Goal: Task Accomplishment & Management: Complete application form

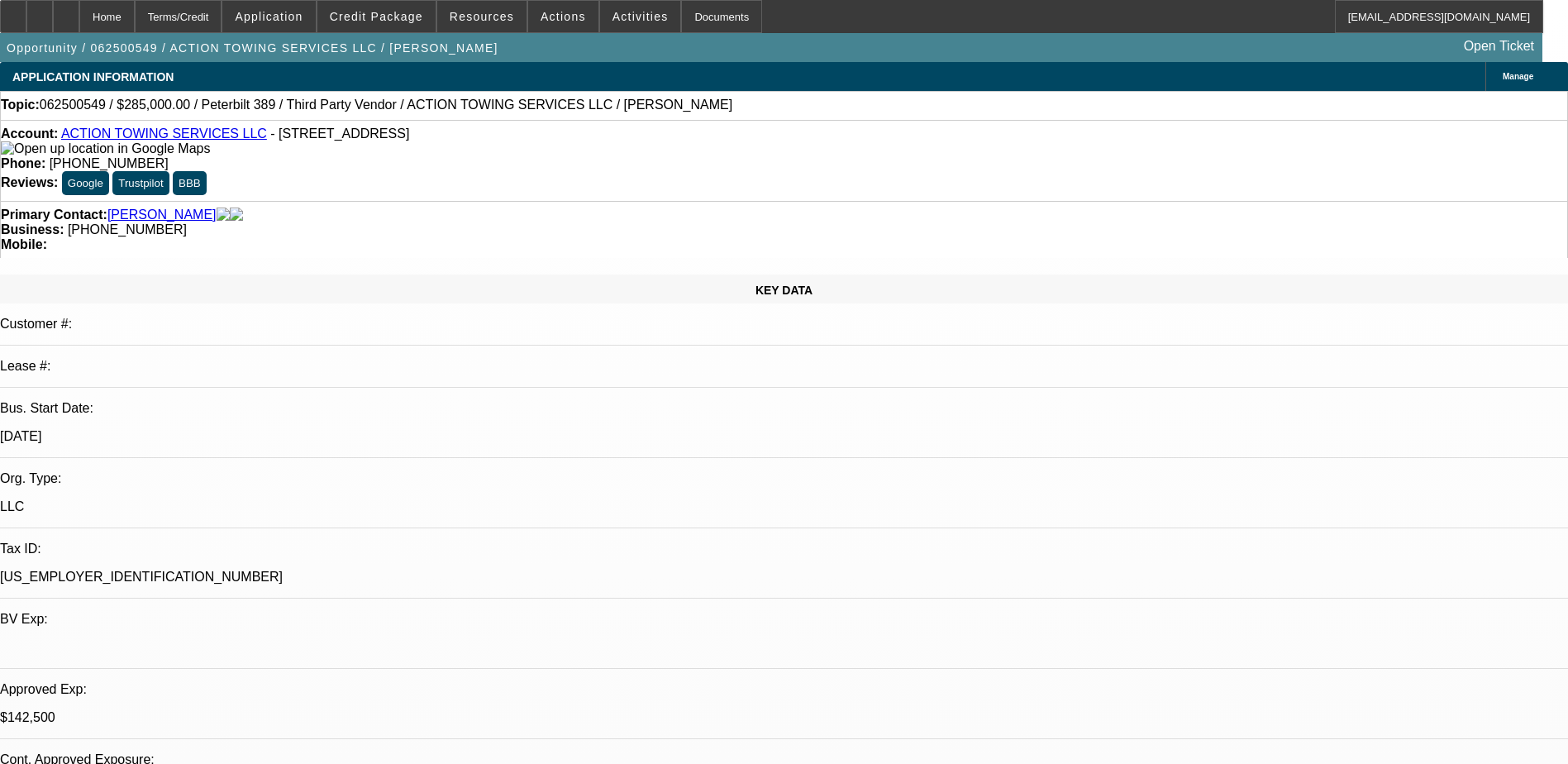
select select "0"
select select "3"
select select "0"
select select "6"
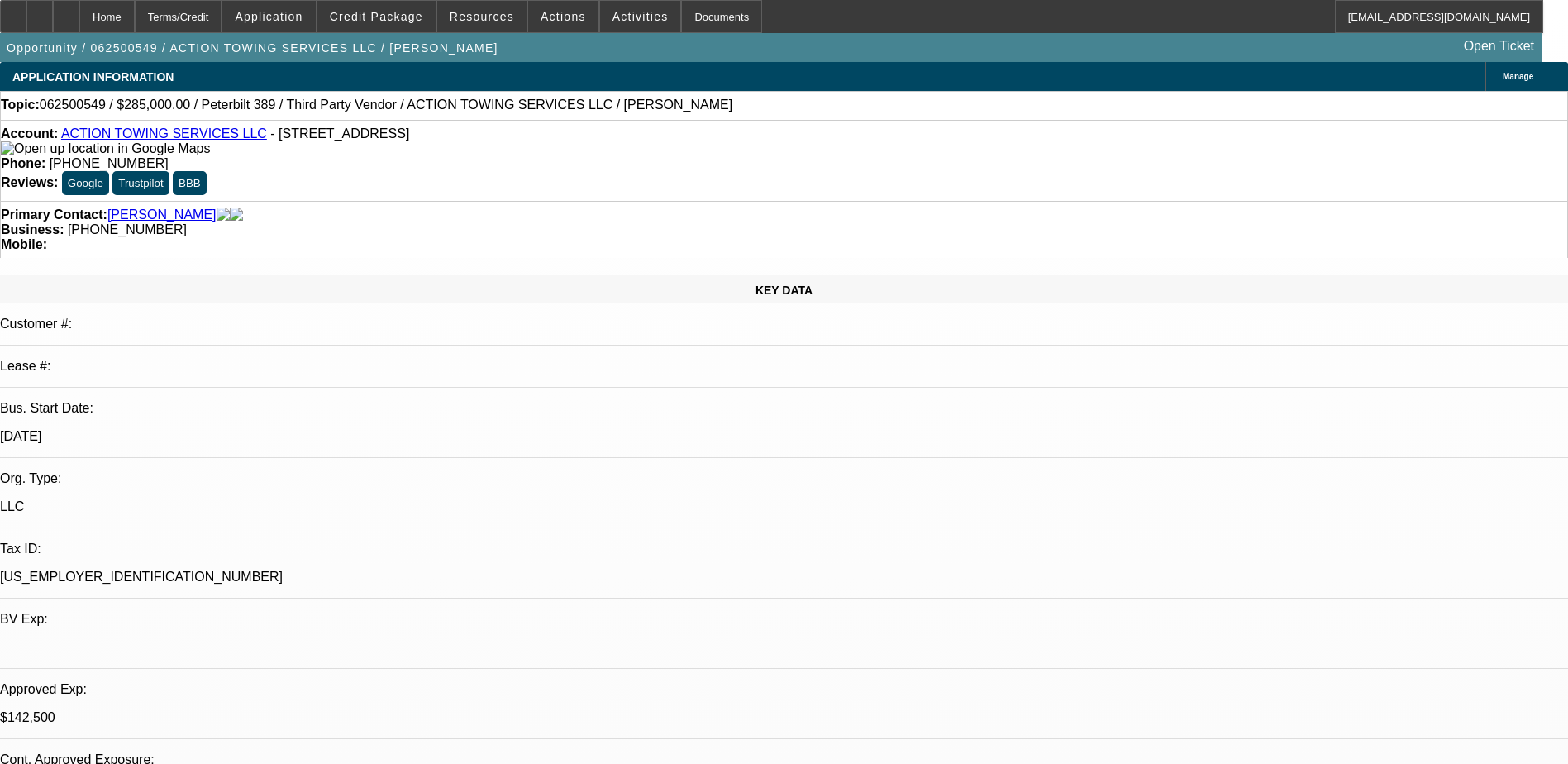
select select "0"
select select "3"
select select "0"
select select "6"
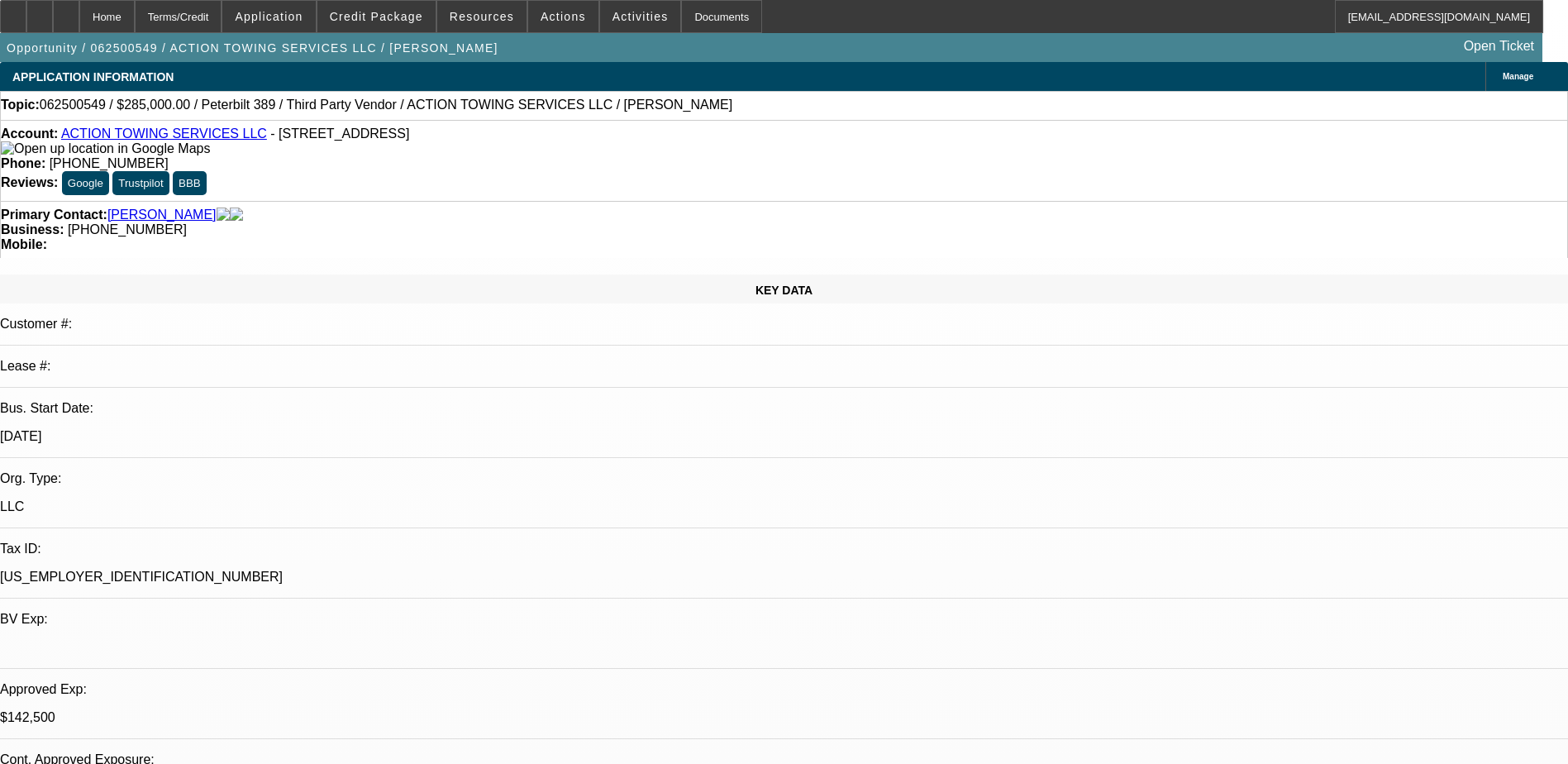
select select "0"
select select "3"
select select "0.1"
select select "4"
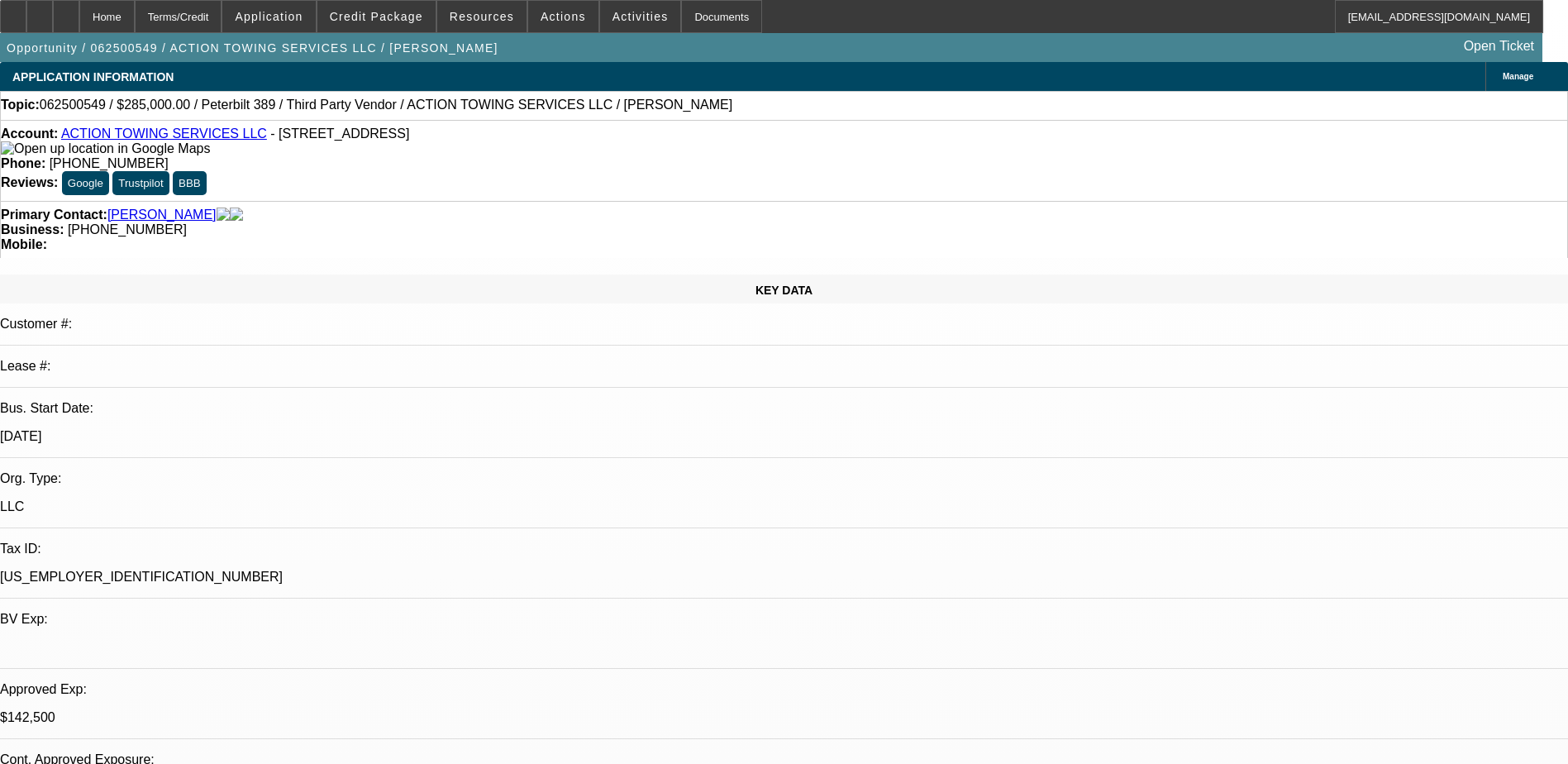
select select "0"
select select "3"
select select "0.1"
select select "4"
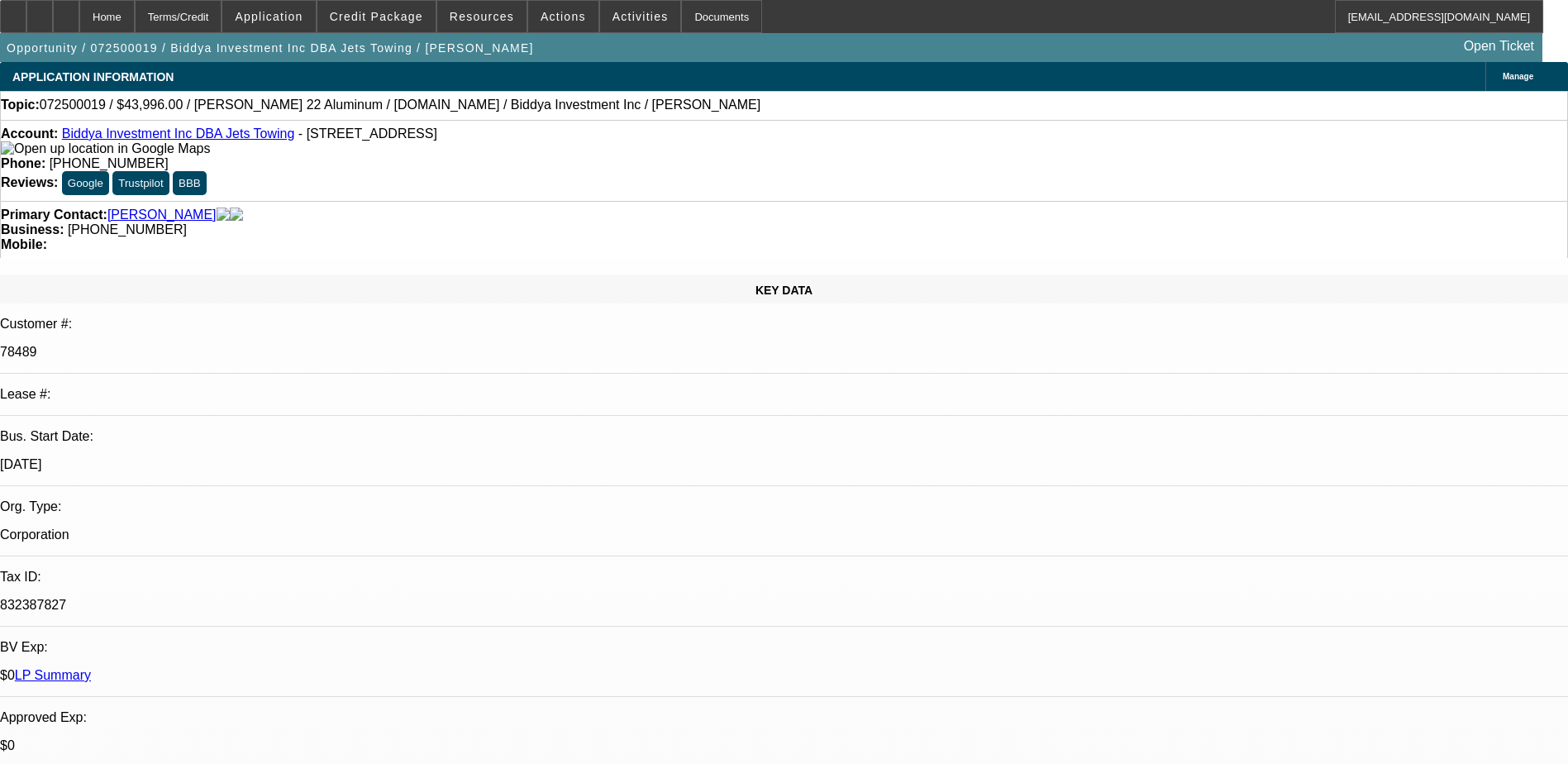
select select "0"
select select "2"
select select "0"
select select "6"
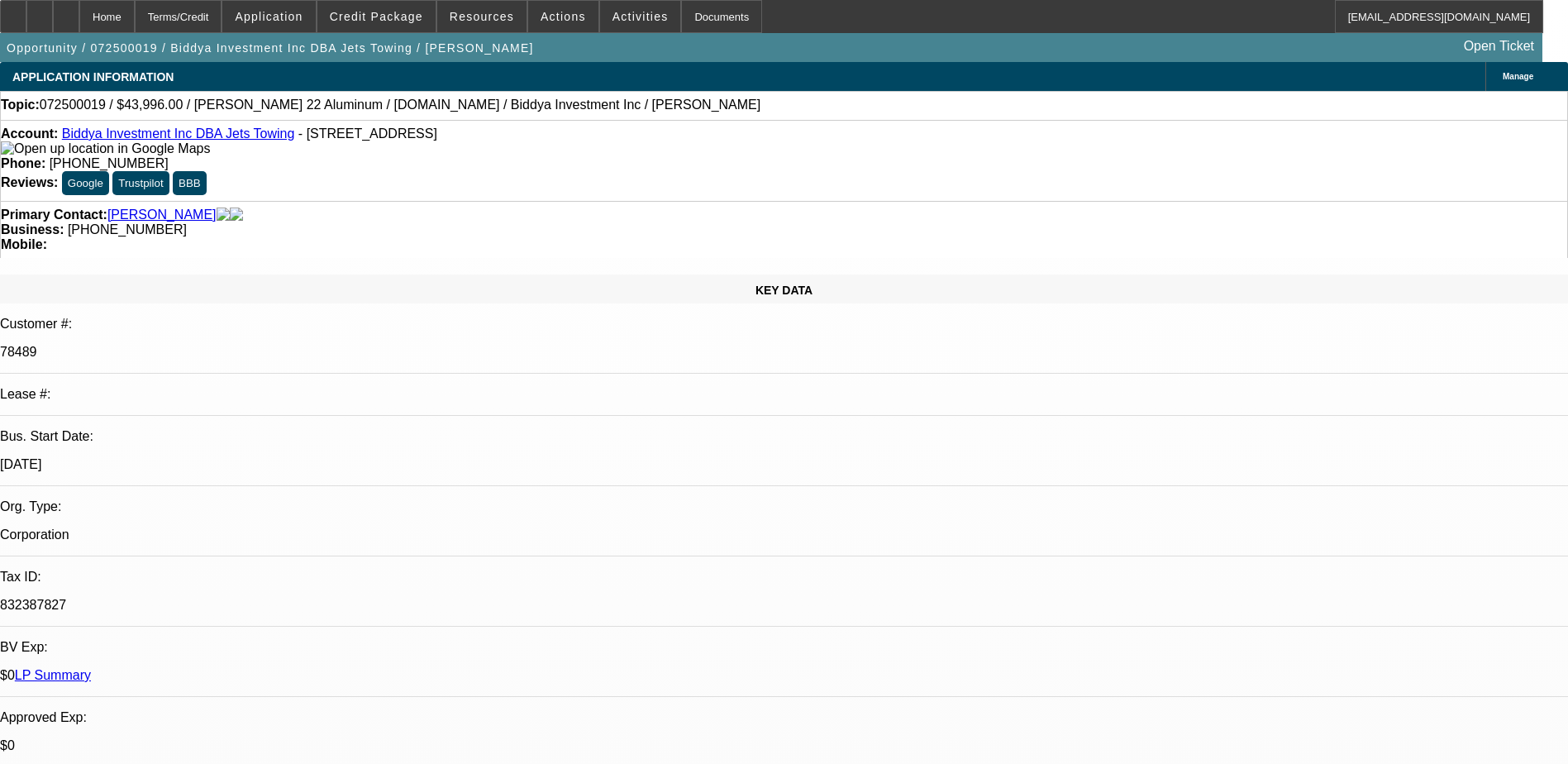
select select "0"
select select "6"
select select "0"
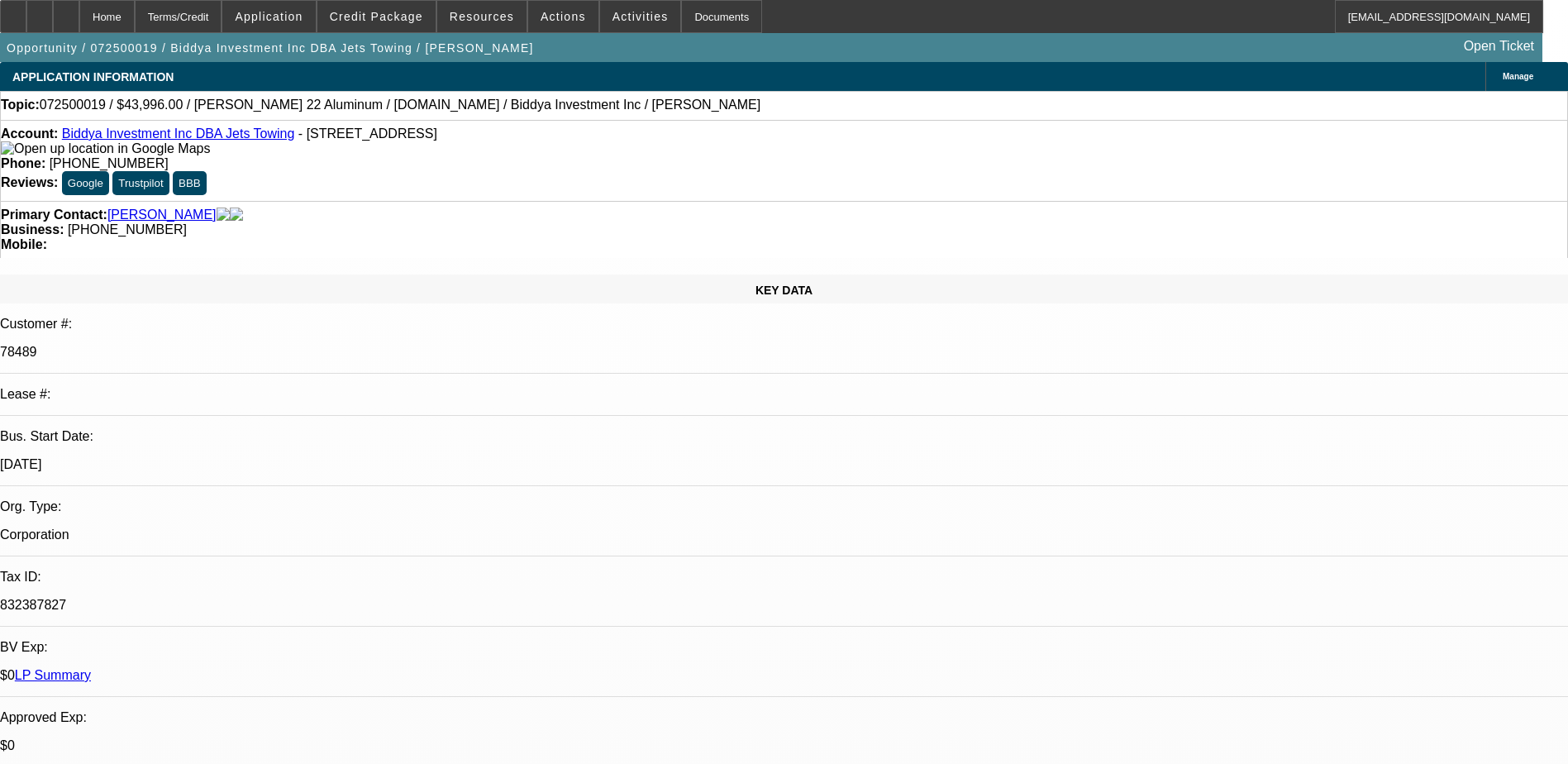
select select "0"
select select "6"
select select "0"
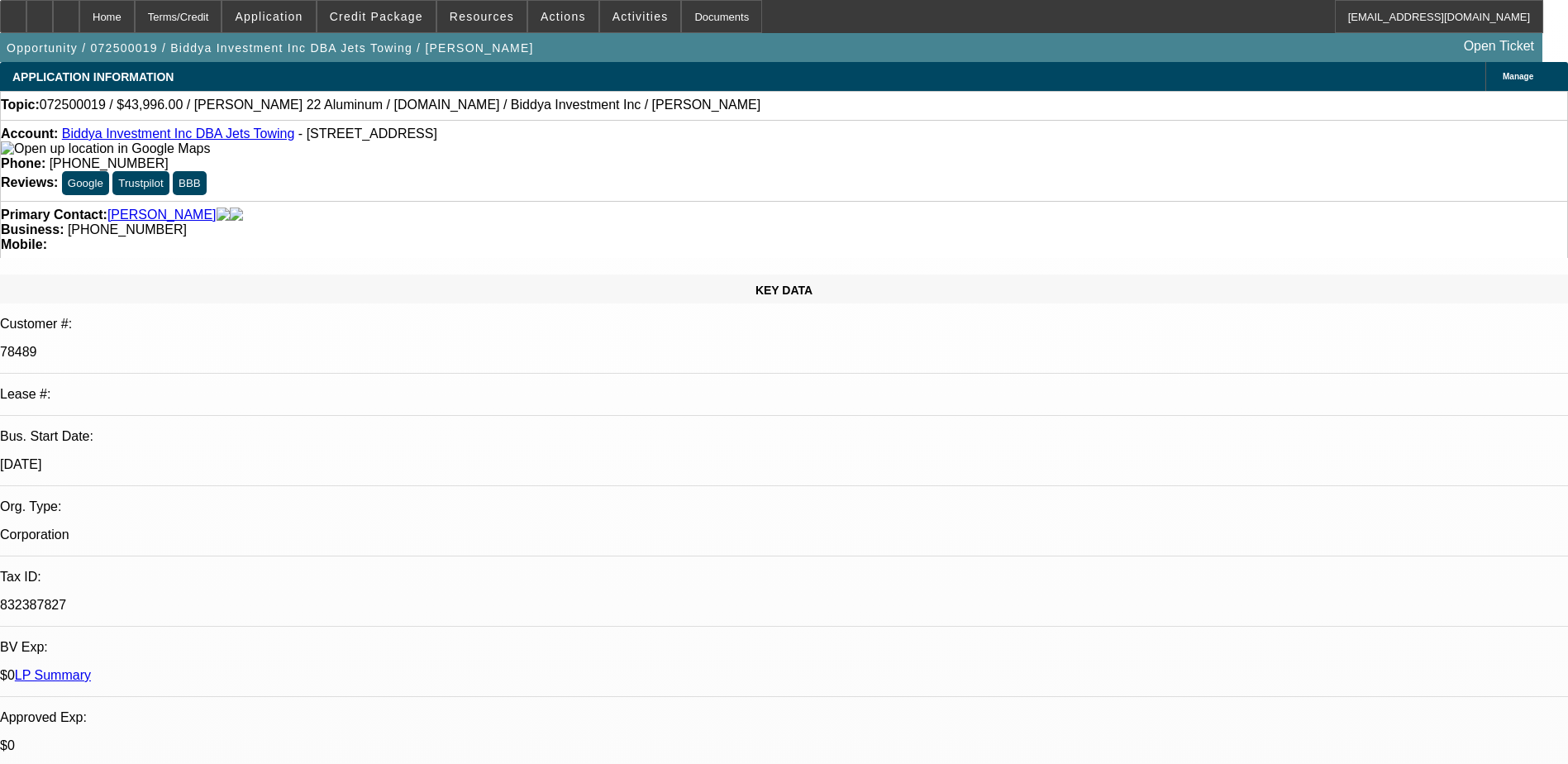
select select "0"
select select "6"
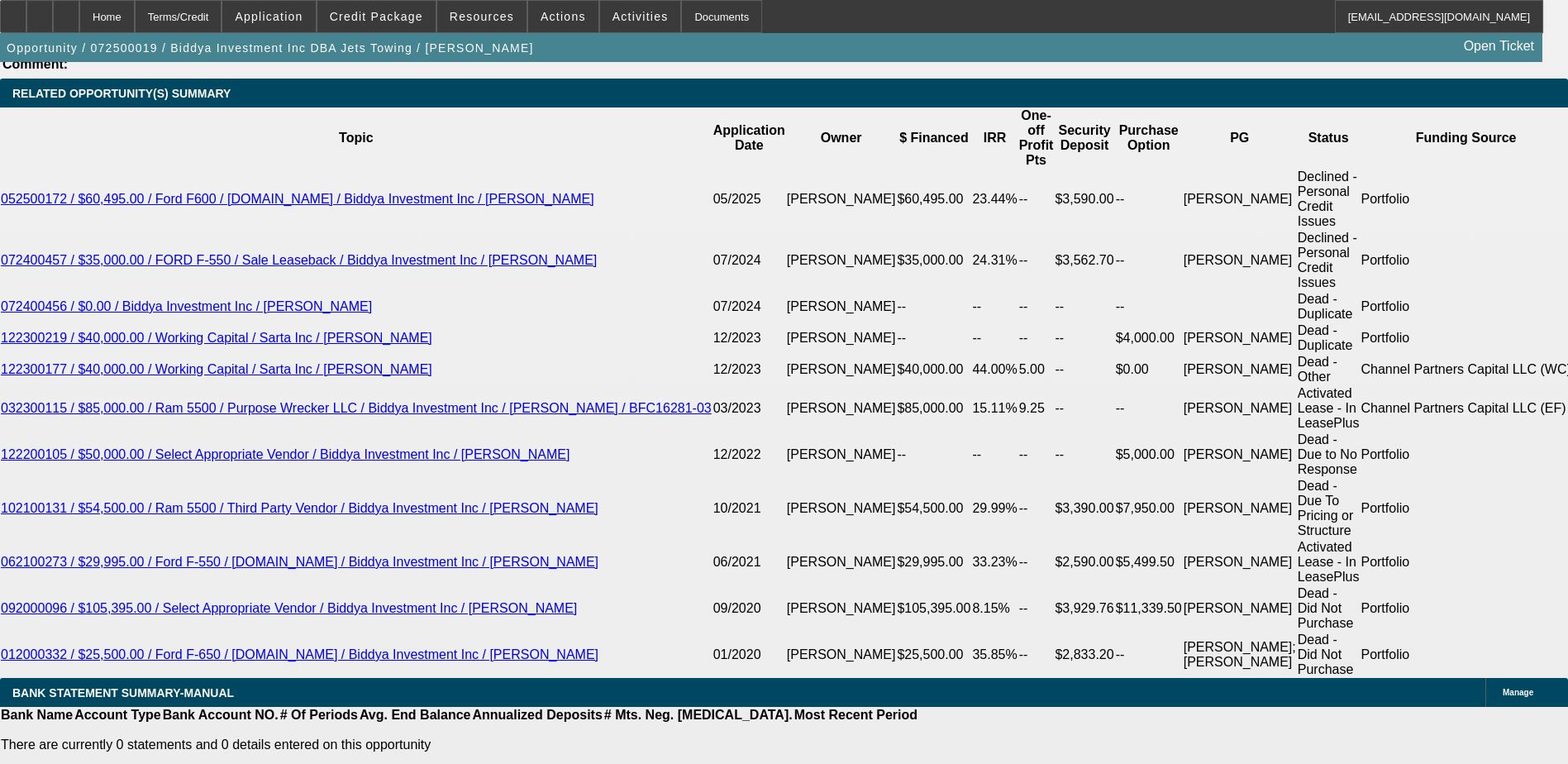
scroll to position [2894, 0]
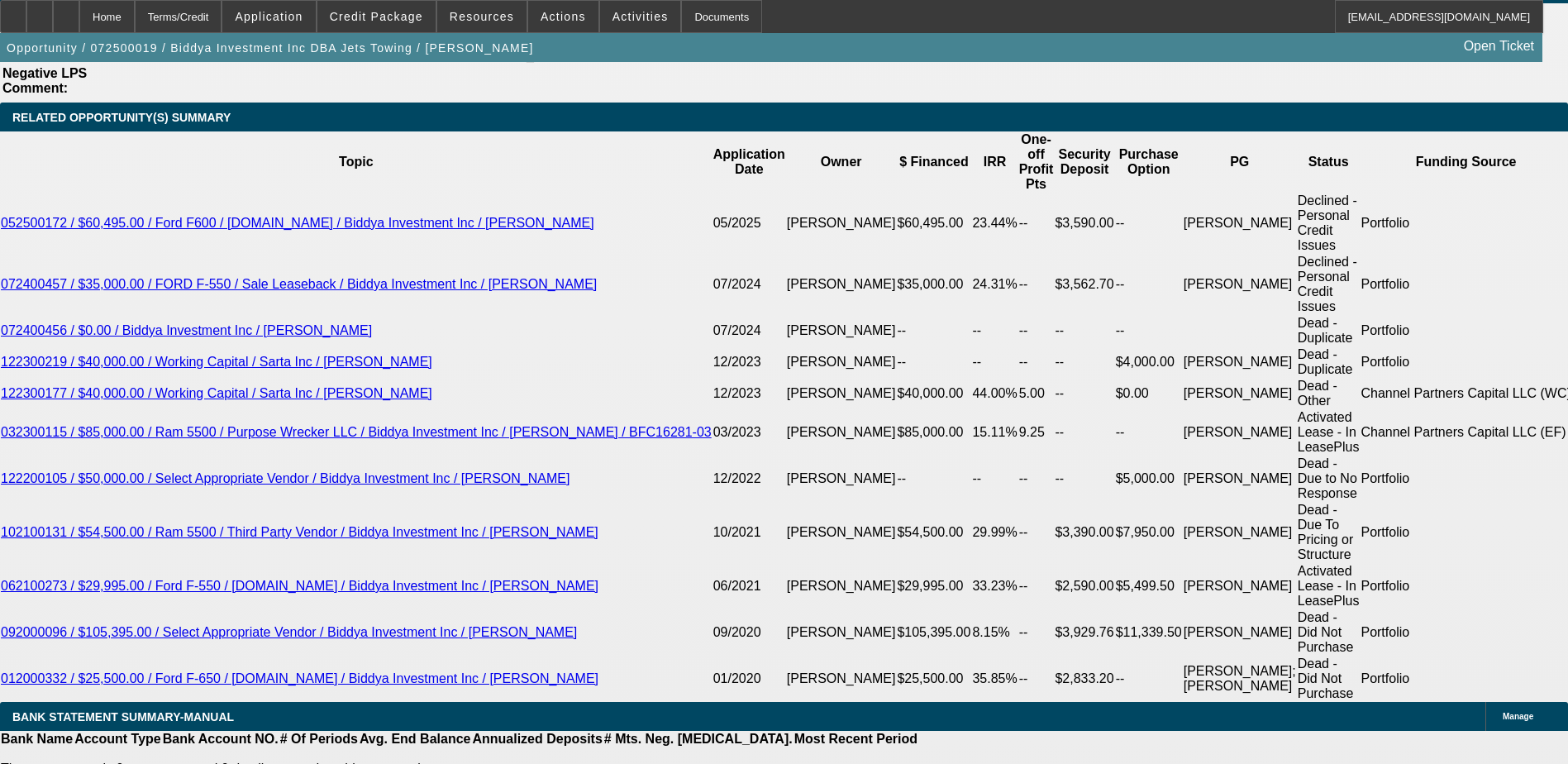
type input "$20,000.00"
type input "UNKNOWN"
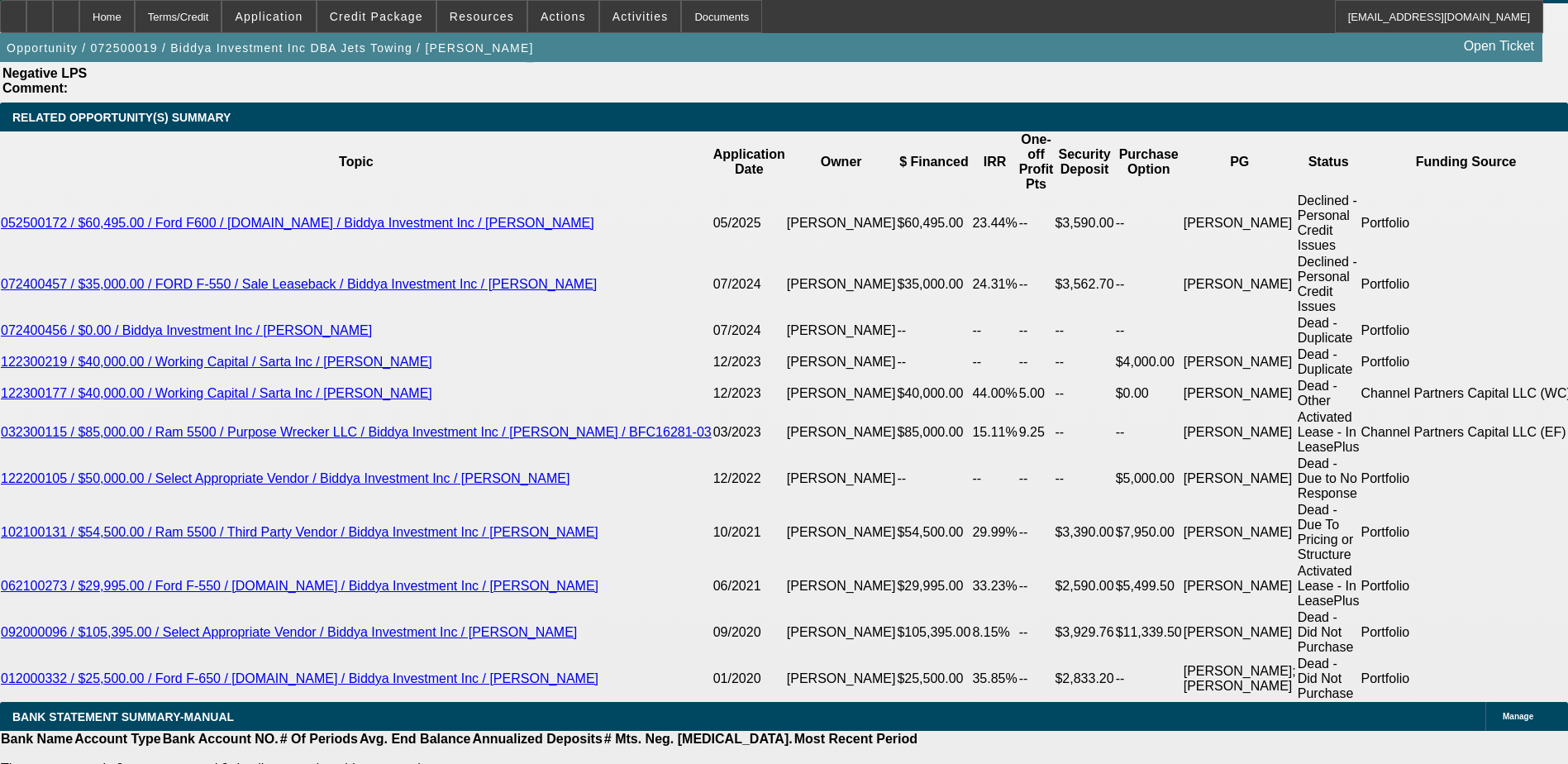
type input "$1,442.85"
type input "$2,885.70"
type input "1"
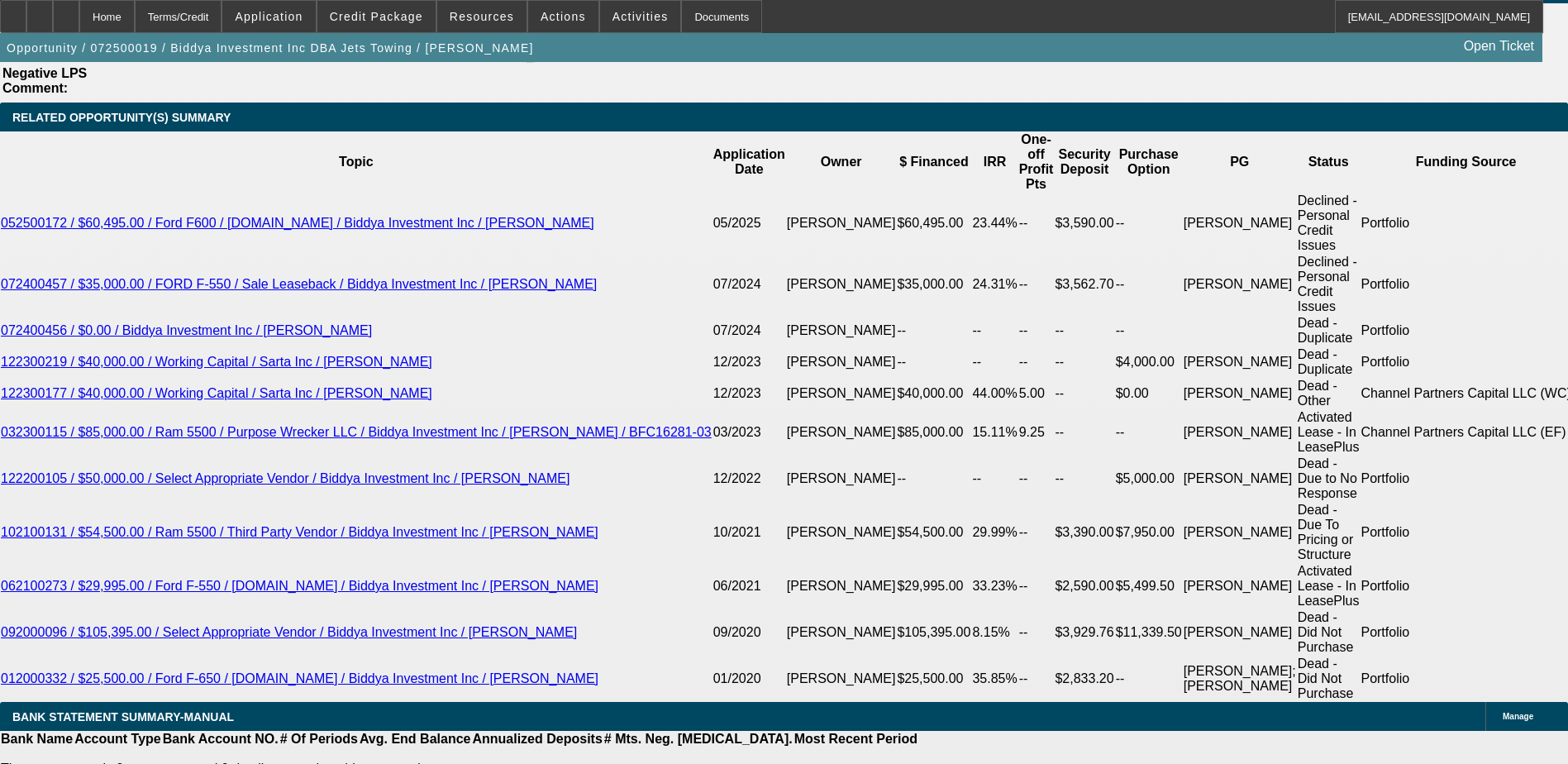
type input "$2.00"
type input "1449"
type input "17.5"
type input "$2,898.00"
type input "$1,449.00"
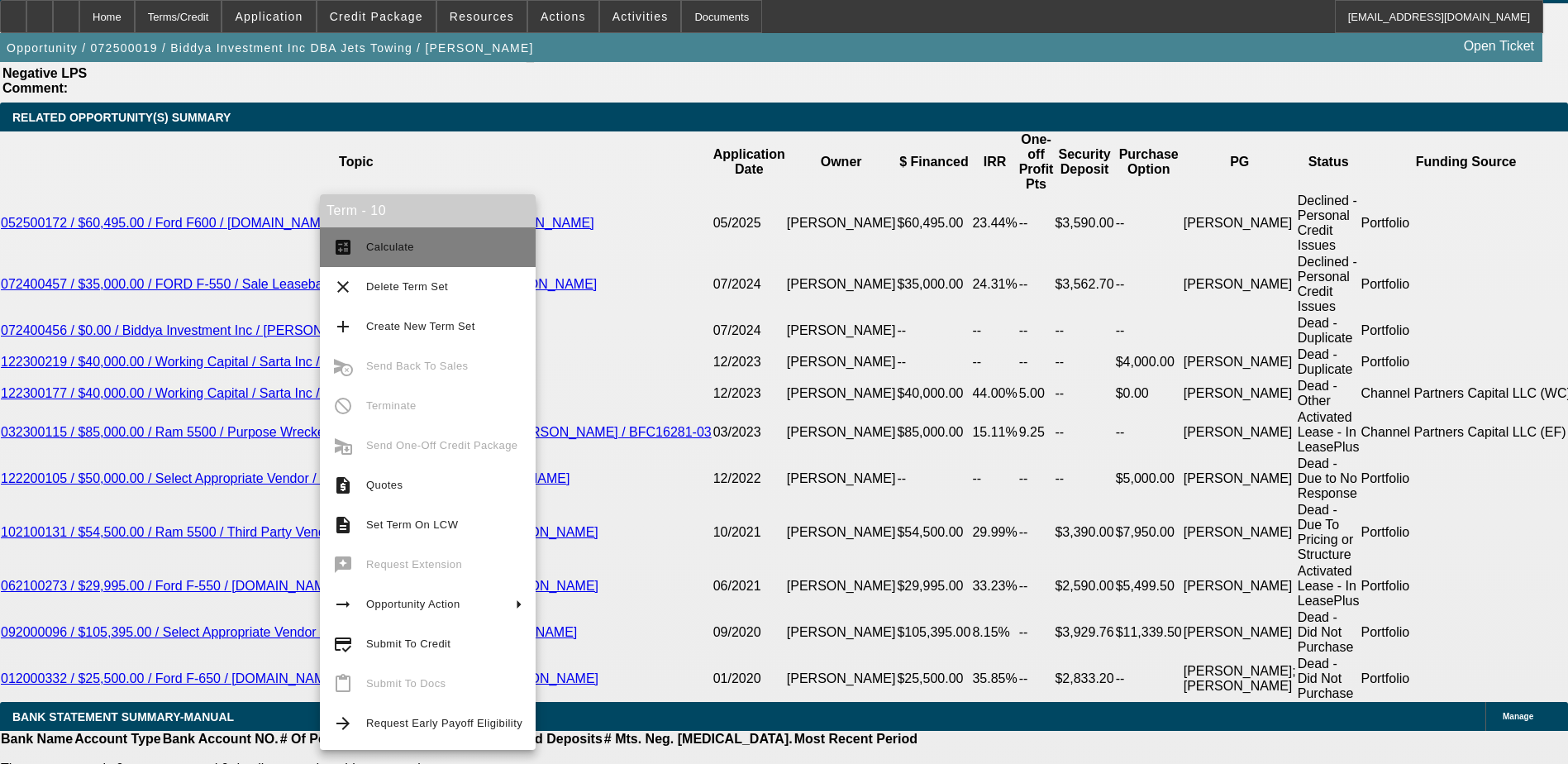
click at [369, 243] on span "Calculate" at bounding box center [390, 247] width 48 height 12
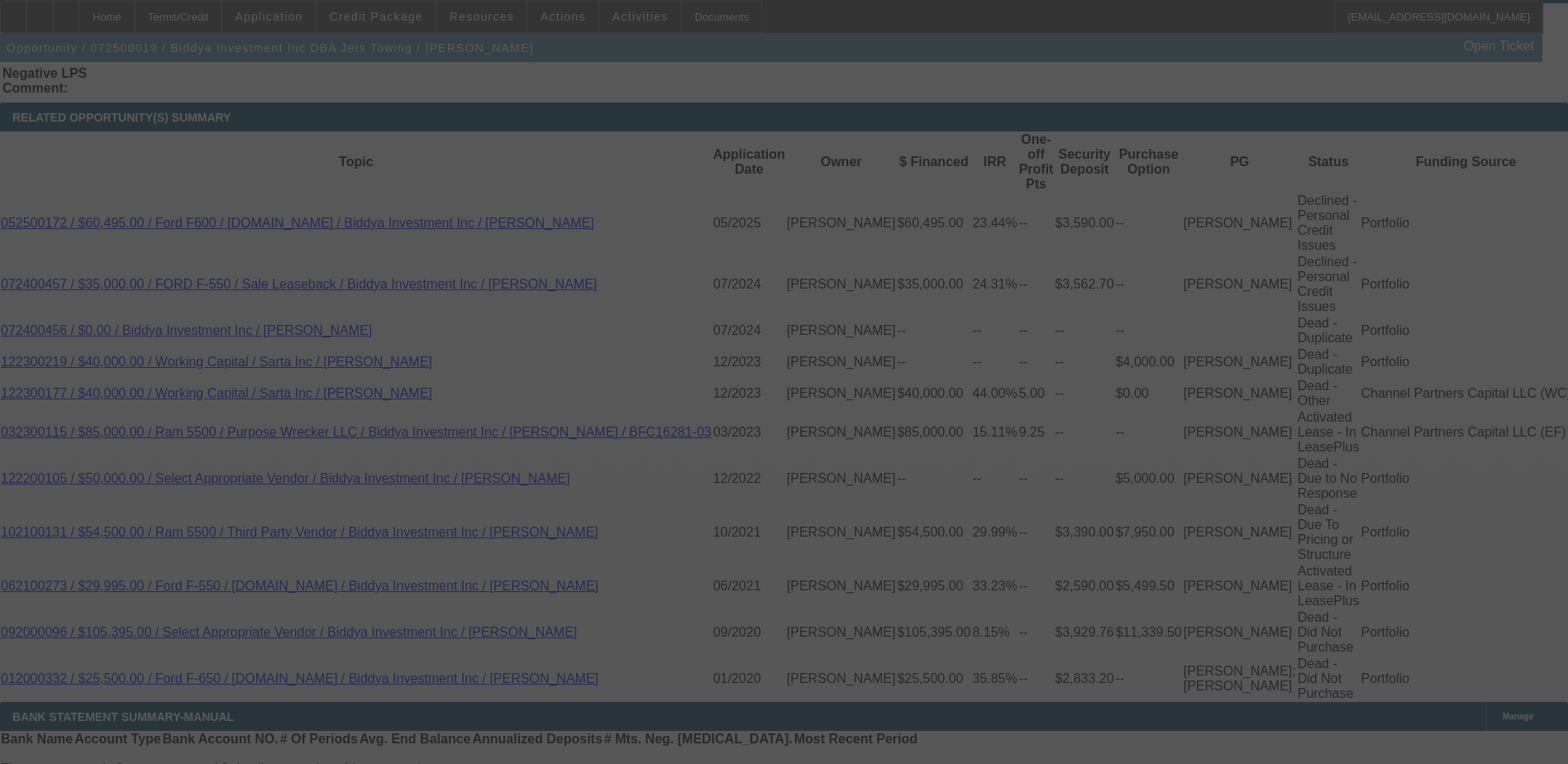
select select "0"
select select "2"
select select "0"
select select "6"
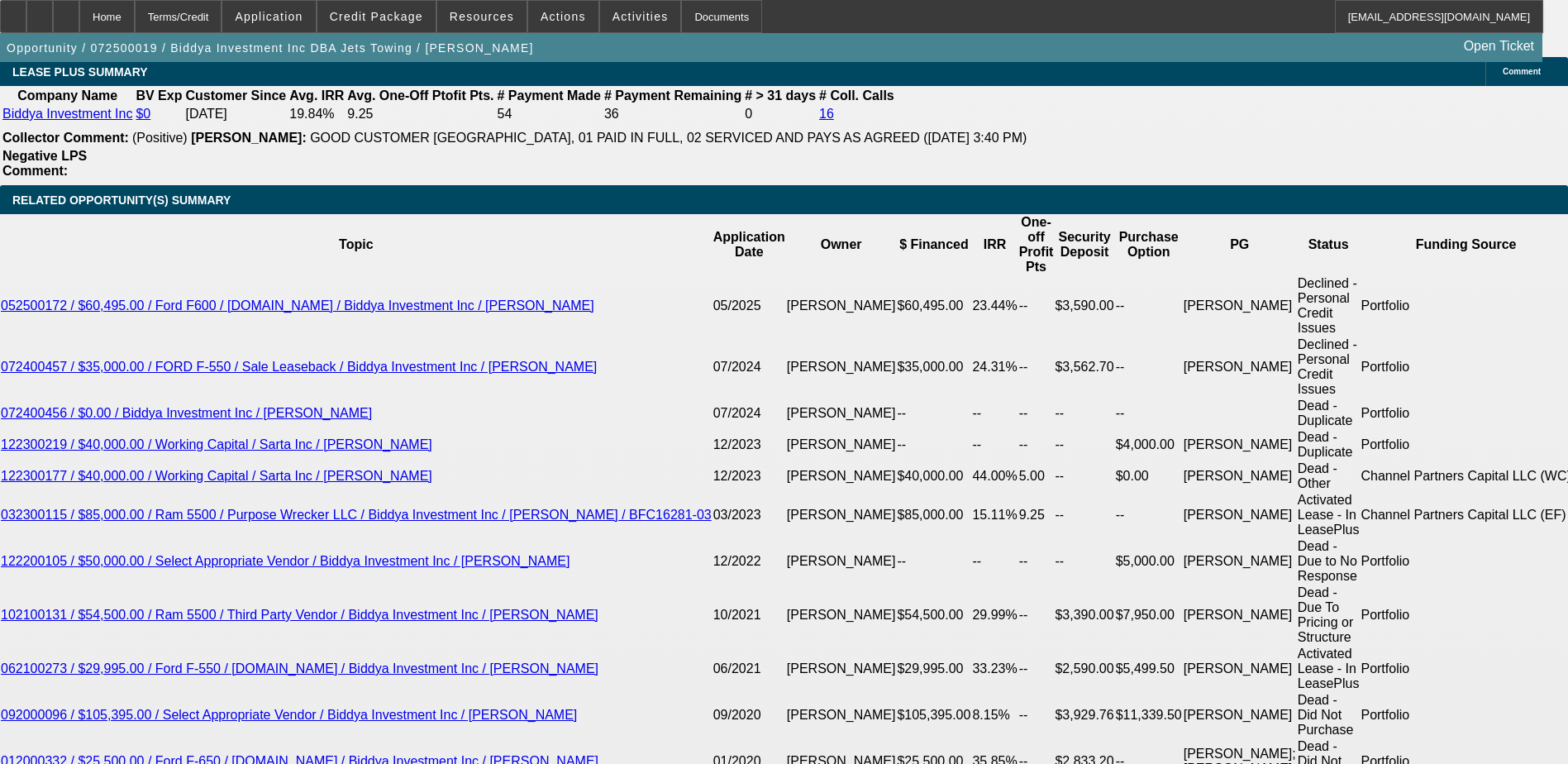
scroll to position [2729, 0]
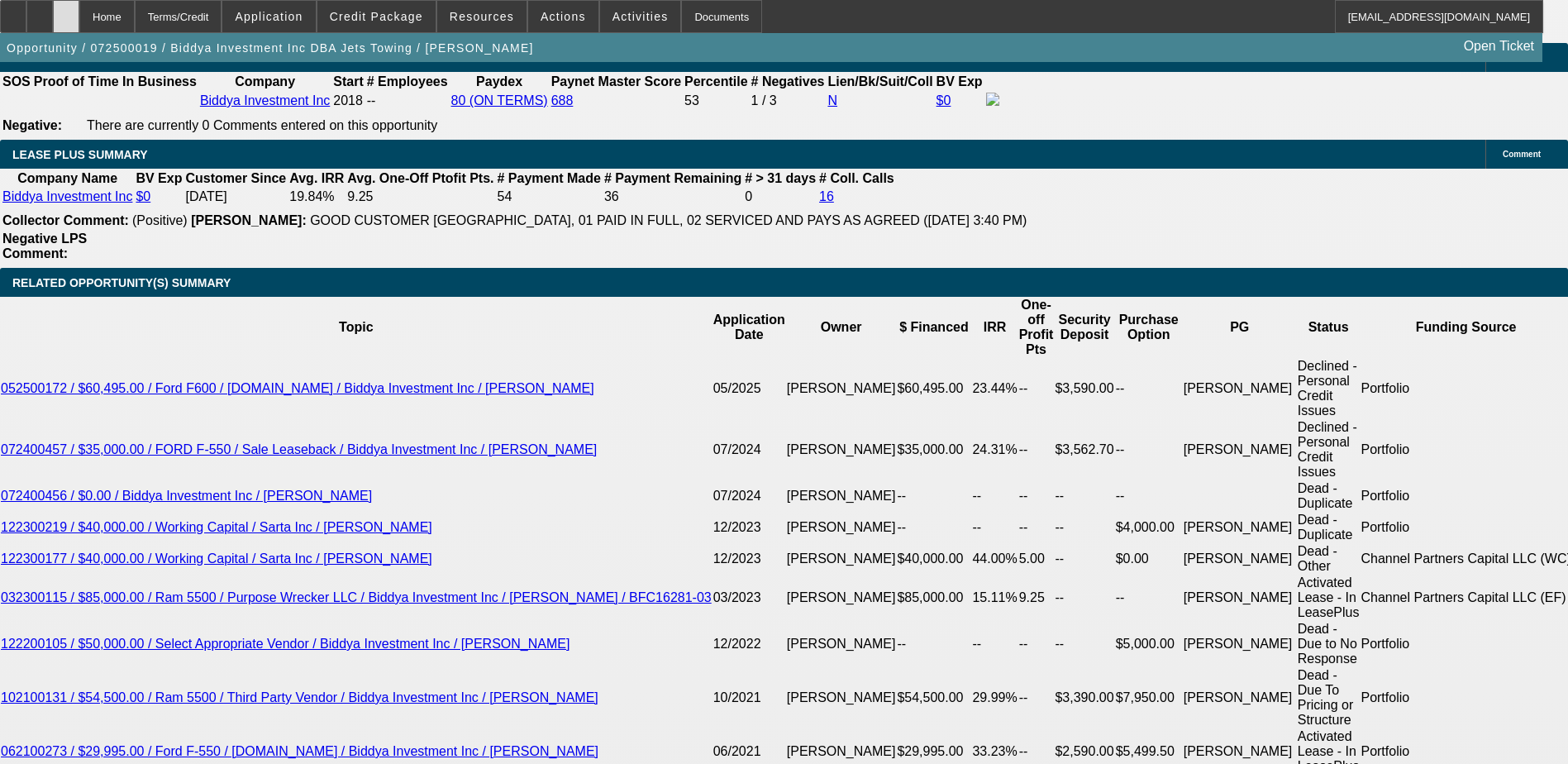
click at [79, 17] on div at bounding box center [66, 16] width 27 height 33
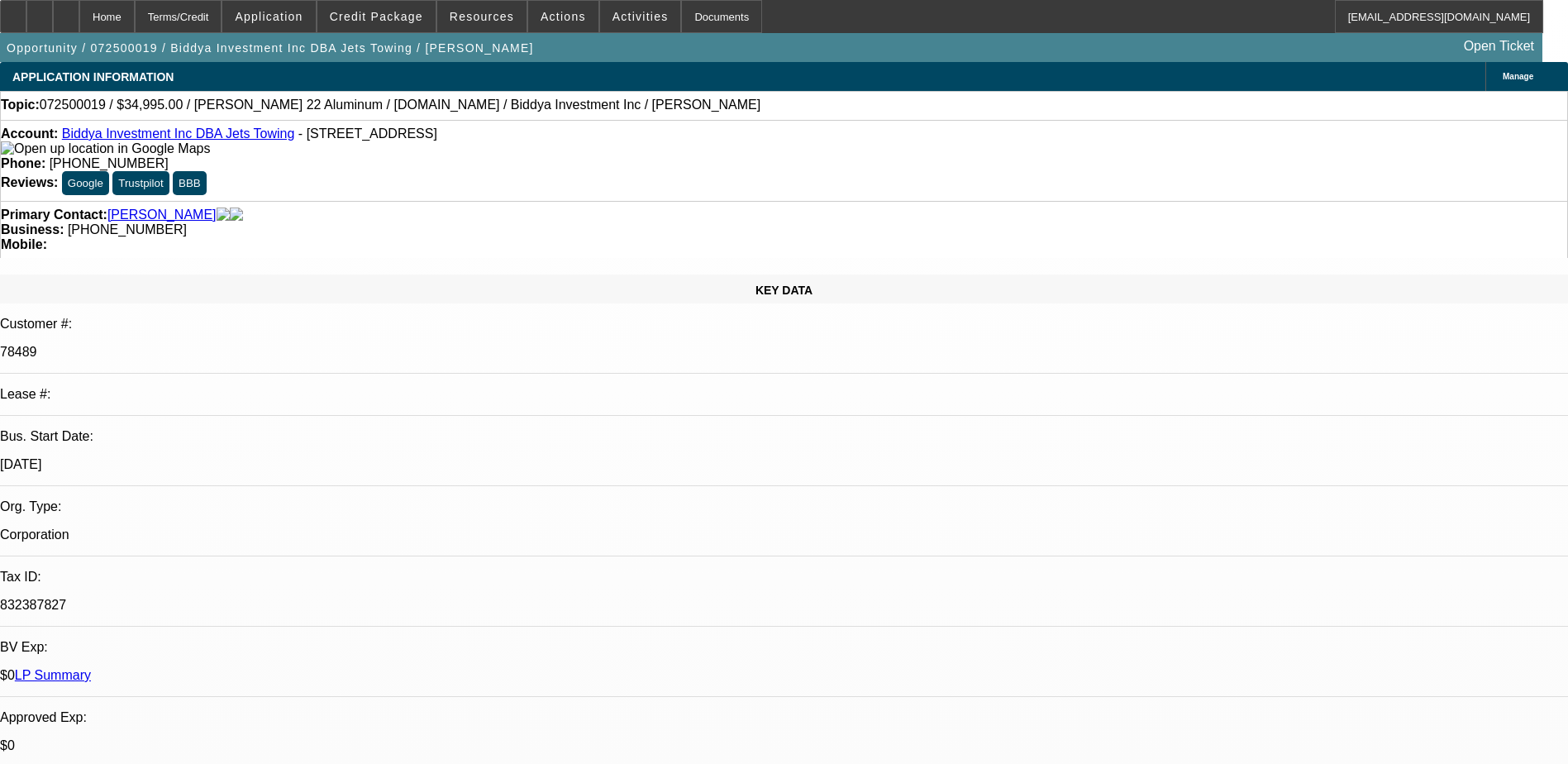
select select "0"
select select "2"
select select "0"
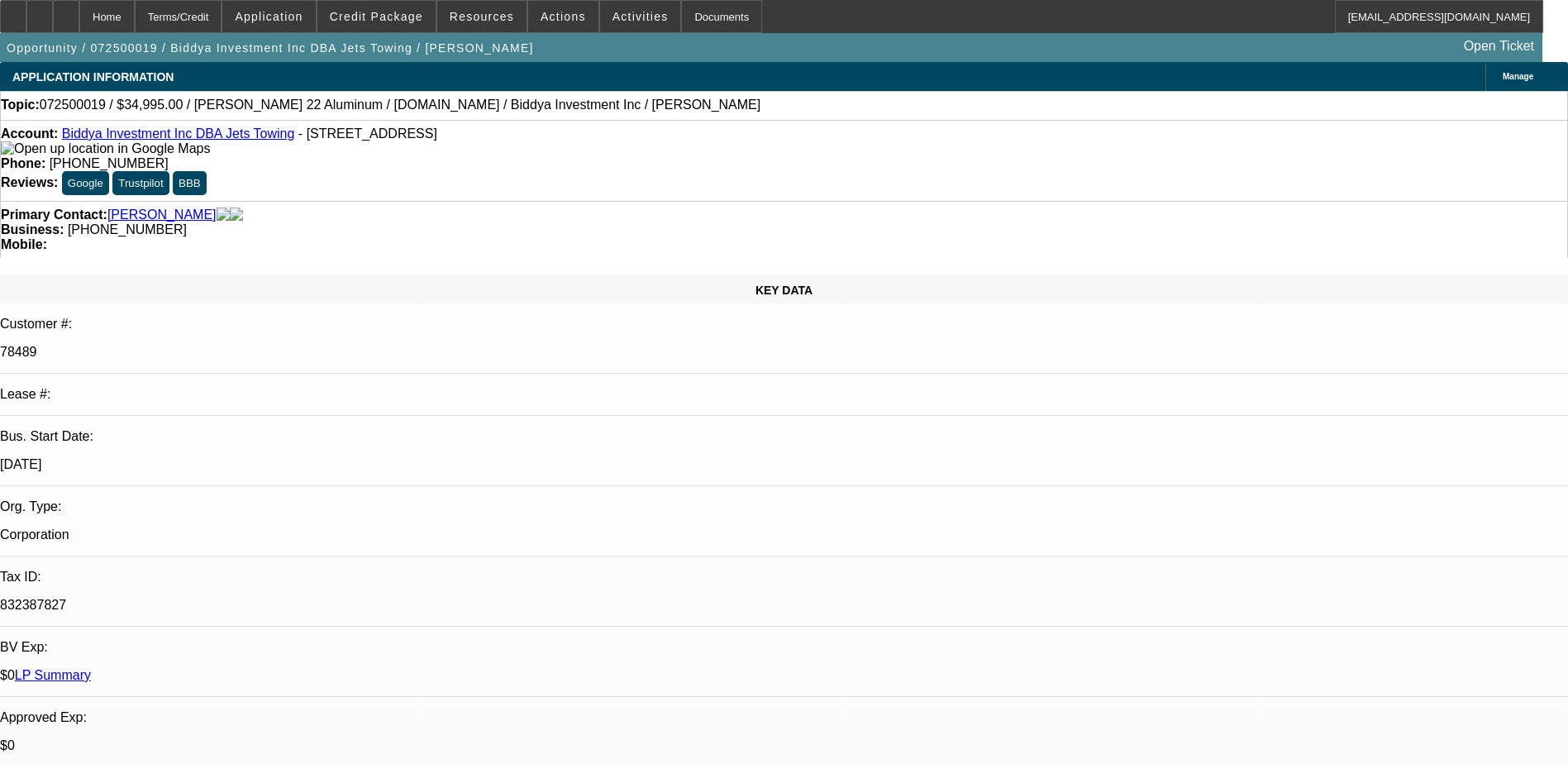
select select "0"
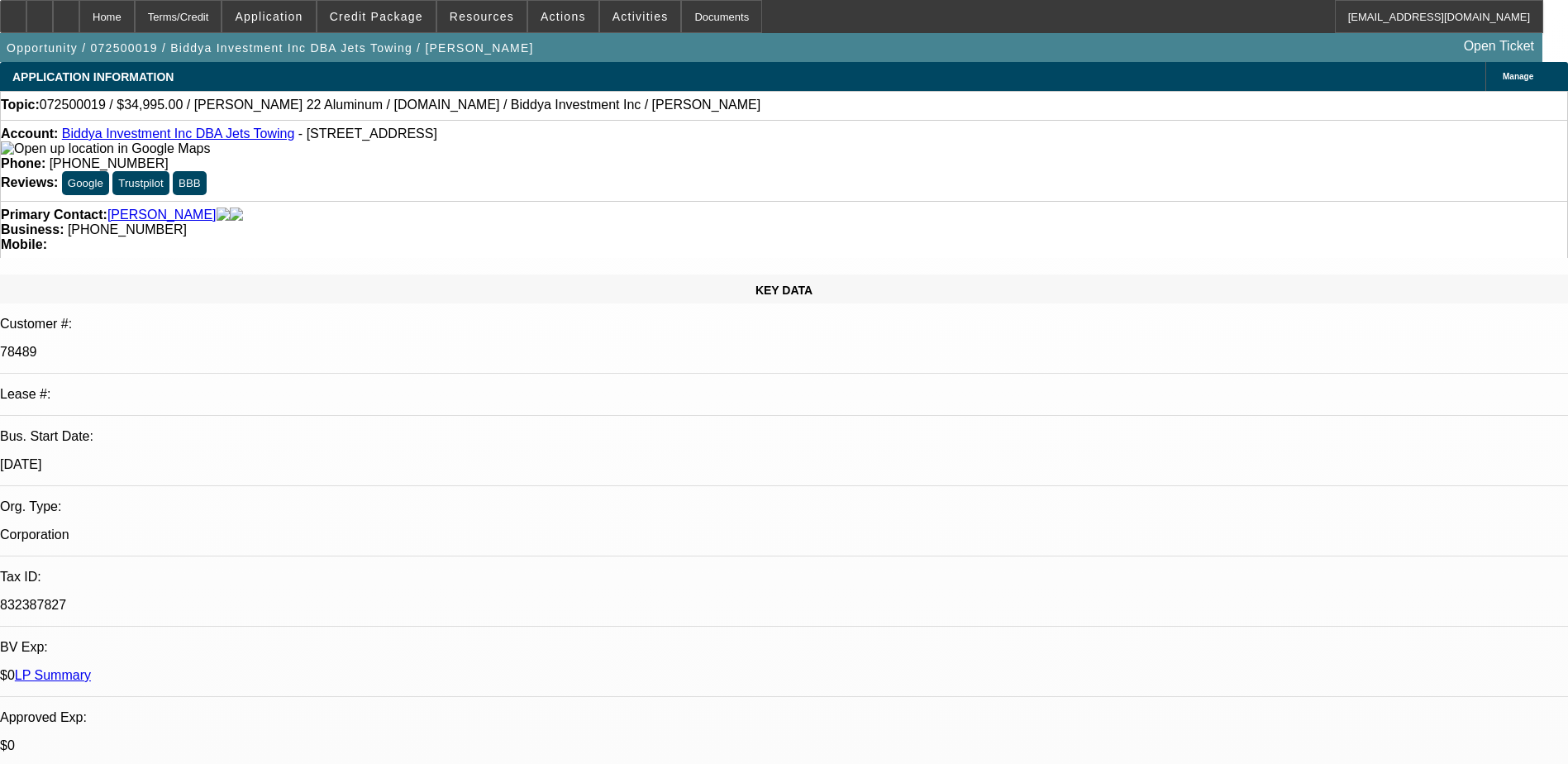
select select "0"
select select "1"
select select "2"
select select "6"
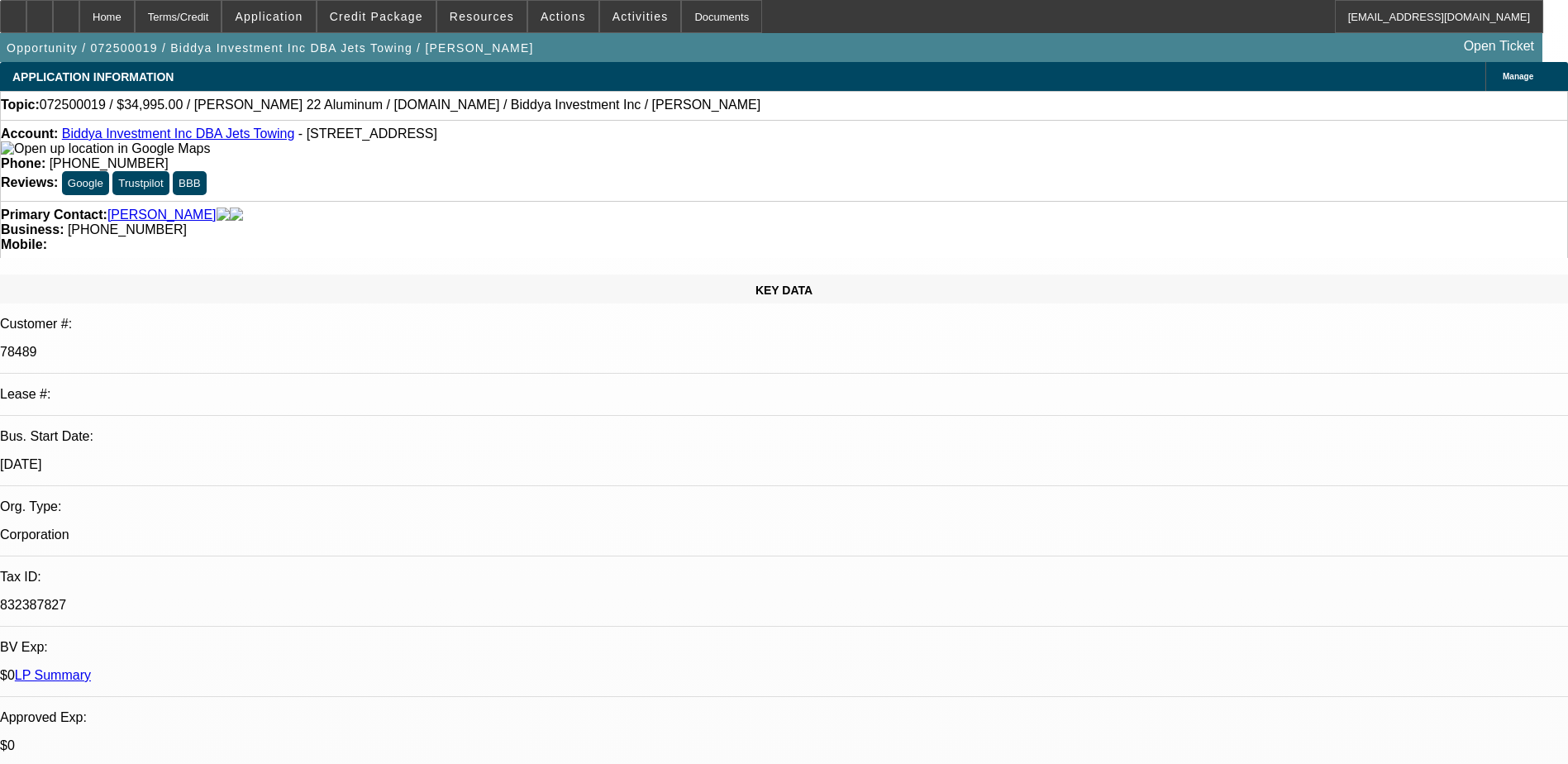
select select "1"
select select "6"
select select "1"
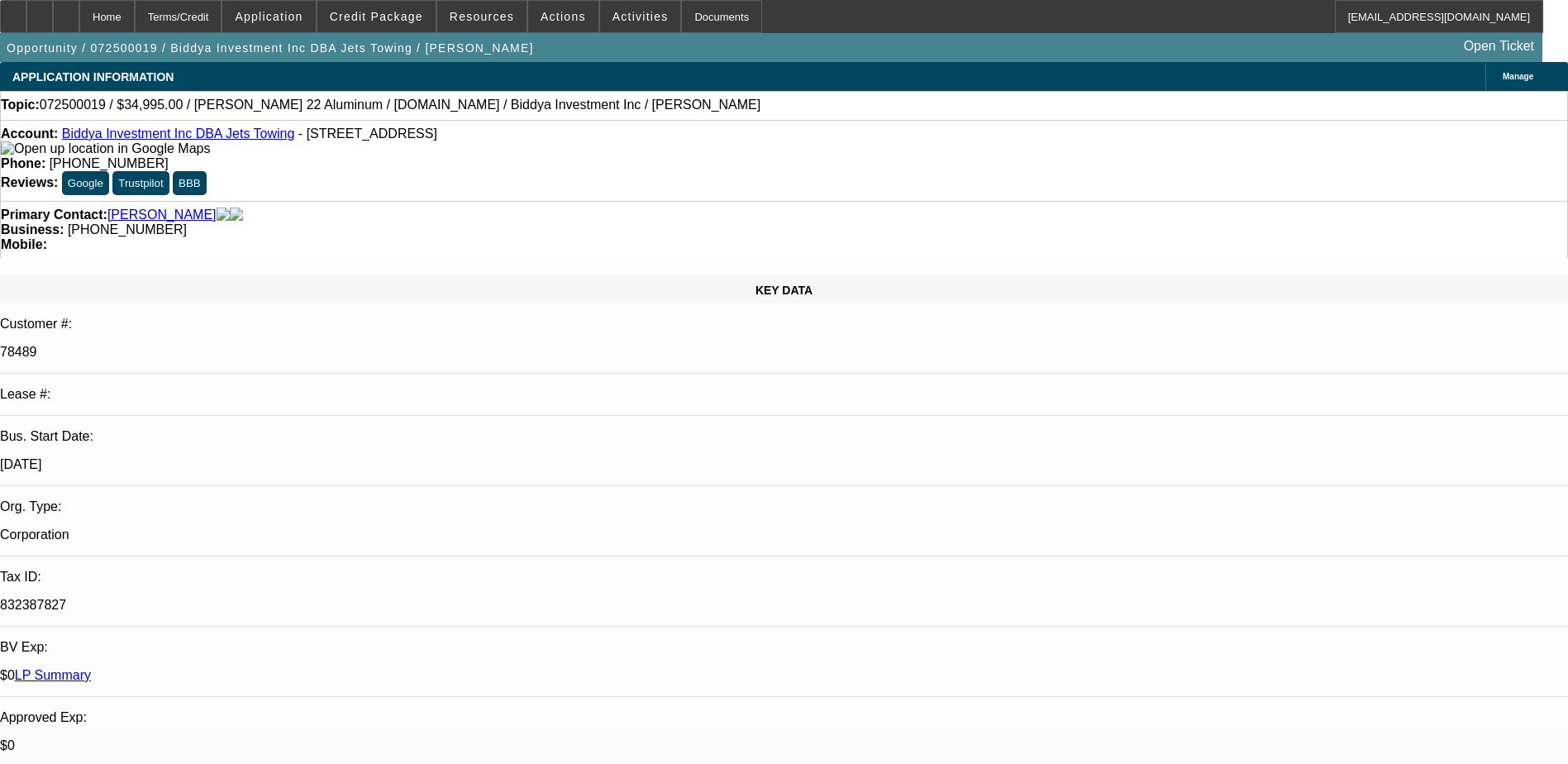
select select "6"
select select "1"
select select "6"
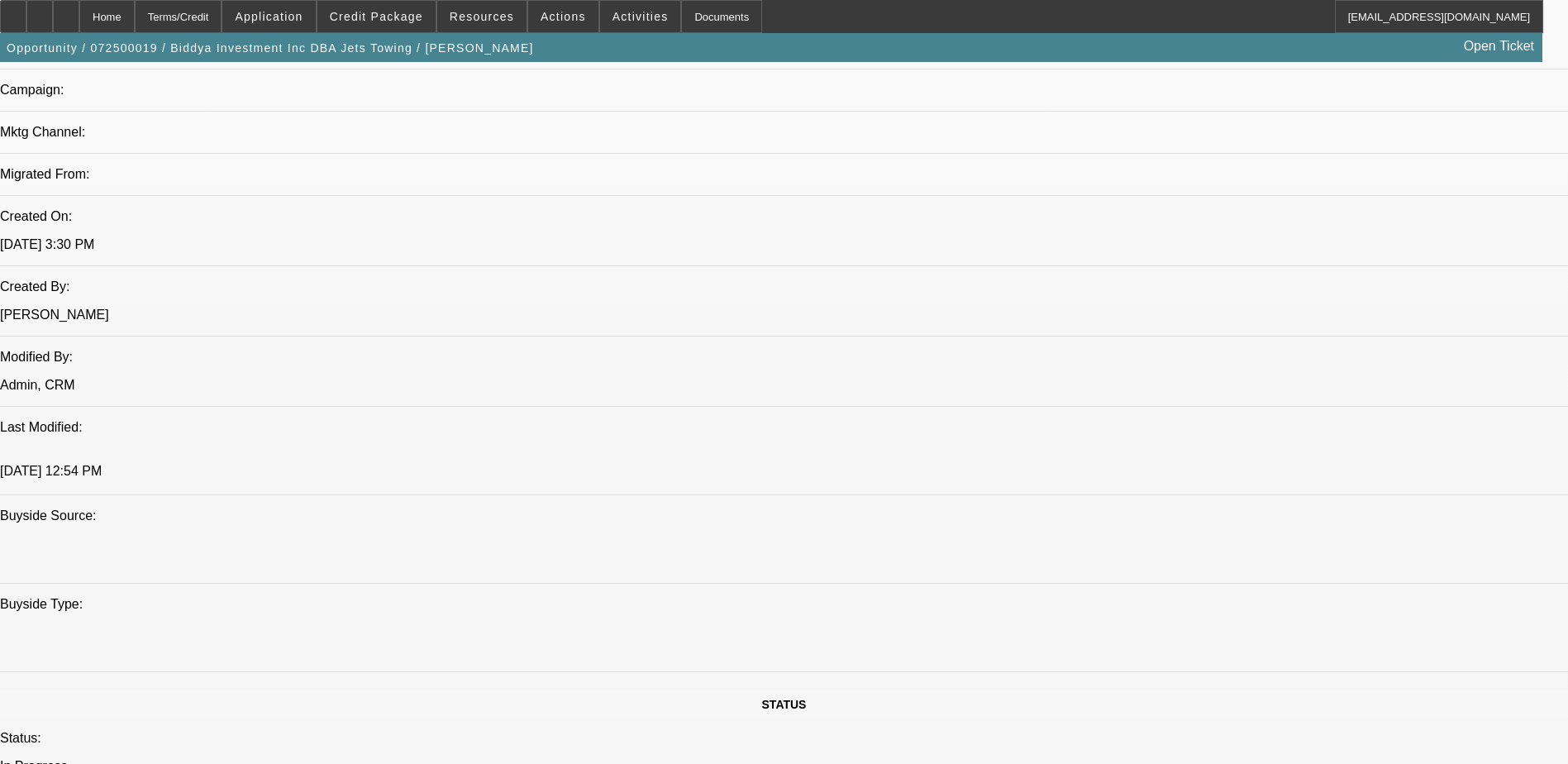
scroll to position [1158, 0]
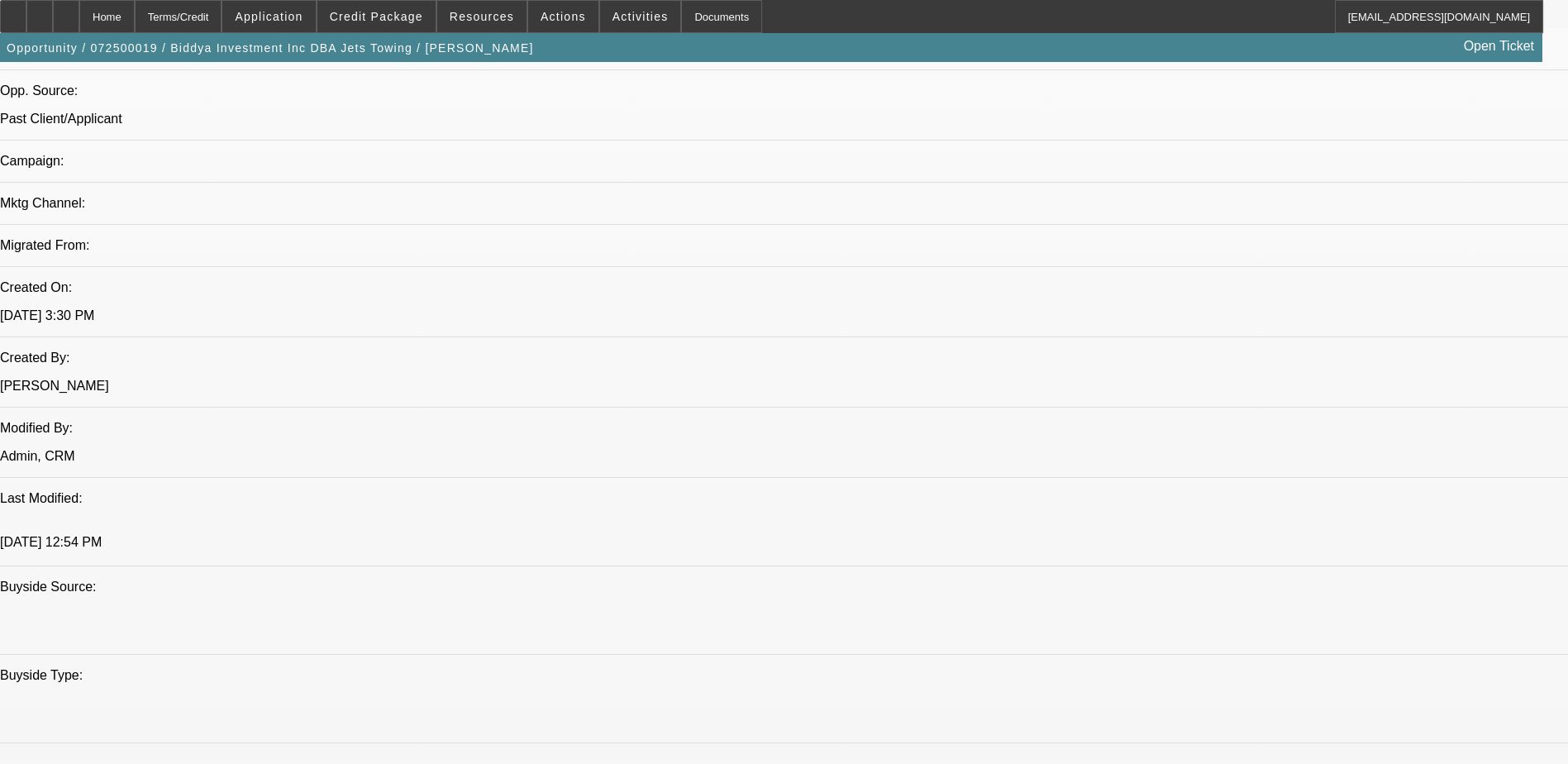
scroll to position [1069, 0]
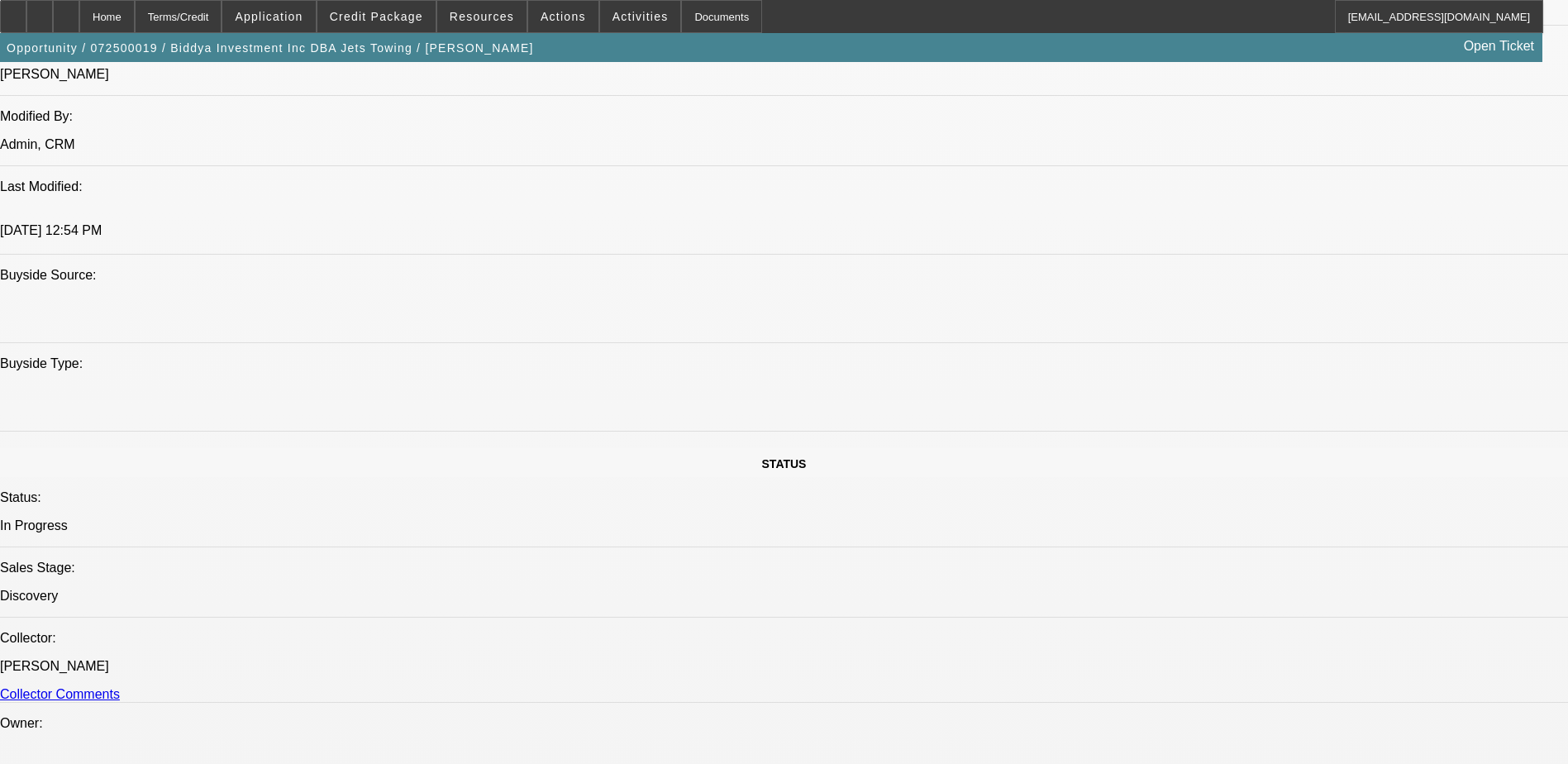
scroll to position [1152, 0]
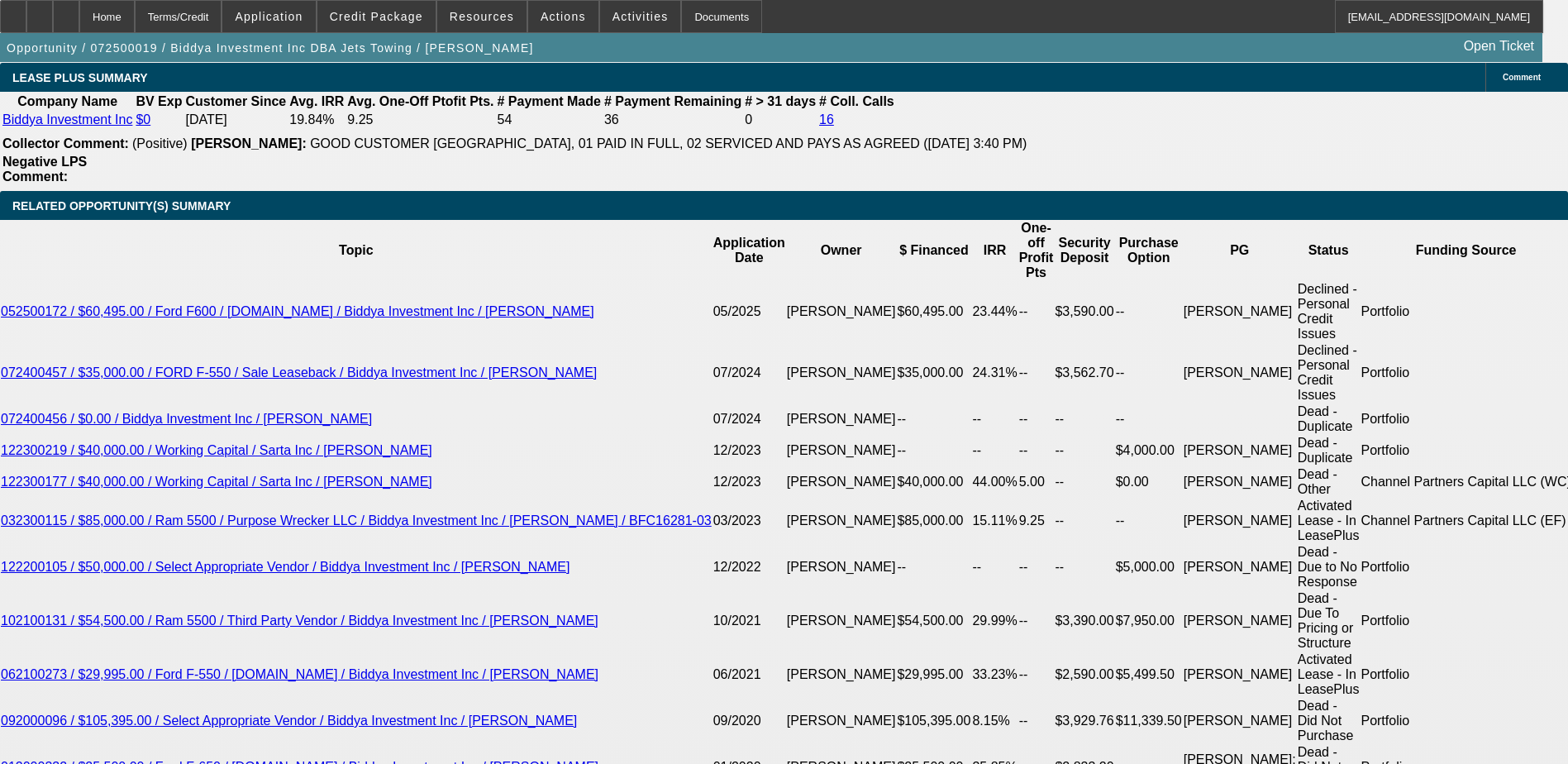
scroll to position [2889, 0]
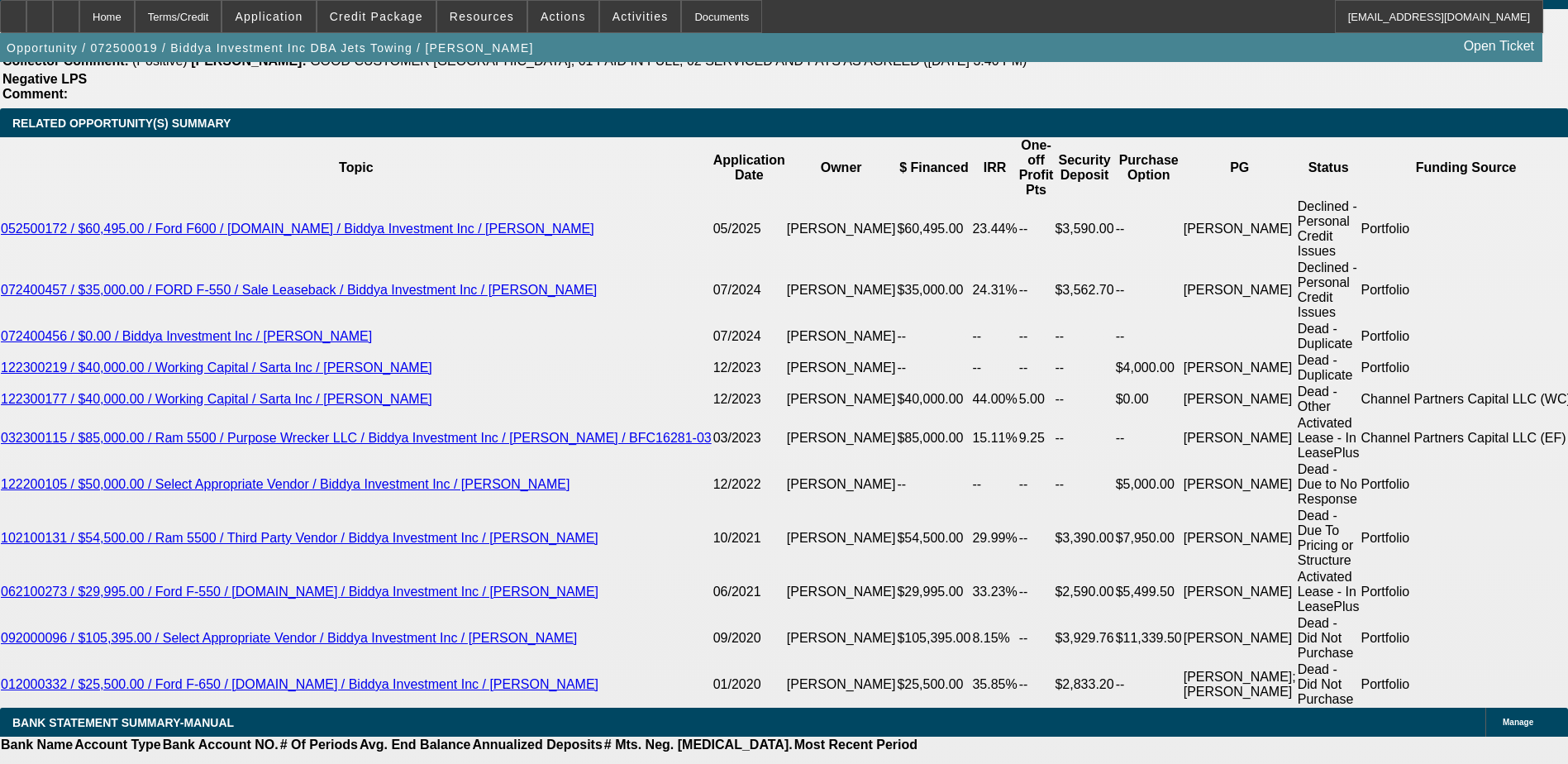
type input "$24,995.00"
type input "UNKNOWN"
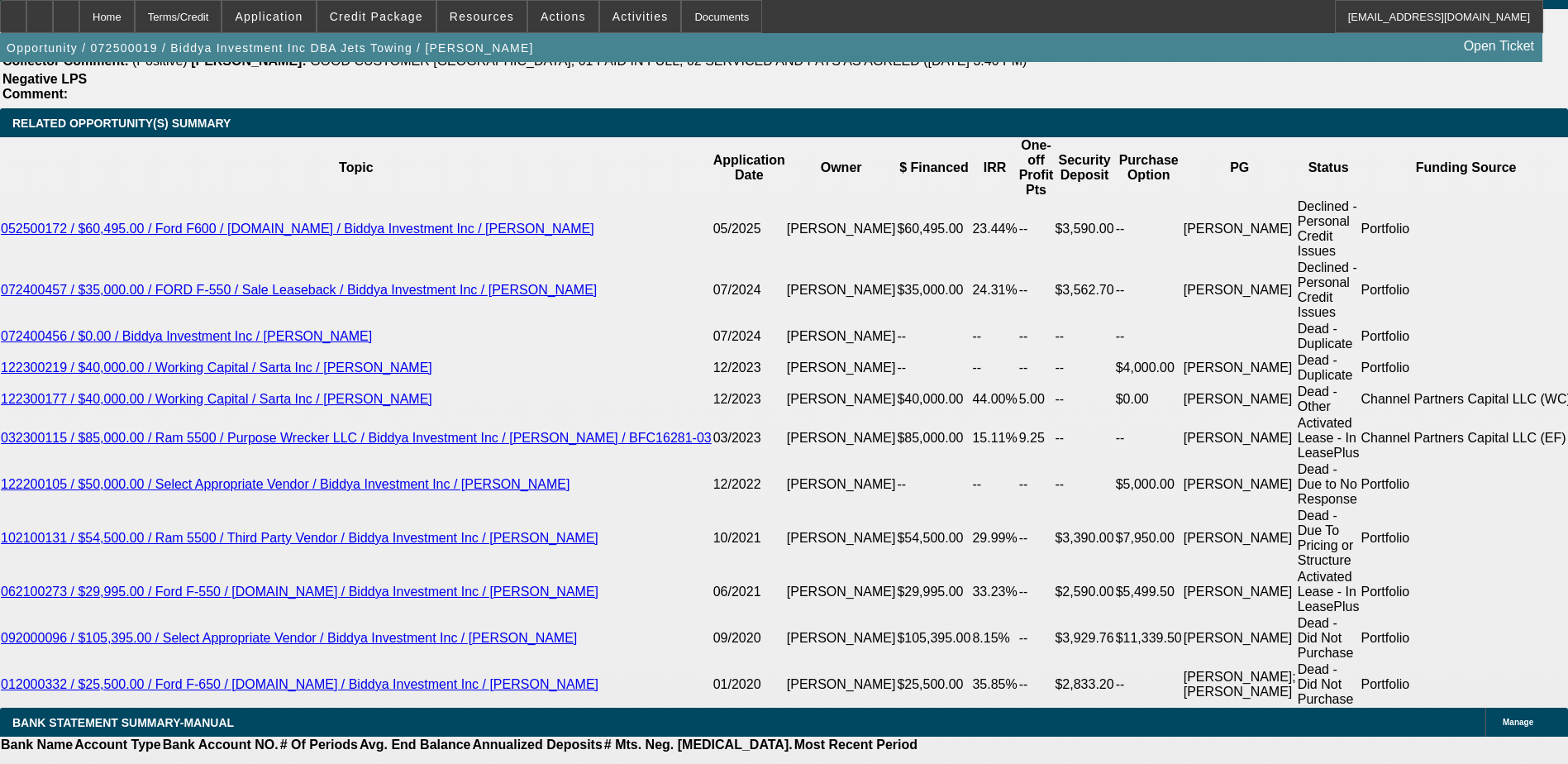
type input "$2,484.36"
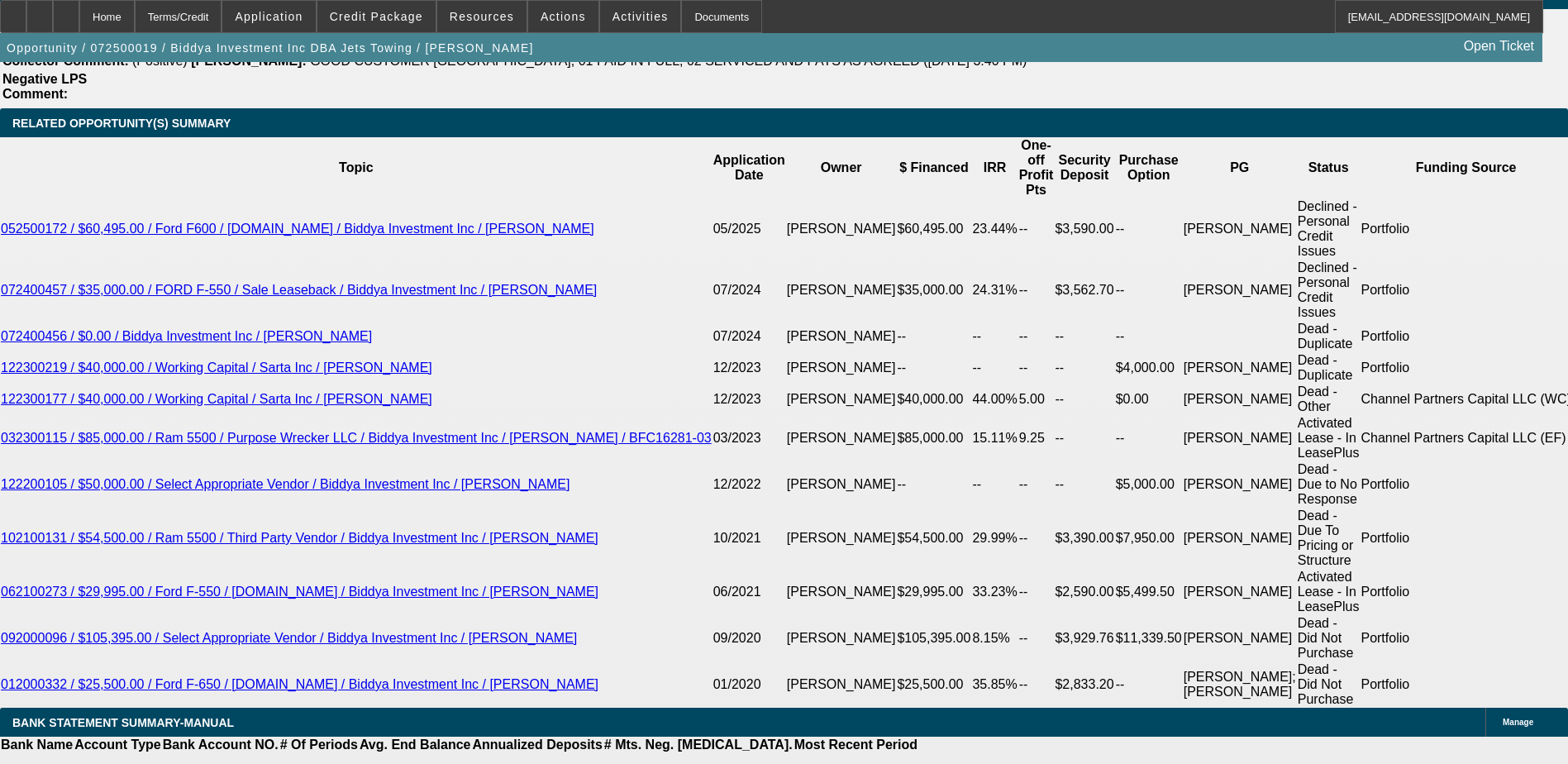
type input "$1,242.18"
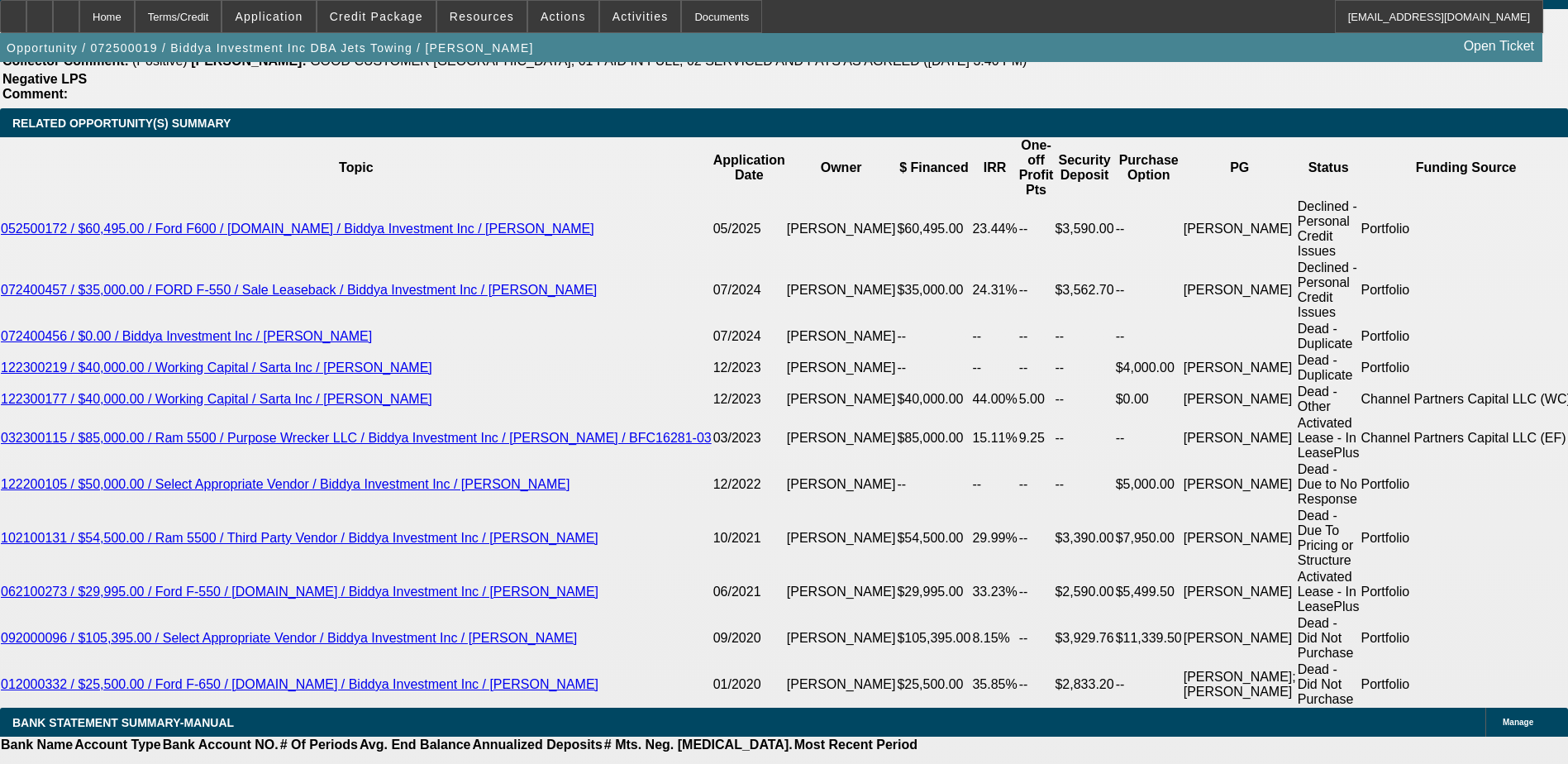
type input "1"
type input "$2,025.94"
type input "$1,012.97"
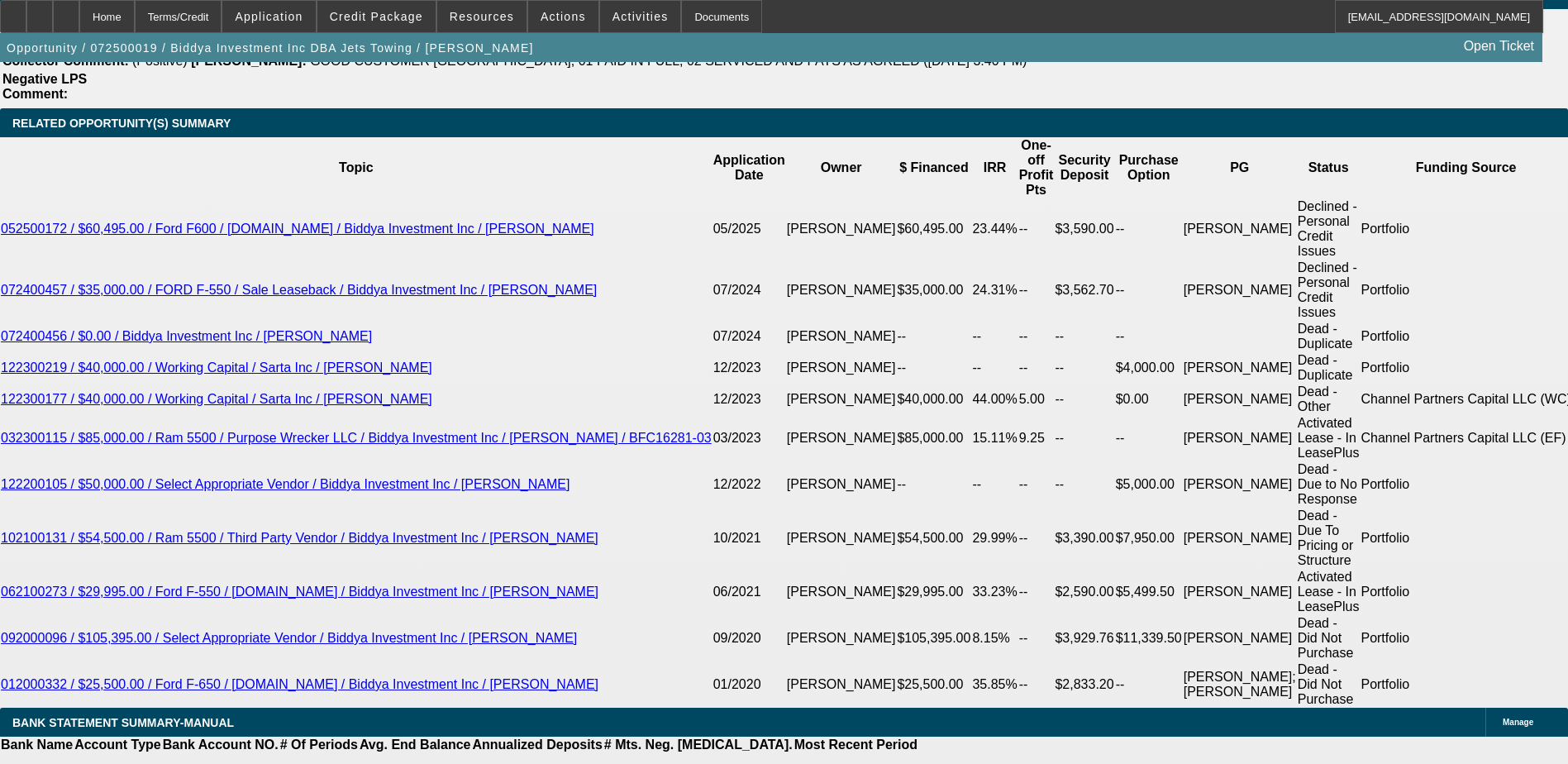
type input "17"
type input "$2,468.94"
type input "$1,234.47"
type input "17"
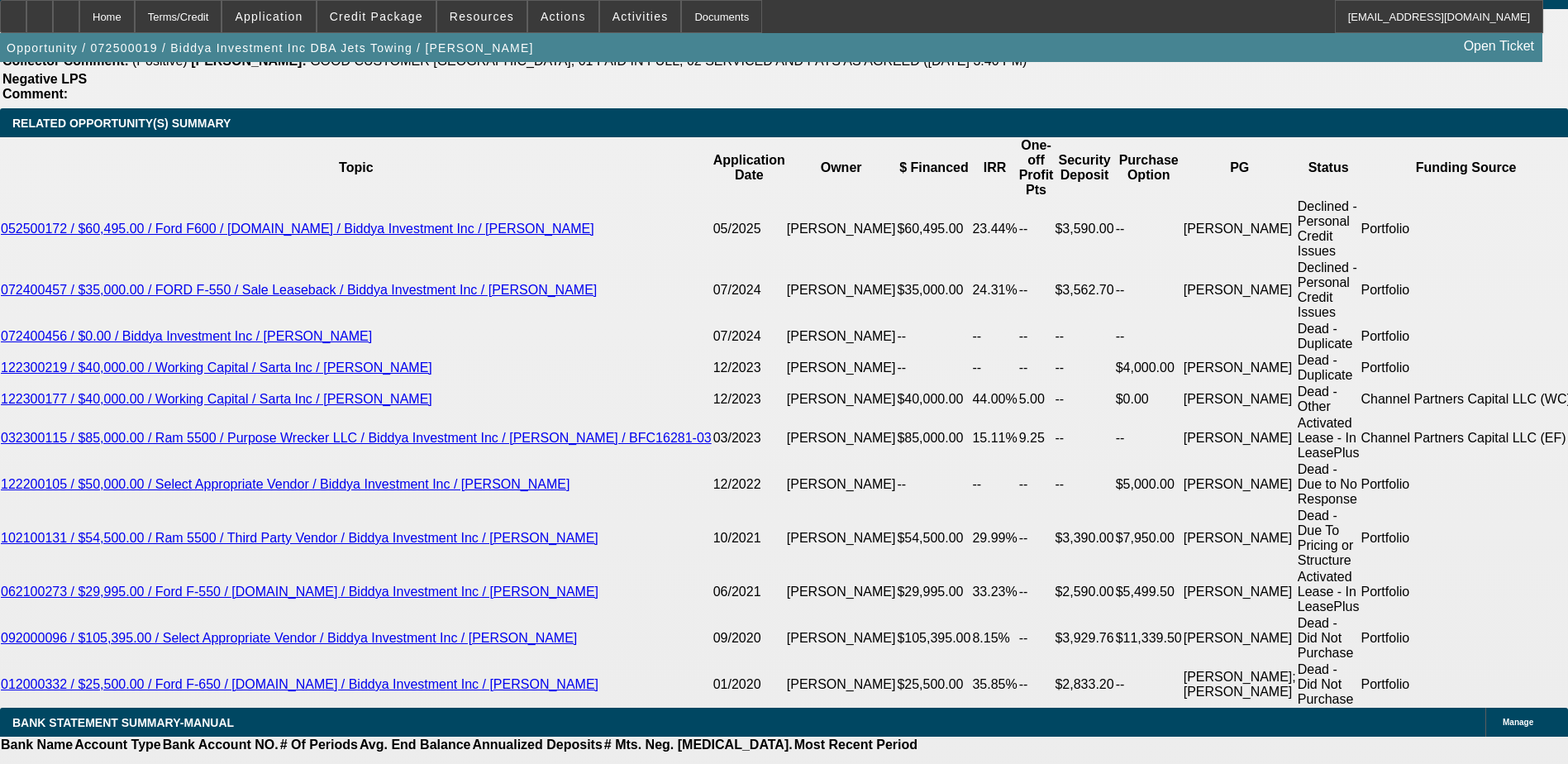
type input "12"
type input "$24.00"
type input "1234"
type input "$2,468.00"
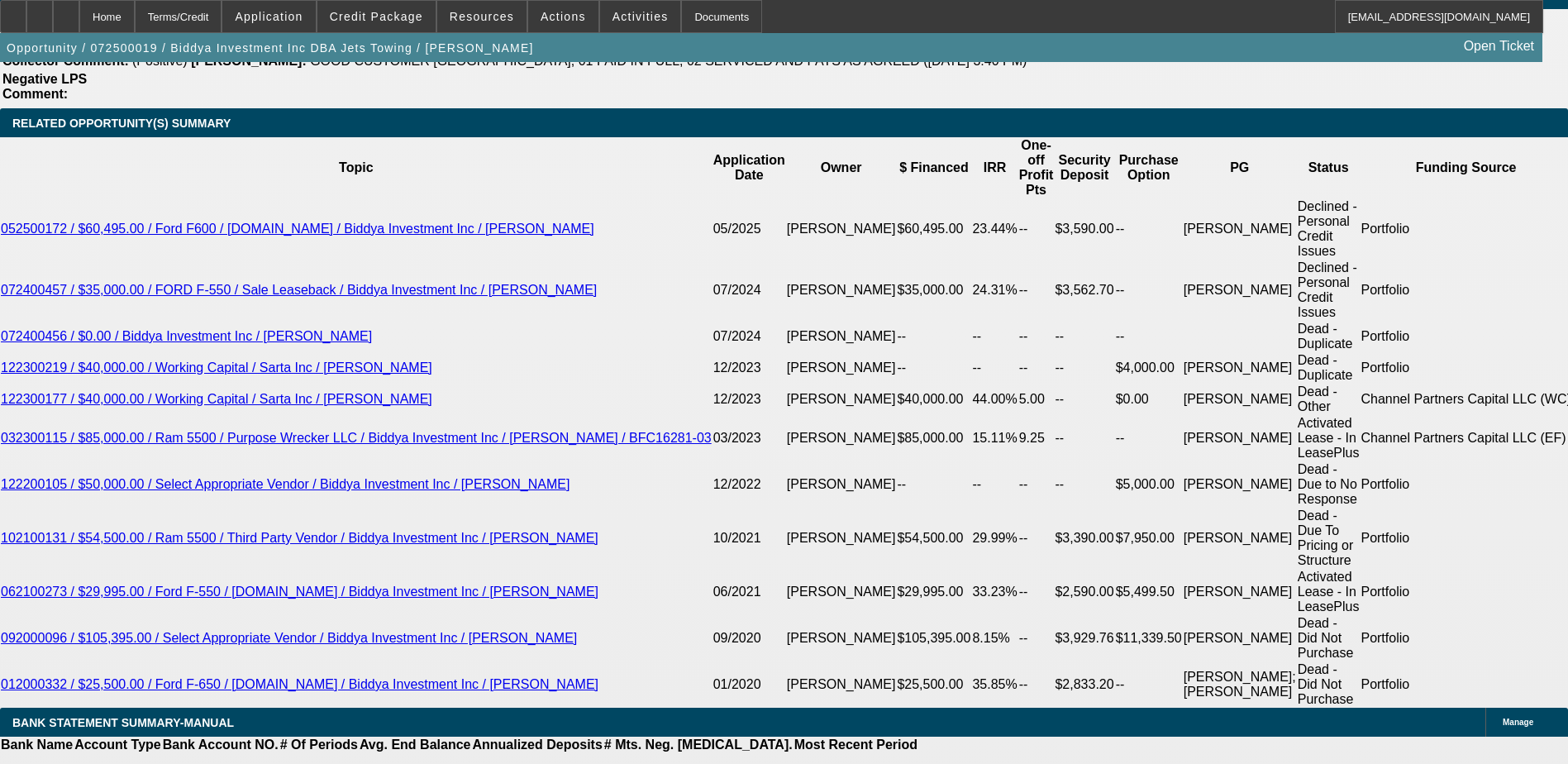
type input "17"
type input "$1,234.00"
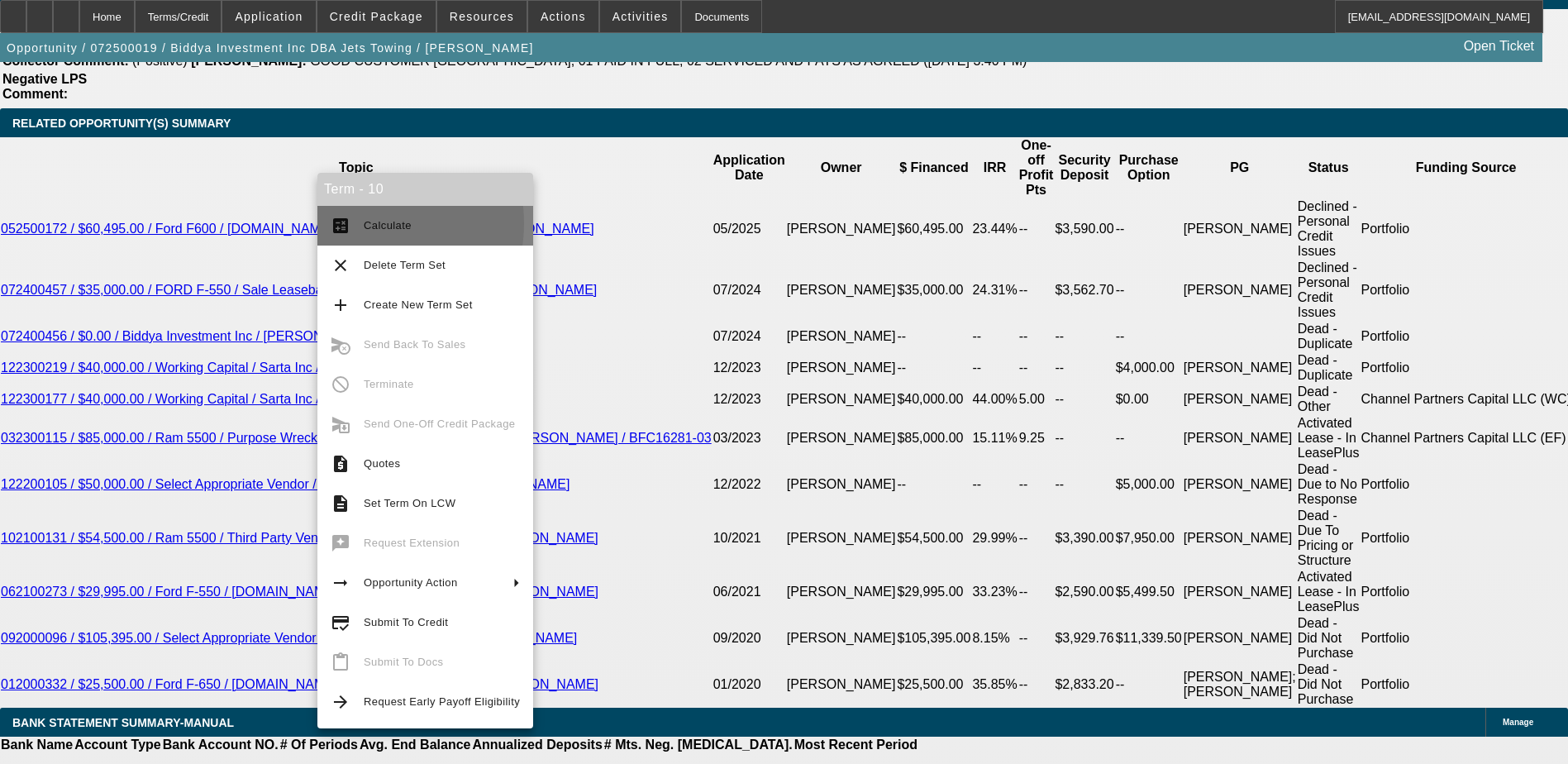
click at [360, 224] on button "calculate Calculate" at bounding box center [425, 225] width 215 height 40
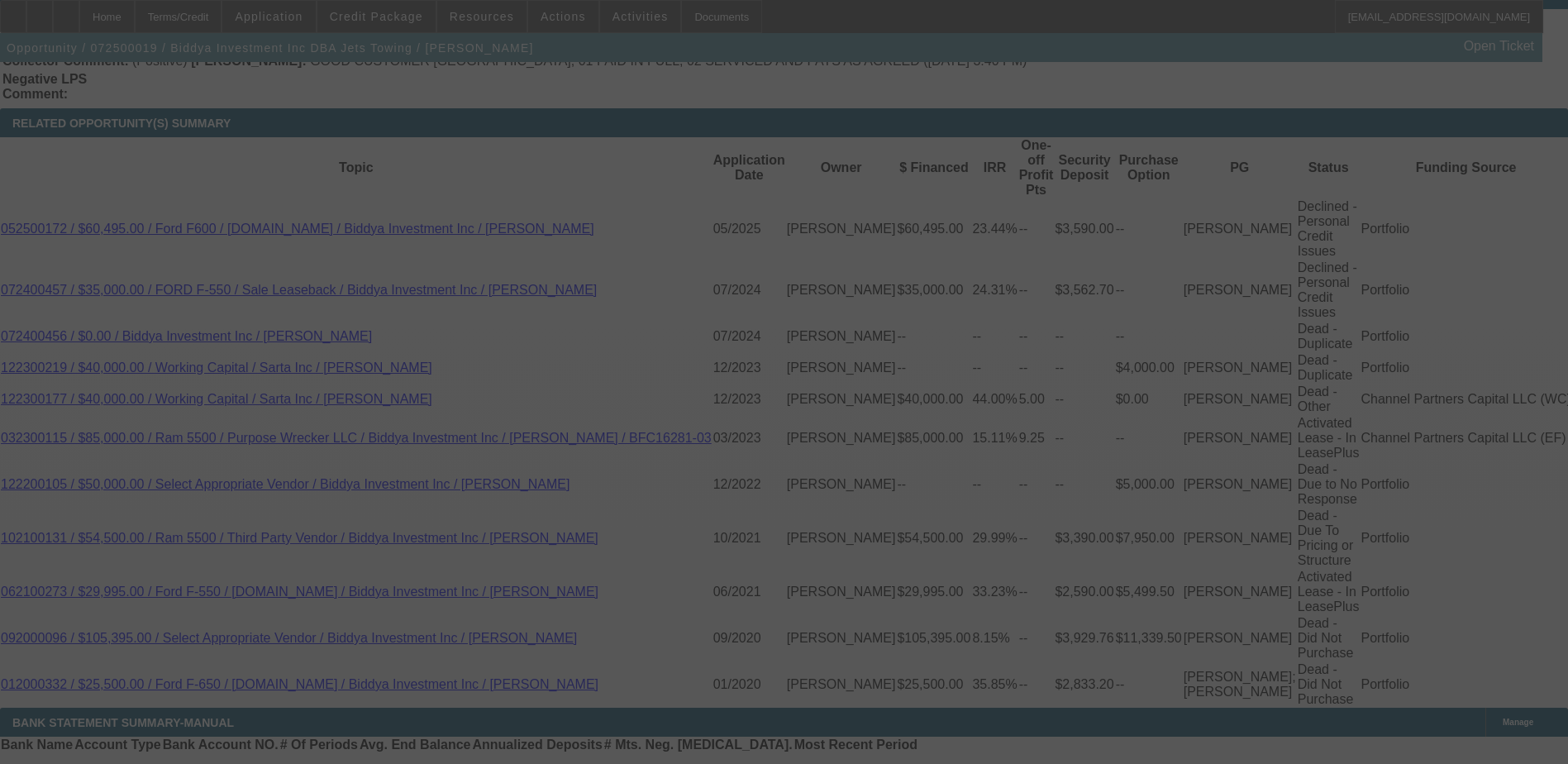
select select "0"
select select "2"
select select "0"
select select "6"
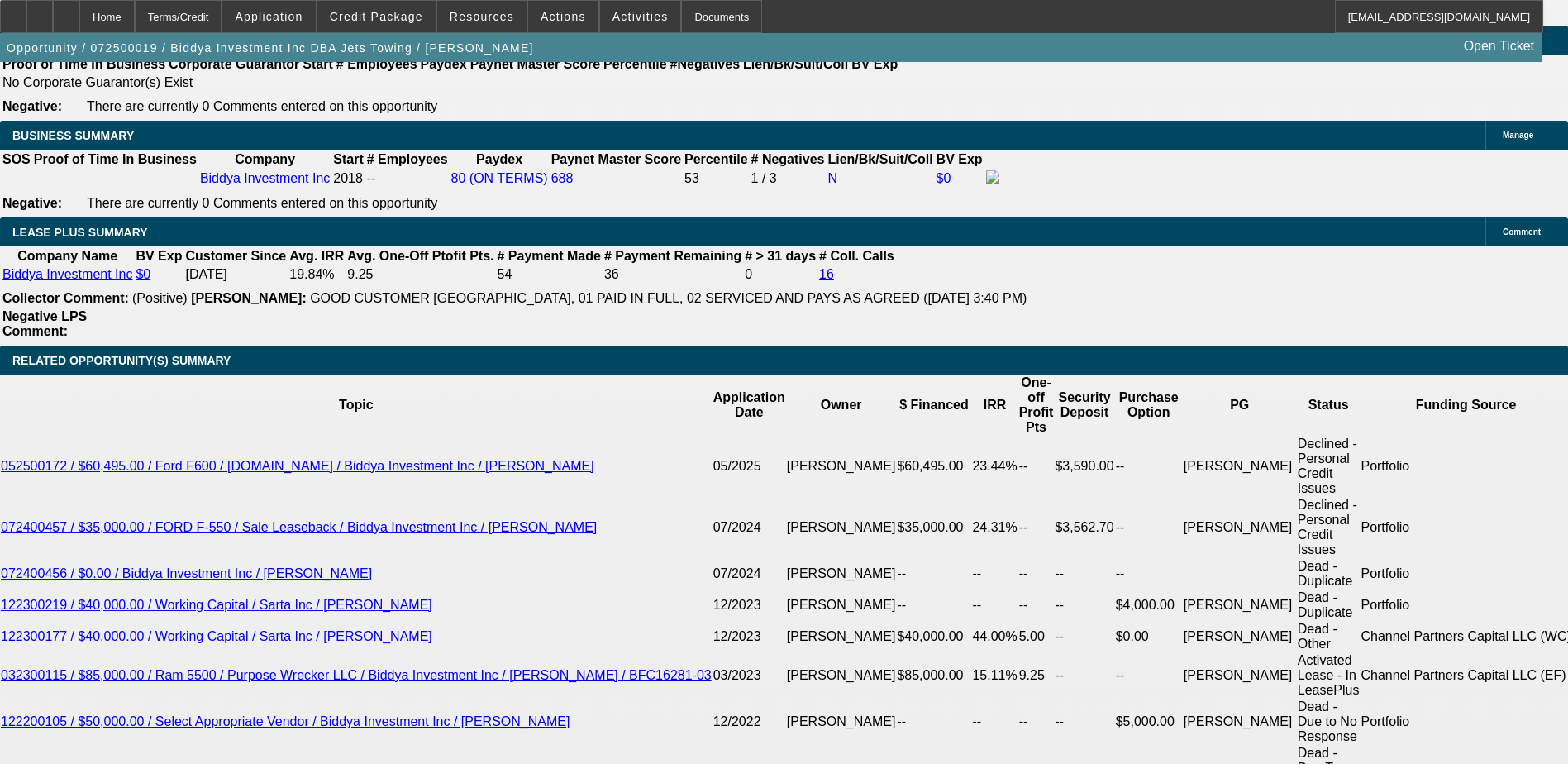
scroll to position [2894, 0]
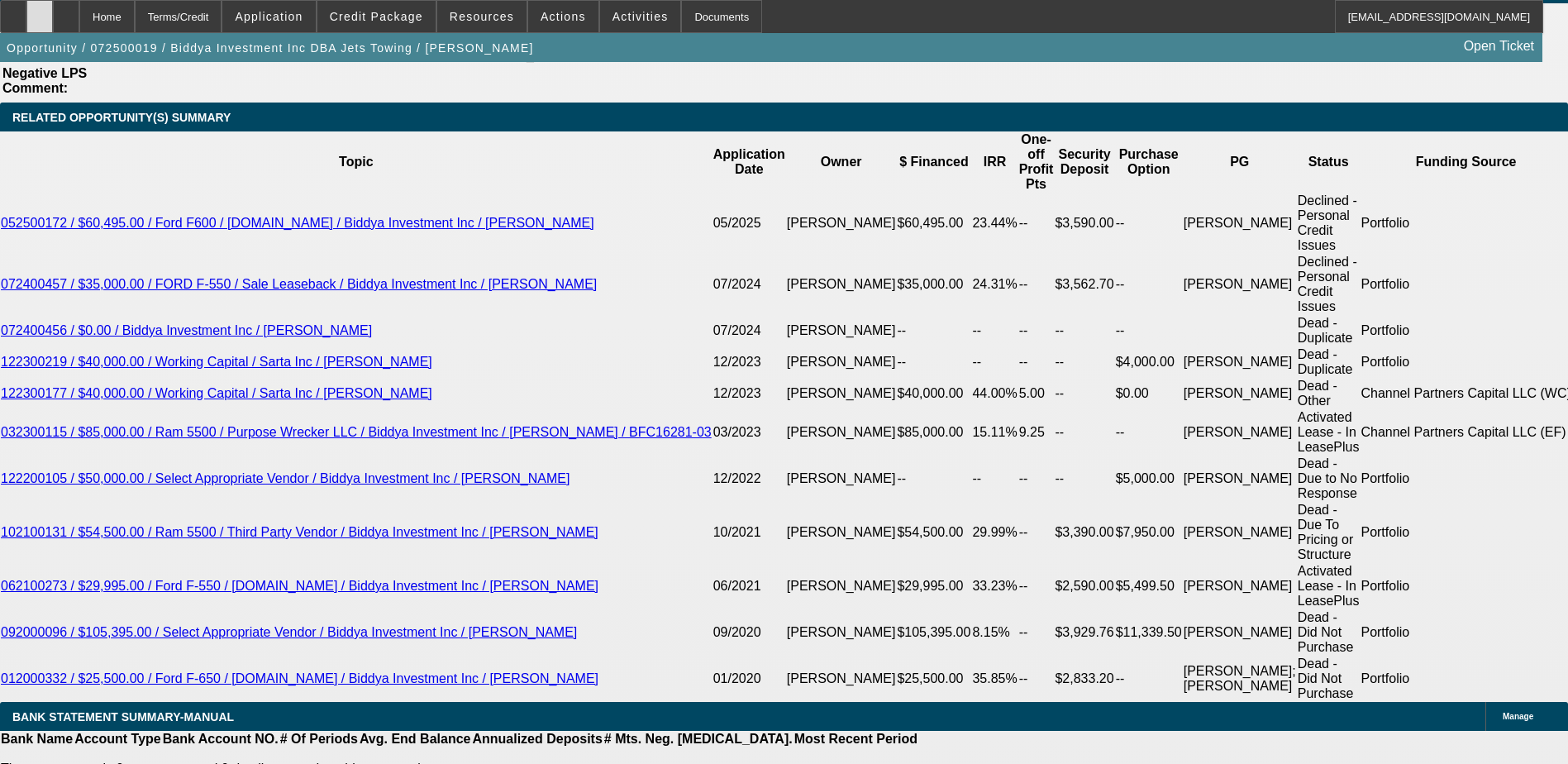
click at [40, 11] on icon at bounding box center [40, 11] width 0 height 0
type input "UNKNOWN"
type input "24"
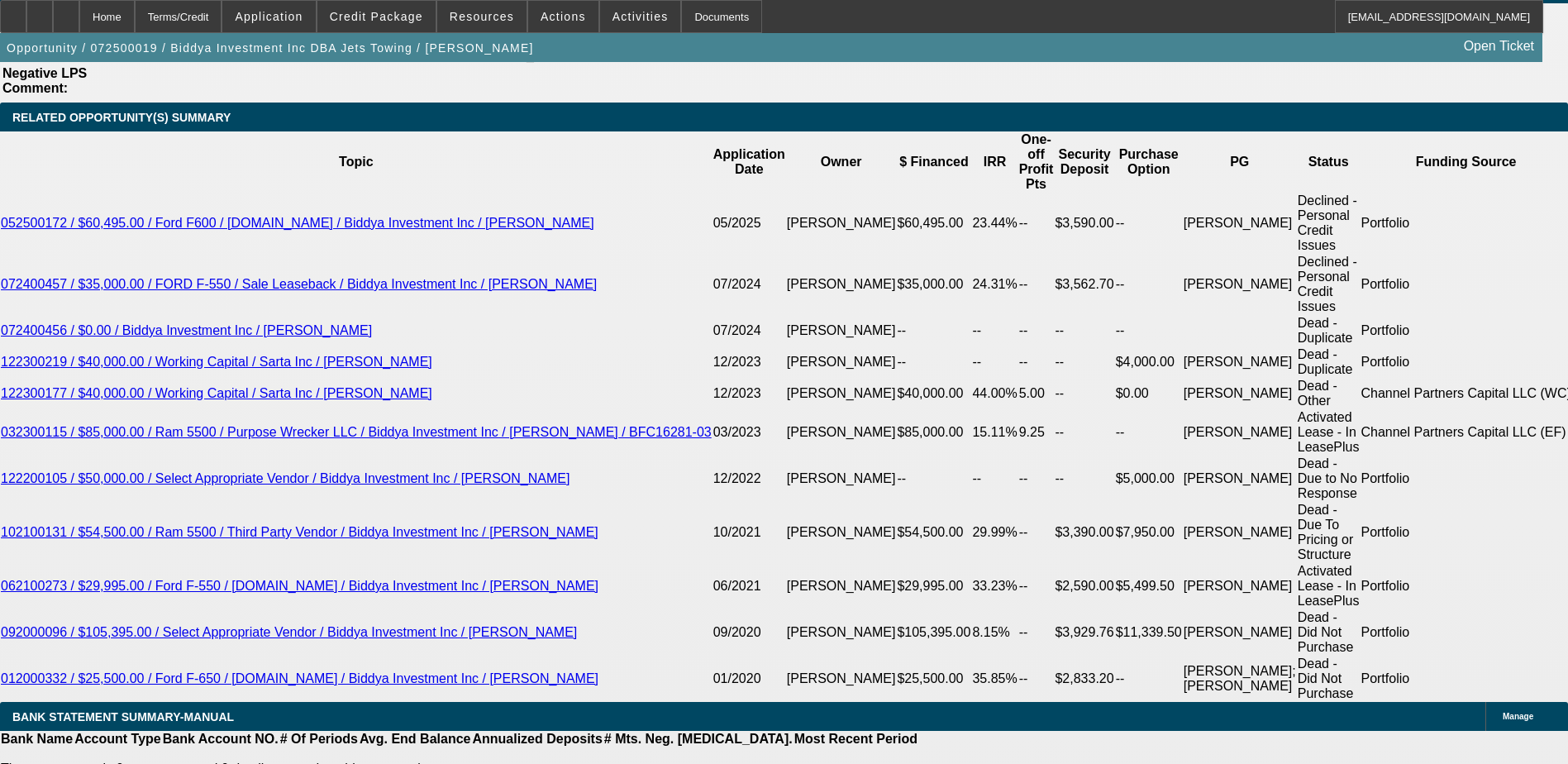
type input "$30,637.78"
type input "$15,318.89"
type input "$2,965.62"
type input "$1,482.81"
type input "24"
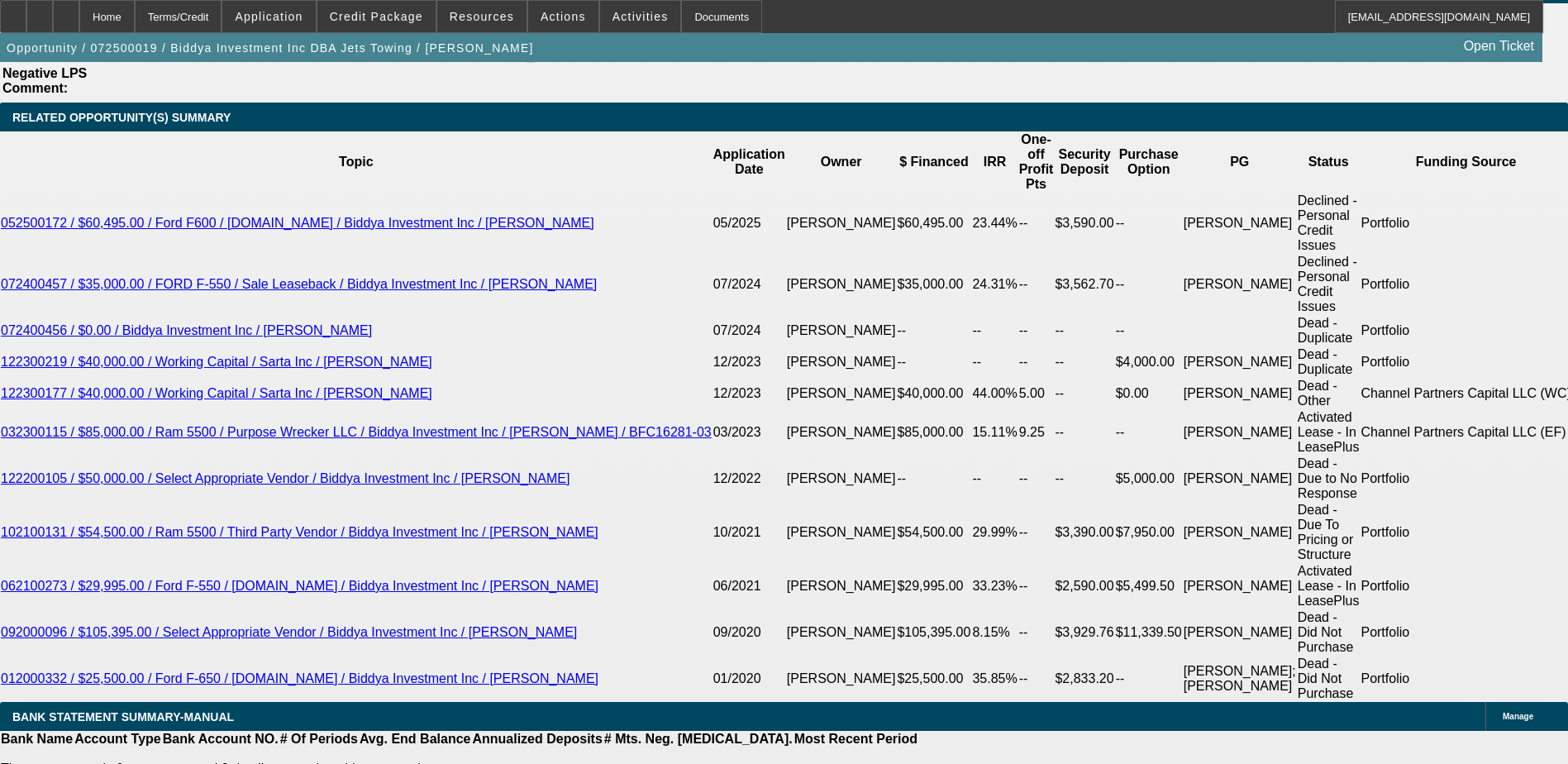
type input "1"
type input "$2.00"
type input "1479"
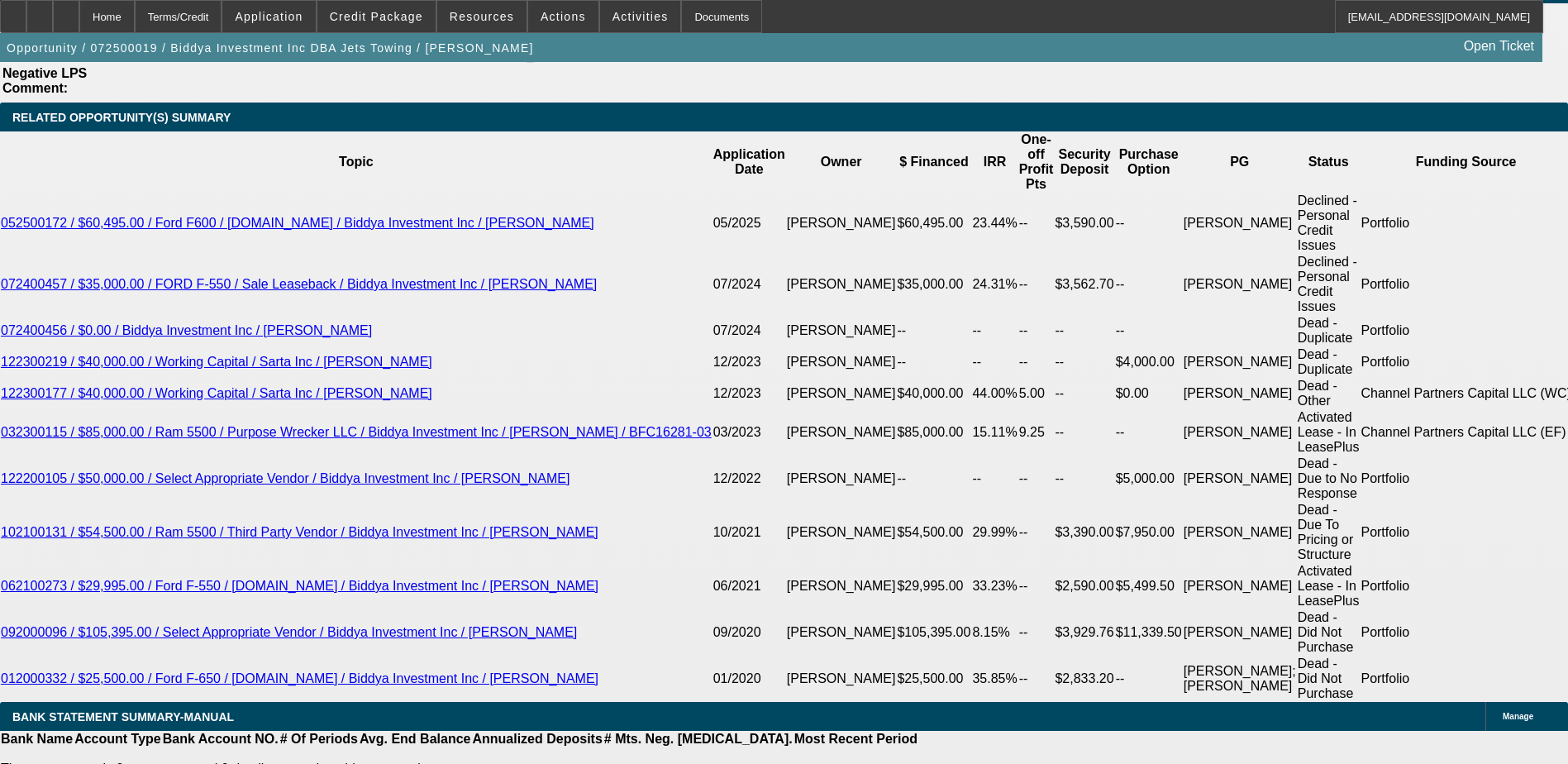
type input "$2,958.00"
type input "16.7"
type input "$1,479.00"
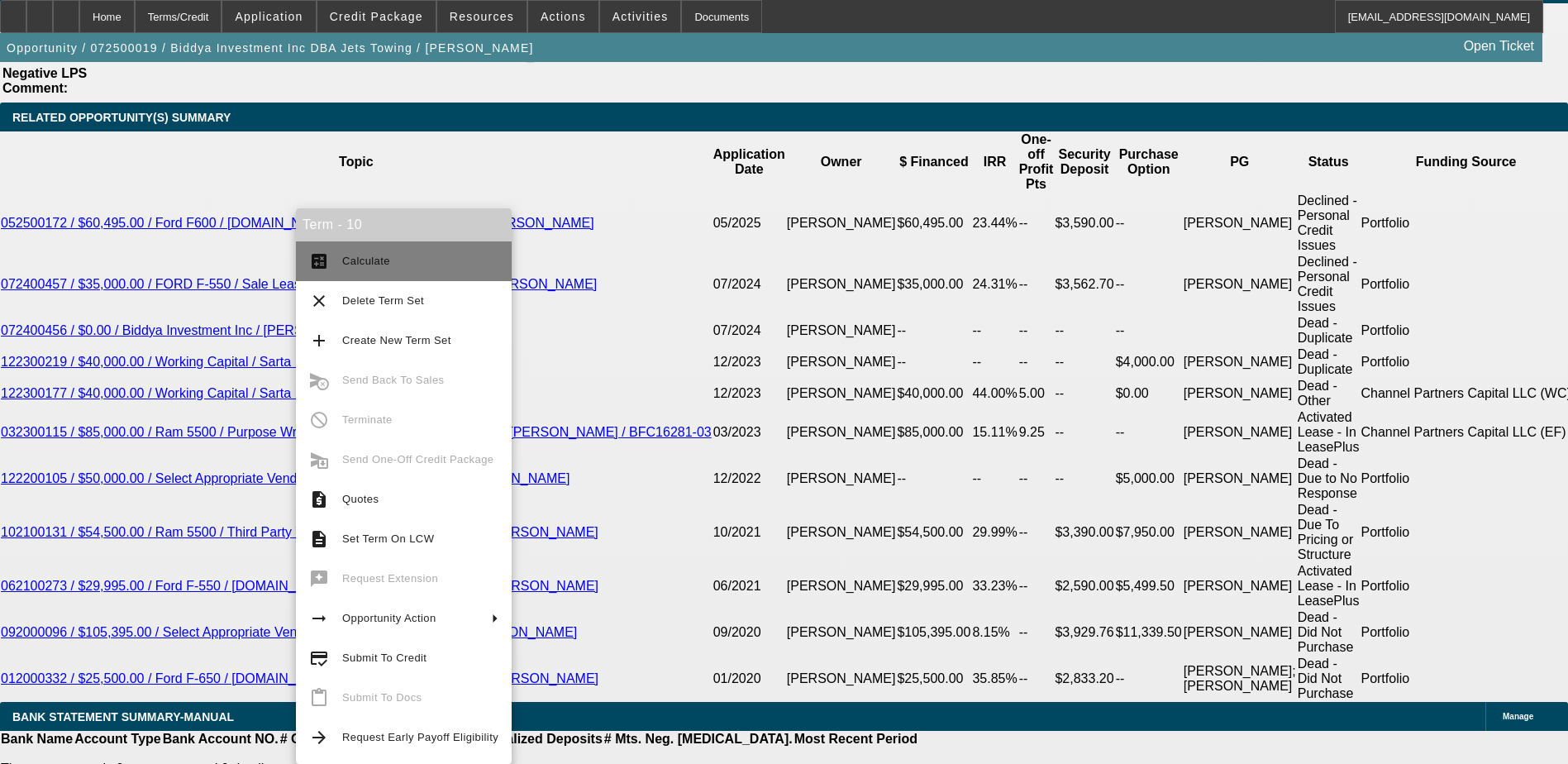
click at [362, 264] on span "Calculate" at bounding box center [366, 261] width 48 height 12
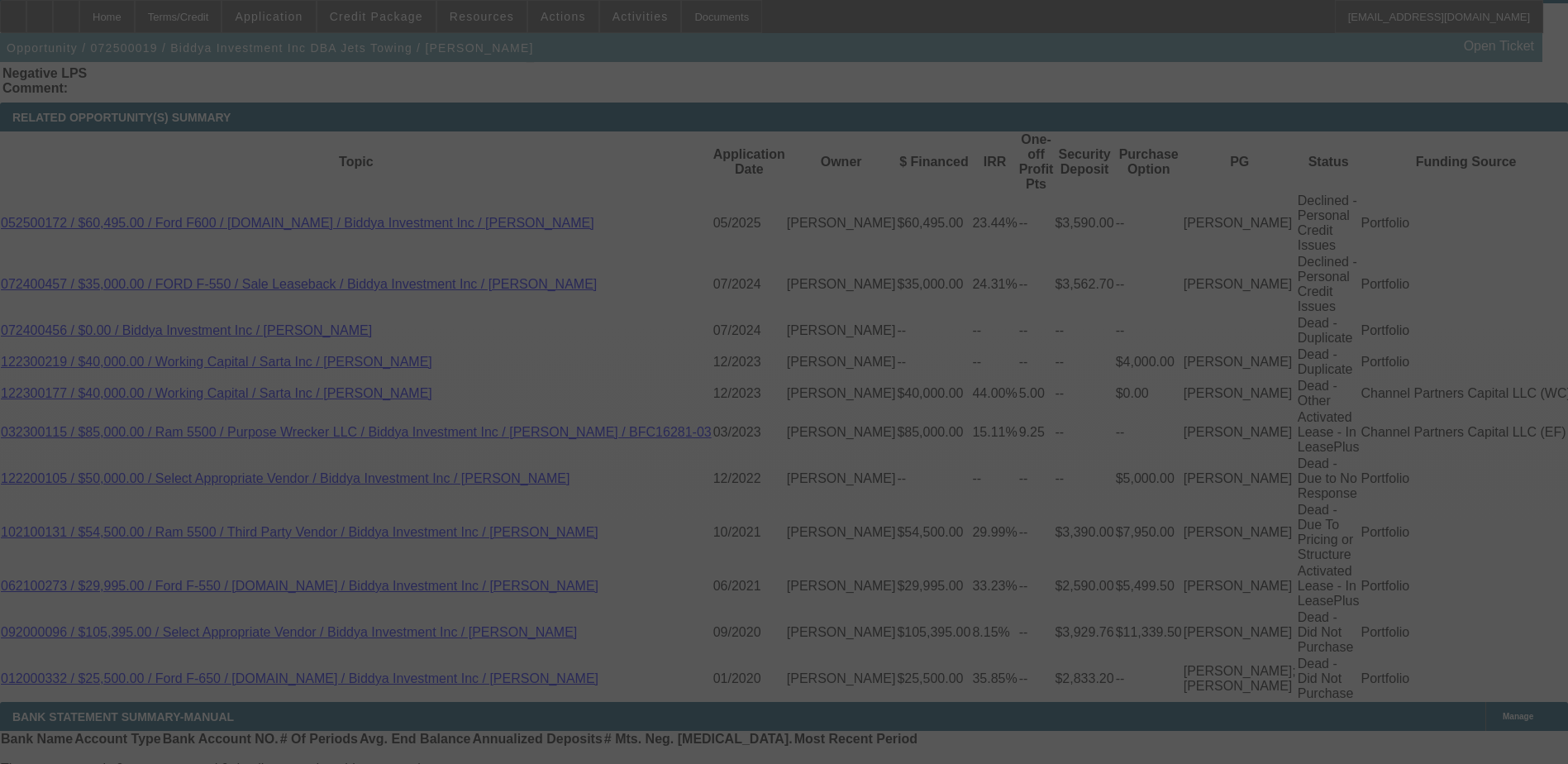
scroll to position [2977, 0]
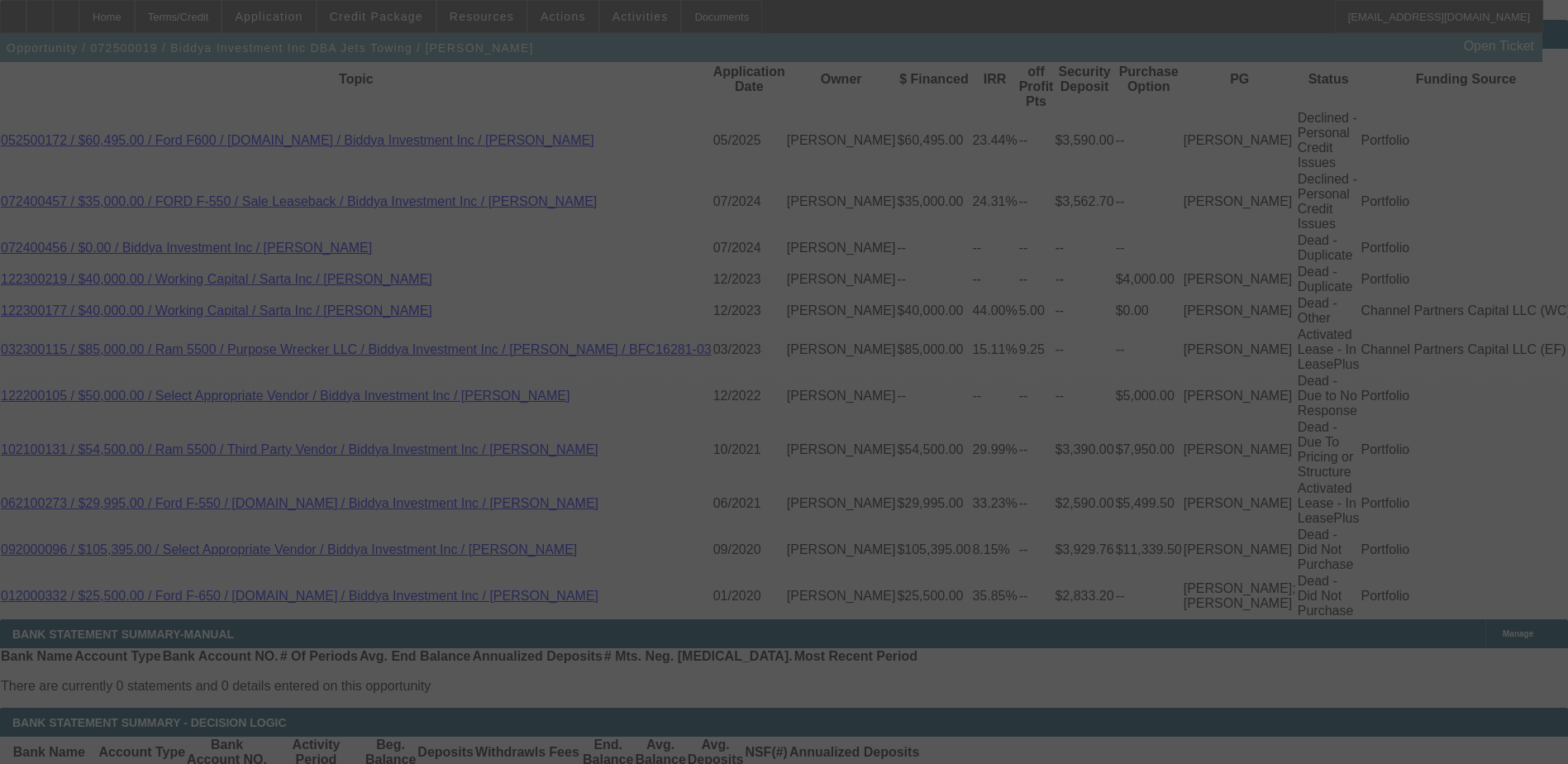
select select "0"
select select "2"
select select "0"
select select "6"
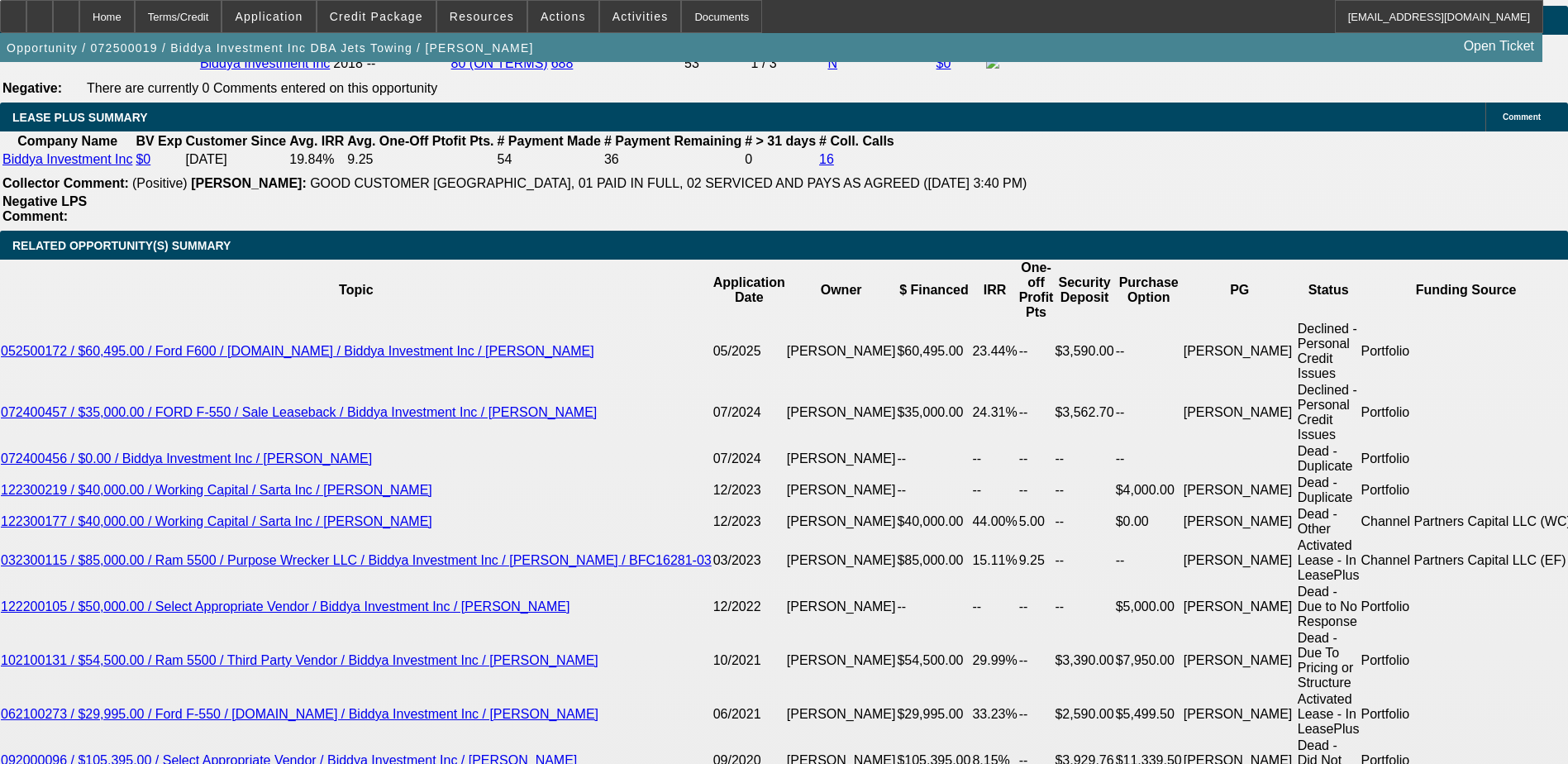
scroll to position [2729, 0]
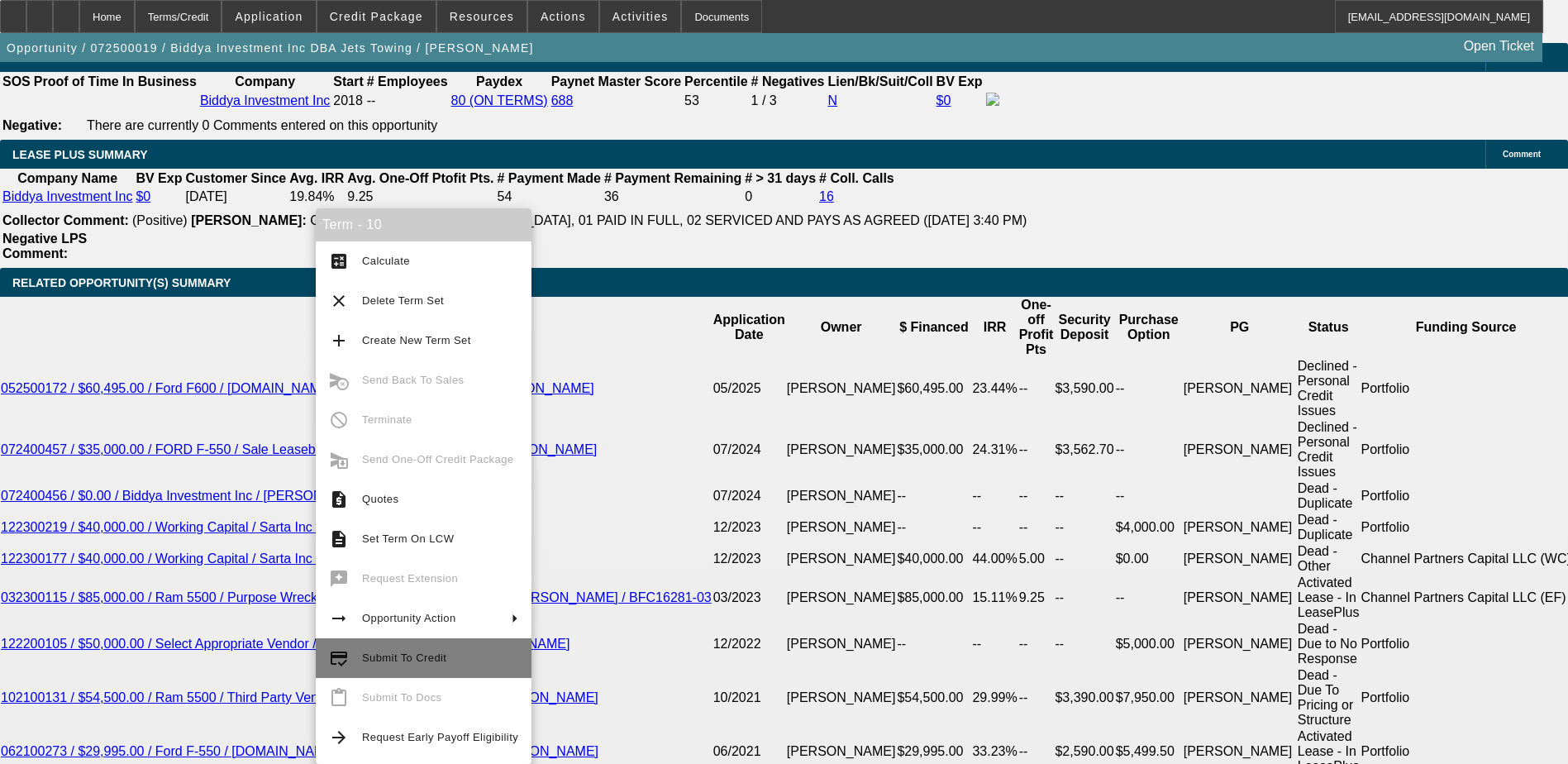
click at [403, 655] on span "Submit To Credit" at bounding box center [404, 658] width 85 height 12
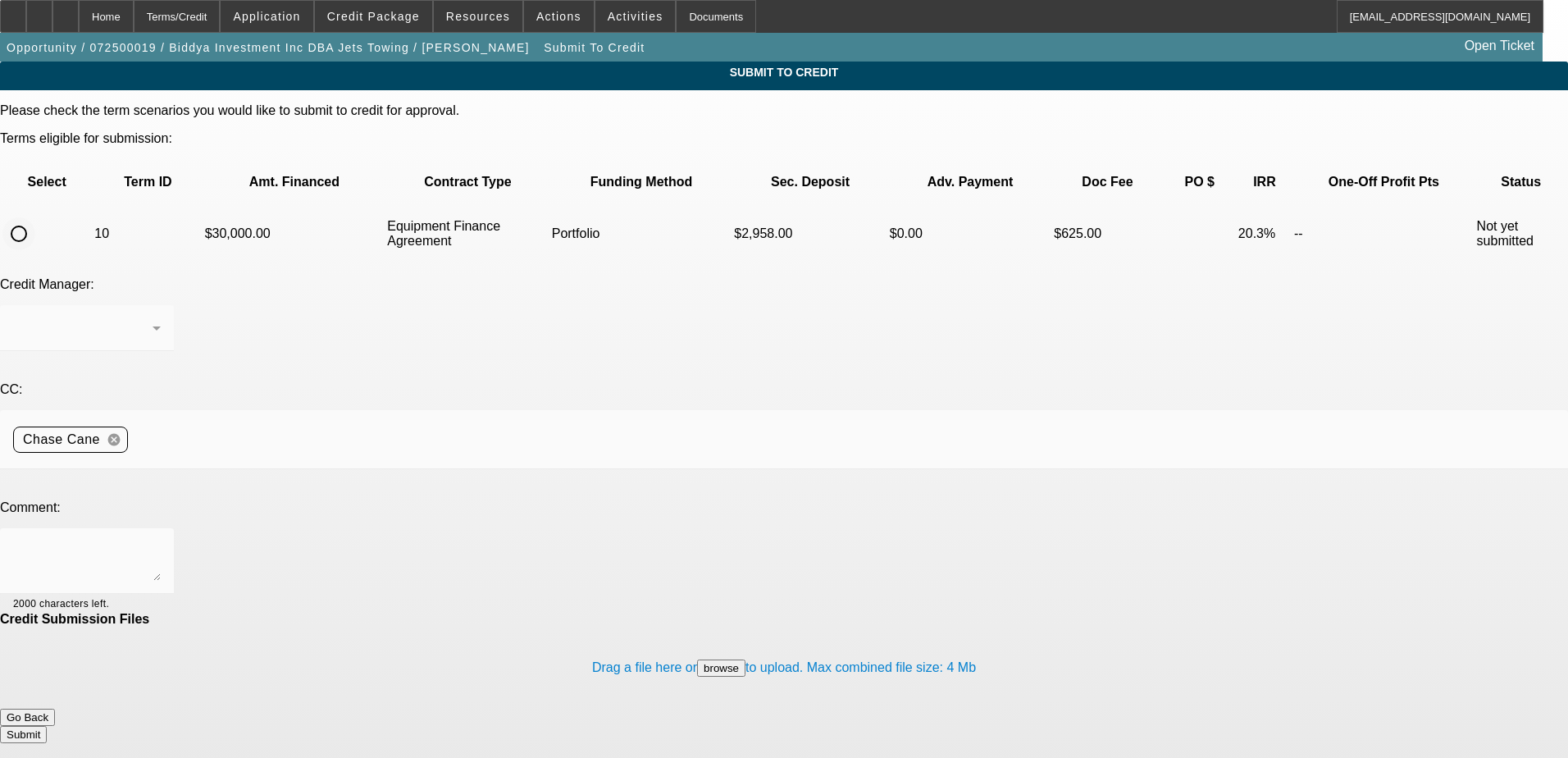
click at [35, 217] on input "radio" at bounding box center [19, 233] width 33 height 33
radio input "true"
click at [153, 318] on div "[PERSON_NAME]" at bounding box center [83, 328] width 139 height 19
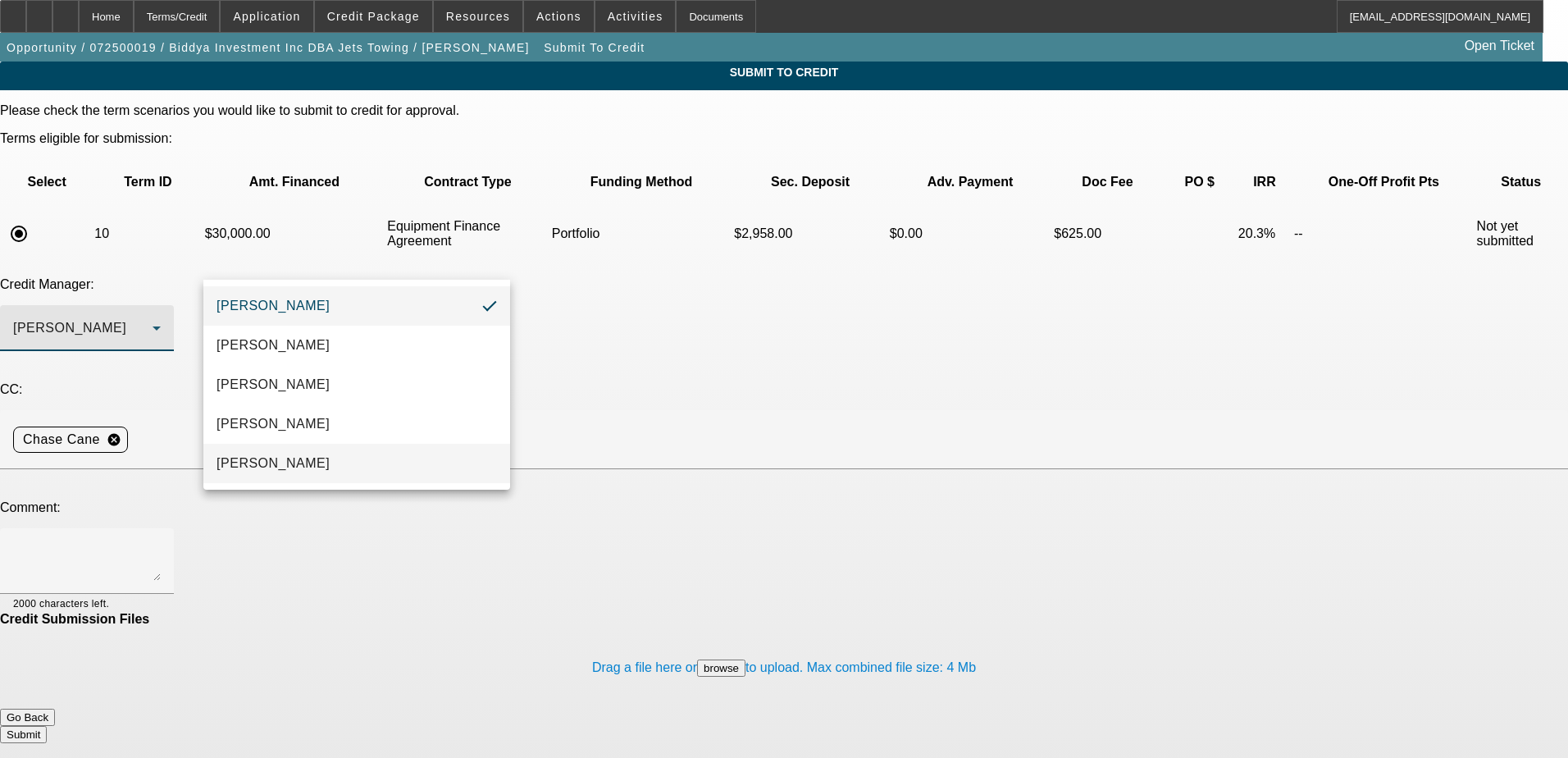
click at [296, 464] on span "Oliva, Samuel" at bounding box center [273, 464] width 113 height 19
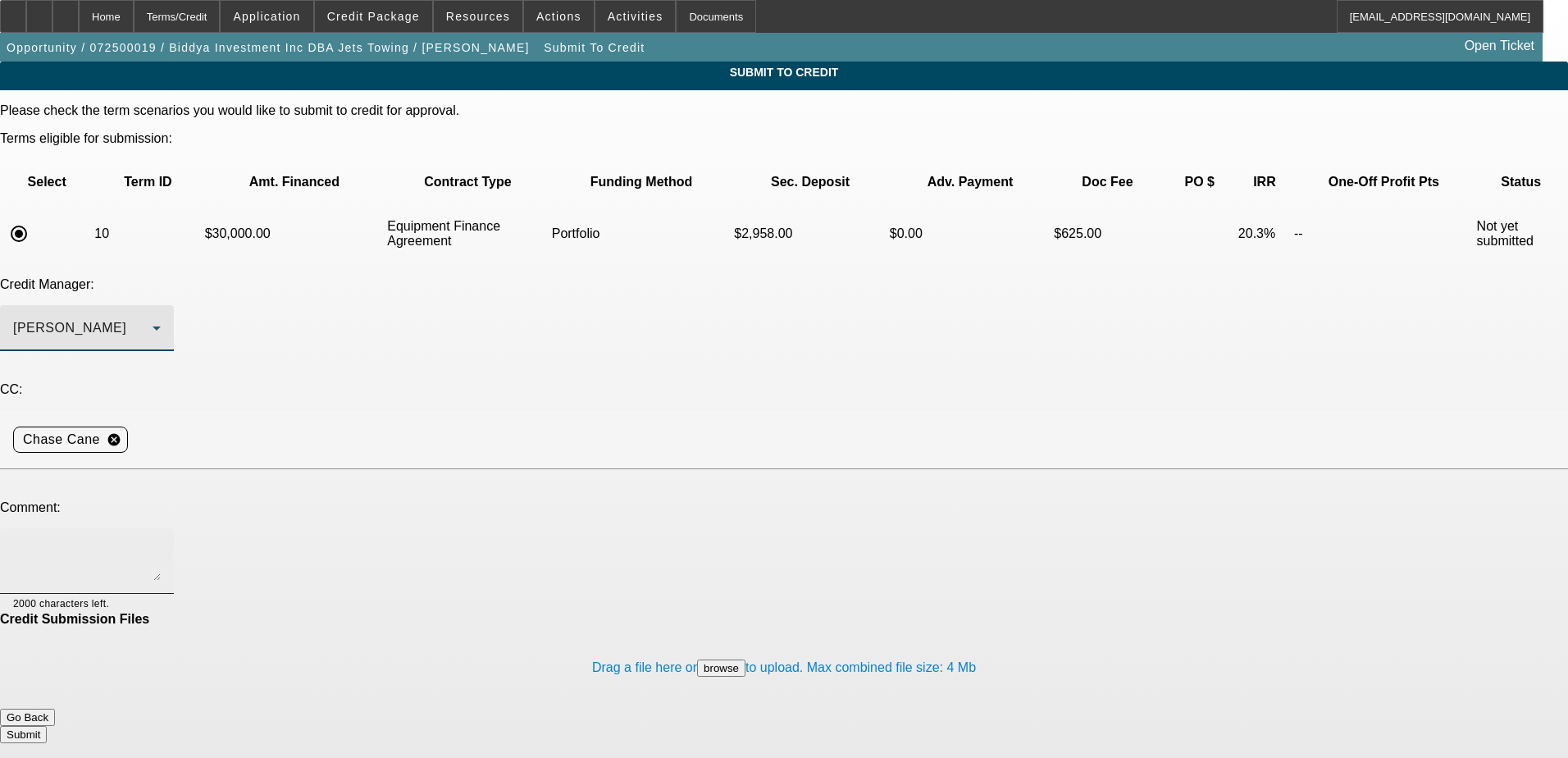
click at [161, 542] on textarea at bounding box center [87, 561] width 147 height 40
paste textarea "Sam – I know you declined this file a couple months ago but was wondering if yo…"
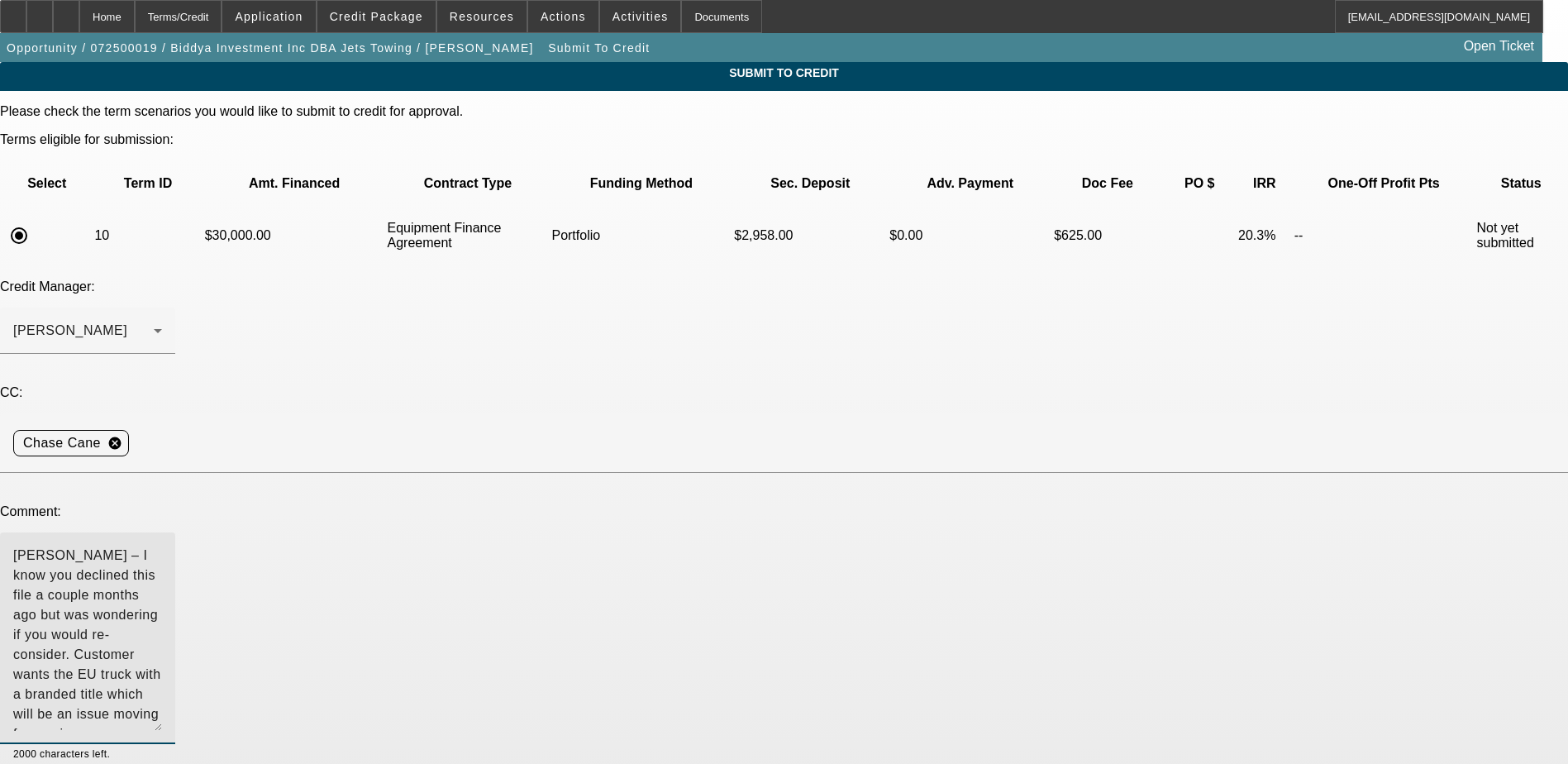
drag, startPoint x: 995, startPoint y: 428, endPoint x: 1008, endPoint y: 574, distance: 146.6
click at [1008, 574] on div "Sam – I know you declined this file a couple months ago but was wondering if yo…" at bounding box center [784, 647] width 1568 height 230
drag, startPoint x: 933, startPoint y: 460, endPoint x: 804, endPoint y: 457, distance: 129.0
click at [162, 546] on textarea "Sam – I know you declined this file a couple months ago but was wondering if yo…" at bounding box center [87, 638] width 149 height 185
type textarea "Sam – I know you declined this file a couple months ago but was wondering if yo…"
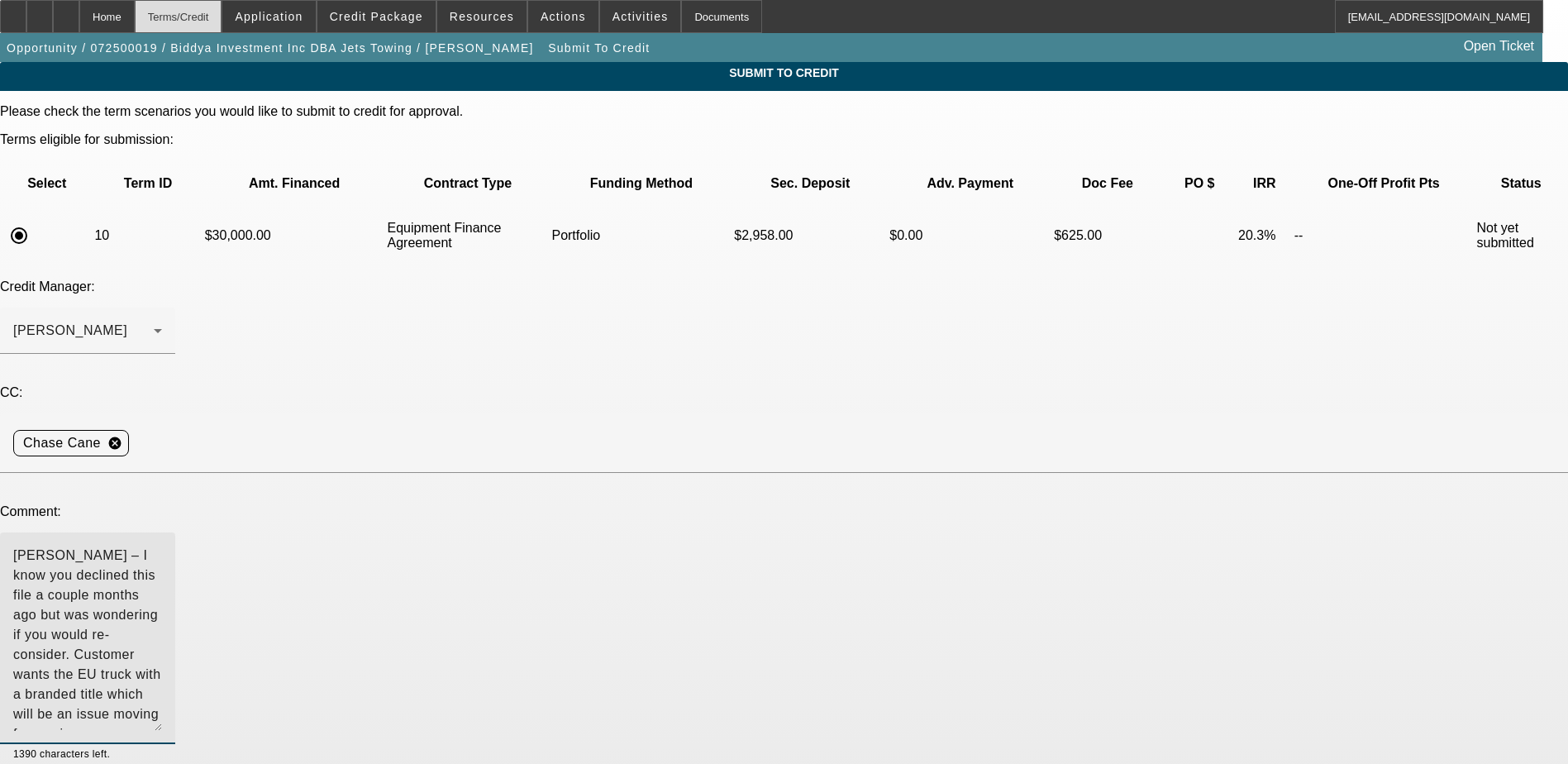
click at [203, 11] on div "Terms/Credit" at bounding box center [178, 16] width 87 height 33
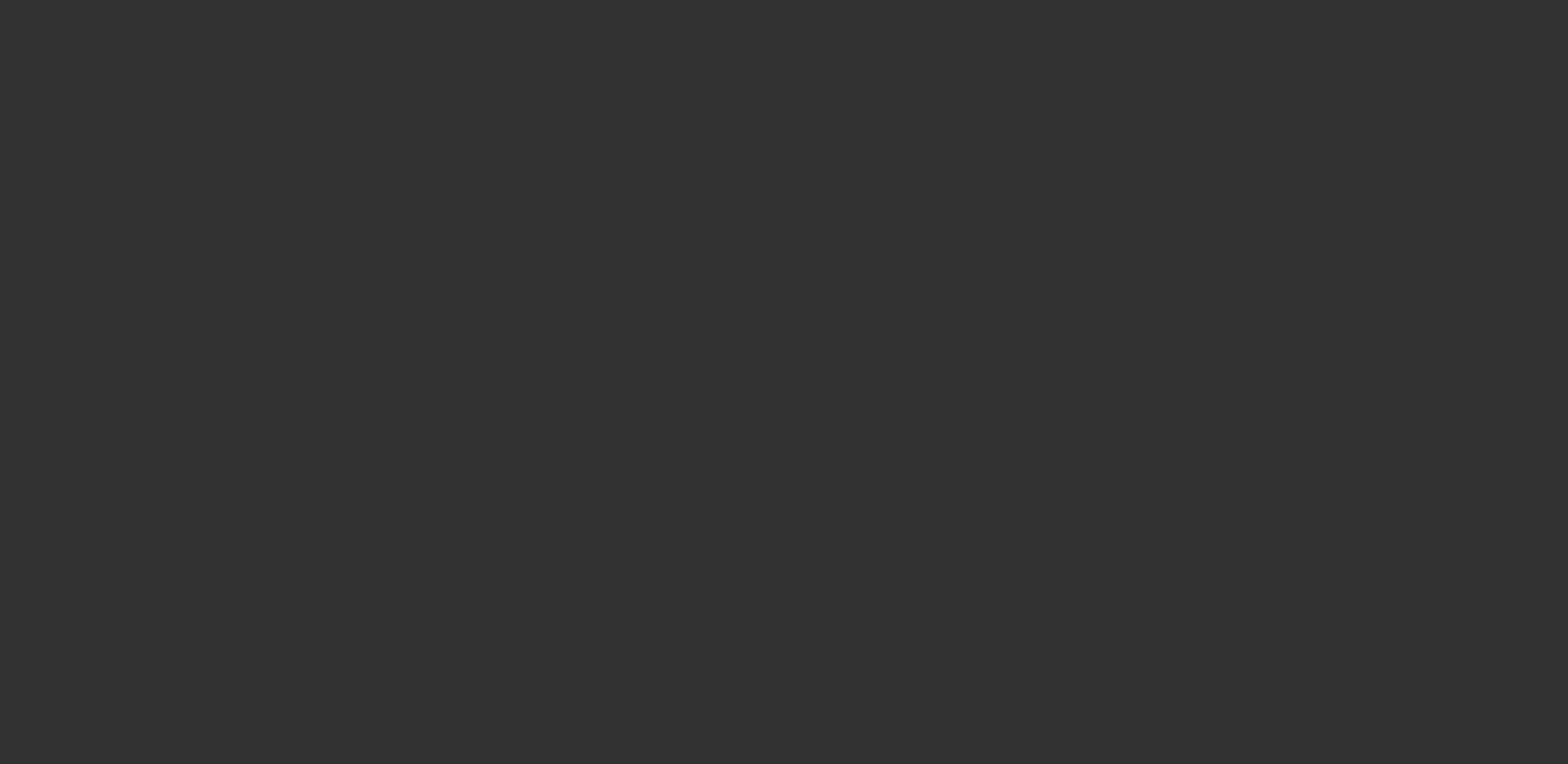
scroll to position [2544, 0]
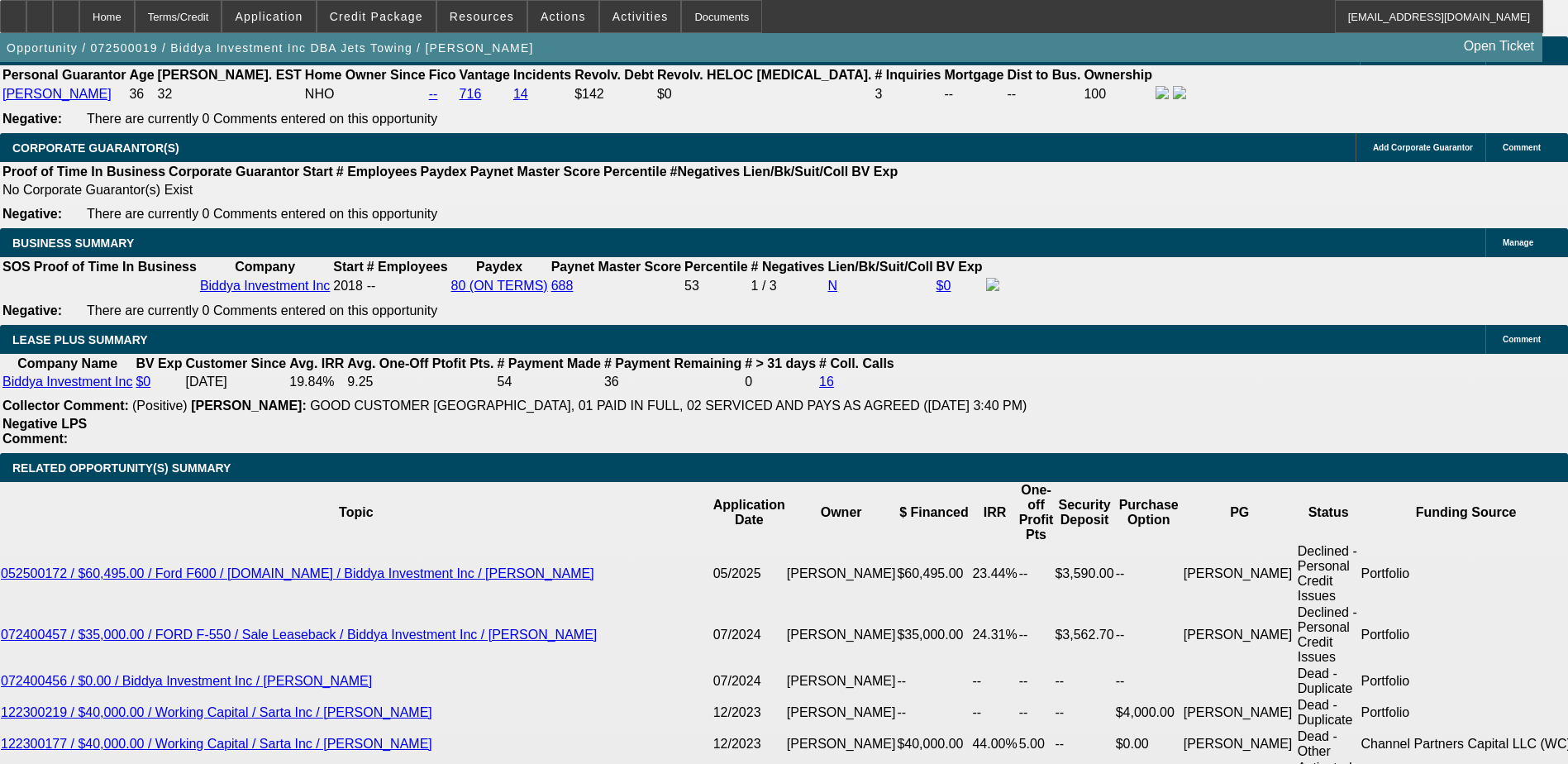
select select "0"
select select "2"
select select "0"
select select "6"
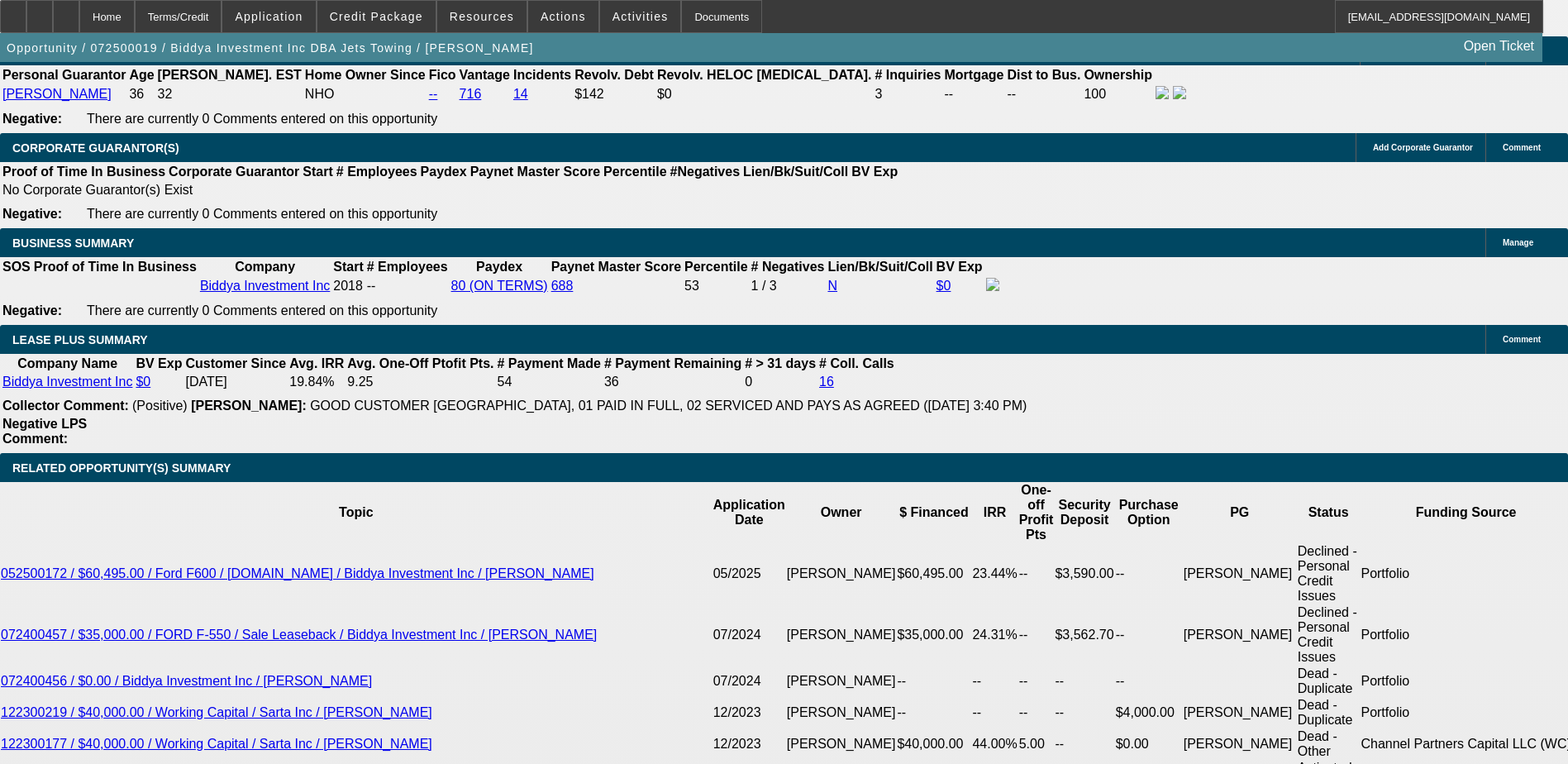
select select "0"
select select "6"
select select "0"
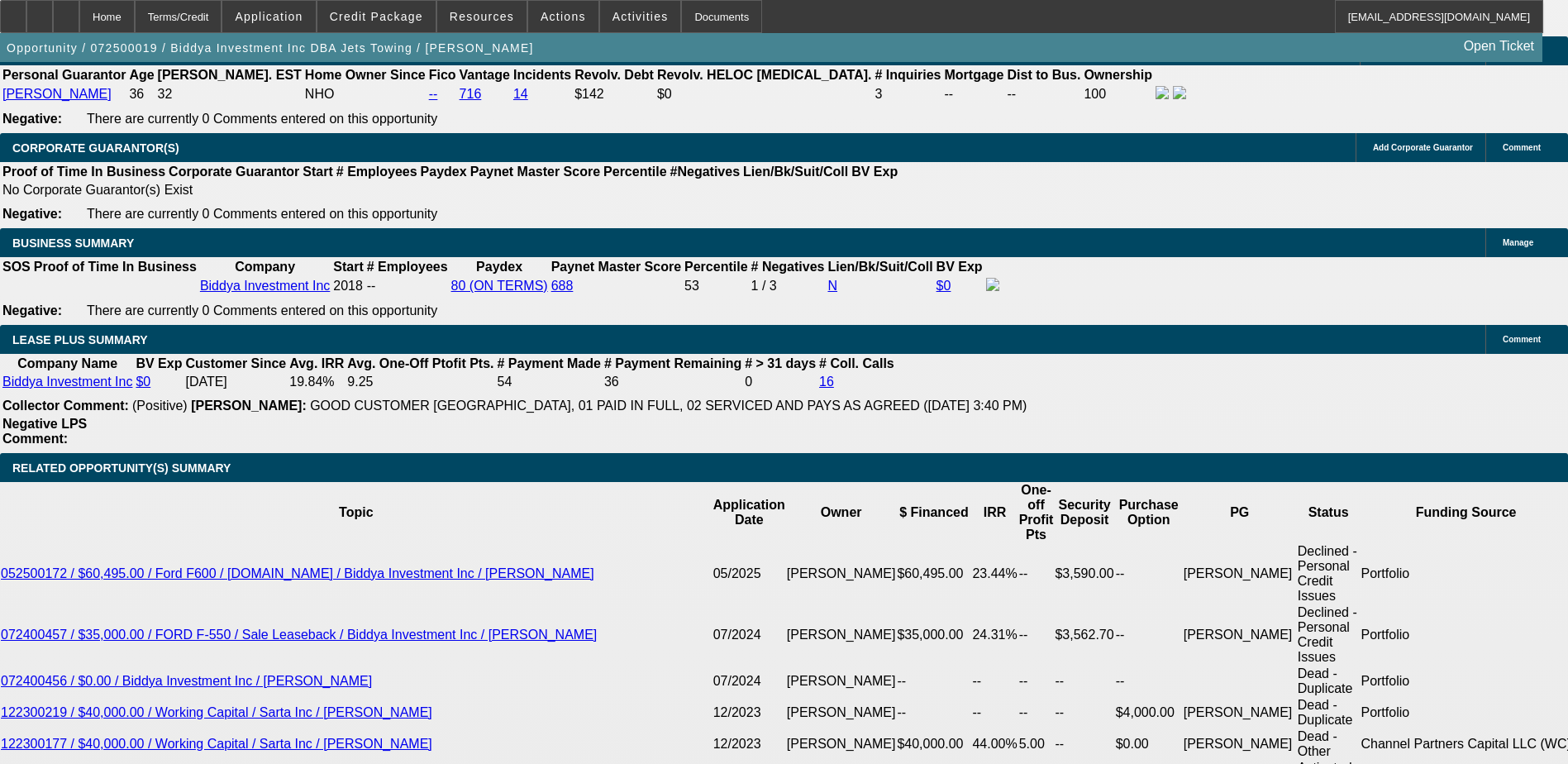
select select "0"
select select "6"
select select "0"
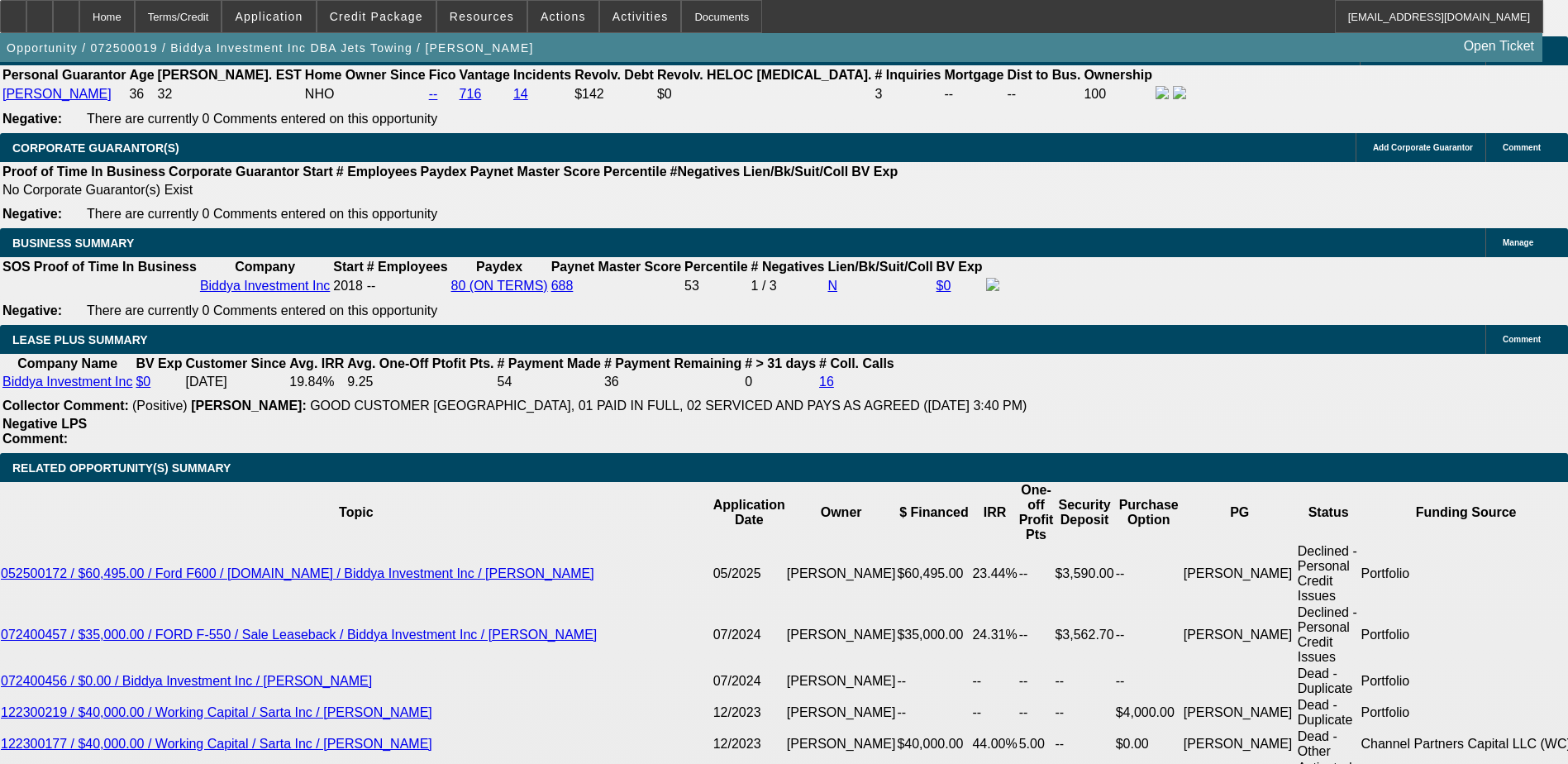
select select "0"
select select "6"
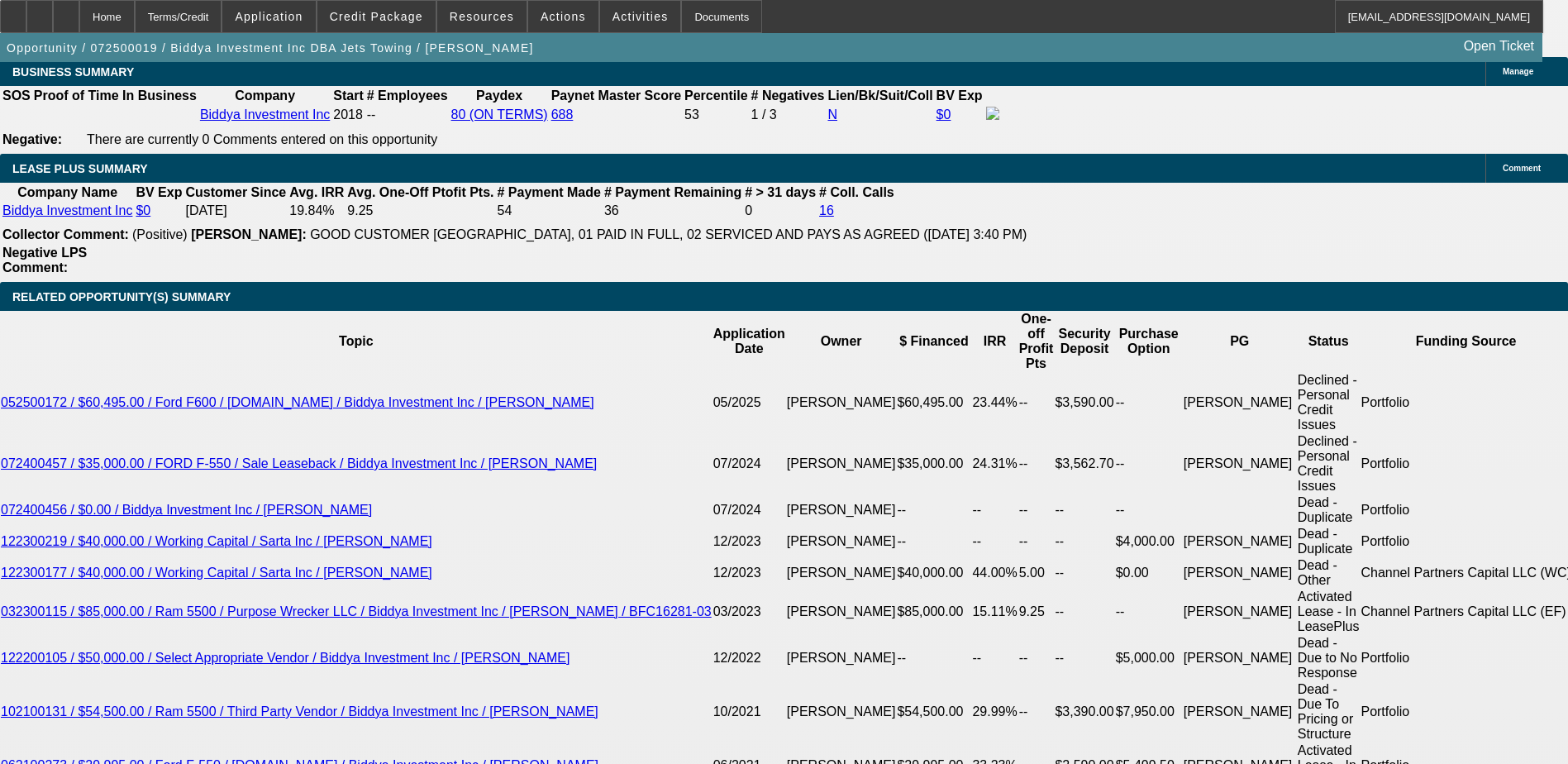
scroll to position [1075, 0]
type input "14"
type input "$28.00"
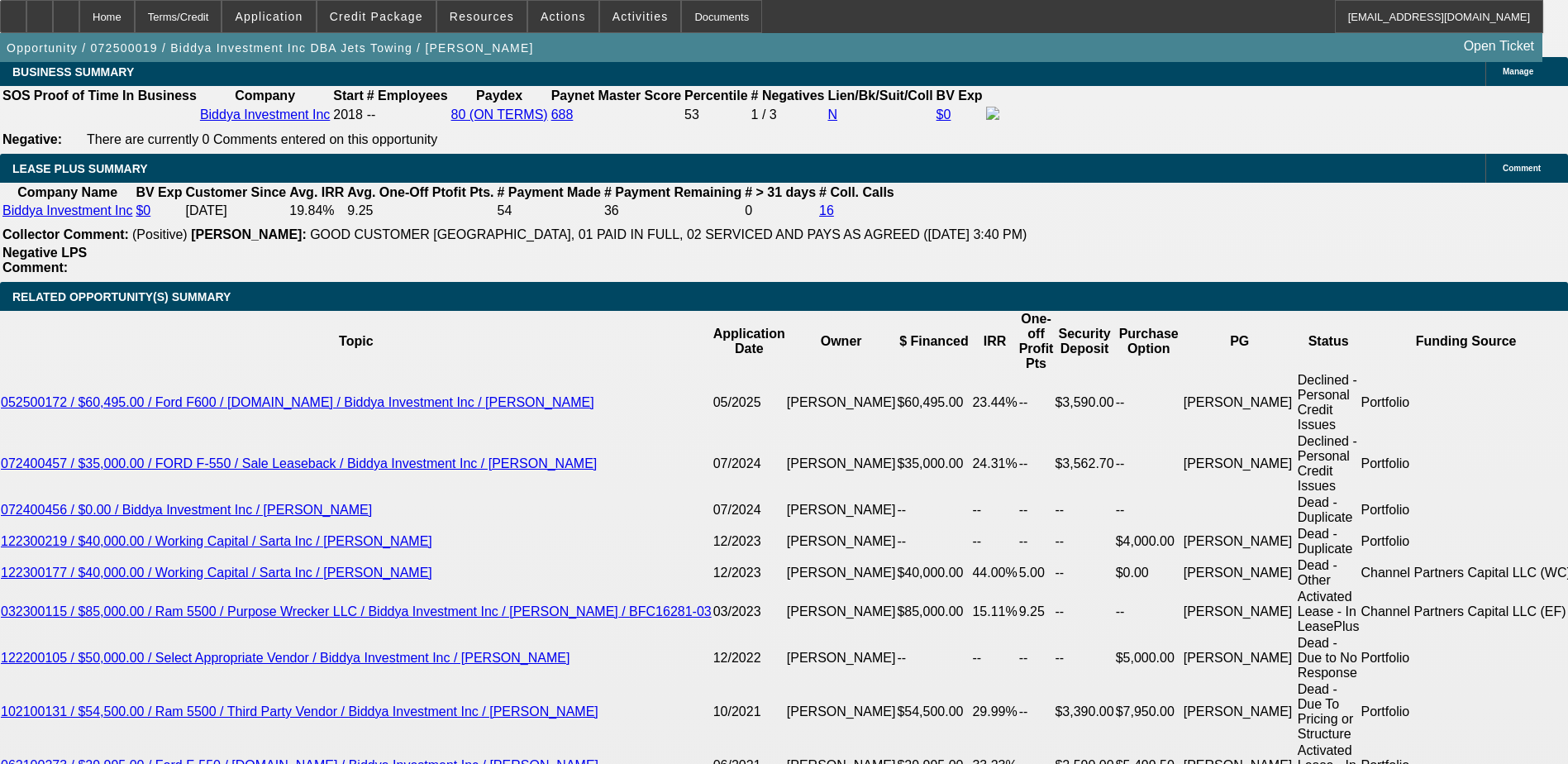
type input "UNKNOWN"
type input "1495"
type input "$2,990.00"
type input "17.8"
type input "$1,495.00"
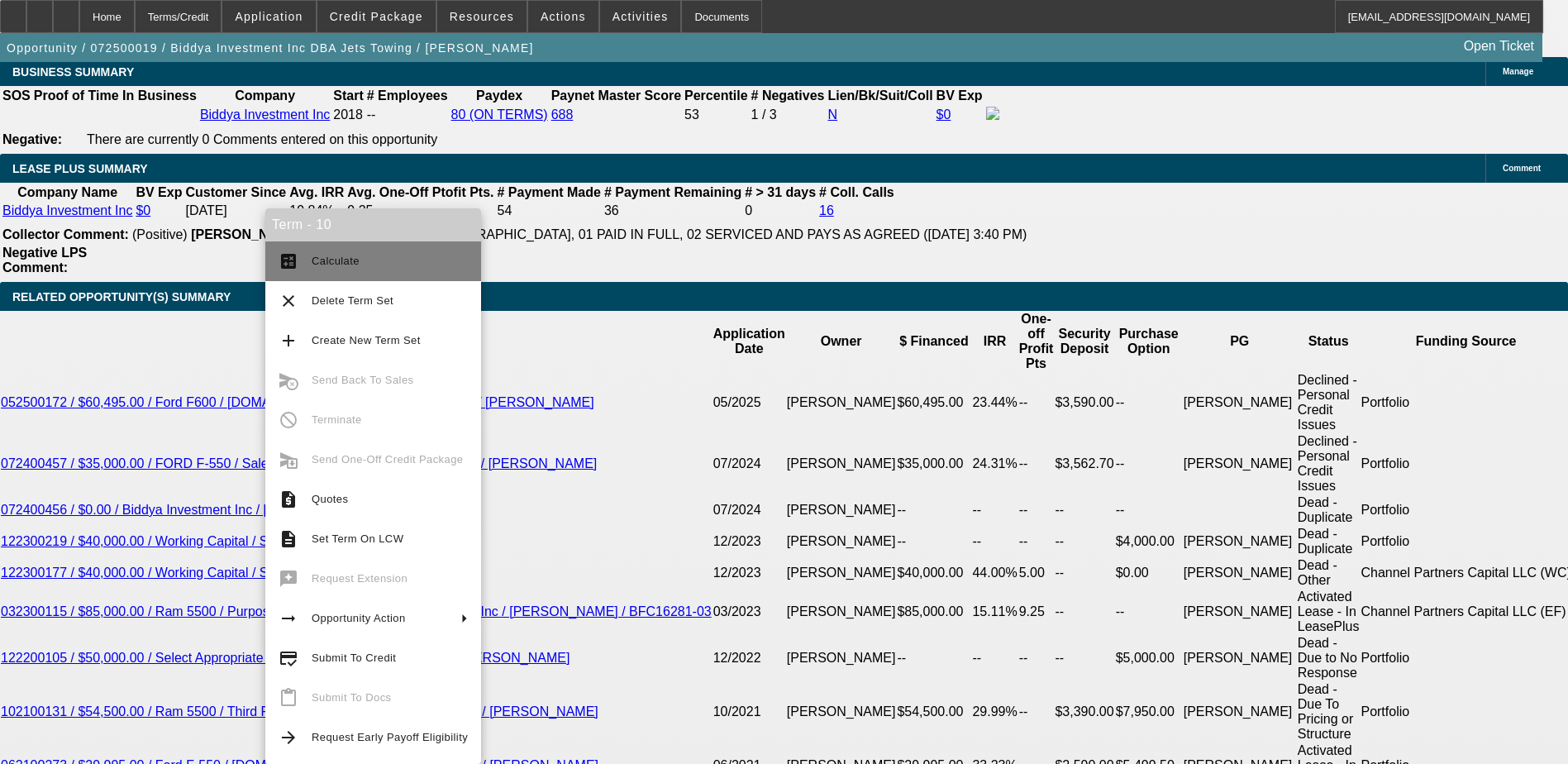
click at [342, 272] on button "calculate Calculate" at bounding box center [373, 261] width 215 height 40
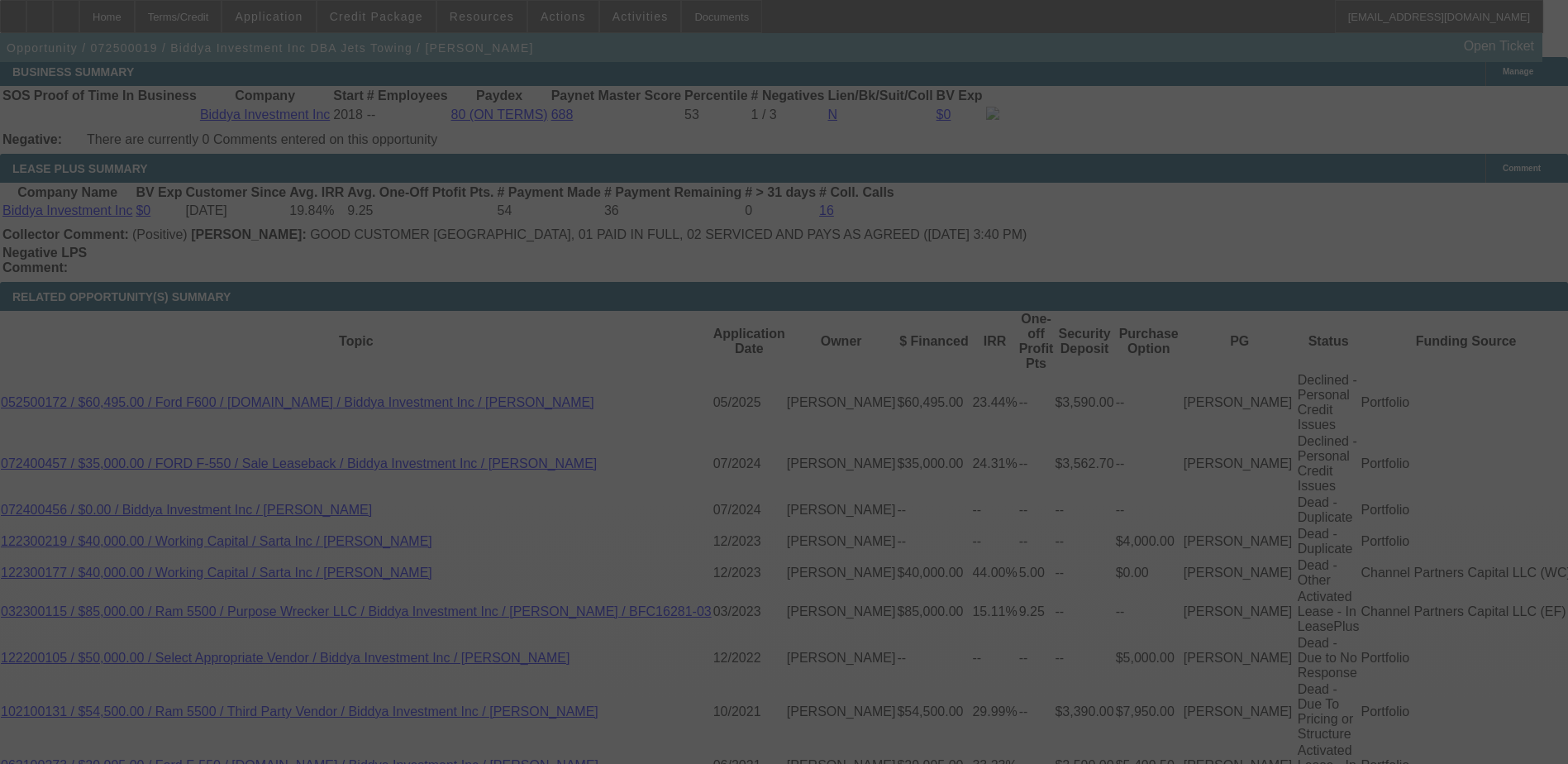
select select "0"
select select "2"
select select "0"
select select "6"
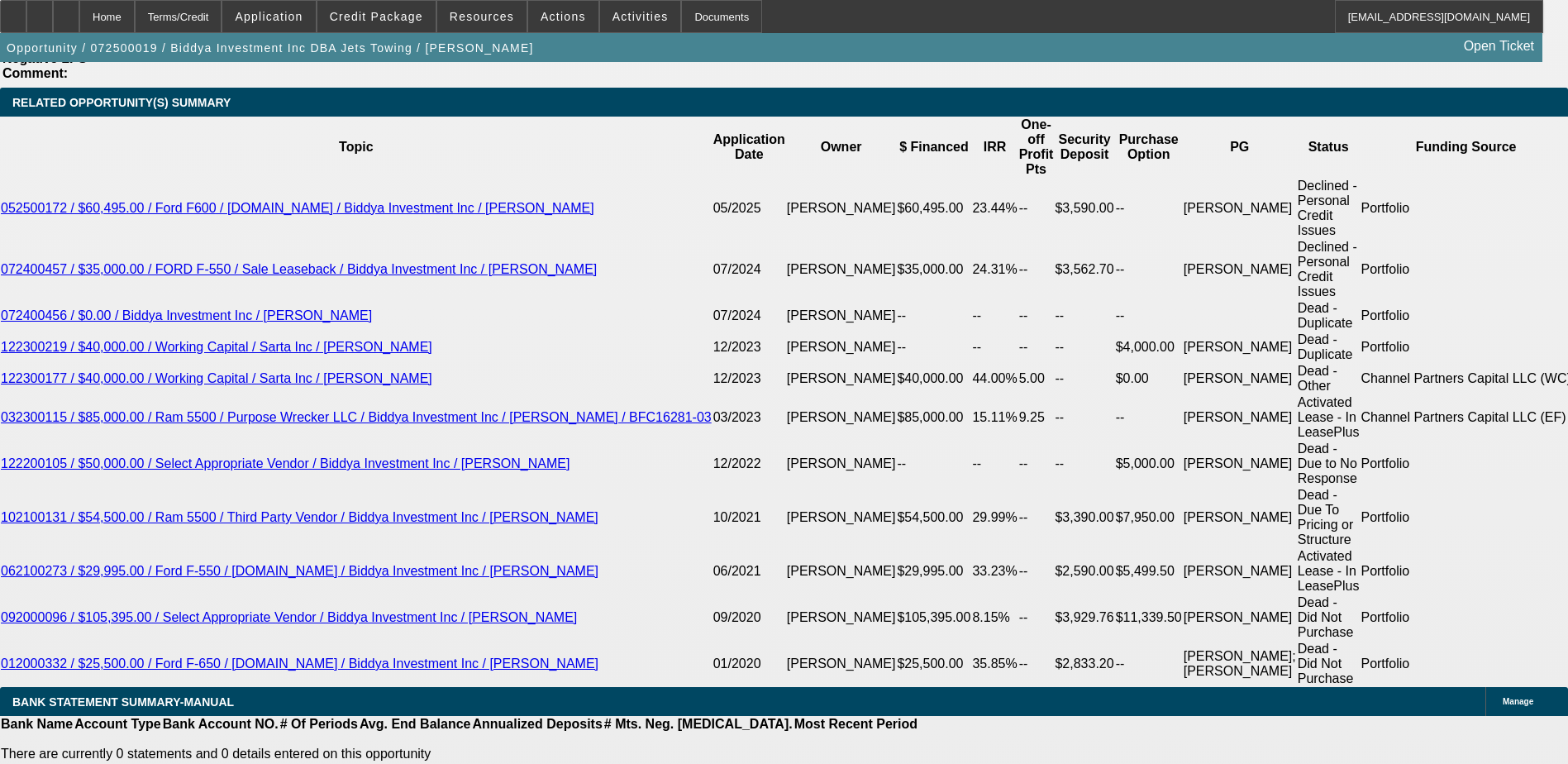
scroll to position [2881, 0]
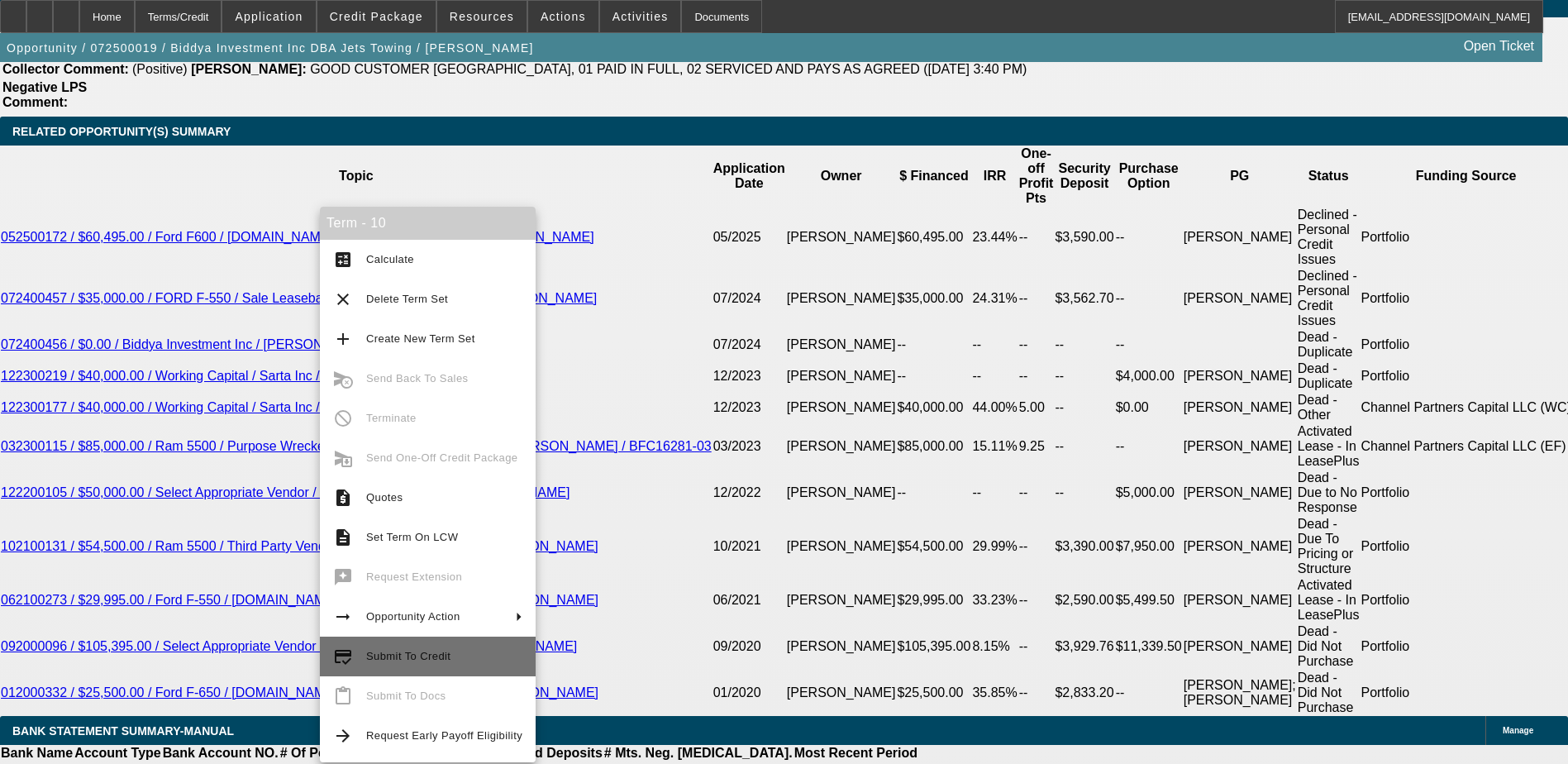
click at [436, 663] on span "Submit To Credit" at bounding box center [444, 656] width 157 height 20
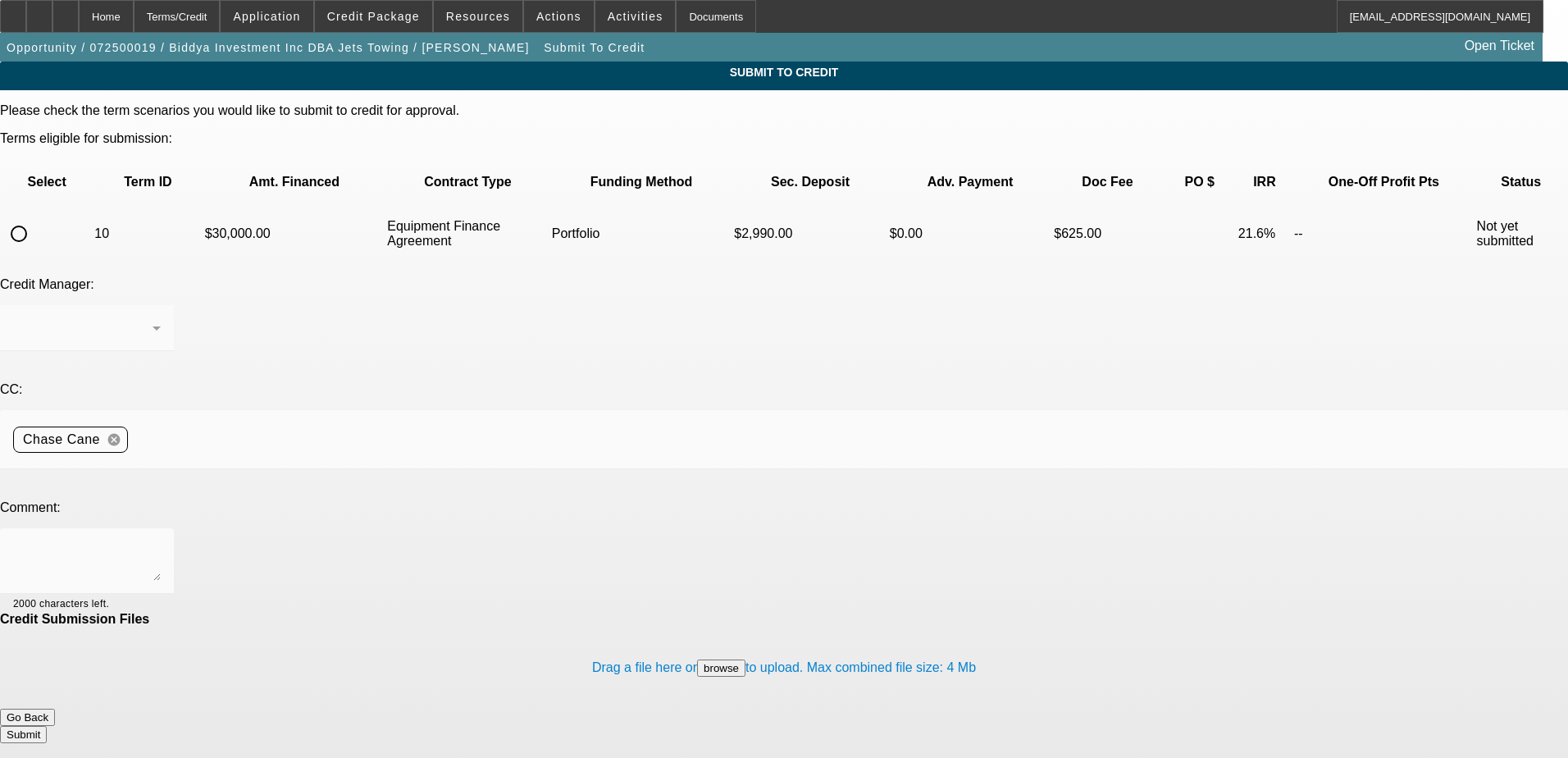
click at [35, 217] on input "radio" at bounding box center [19, 233] width 33 height 33
radio input "true"
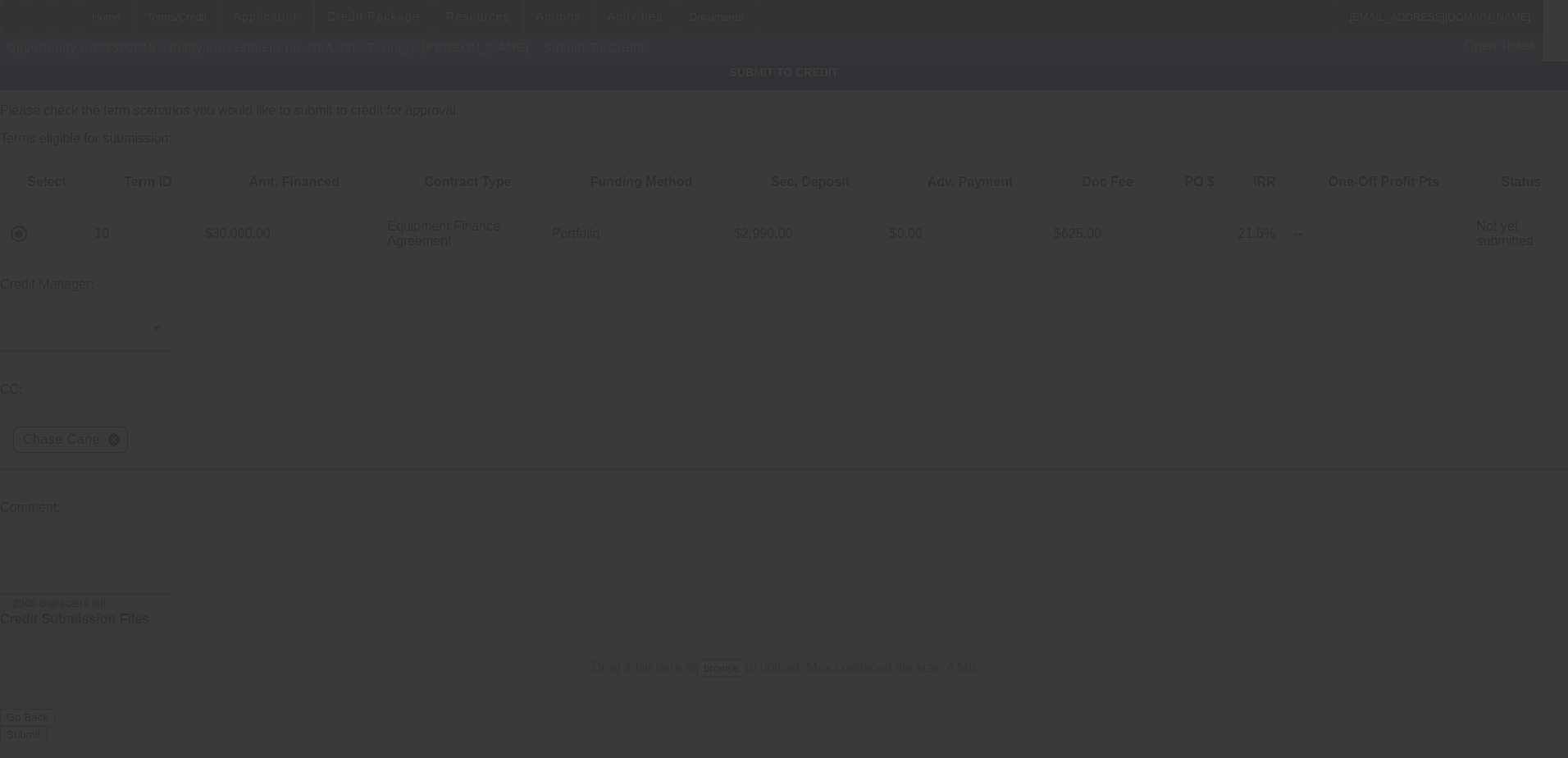
click at [319, 247] on div at bounding box center [784, 379] width 1568 height 758
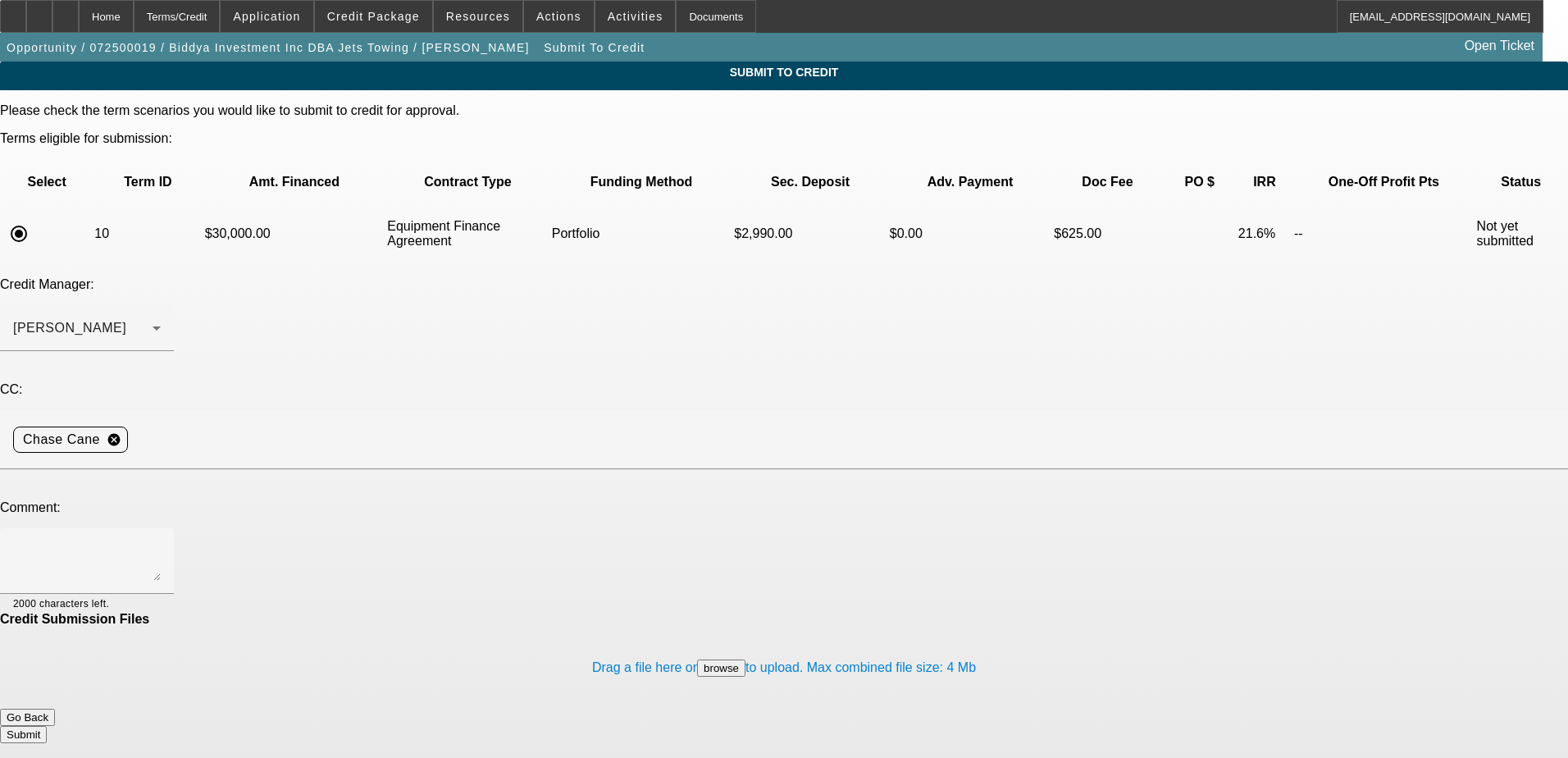
click at [153, 318] on div "[PERSON_NAME]" at bounding box center [83, 328] width 139 height 19
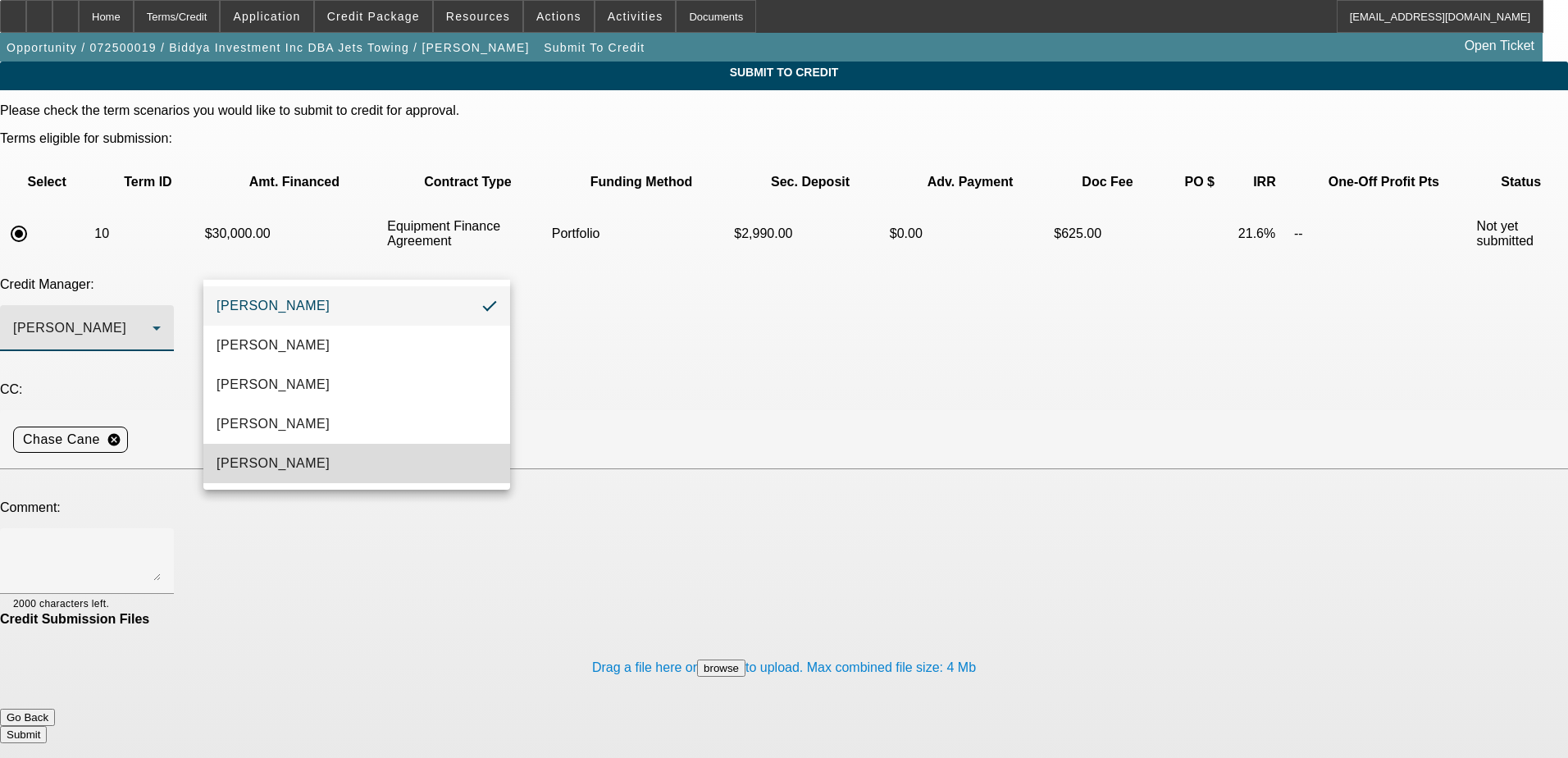
drag, startPoint x: 303, startPoint y: 468, endPoint x: 320, endPoint y: 431, distance: 40.7
click at [304, 469] on mat-option "Oliva, Samuel" at bounding box center [356, 463] width 306 height 40
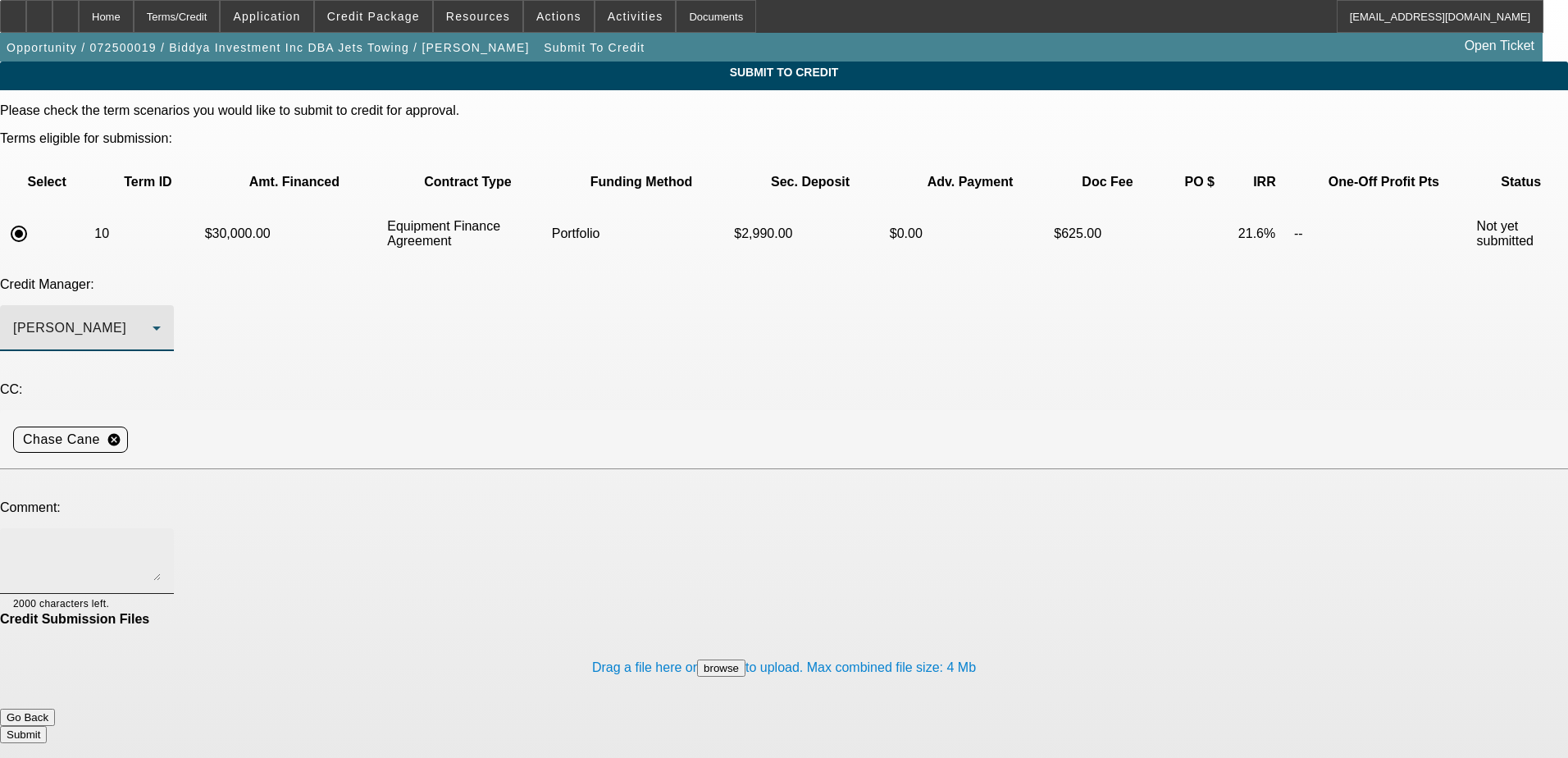
click at [161, 528] on div at bounding box center [87, 561] width 147 height 65
paste textarea "Sam – I know you declined this file a couple months ago but was wondering if yo…"
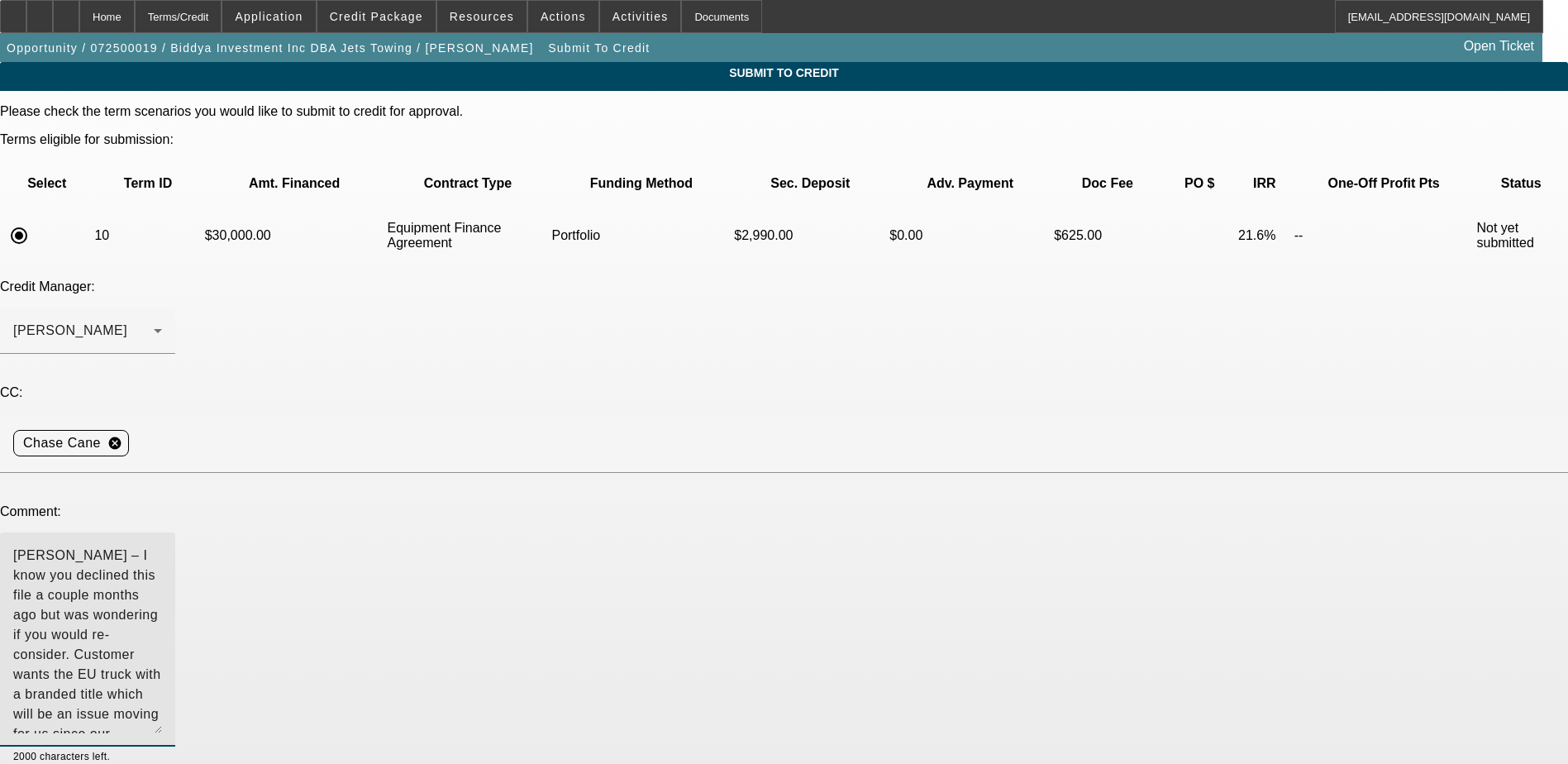
drag, startPoint x: 997, startPoint y: 427, endPoint x: 999, endPoint y: 575, distance: 148.0
click at [175, 575] on div "Sam – I know you declined this file a couple months ago but was wondering if yo…" at bounding box center [87, 639] width 175 height 215
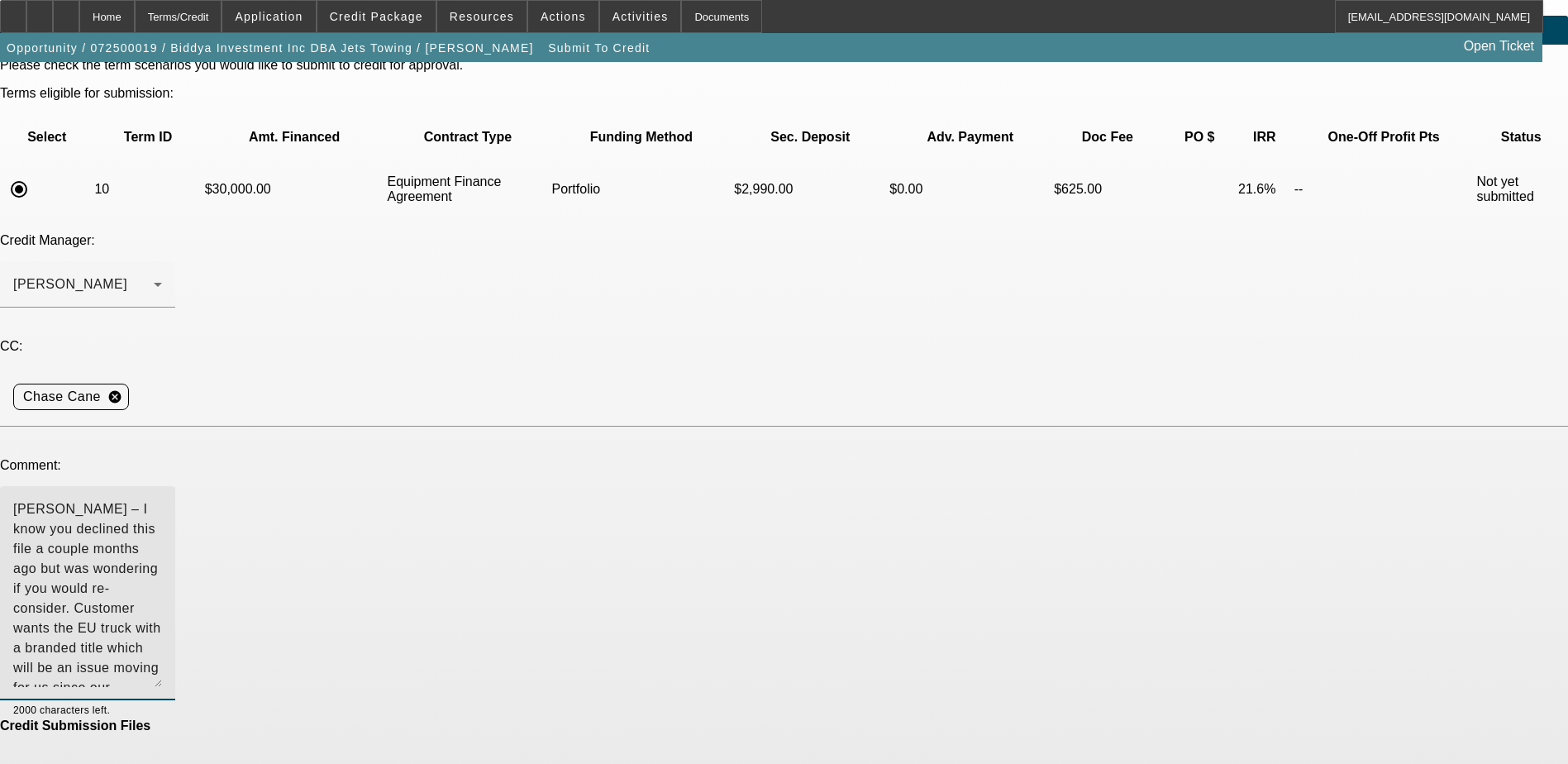
scroll to position [71, 0]
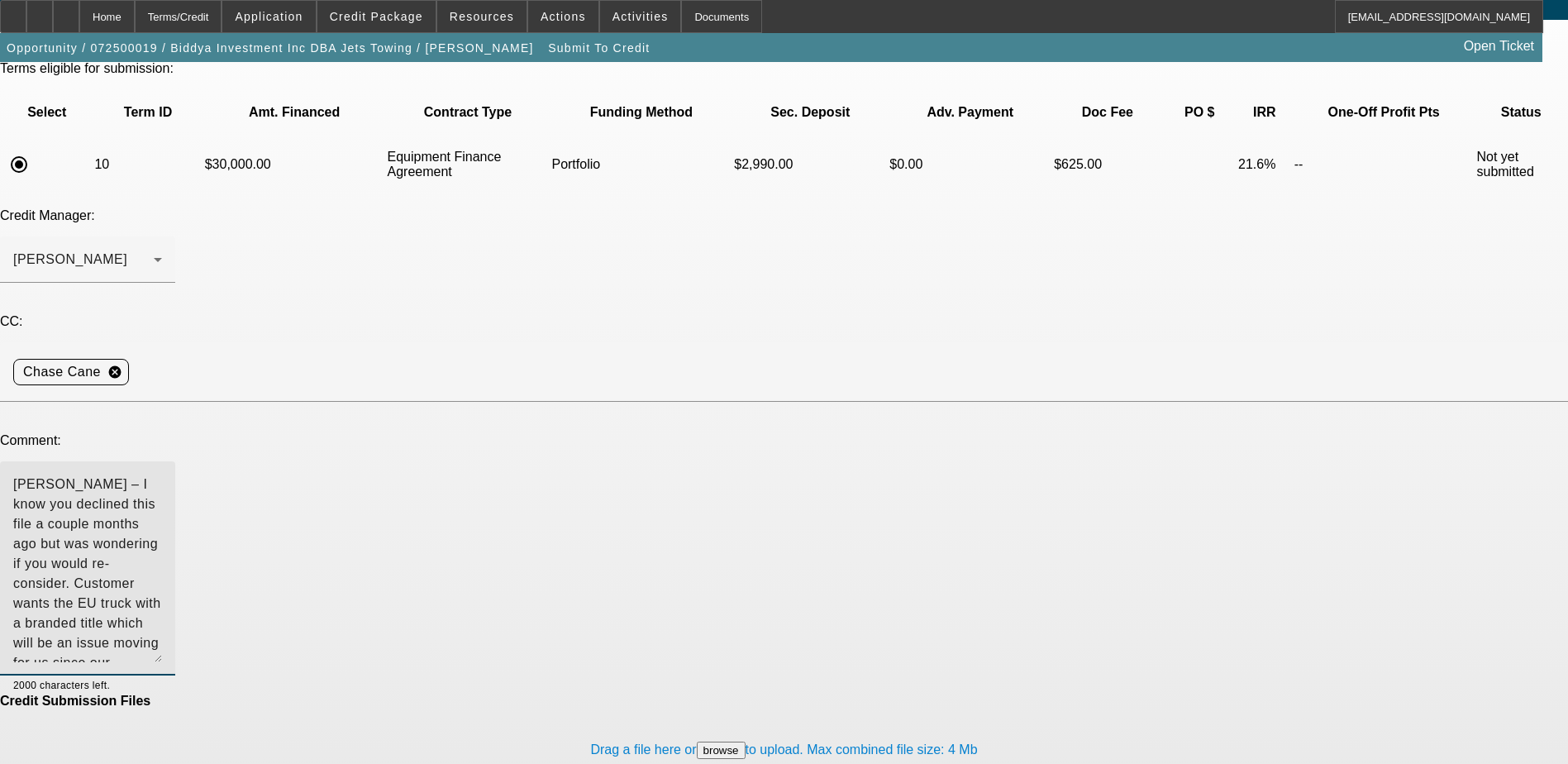
type textarea "Sam – I know you declined this file a couple months ago but was wondering if yo…"
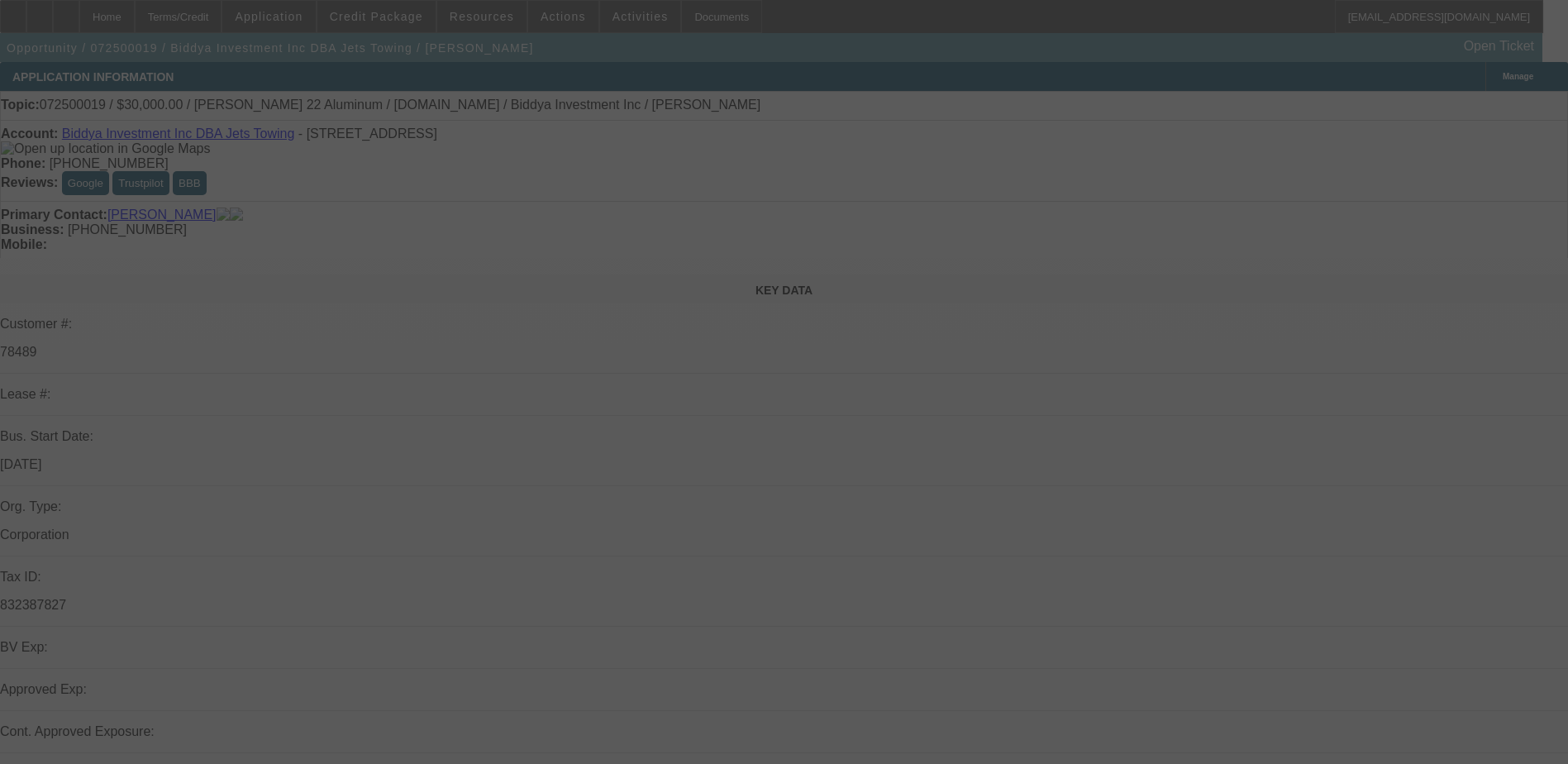
select select "0"
select select "2"
select select "0"
select select "6"
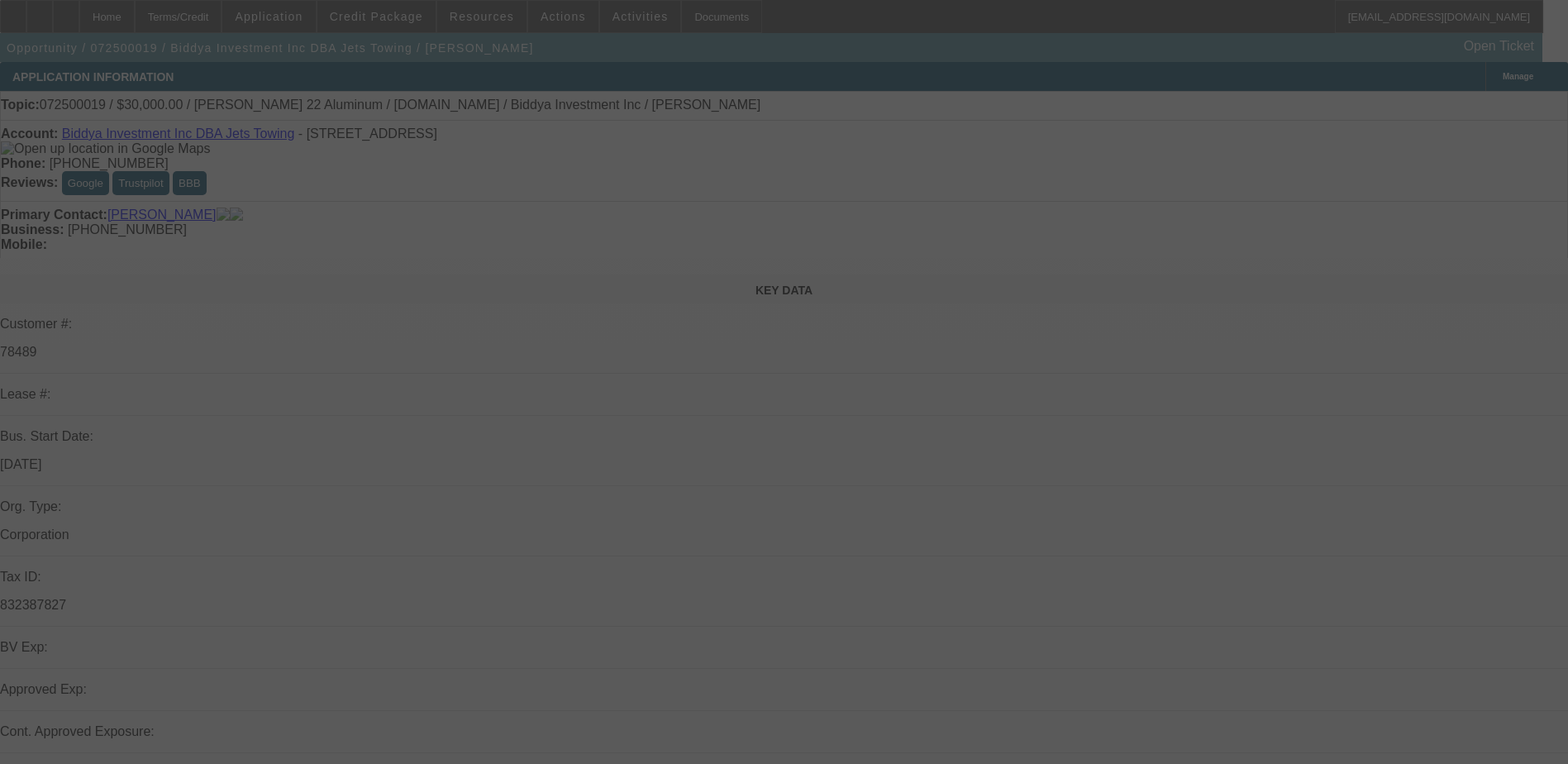
select select "0"
select select "6"
select select "0"
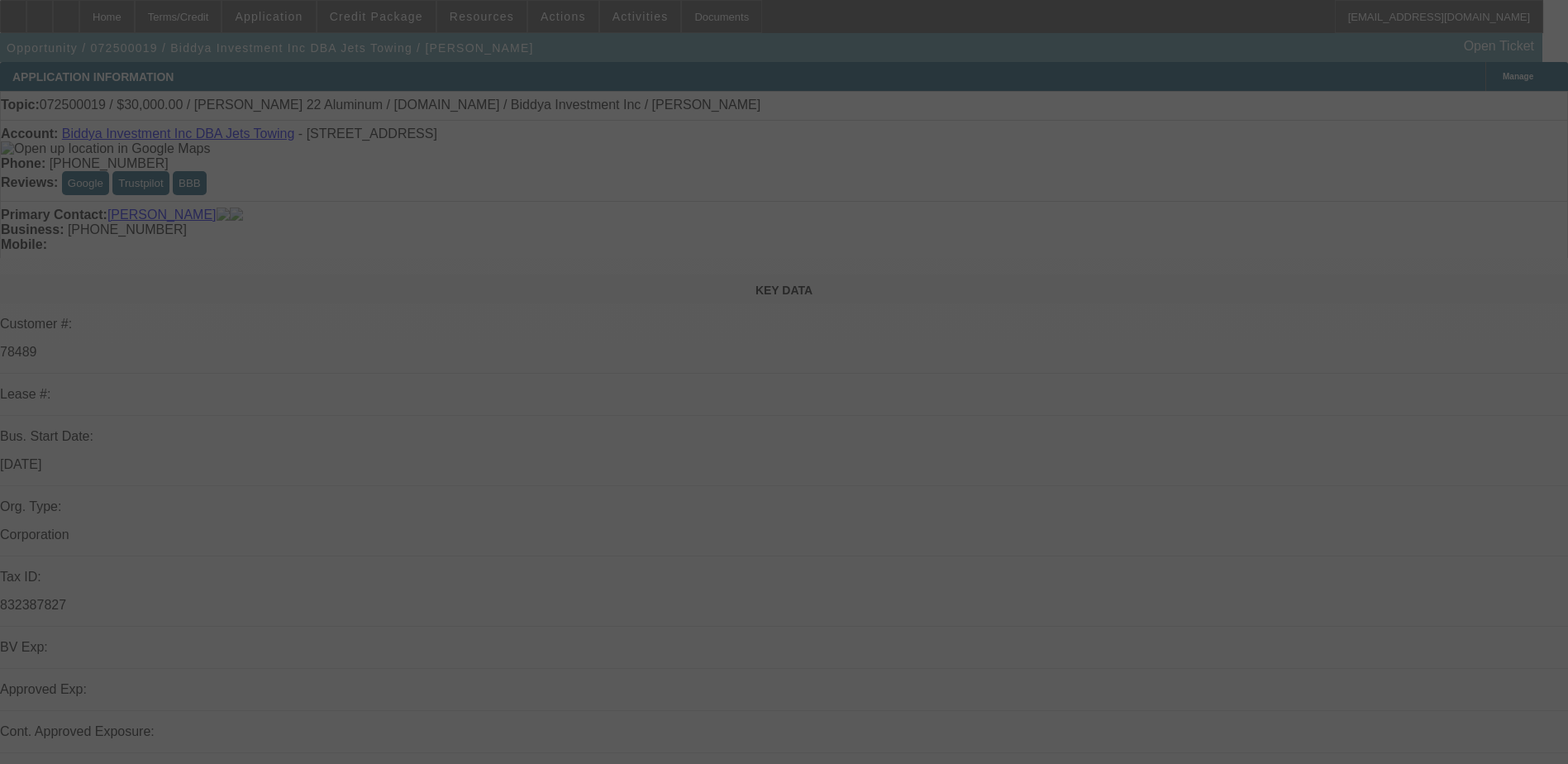
select select "0"
select select "6"
select select "0"
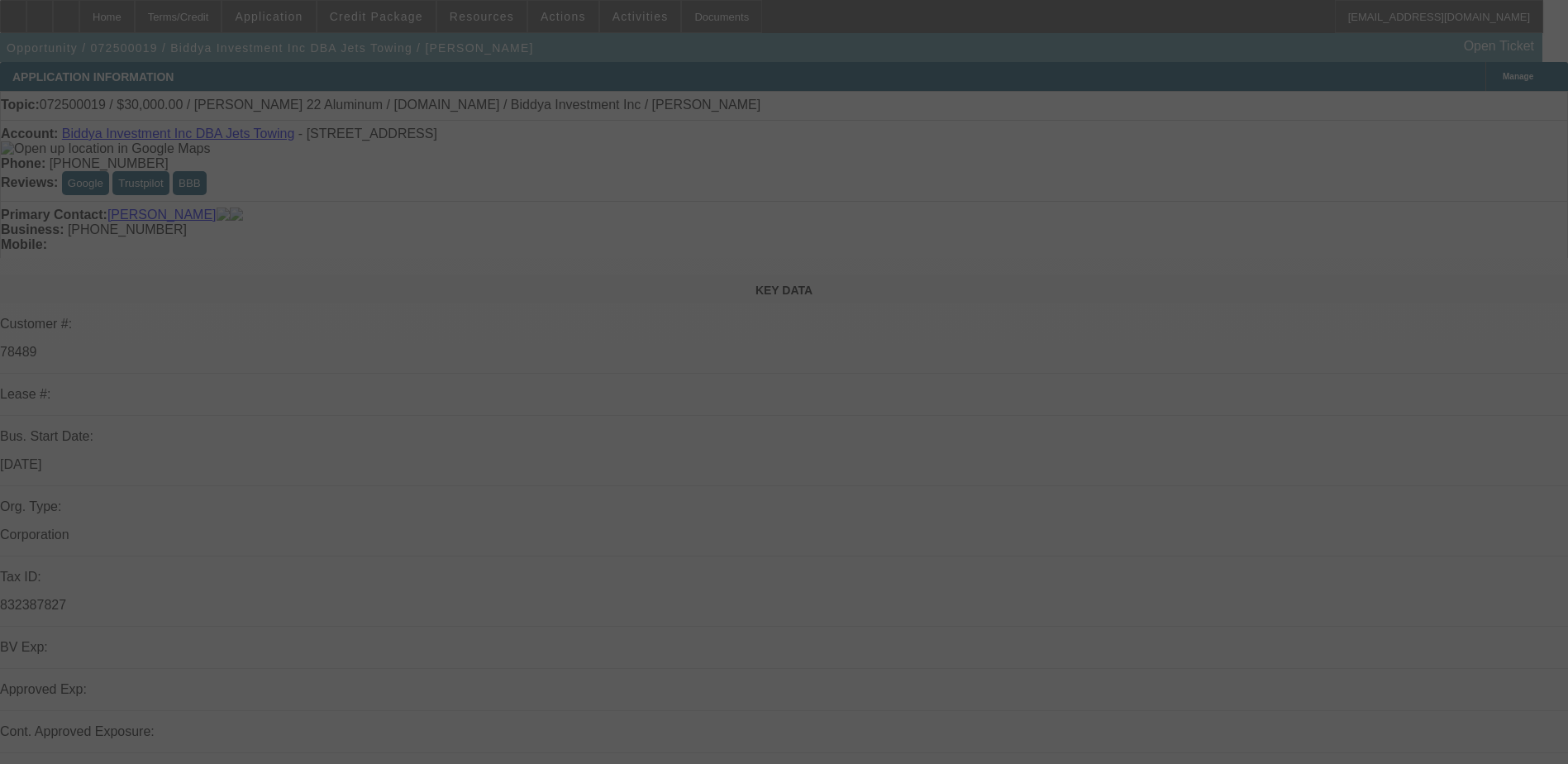
select select "0"
select select "6"
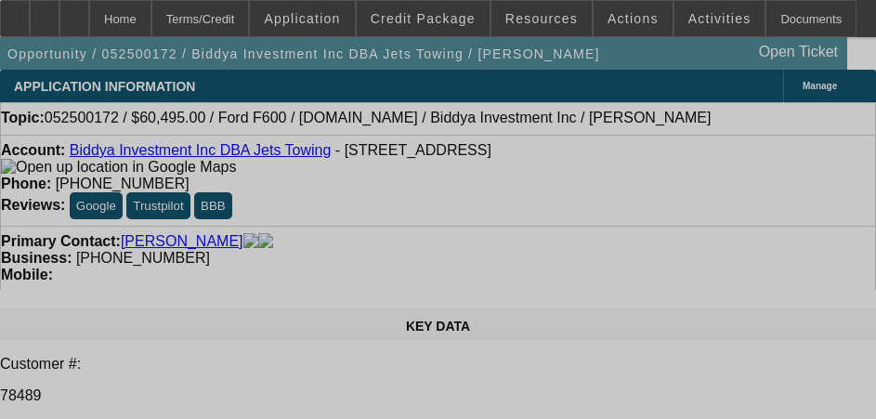
select select "0"
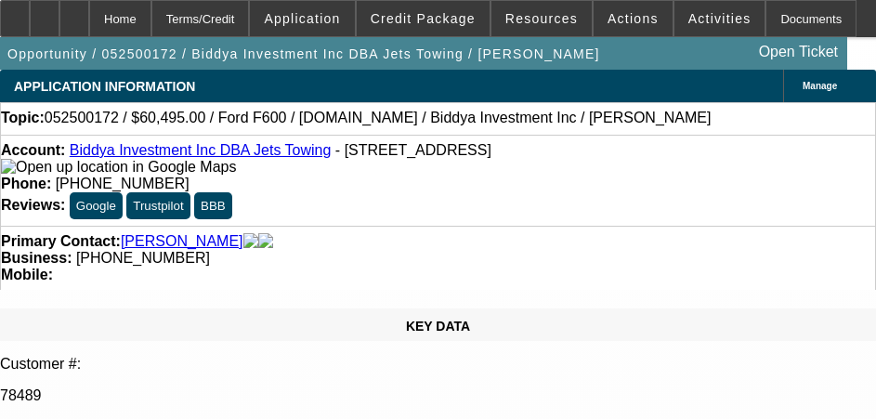
select select "2"
select select "0"
select select "2"
select select "0"
select select "2"
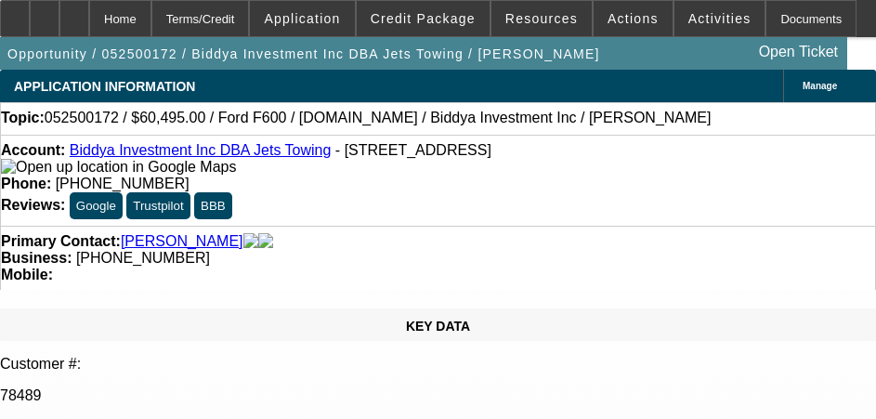
select select "0.1"
select select "2"
select select "0.1"
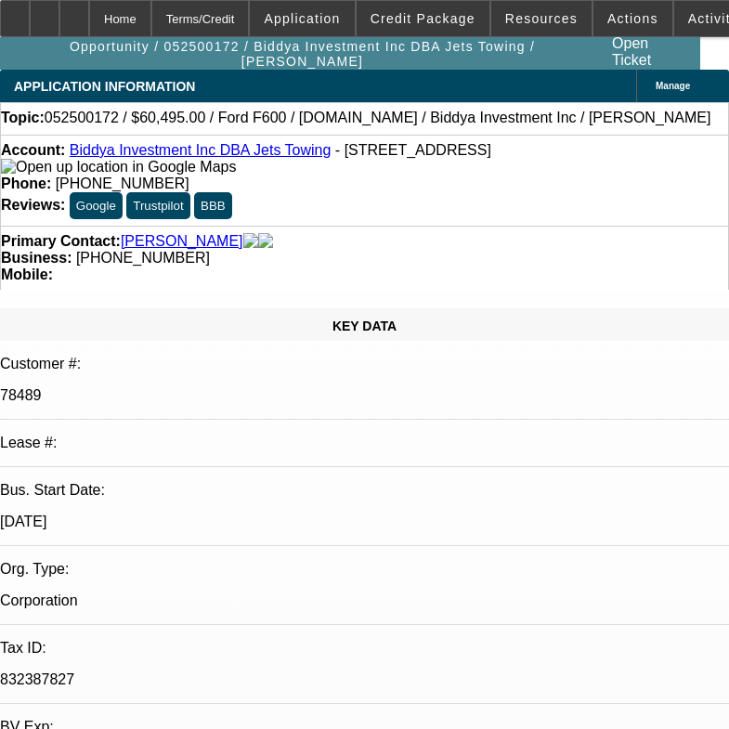
select select "1"
select select "2"
select select "6"
select select "1"
select select "2"
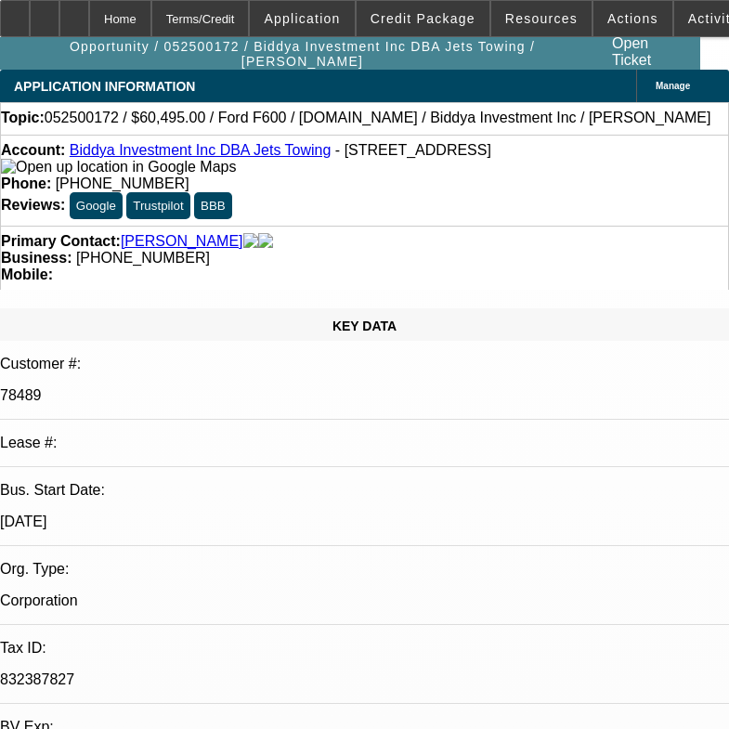
select select "6"
select select "1"
select select "2"
select select "4"
select select "1"
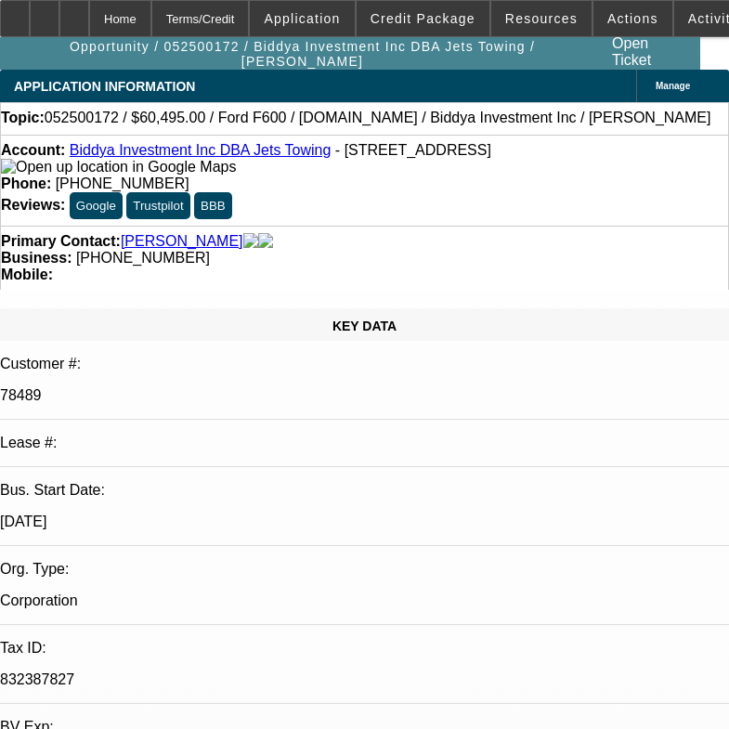
select select "2"
select select "4"
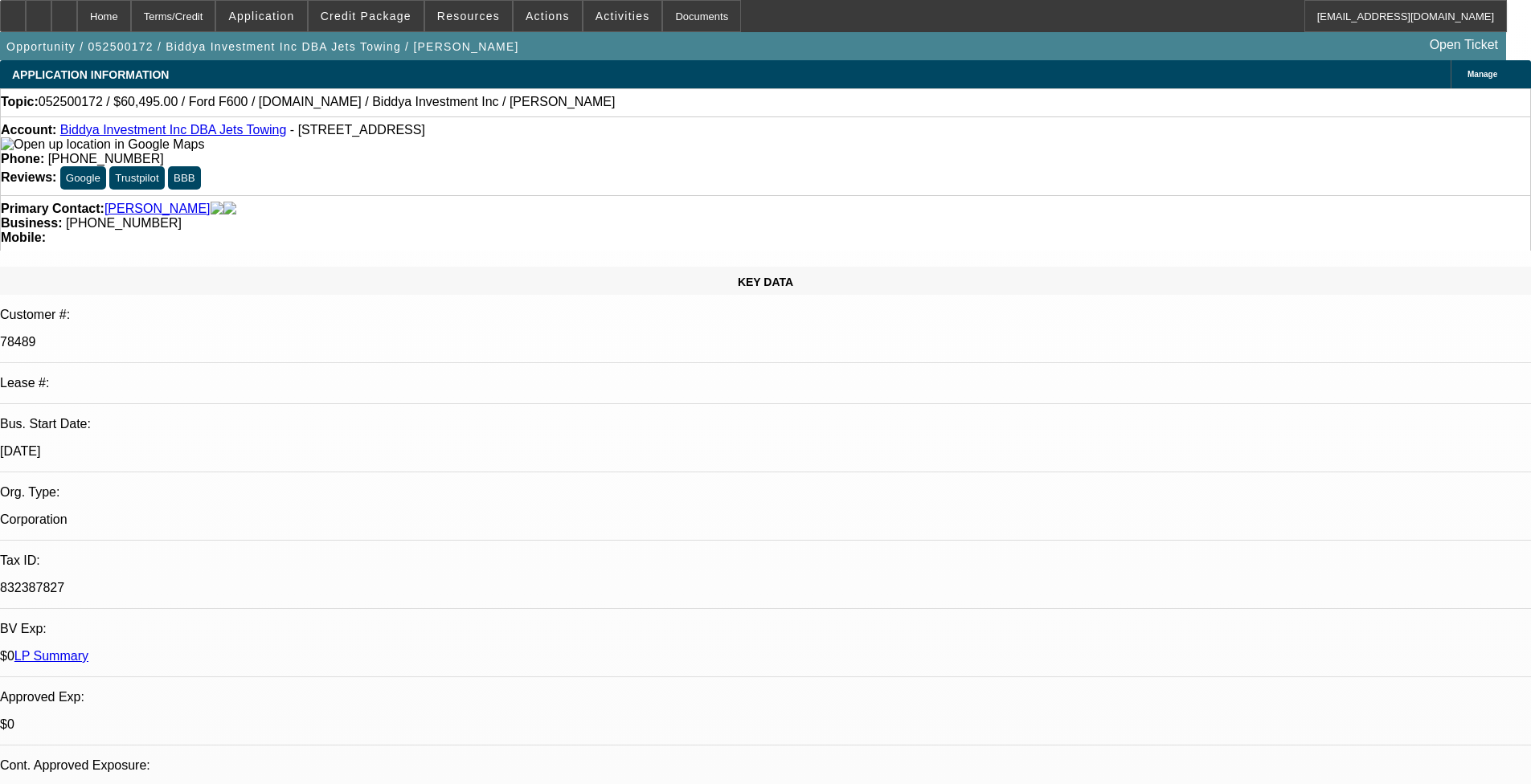
scroll to position [161, 0]
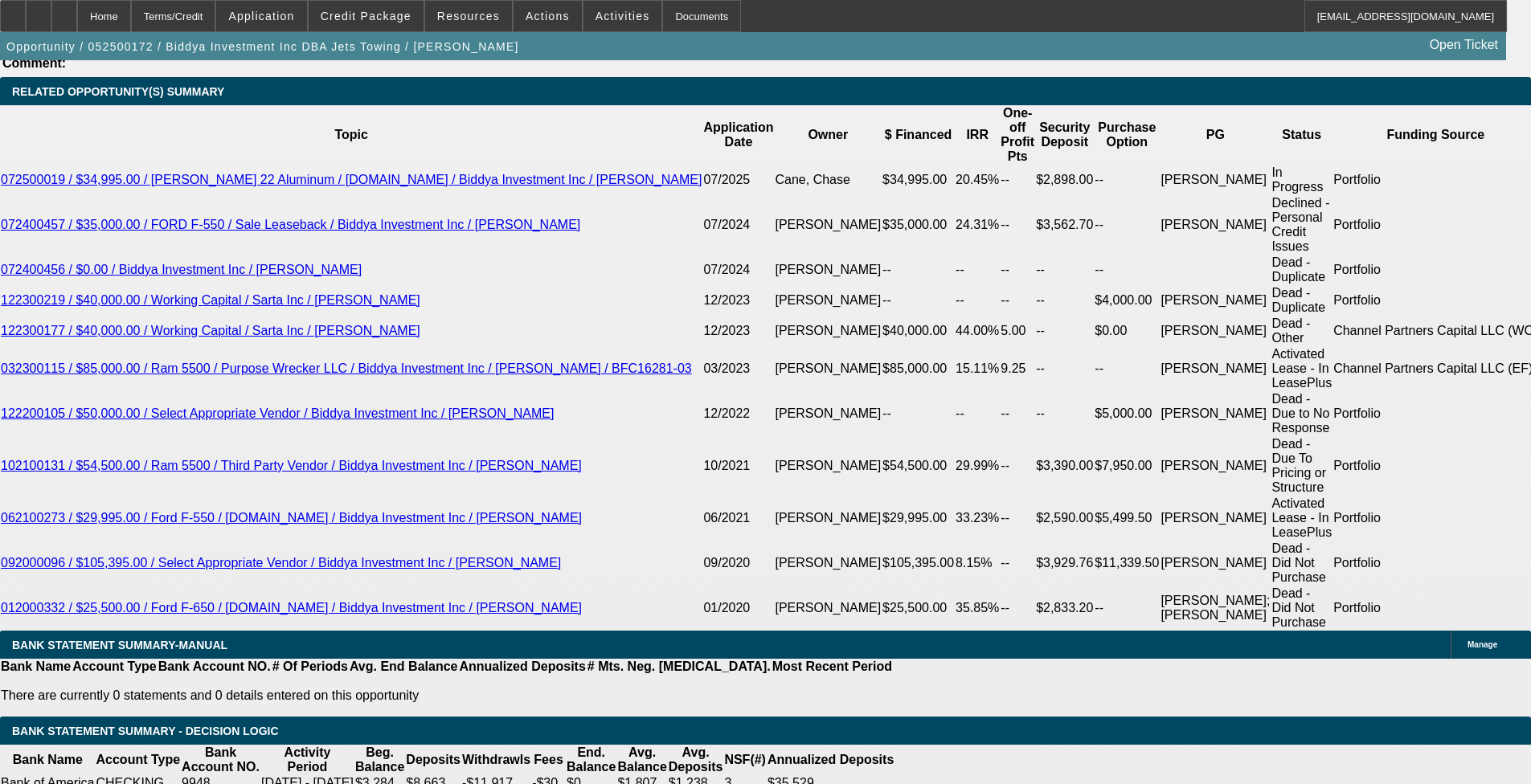
scroll to position [2733, 0]
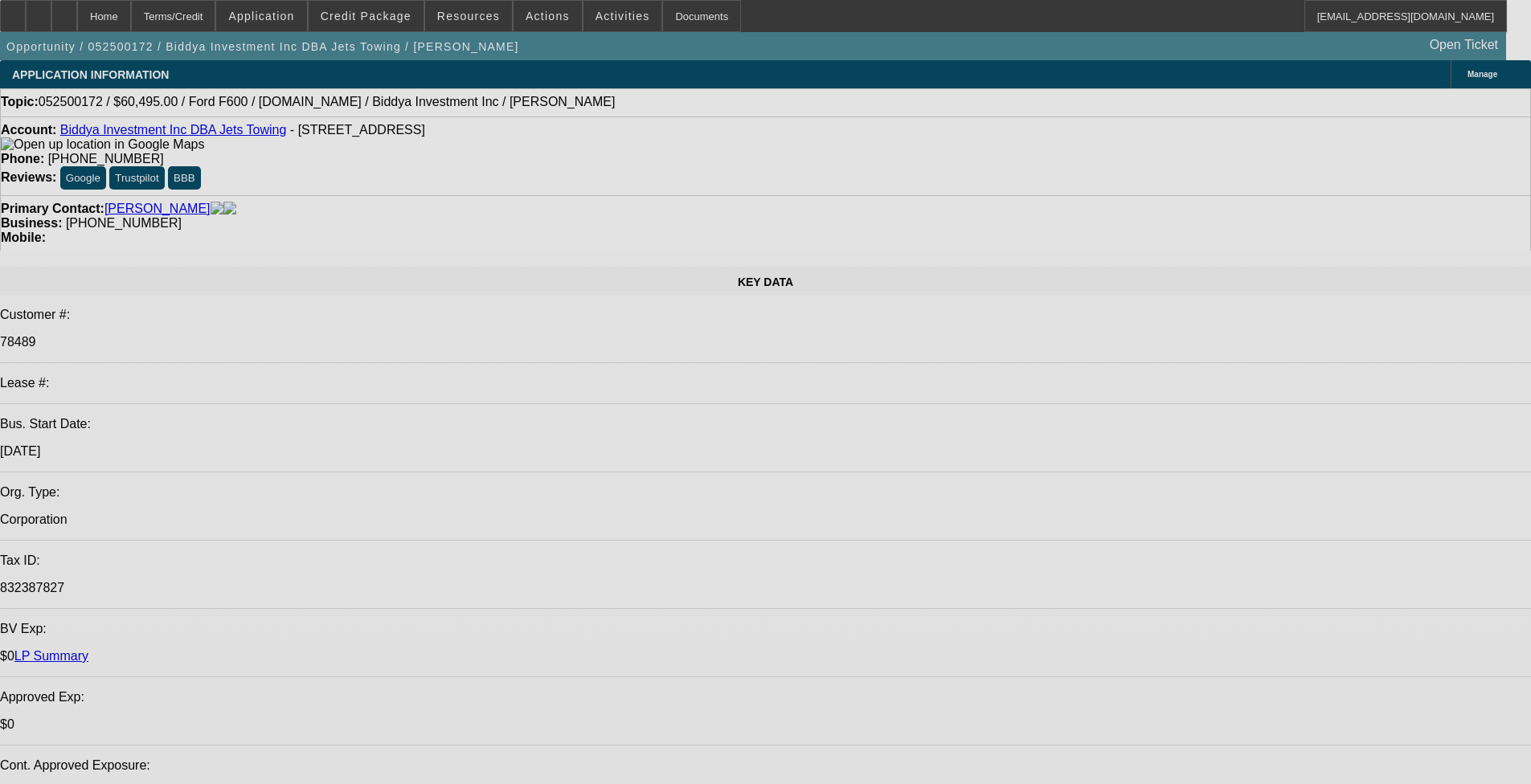
select select "0"
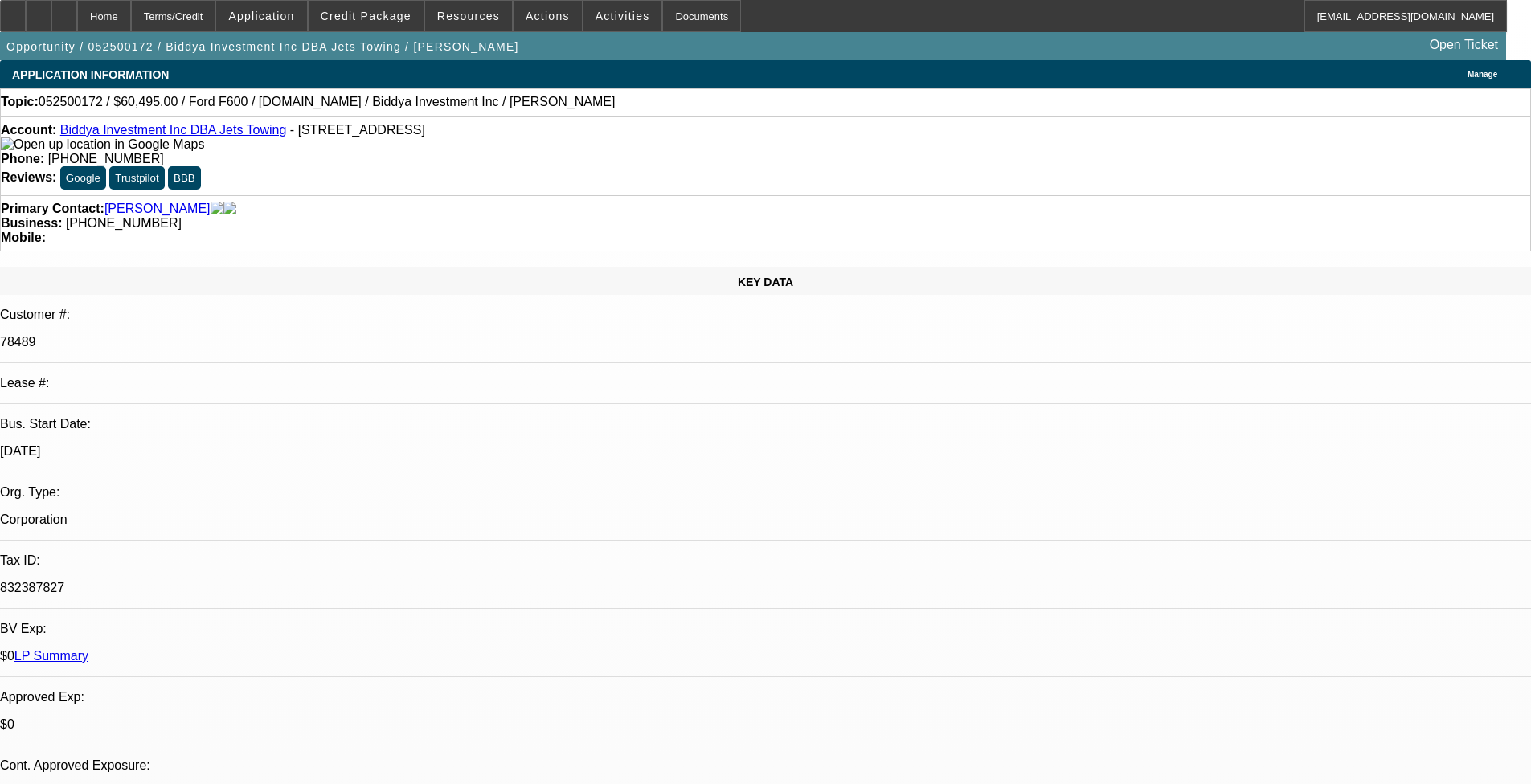
select select "2"
select select "0"
select select "2"
select select "0"
select select "2"
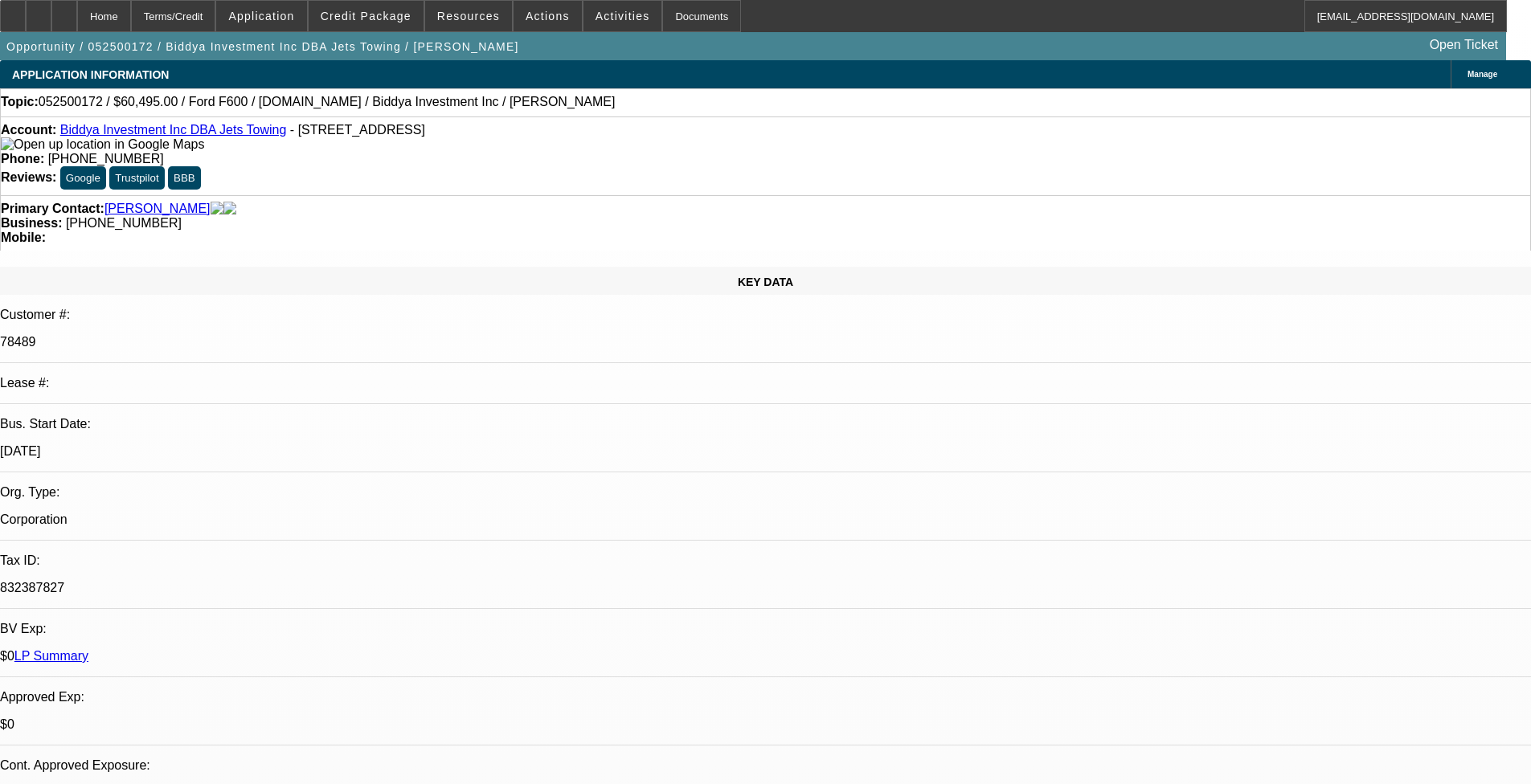
select select "0.1"
select select "2"
select select "0.1"
select select "1"
select select "2"
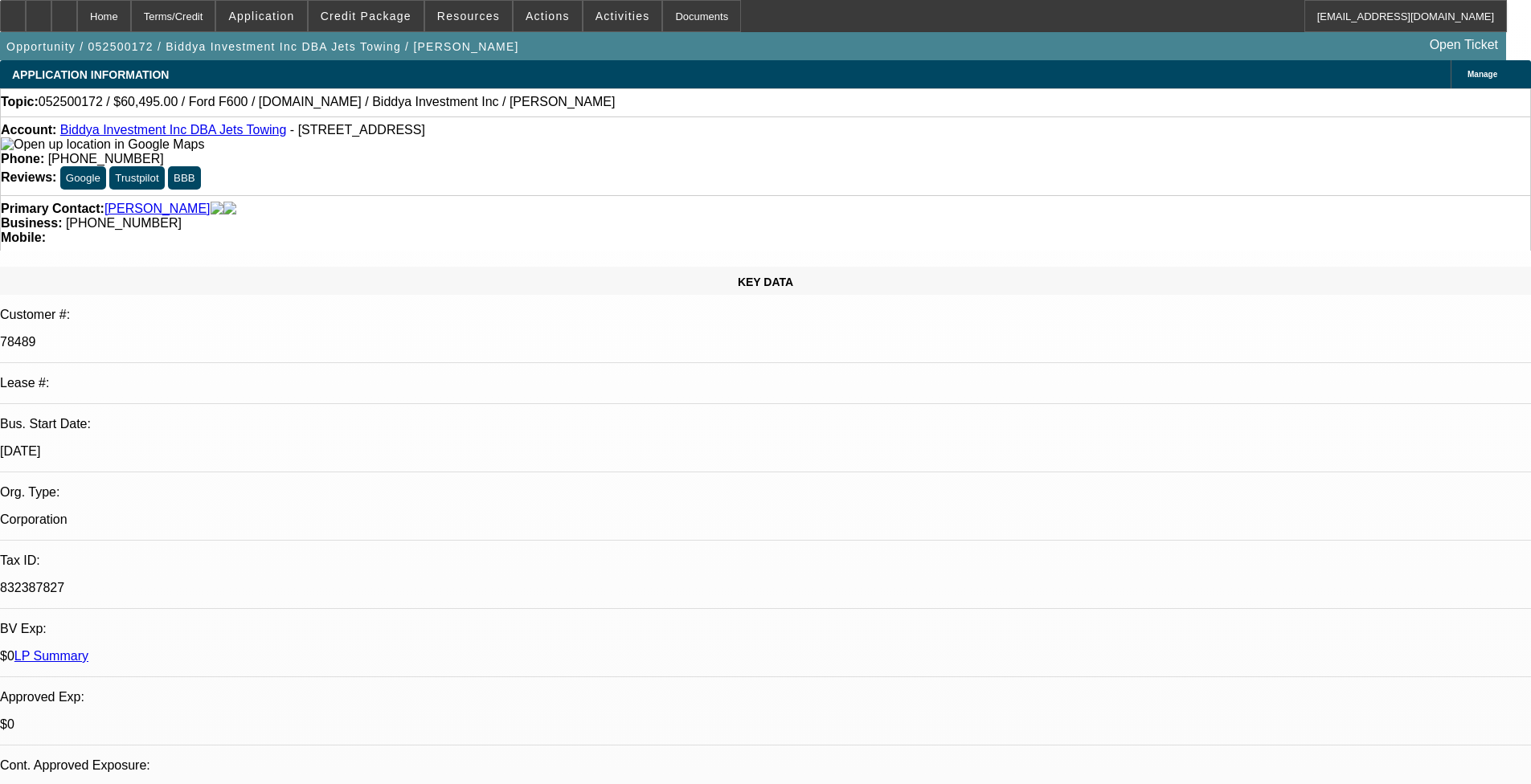
select select "6"
select select "1"
select select "2"
select select "6"
select select "1"
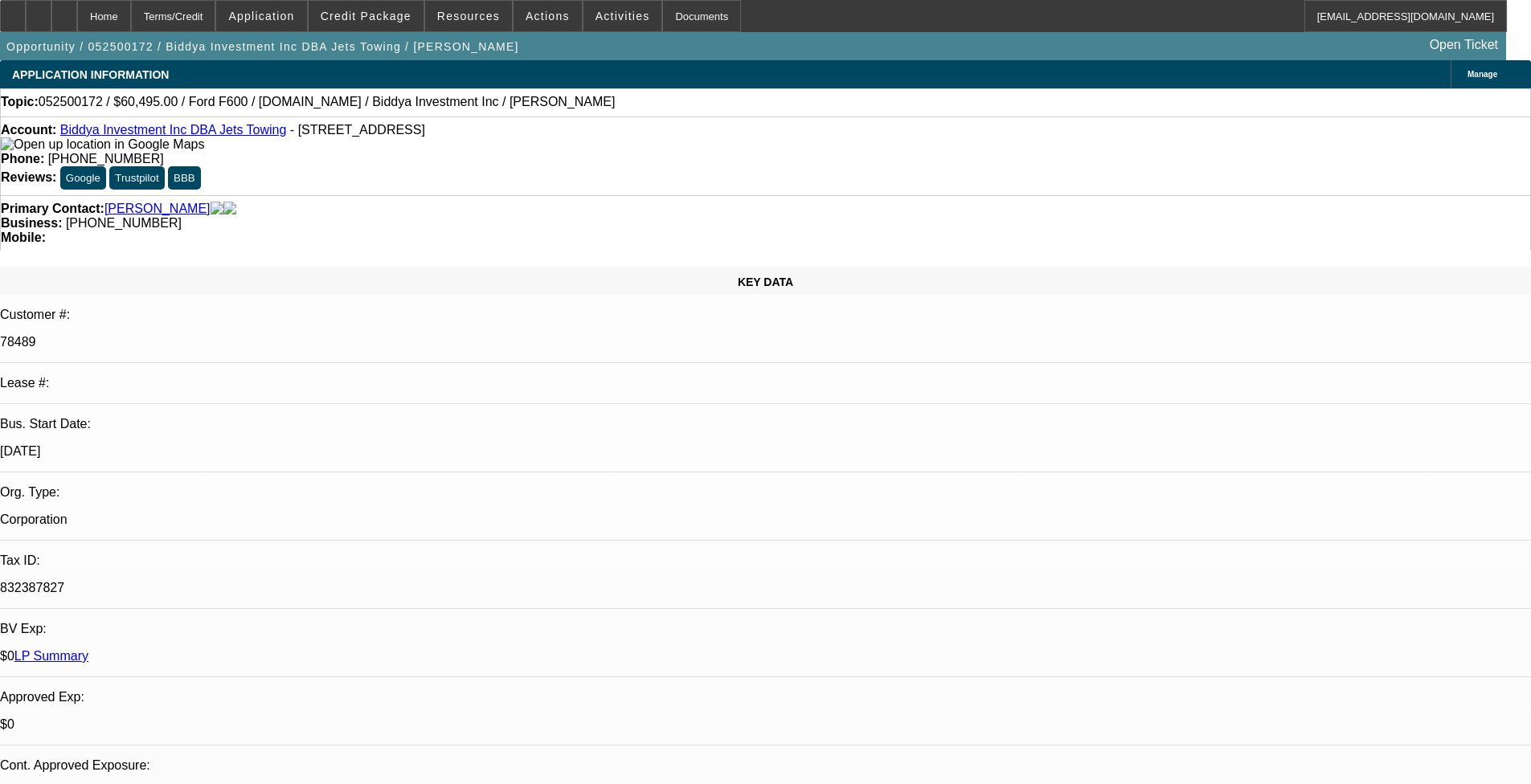
select select "2"
select select "4"
select select "1"
select select "2"
select select "4"
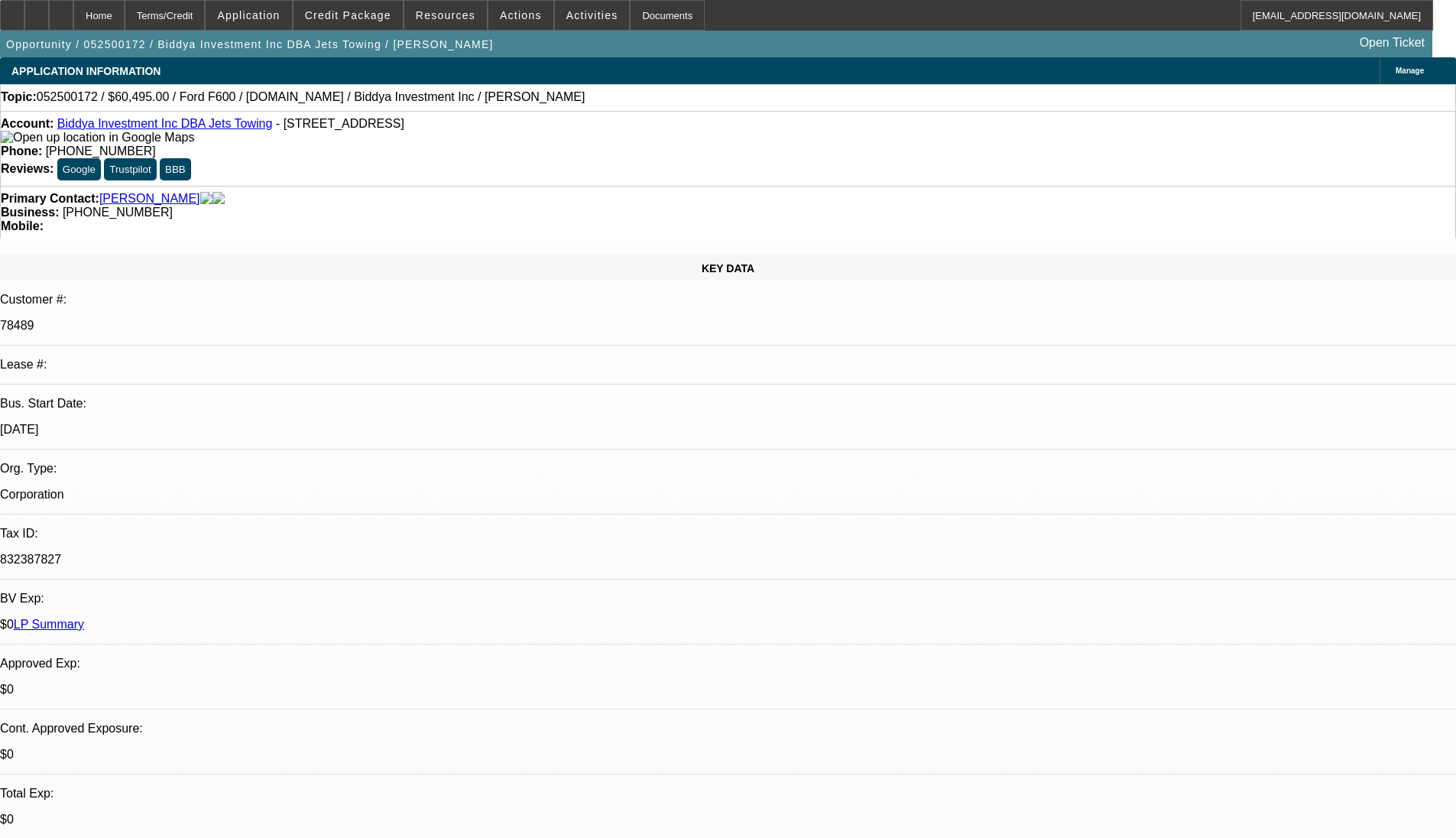
select select "0"
select select "2"
select select "0"
select select "2"
select select "0"
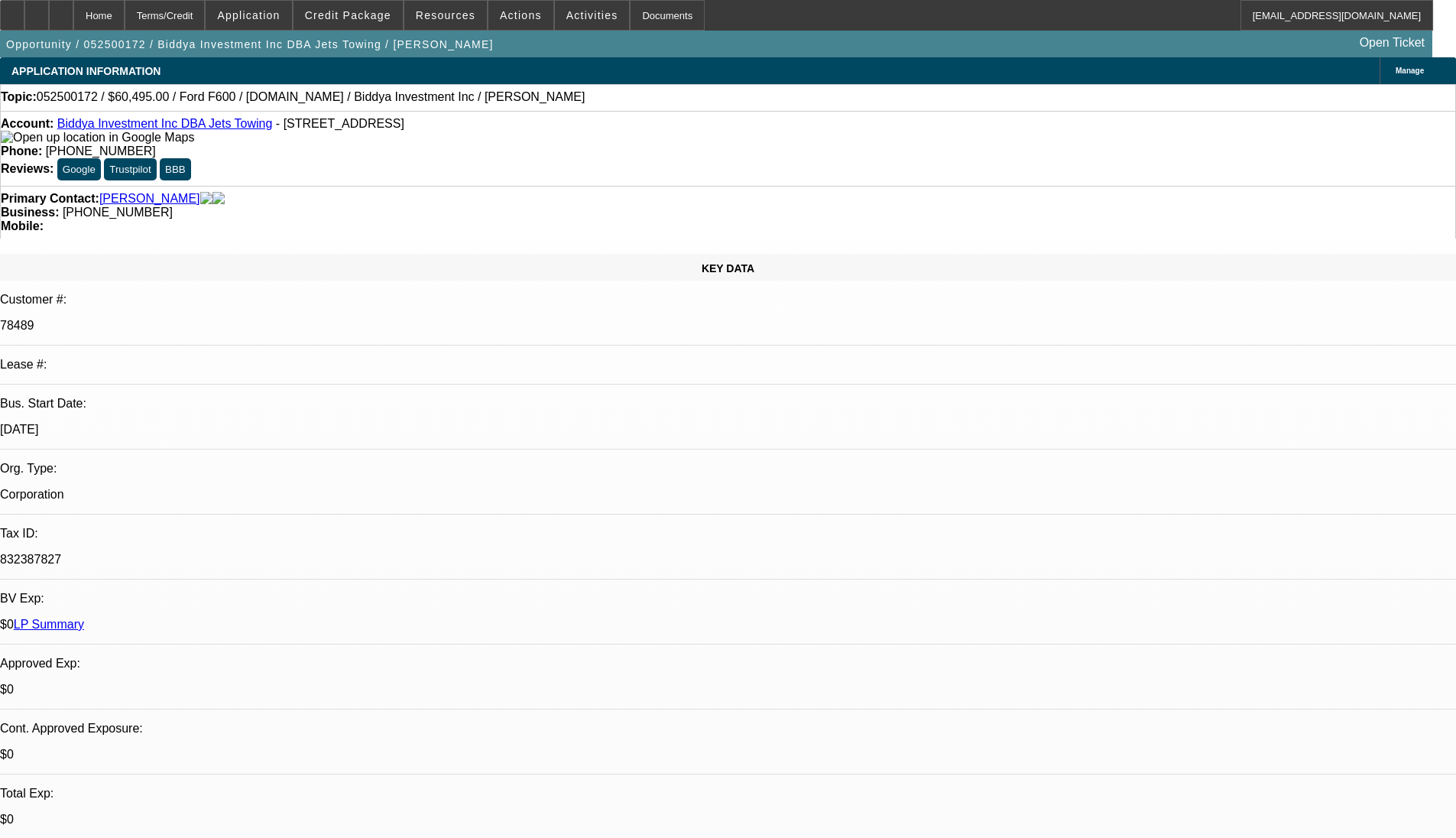
select select "2"
select select "0.1"
select select "2"
select select "0.1"
select select "1"
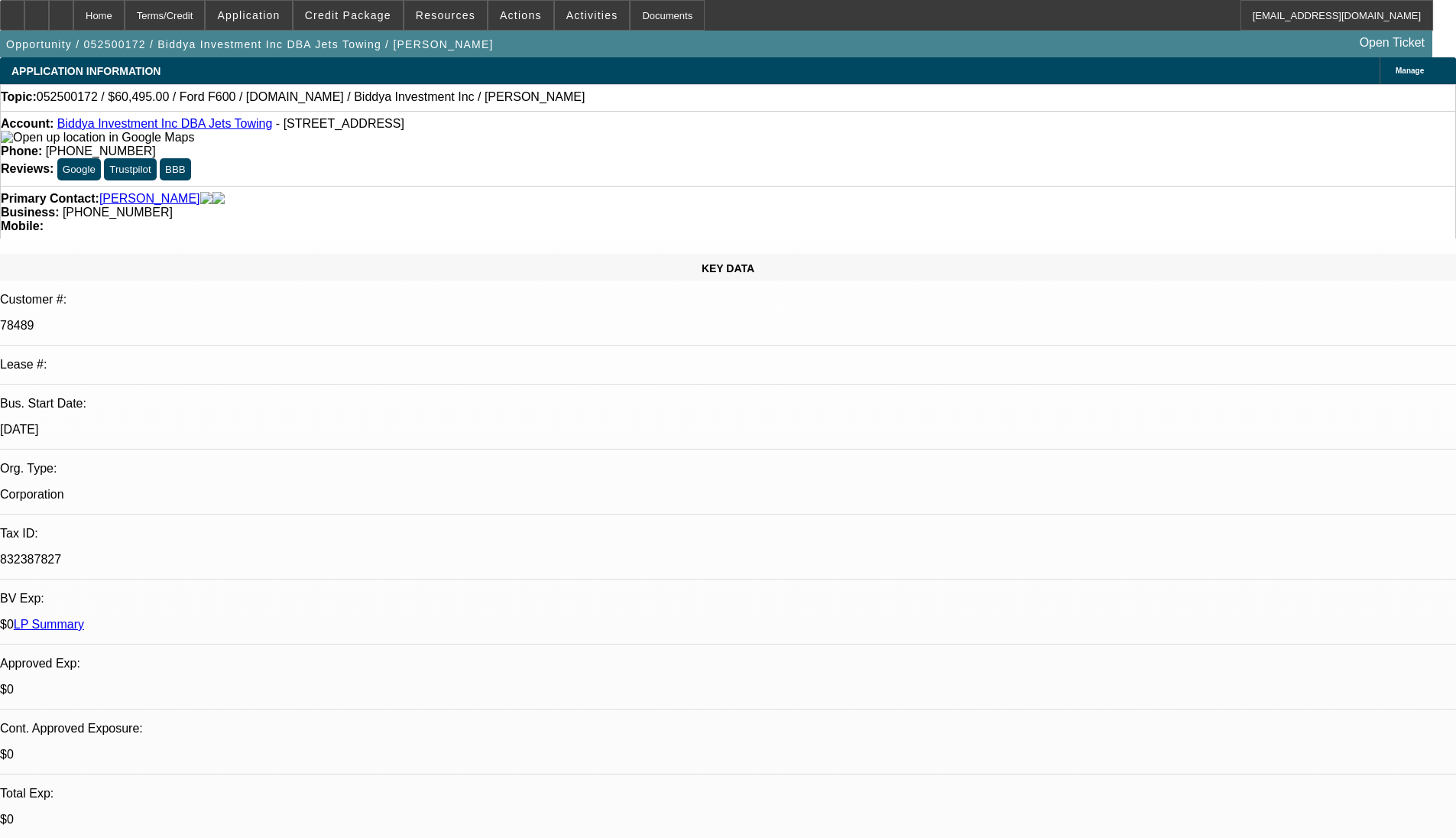
select select "2"
select select "6"
select select "1"
select select "2"
select select "6"
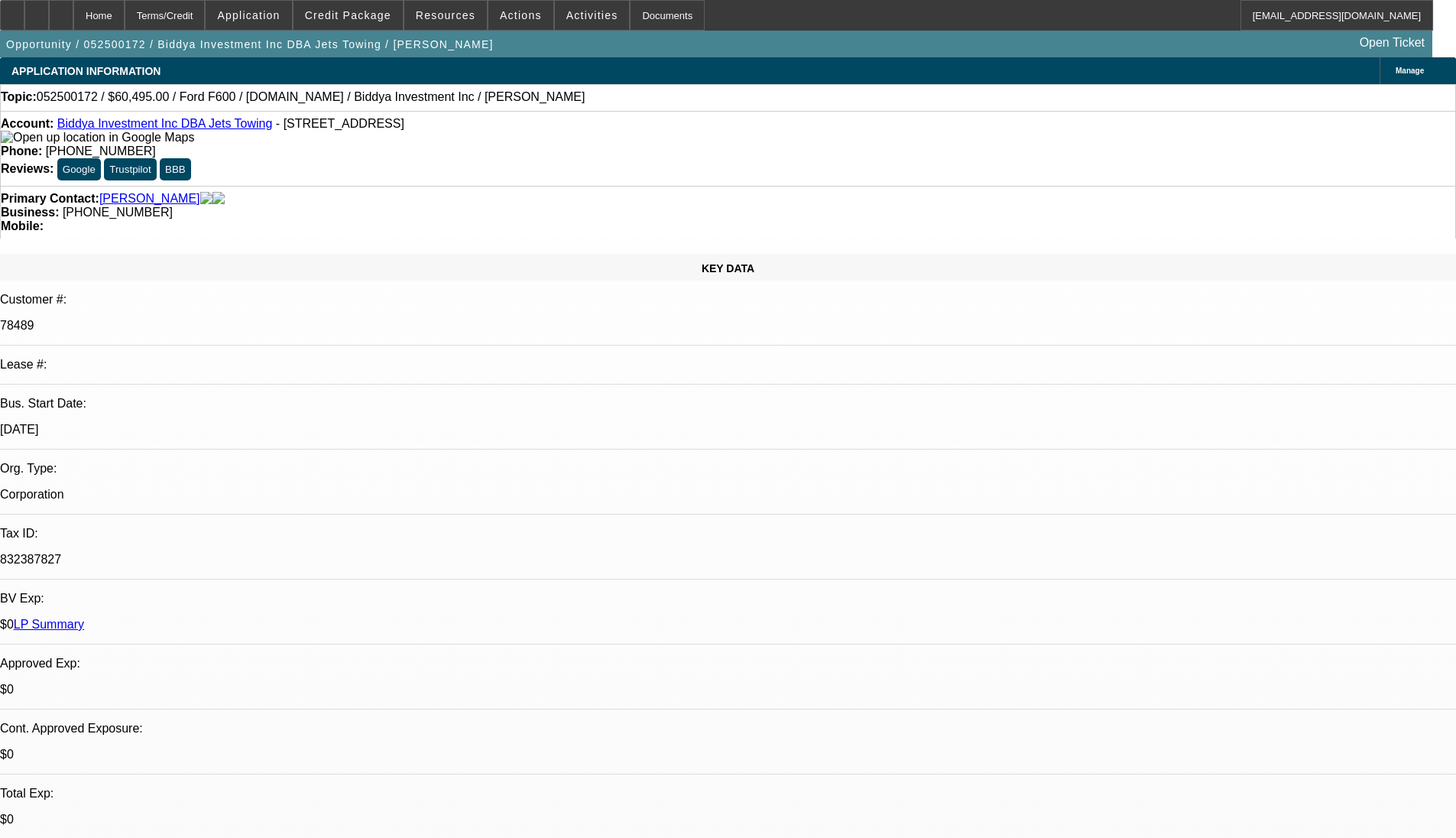
select select "1"
select select "2"
select select "4"
select select "1"
select select "2"
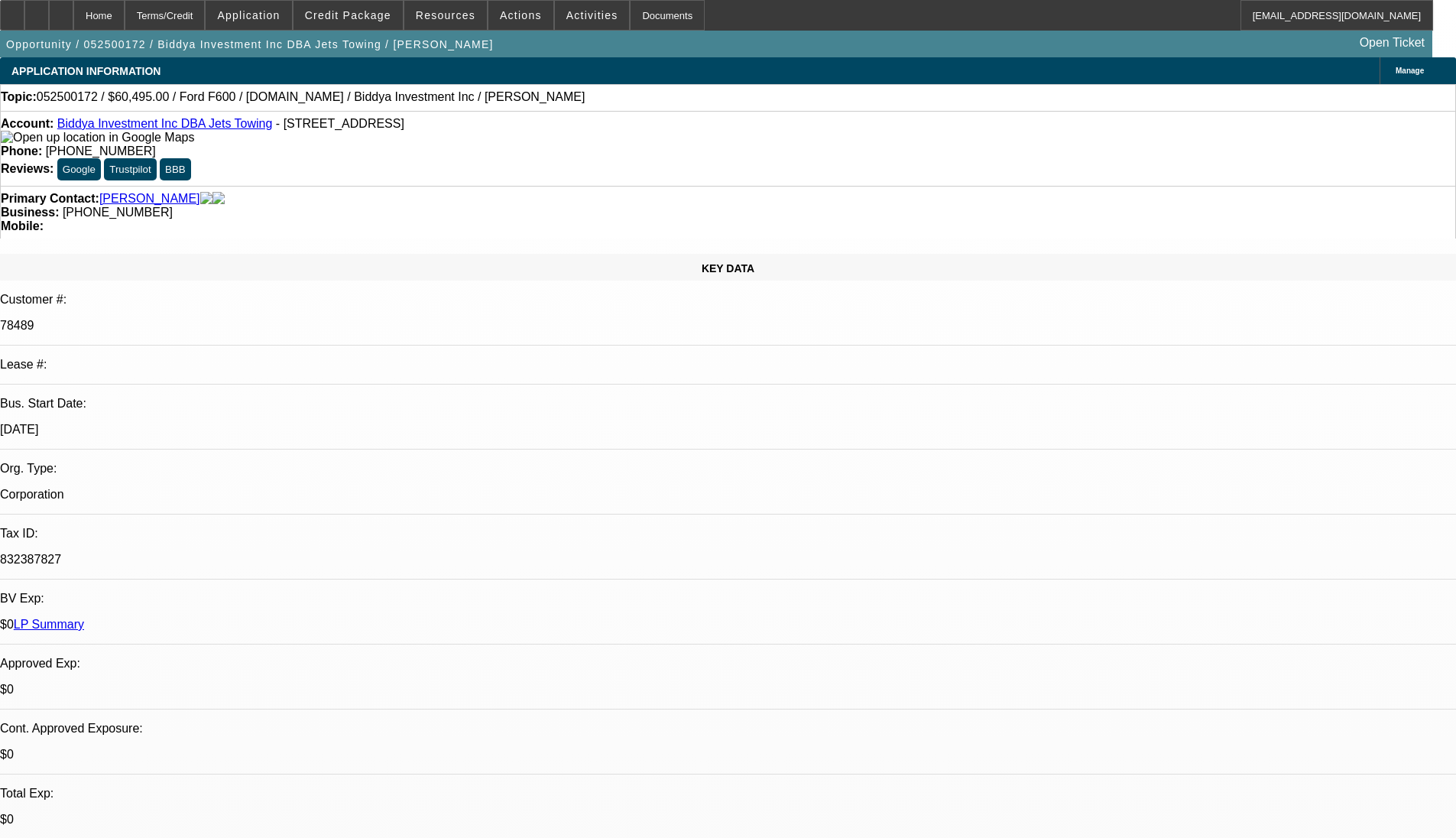
select select "4"
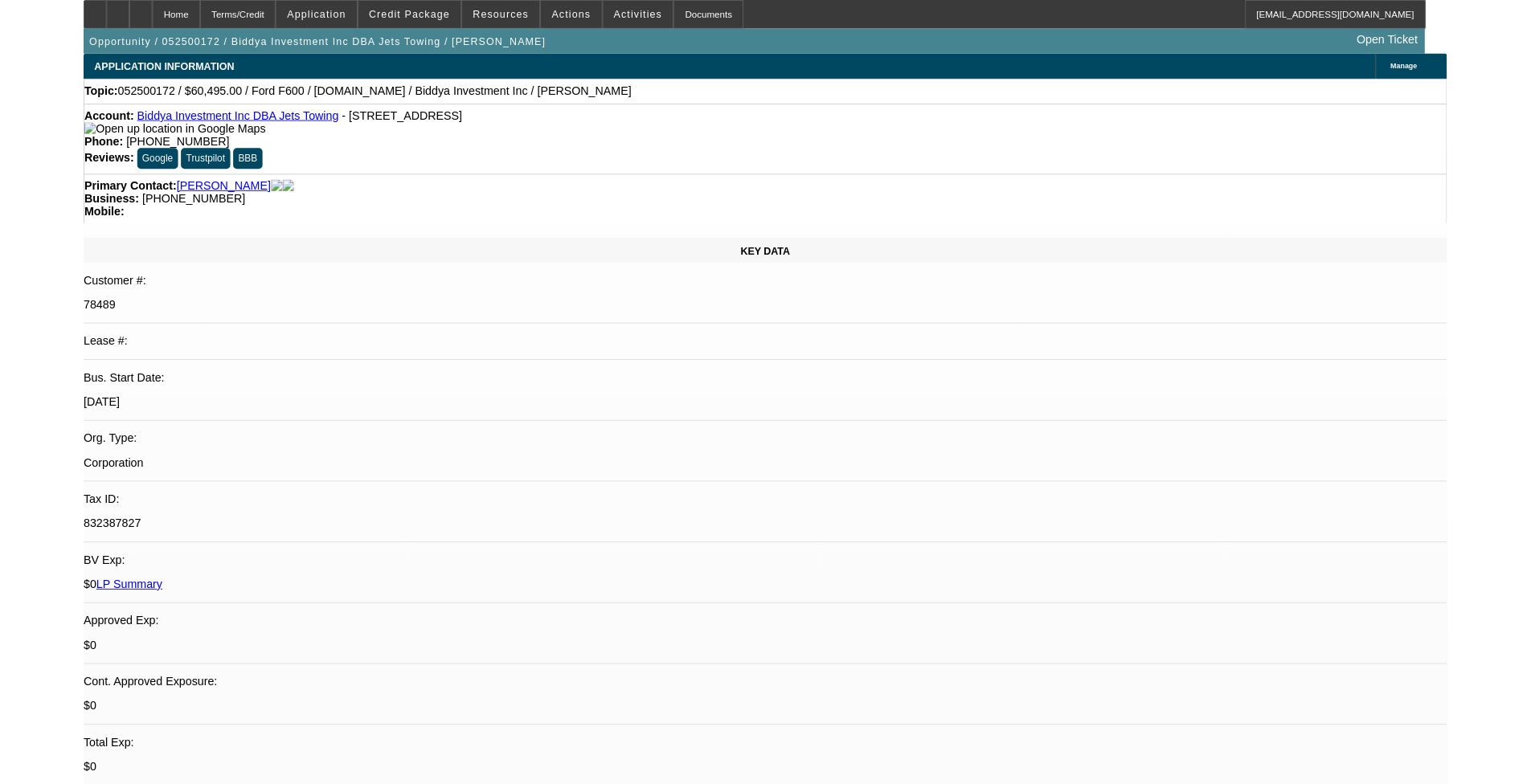
scroll to position [241, 0]
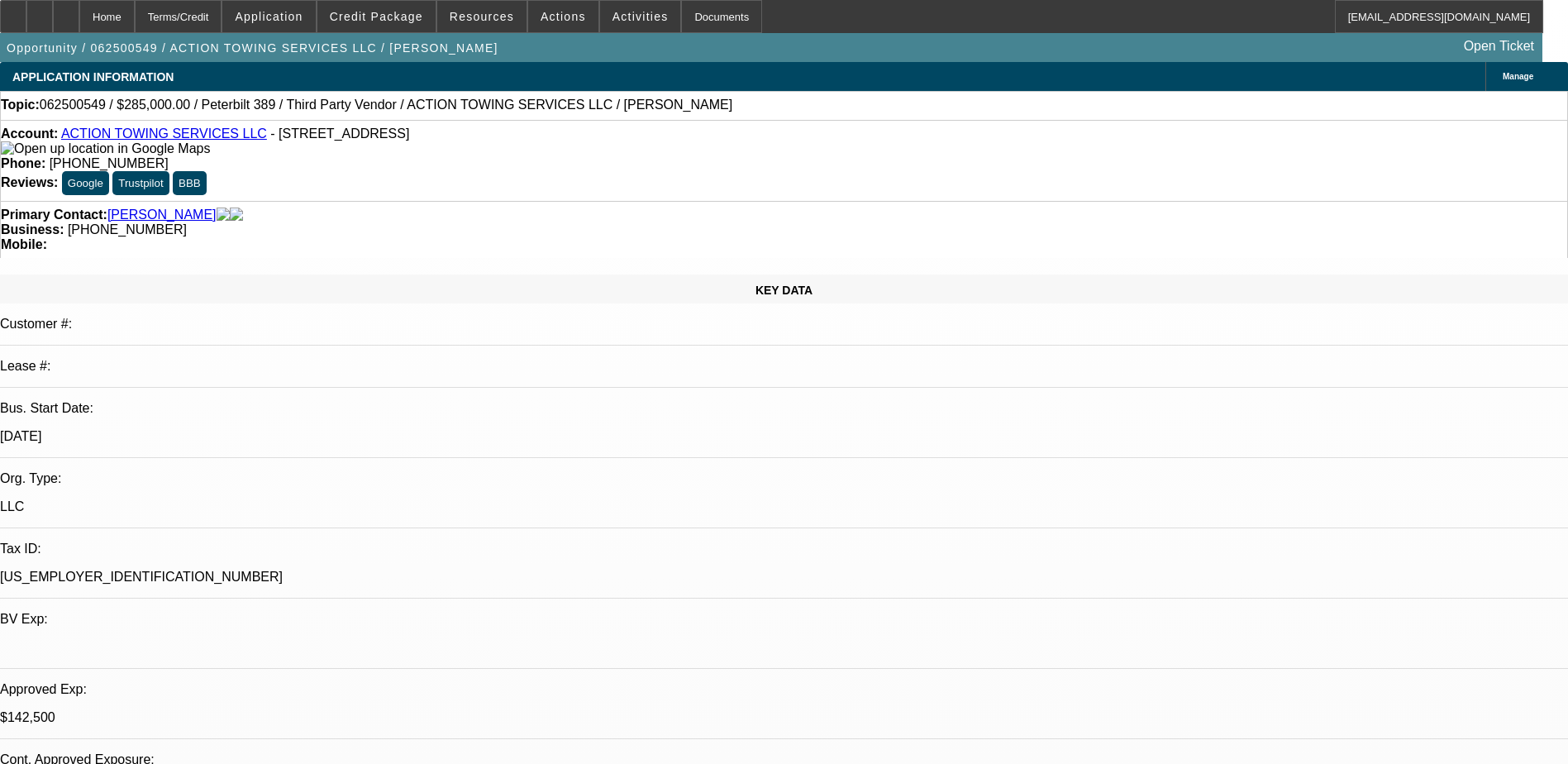
select select "0"
select select "3"
select select "0"
select select "6"
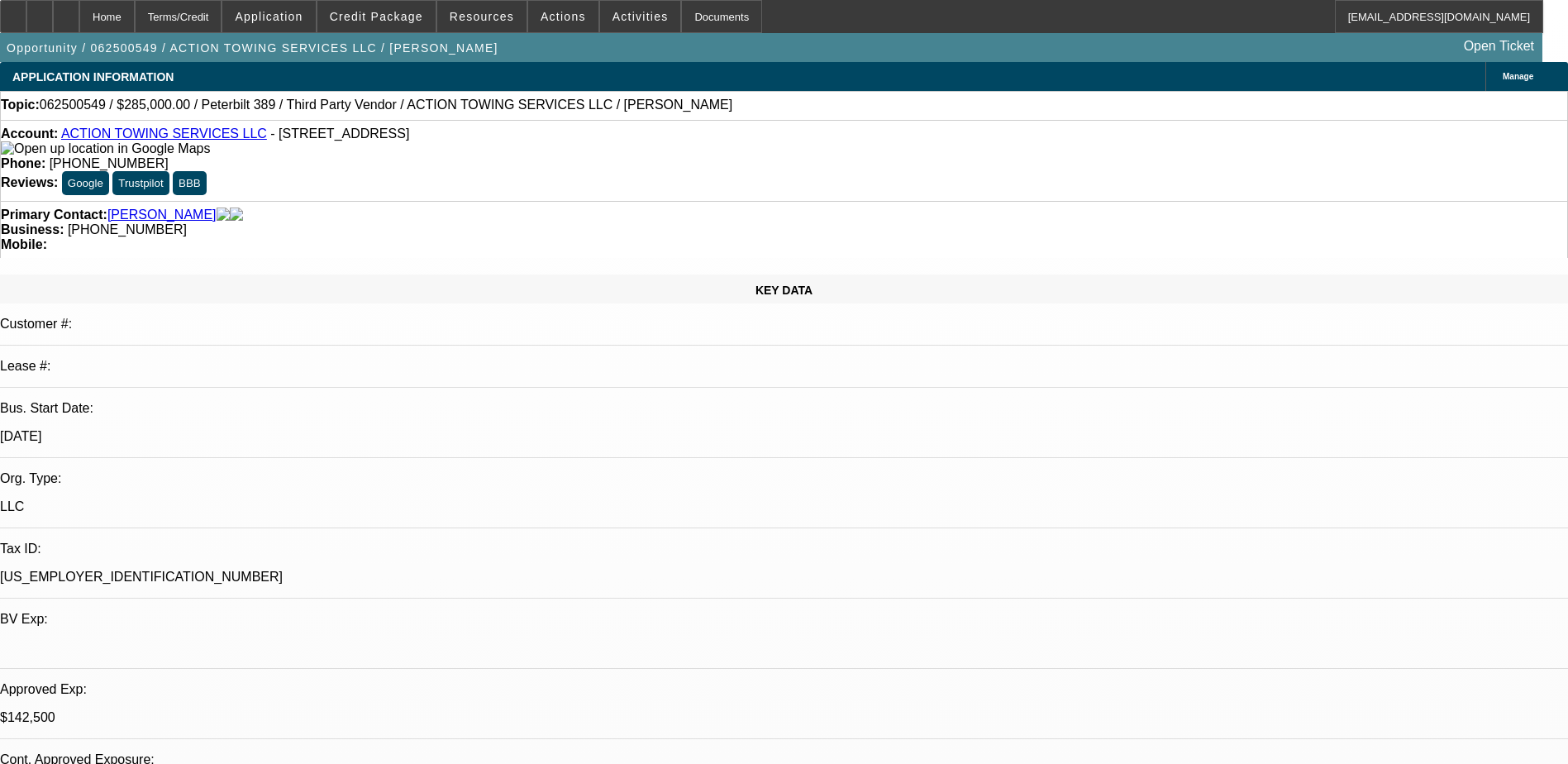
select select "0"
select select "3"
select select "0"
select select "6"
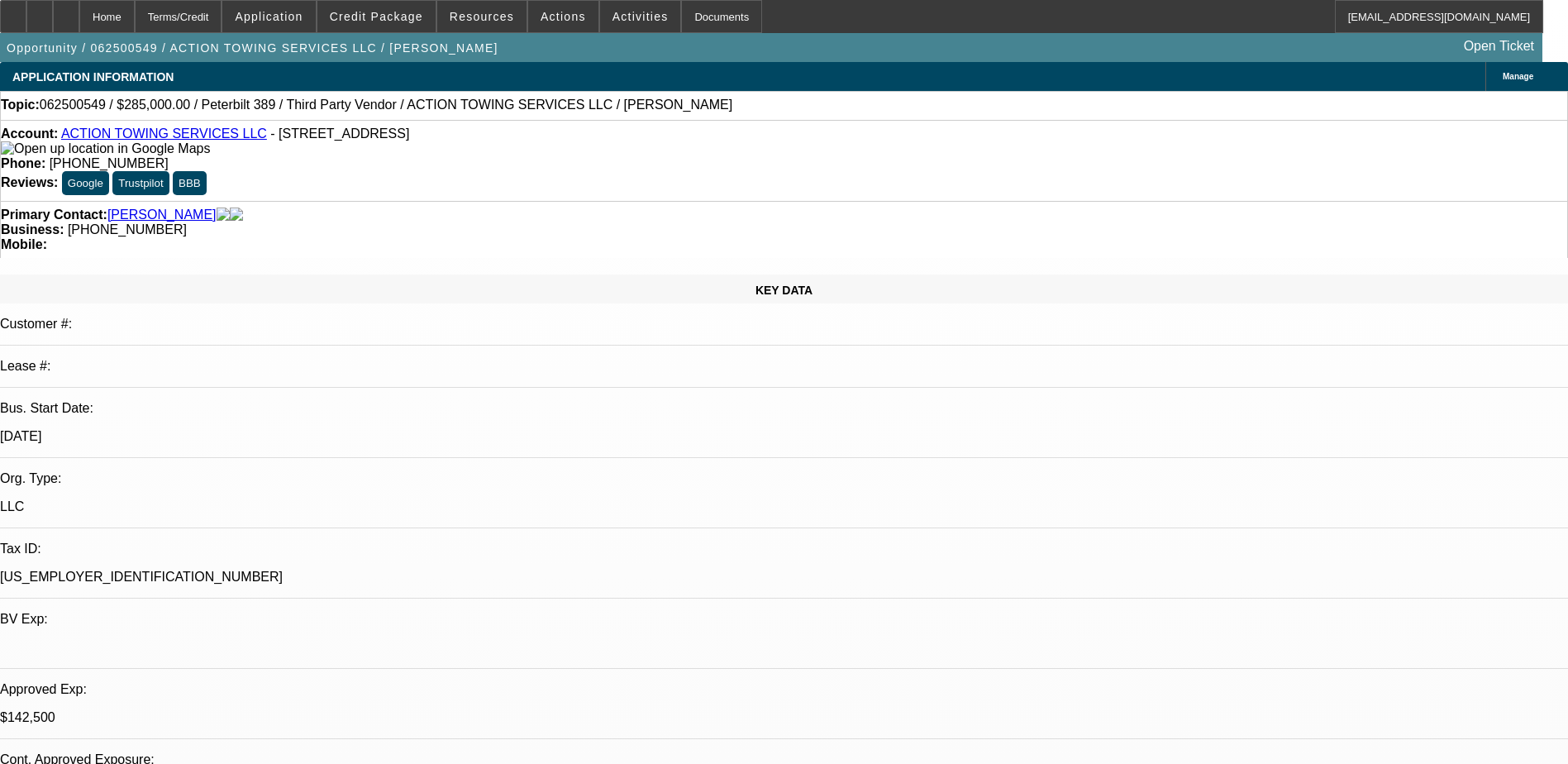
select select "0"
select select "3"
select select "0.1"
select select "4"
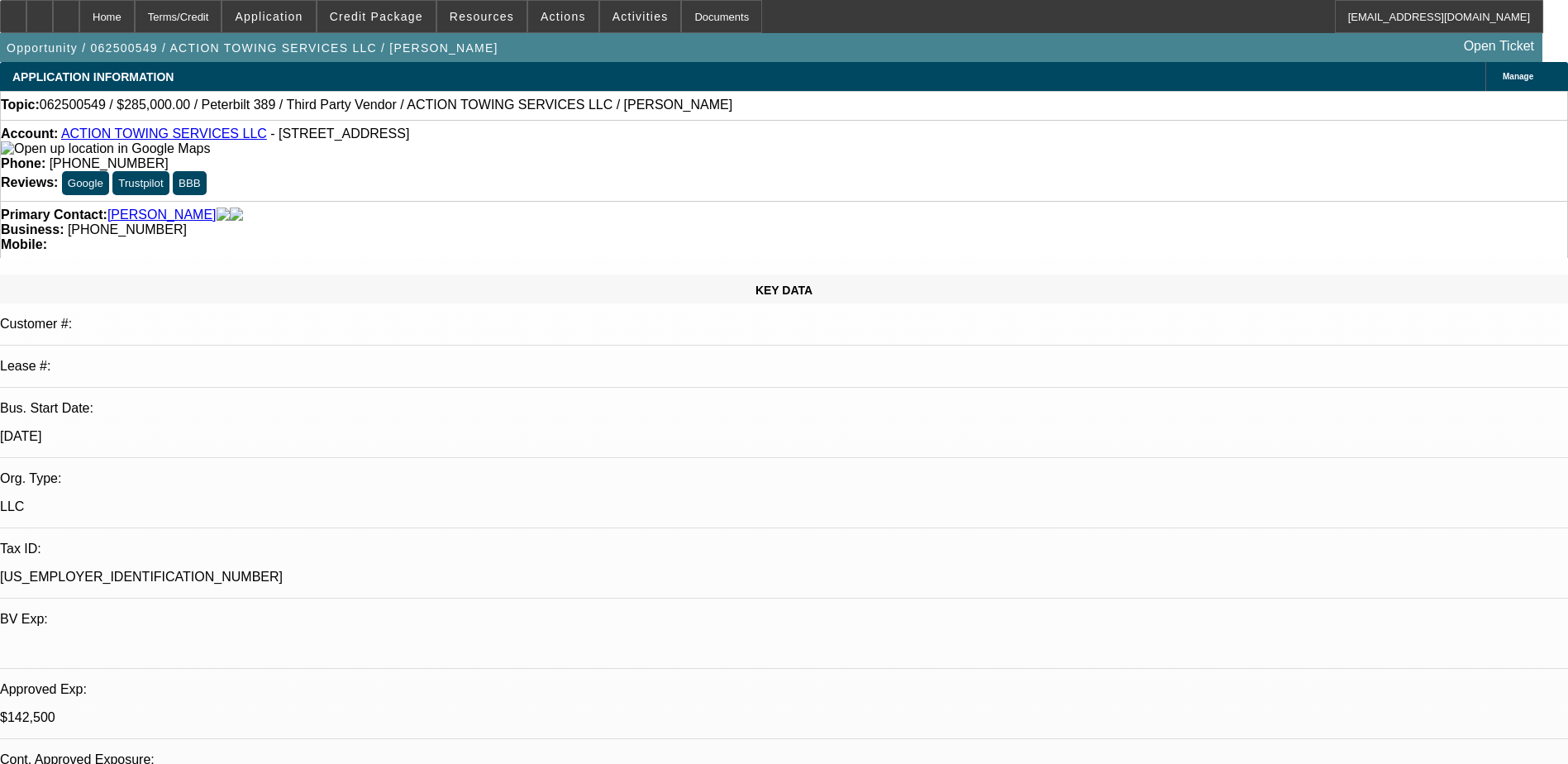
select select "0"
select select "3"
select select "0.1"
select select "4"
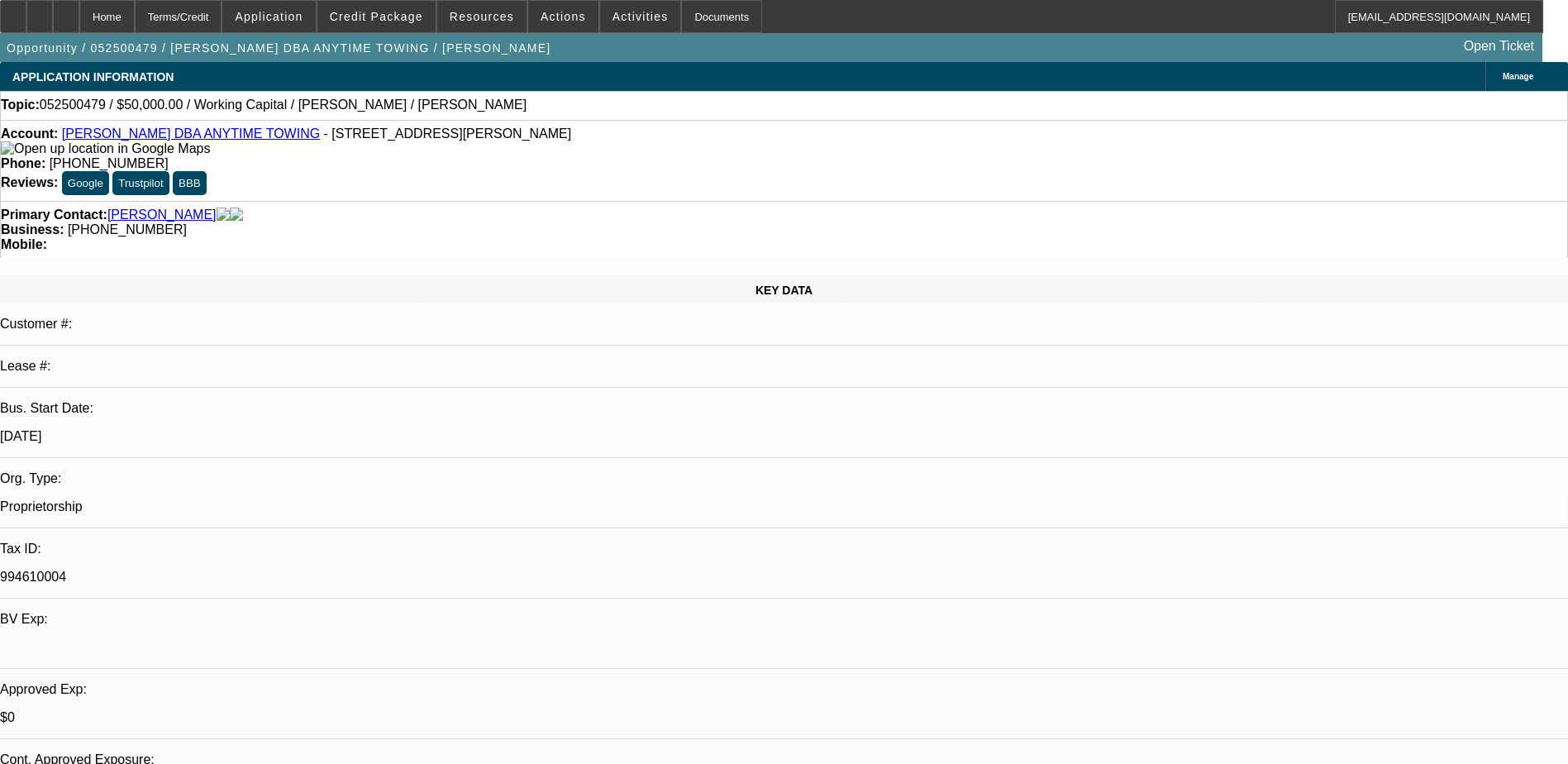
select select "0"
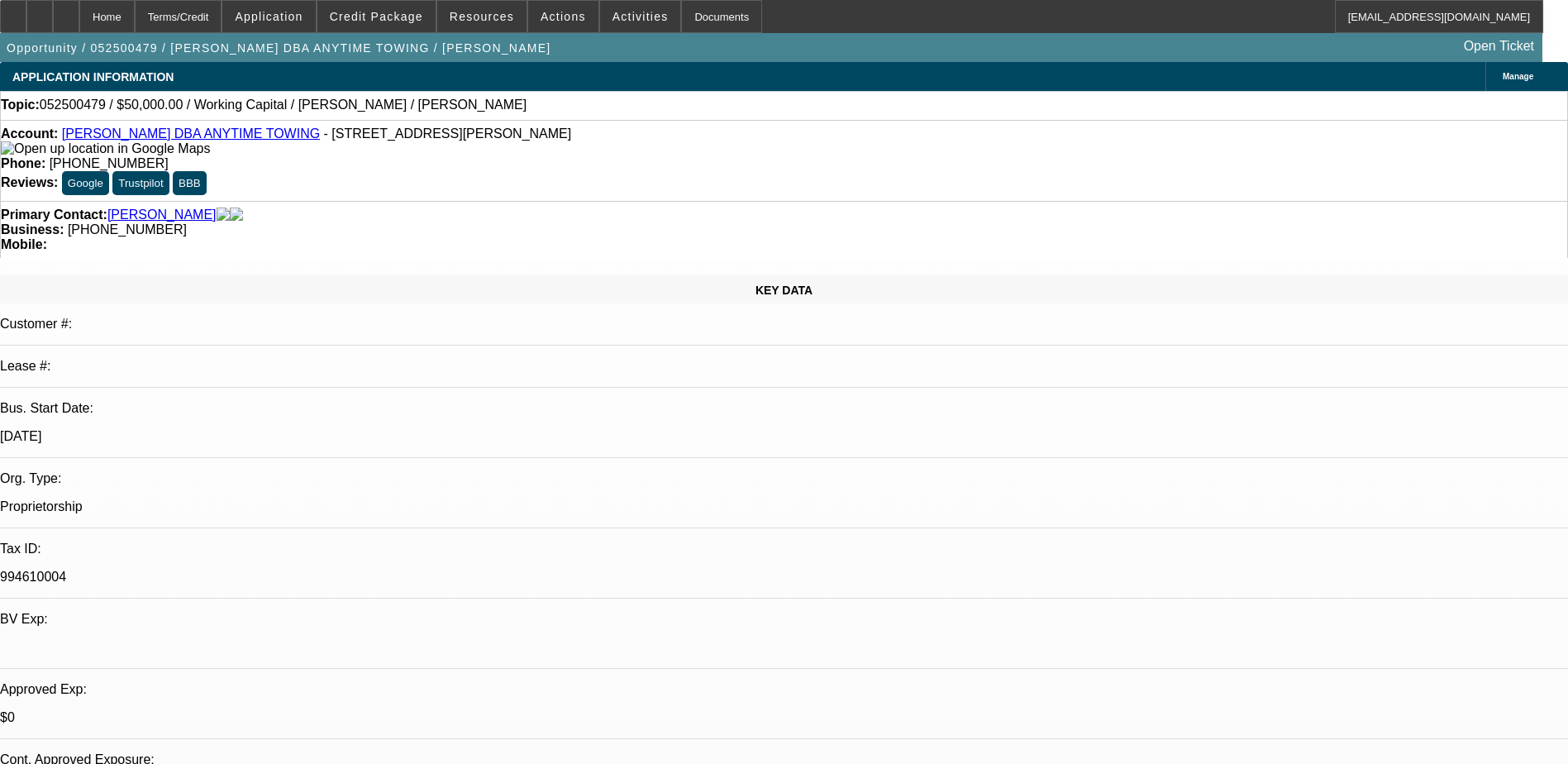
select select "0"
select select "1"
select select "2"
select select "6"
select select "1"
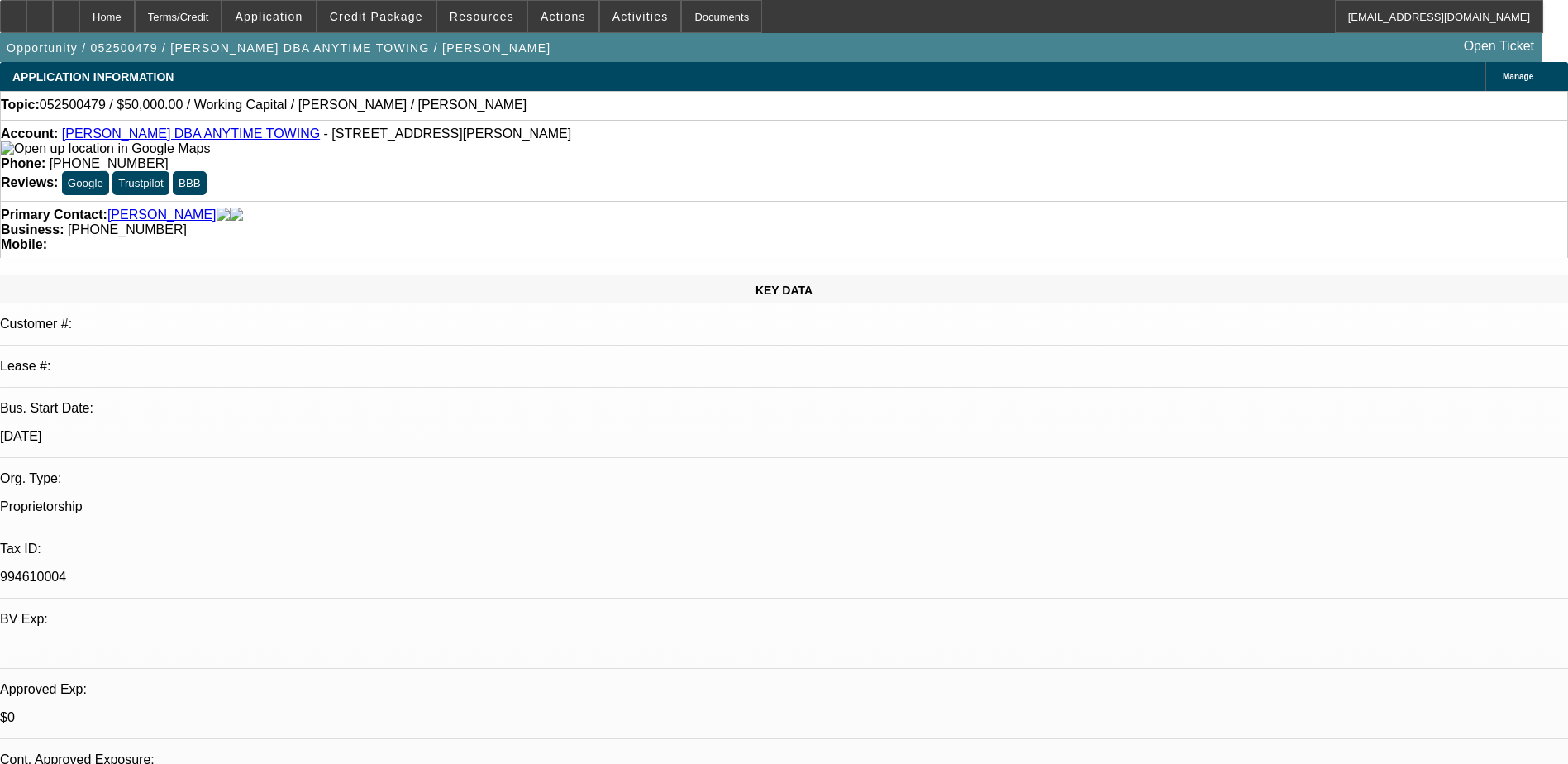
select select "2"
select select "6"
drag, startPoint x: 664, startPoint y: 182, endPoint x: 588, endPoint y: 181, distance: 76.0
click at [588, 223] on div "Business: [PHONE_NUMBER]" at bounding box center [784, 230] width 1566 height 15
drag, startPoint x: 588, startPoint y: 181, endPoint x: 600, endPoint y: 183, distance: 12.2
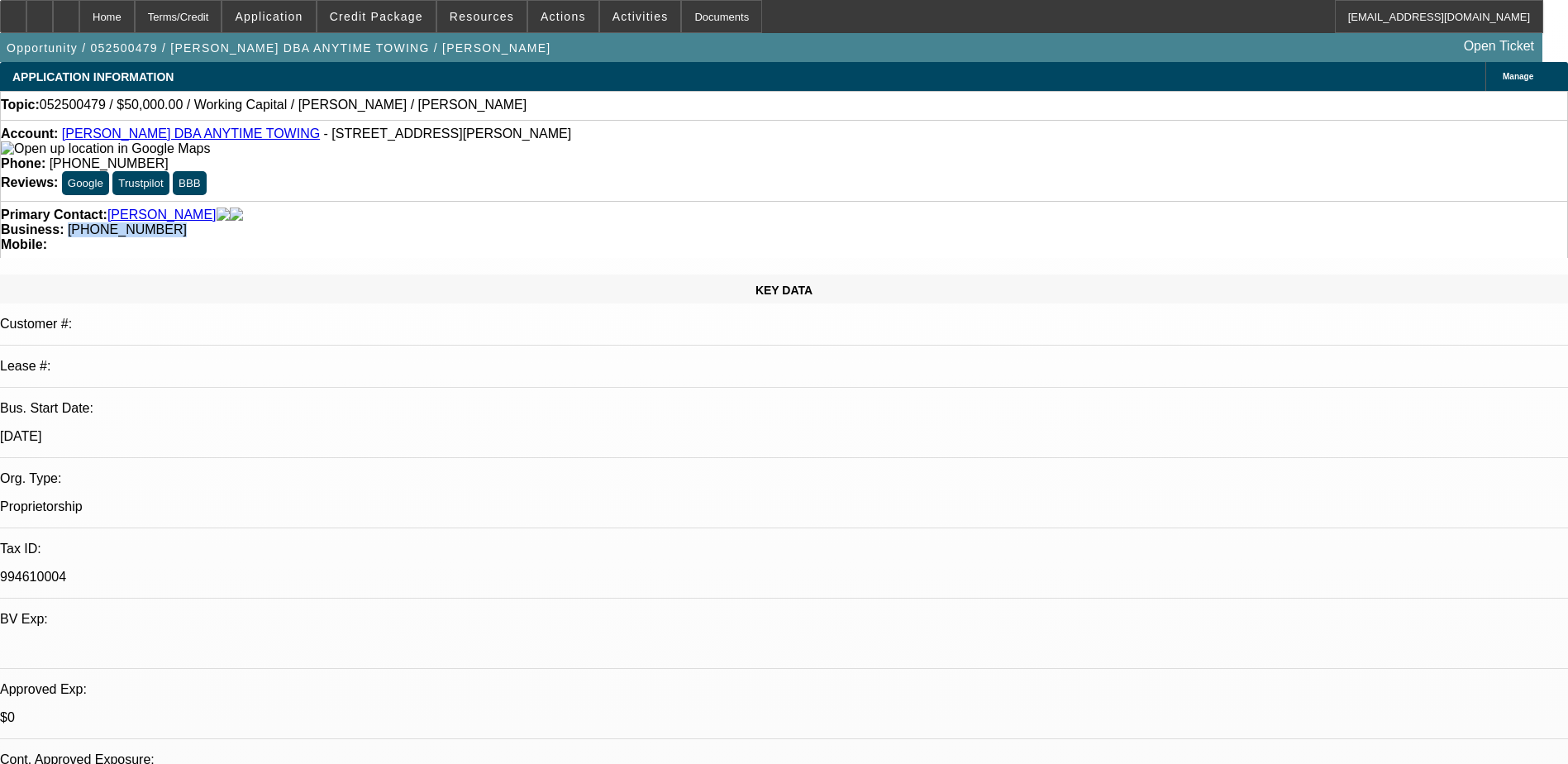
copy span "[PHONE_NUMBER]"
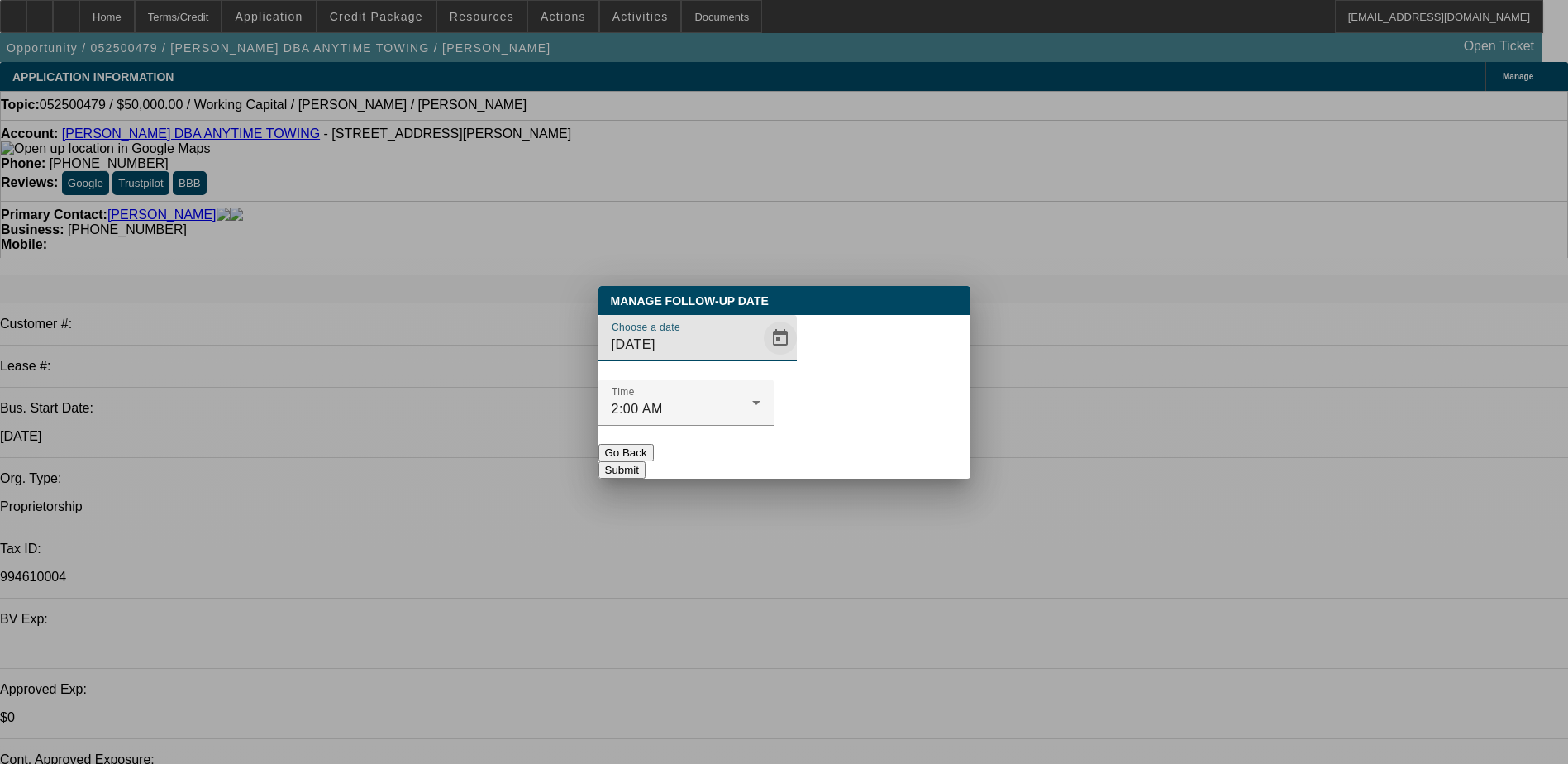
click at [760, 358] on span "Open calendar" at bounding box center [780, 338] width 40 height 40
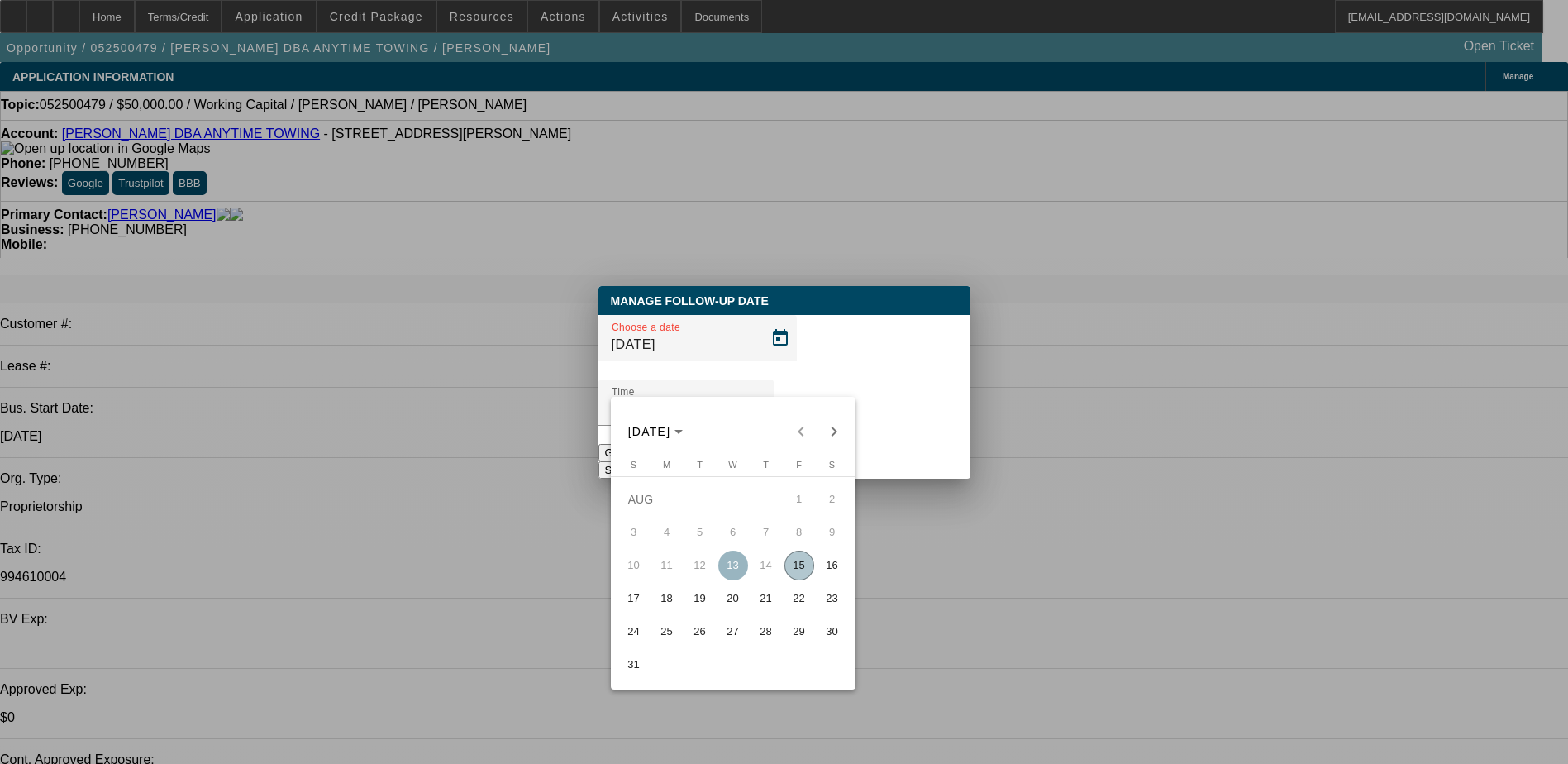
click at [707, 605] on span "19" at bounding box center [699, 598] width 29 height 29
type input "[DATE]"
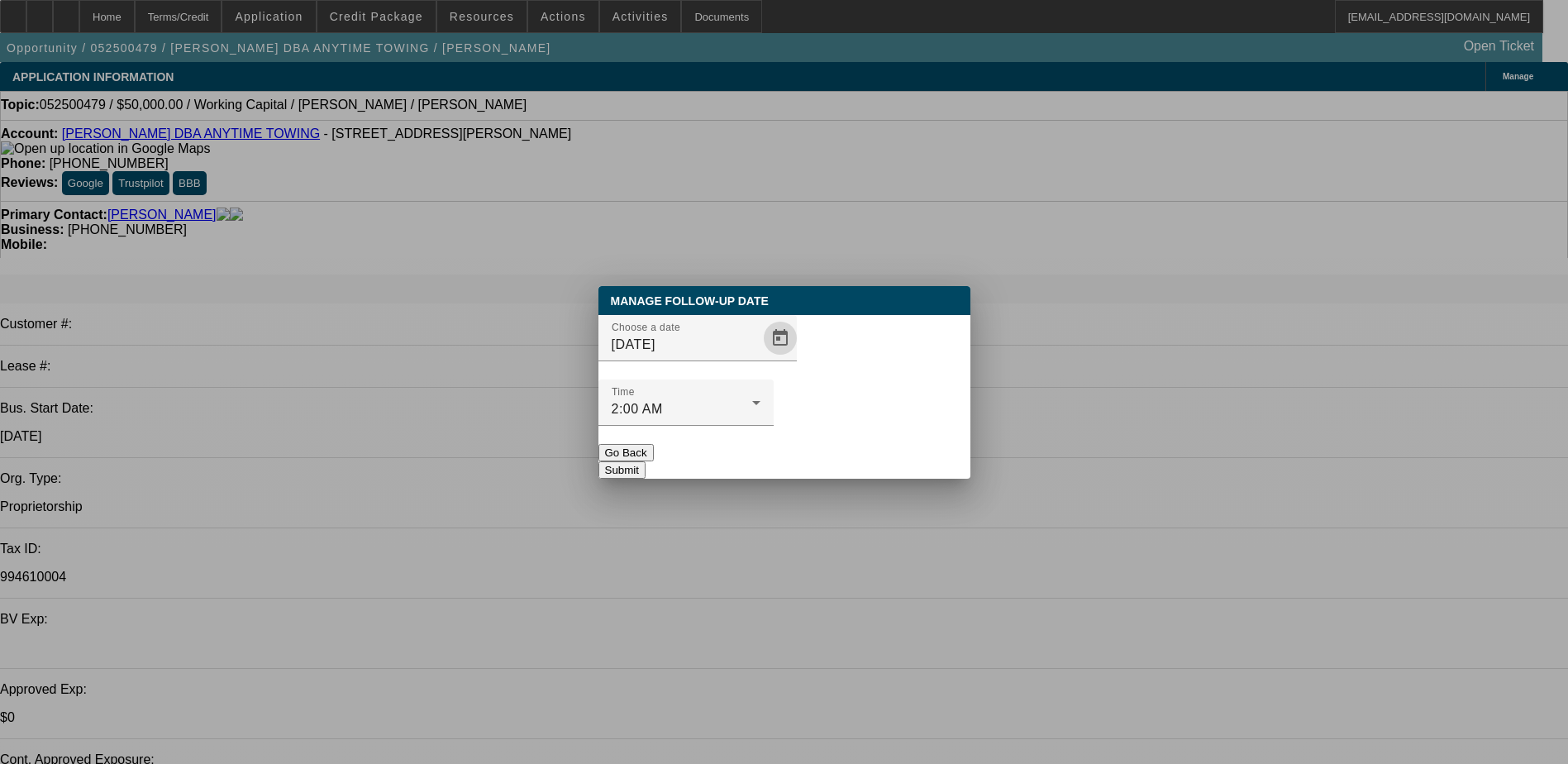
click at [645, 461] on button "Submit" at bounding box center [621, 470] width 47 height 18
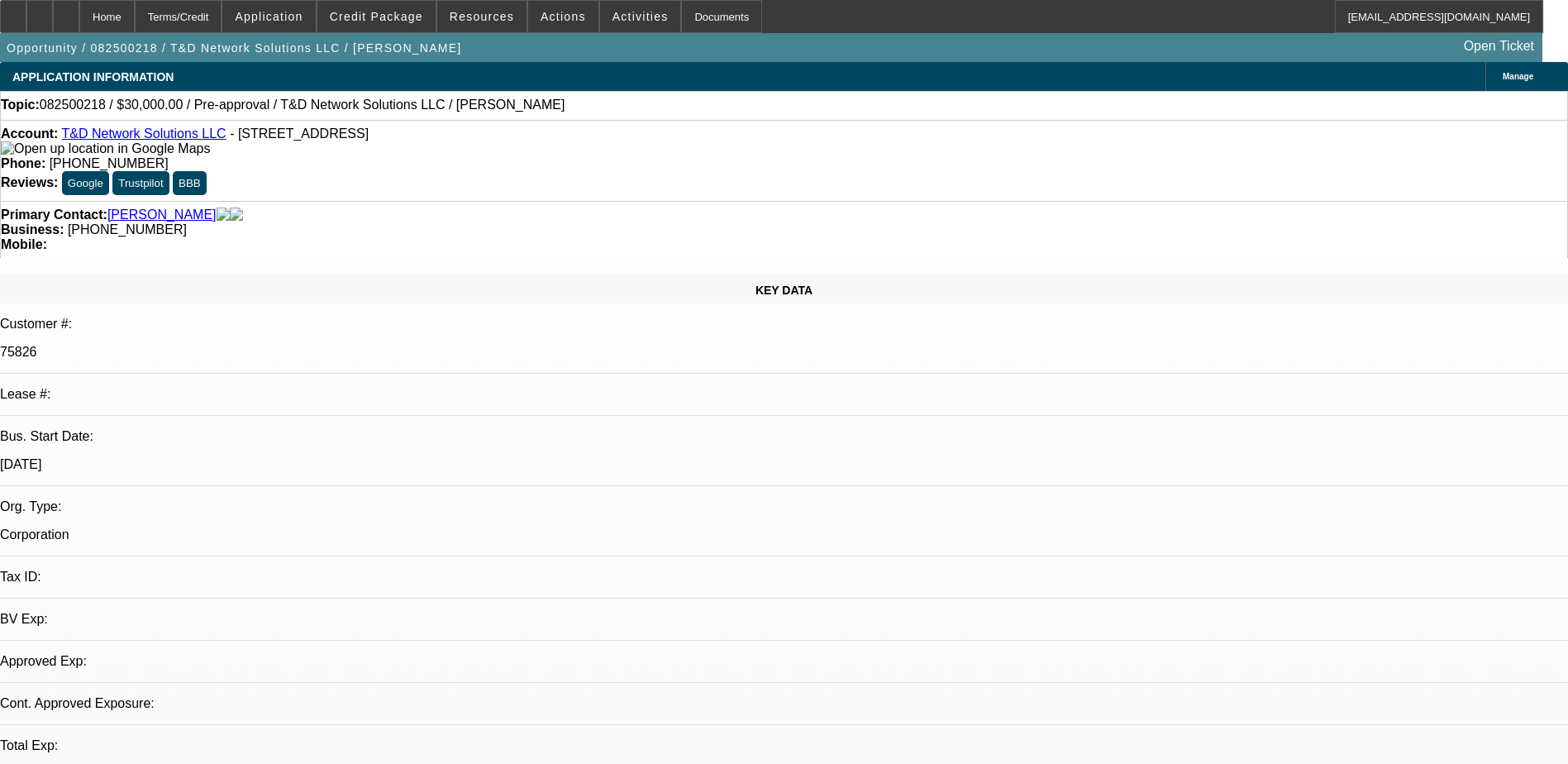
select select "0"
select select "2"
select select "0.1"
select select "4"
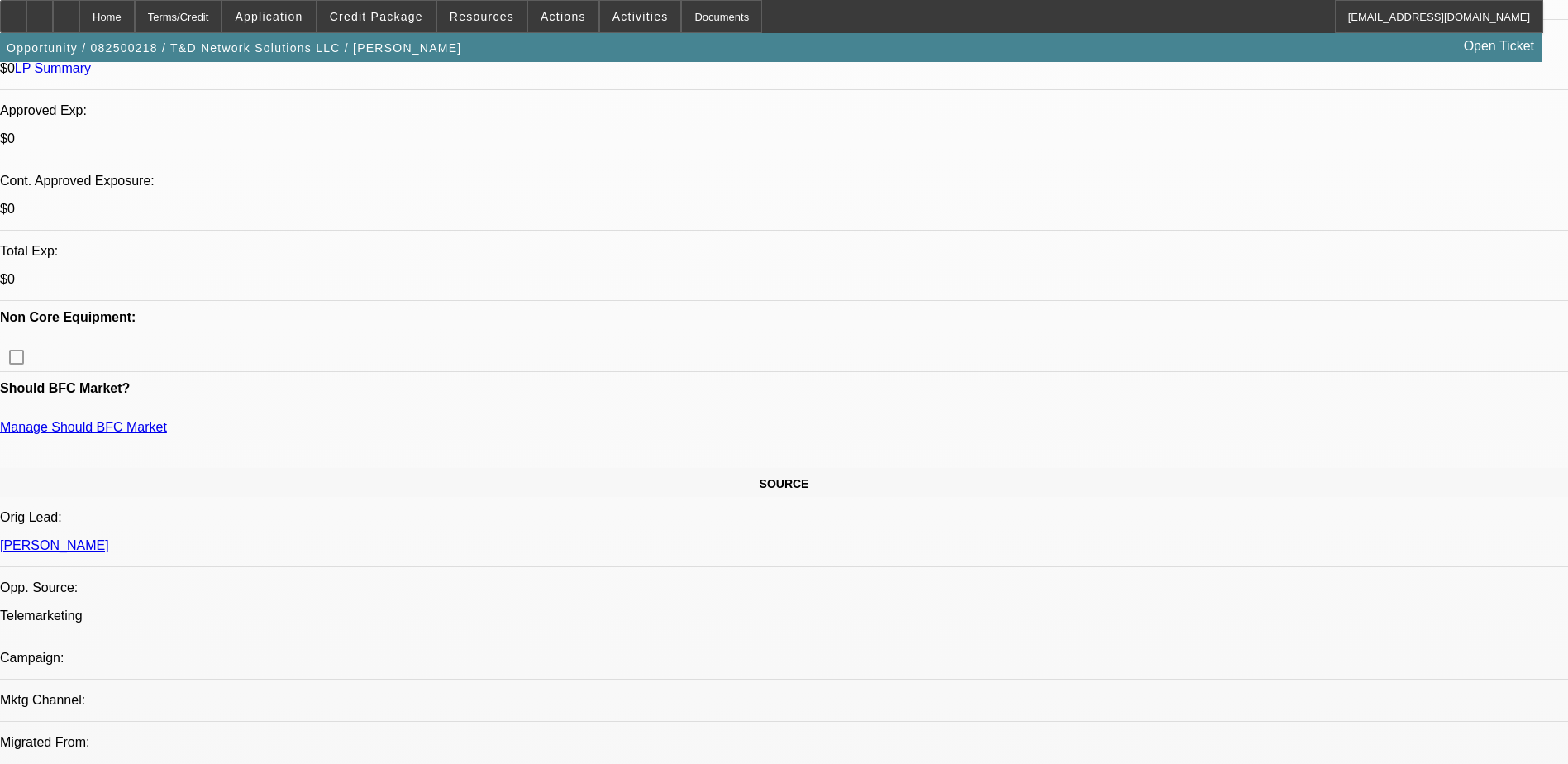
scroll to position [166, 0]
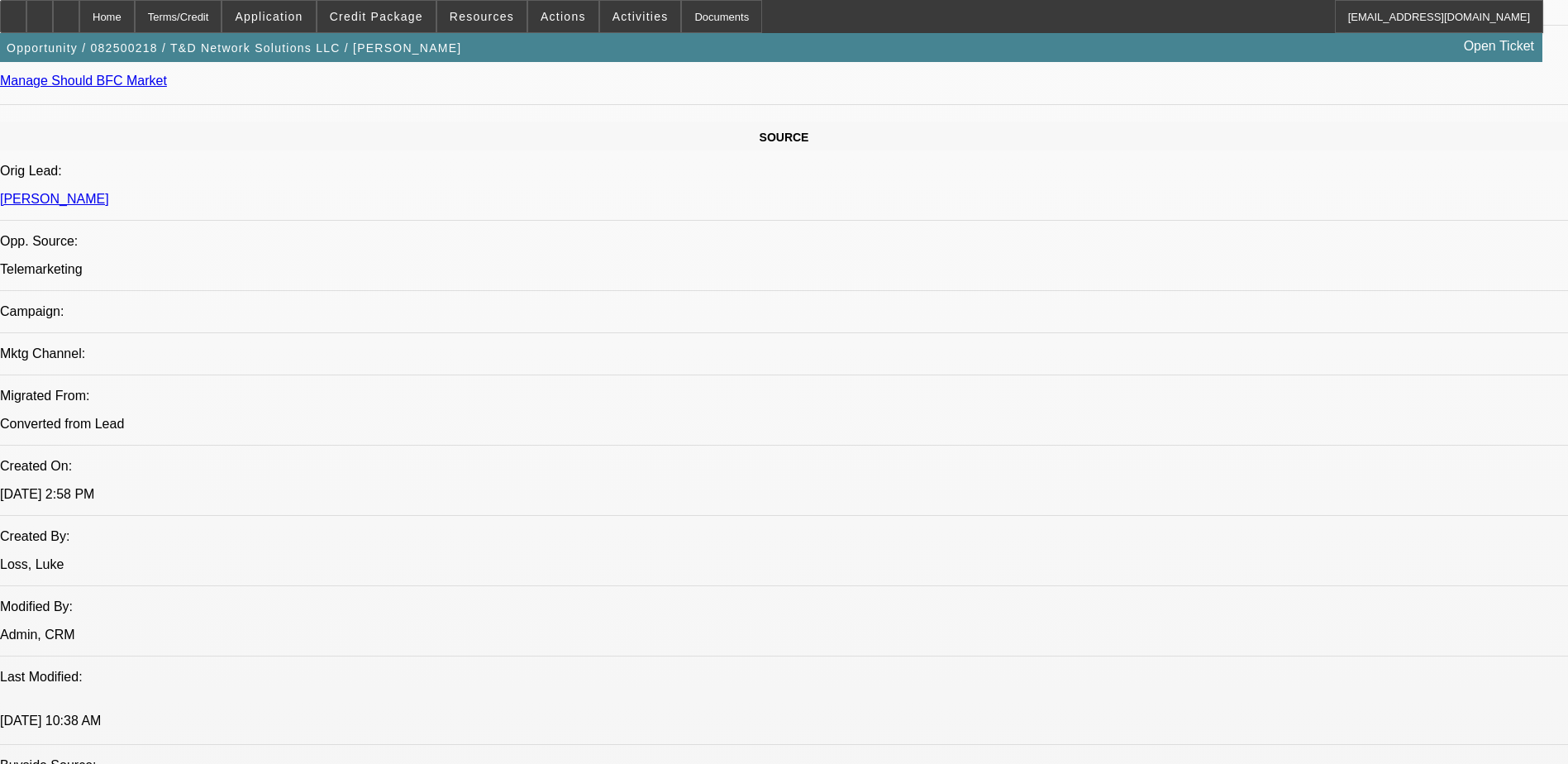
scroll to position [1158, 0]
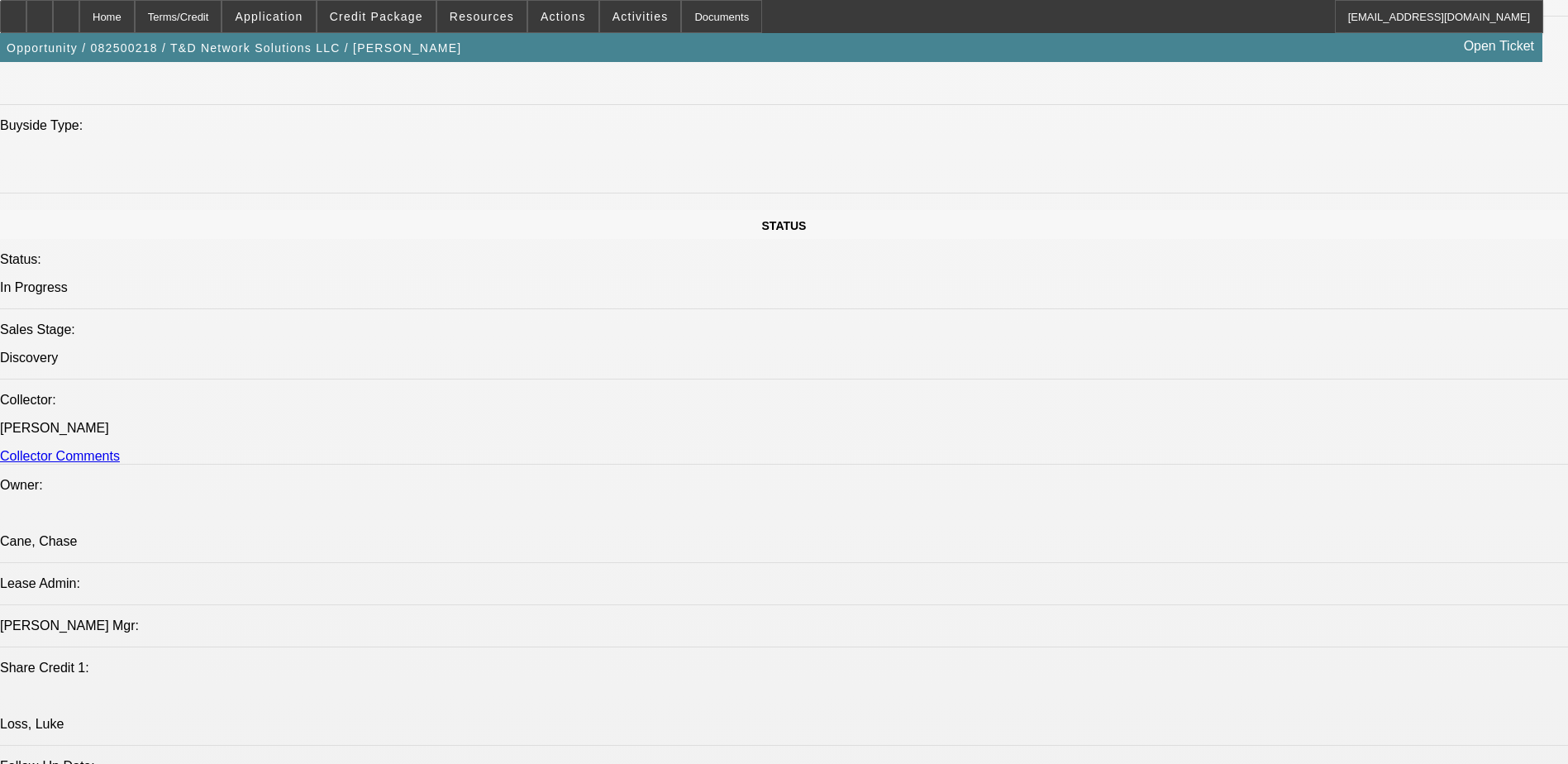
scroll to position [93, 0]
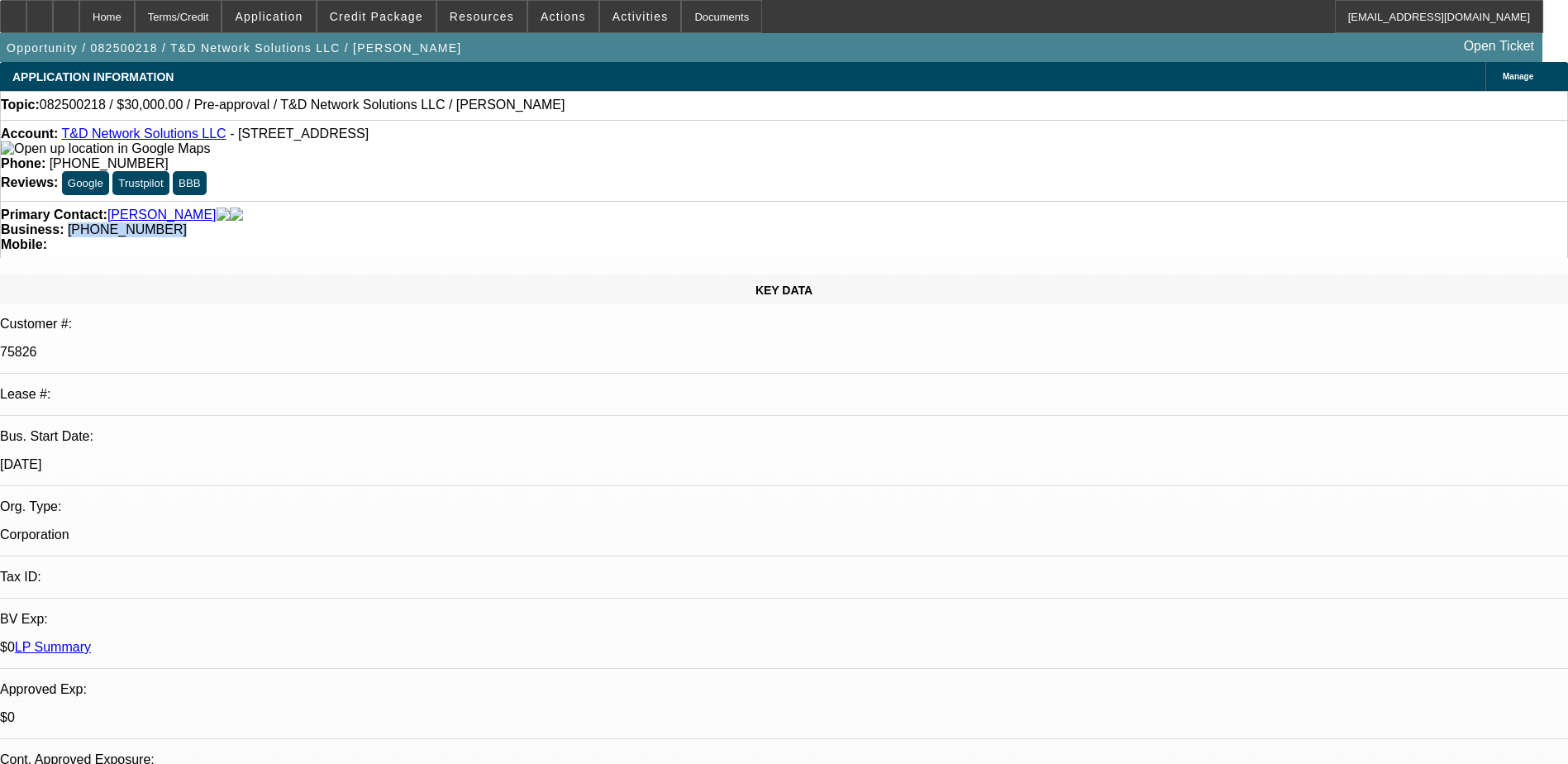
drag, startPoint x: 690, startPoint y: 180, endPoint x: 590, endPoint y: 180, distance: 100.0
click at [590, 223] on div "Business: [PHONE_NUMBER]" at bounding box center [784, 230] width 1566 height 15
drag, startPoint x: 590, startPoint y: 180, endPoint x: 607, endPoint y: 183, distance: 17.3
copy span "[PHONE_NUMBER]"
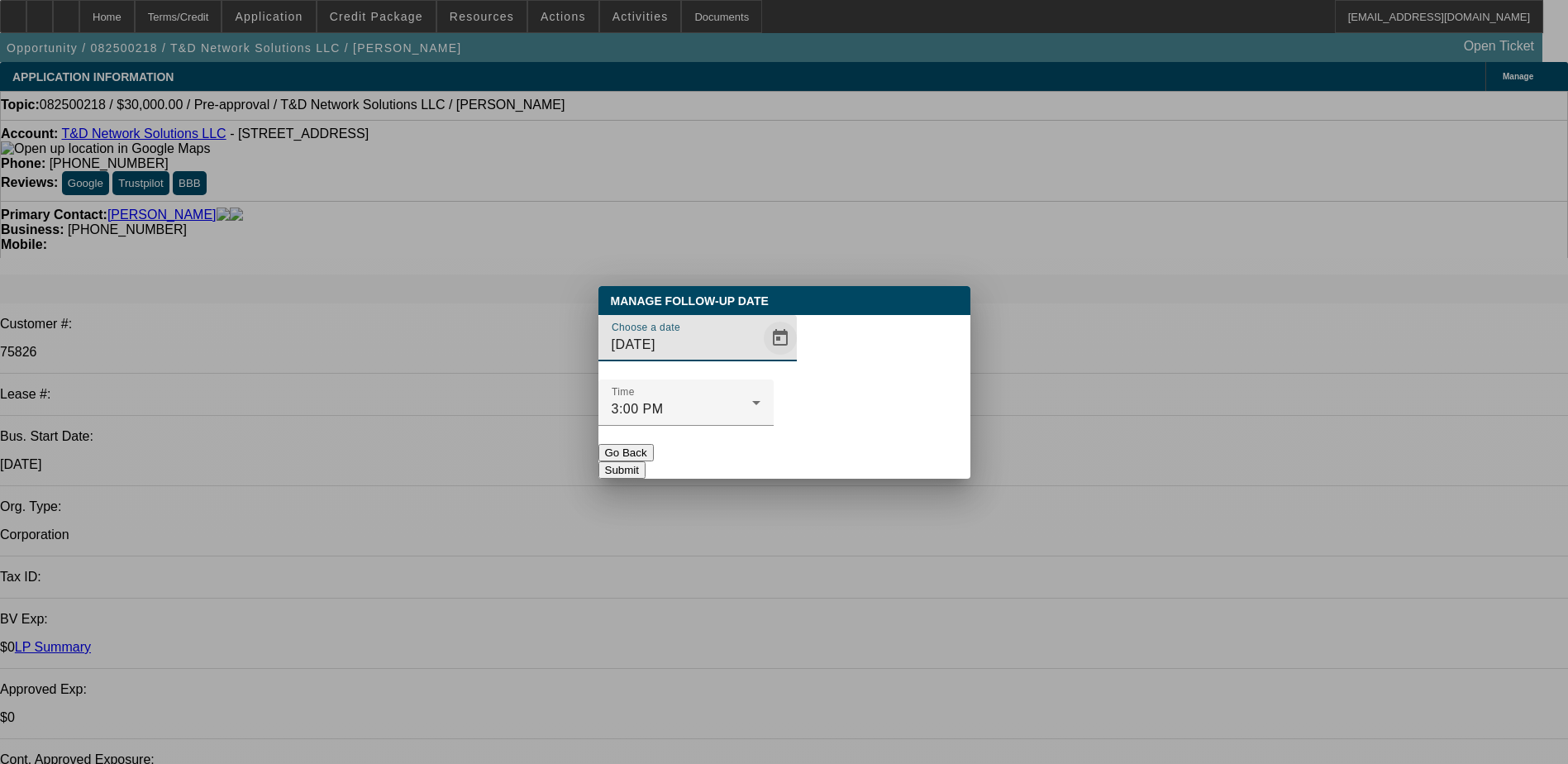
click at [760, 358] on span "Open calendar" at bounding box center [780, 338] width 40 height 40
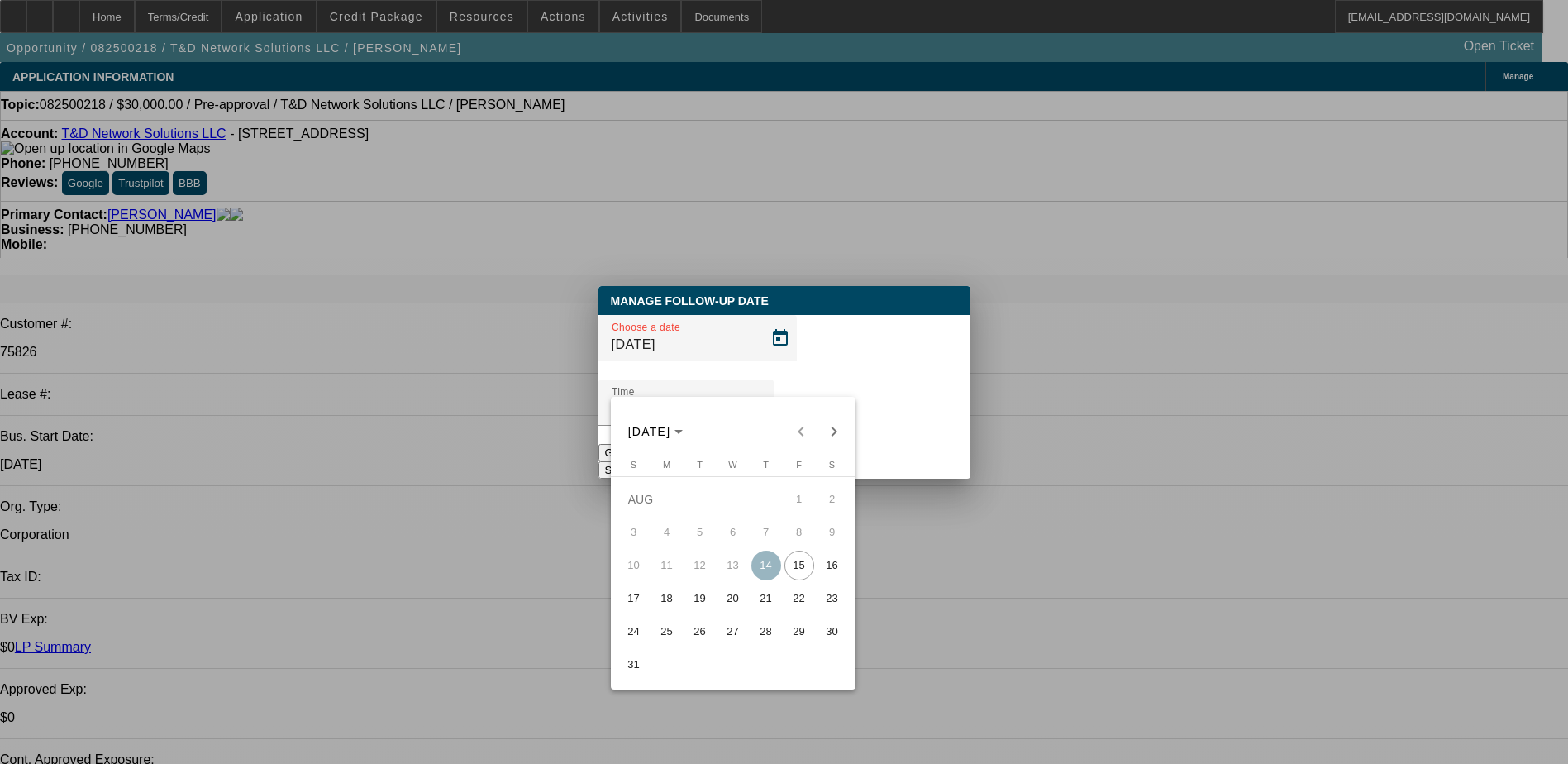
click at [794, 596] on span "22" at bounding box center [798, 598] width 29 height 29
type input "[DATE]"
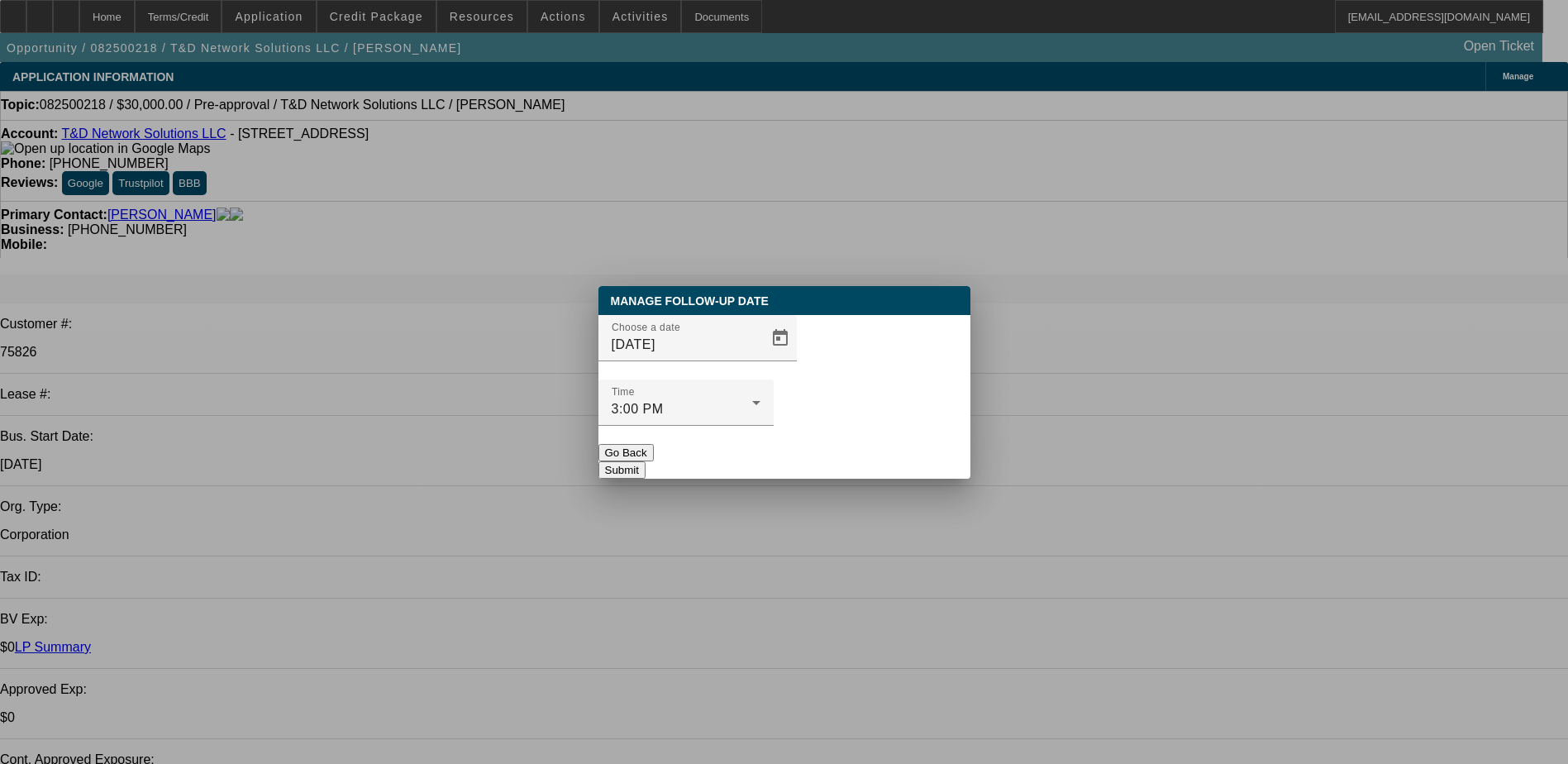
click at [645, 461] on button "Submit" at bounding box center [621, 470] width 47 height 18
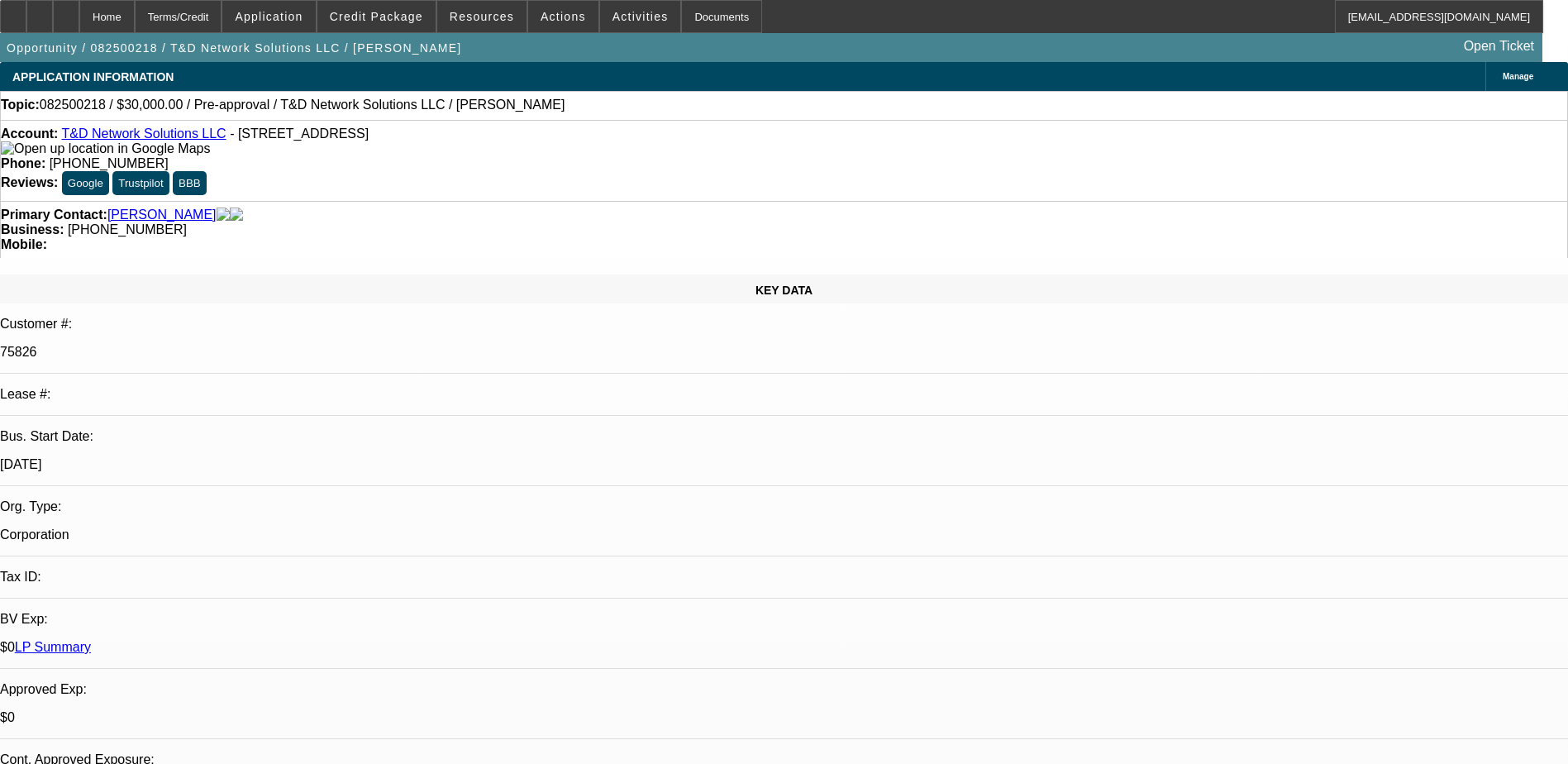
radio input "true"
type textarea "g"
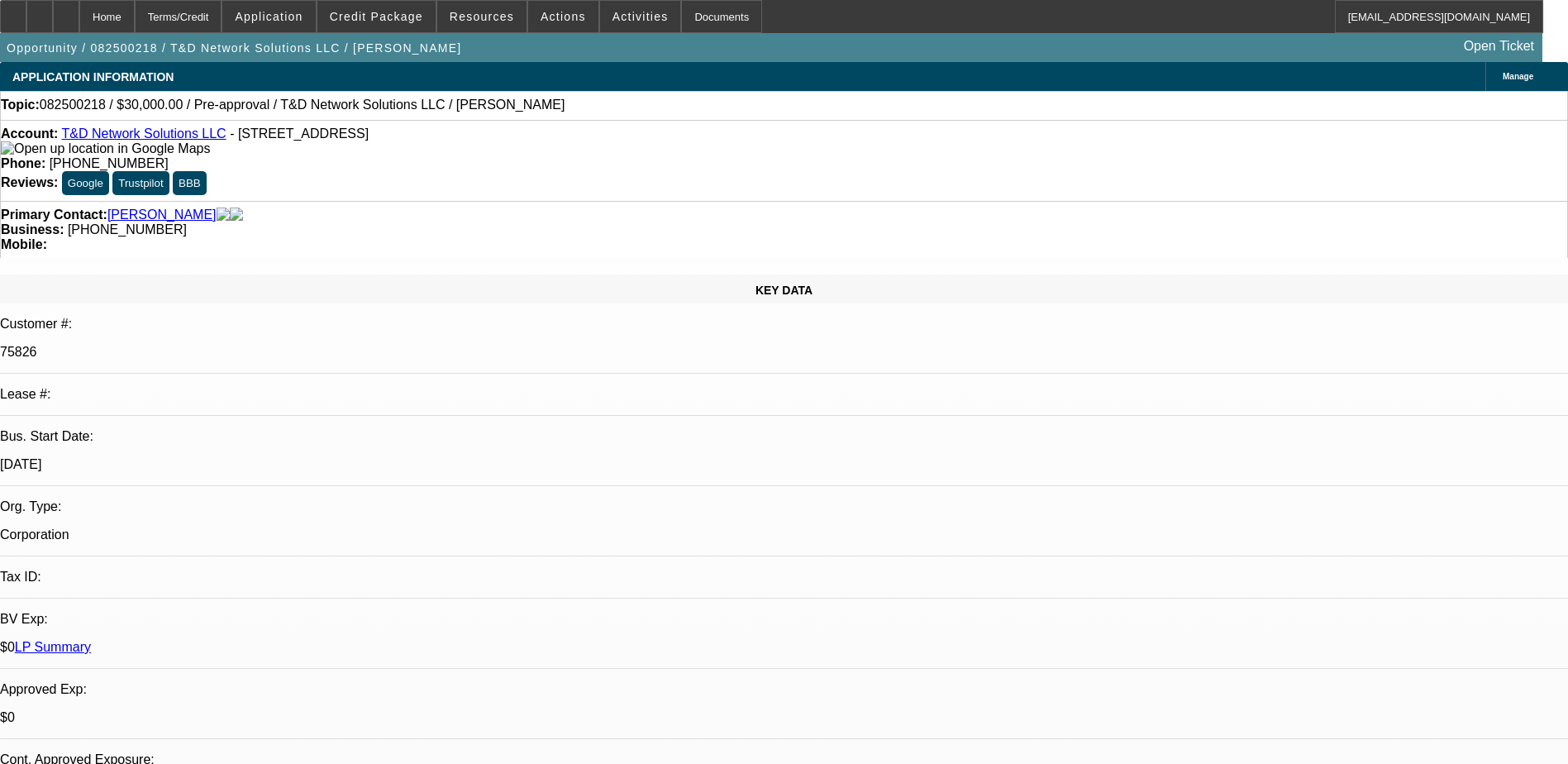
type textarea "good call. sorting things out on his end. looking at trucks next hopefully. cb …"
radio input "true"
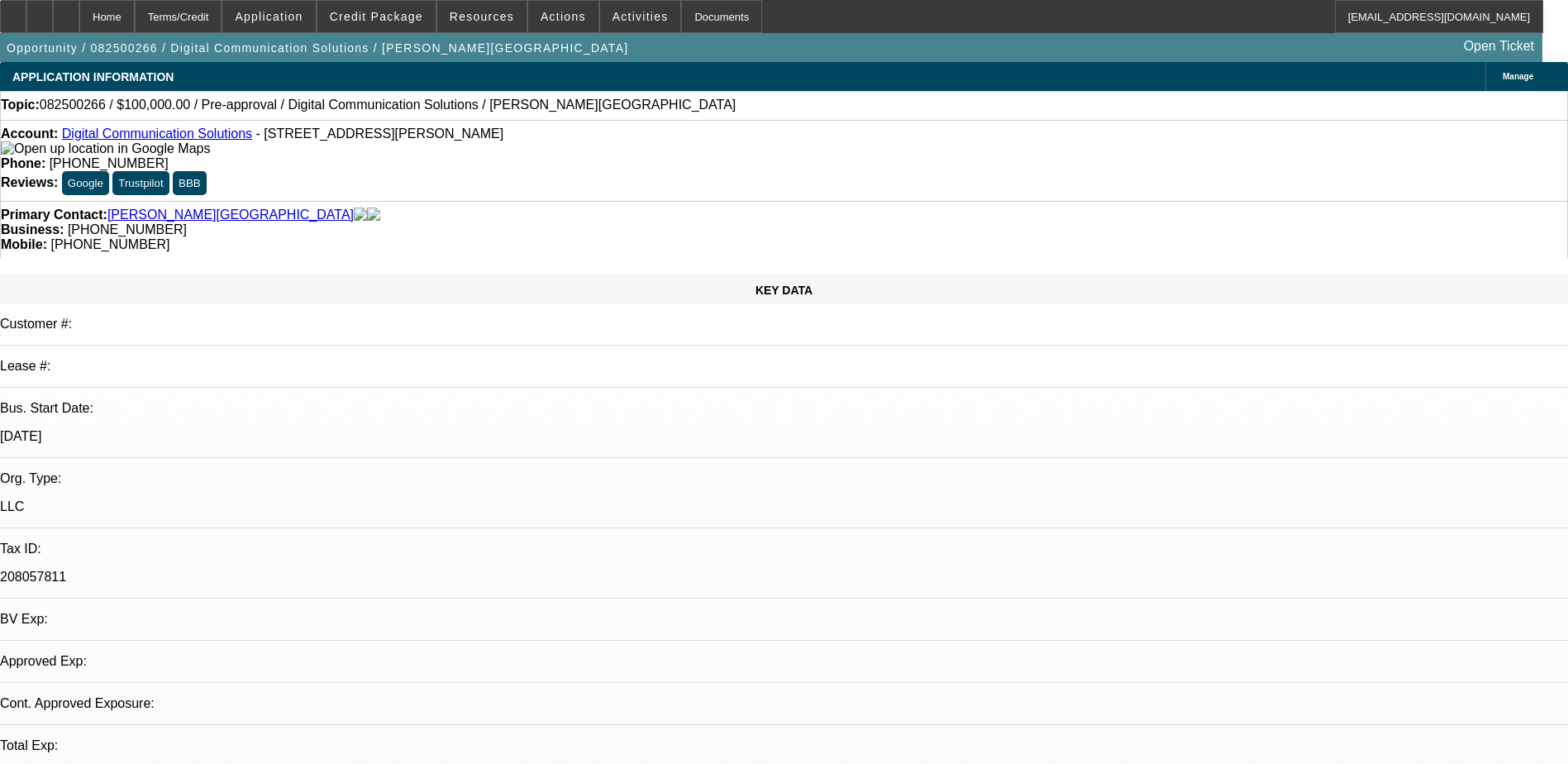
select select "0"
select select "2"
select select "0.1"
select select "1"
select select "2"
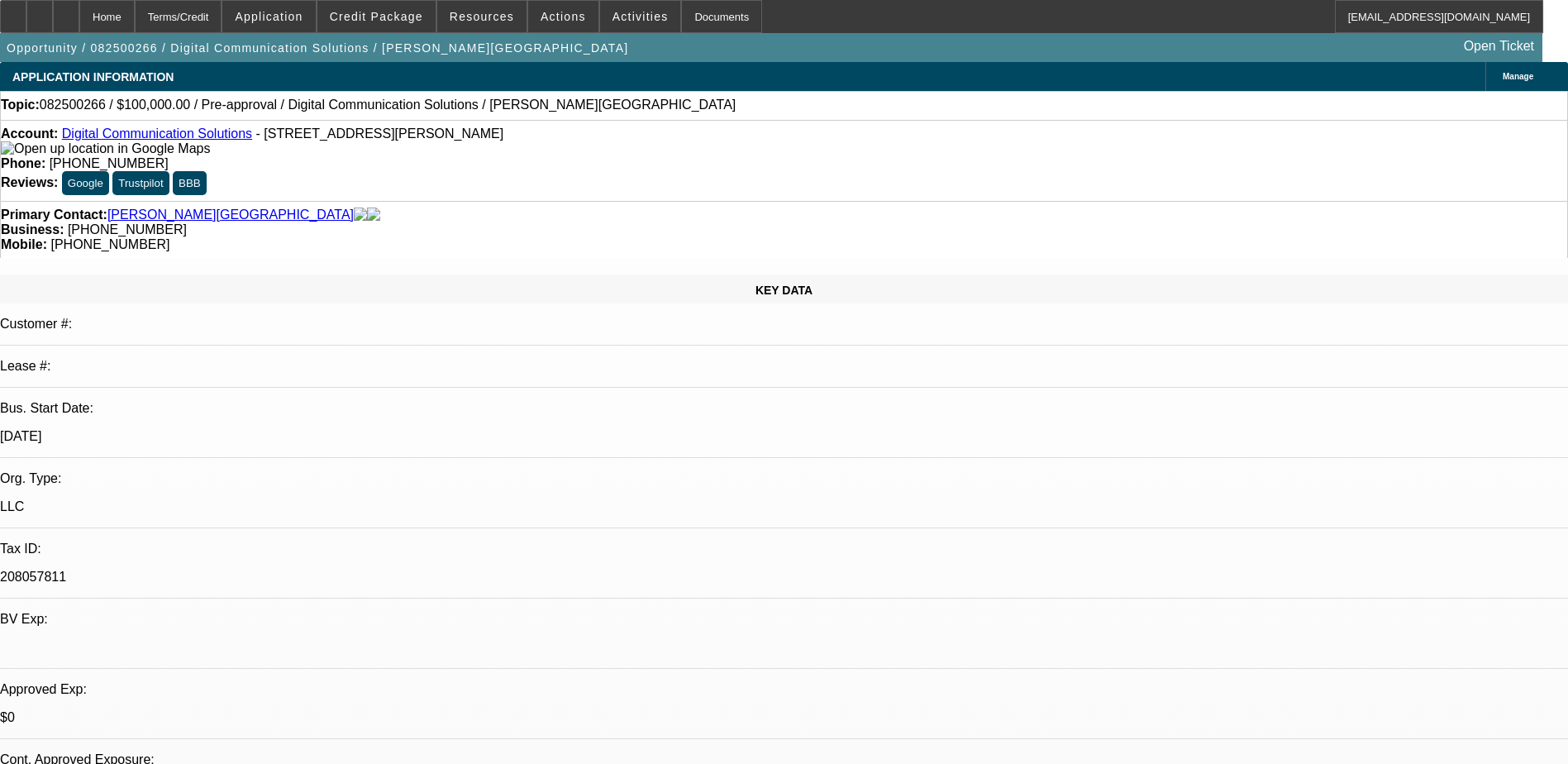
select select "4"
drag, startPoint x: 894, startPoint y: 200, endPoint x: 831, endPoint y: 201, distance: 63.0
click at [831, 238] on div "Mobile: (248) 960-6963" at bounding box center [784, 245] width 1566 height 15
drag, startPoint x: 831, startPoint y: 201, endPoint x: 897, endPoint y: 197, distance: 66.1
copy span "(248) 960-6963"
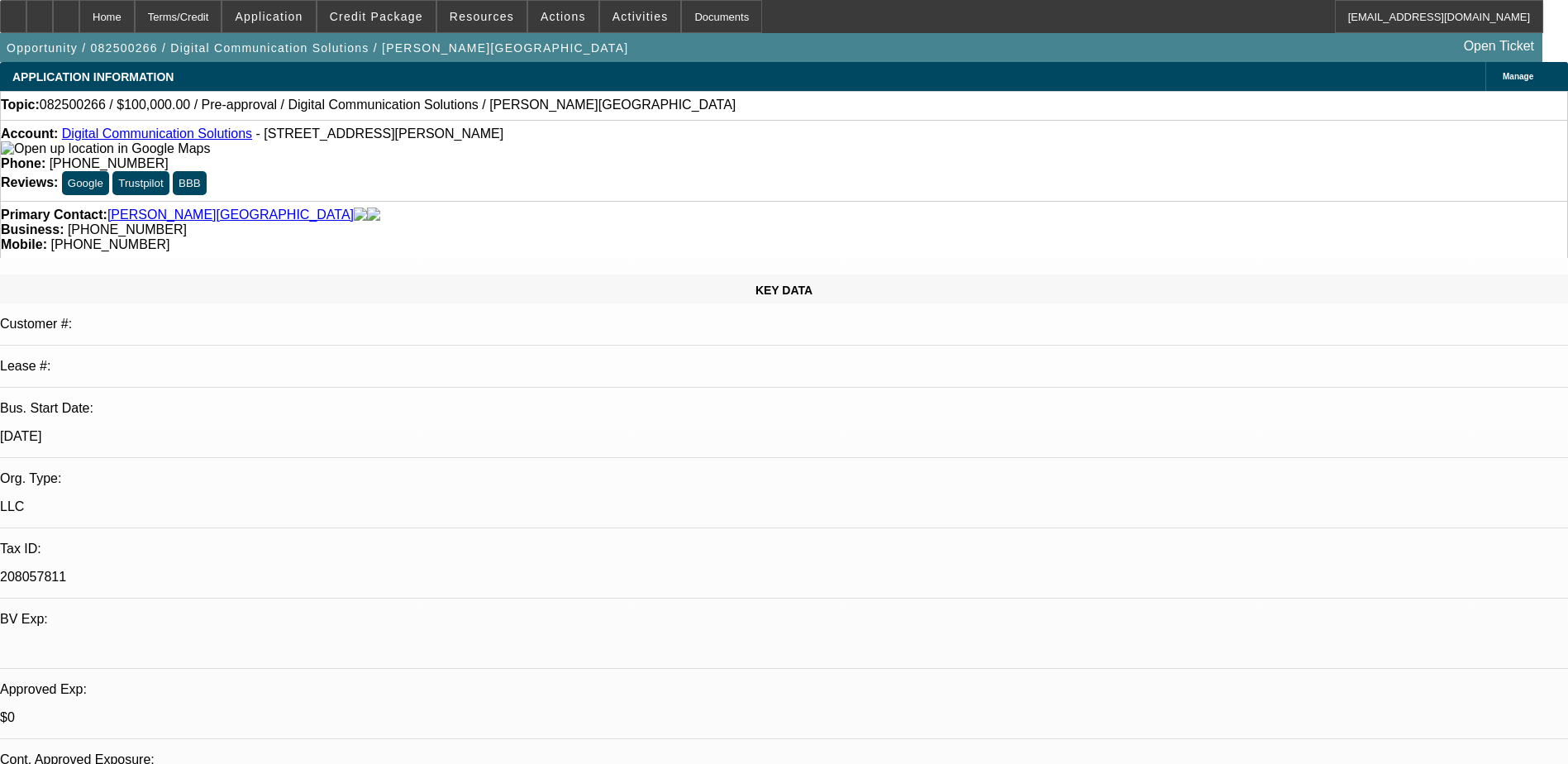
drag, startPoint x: 678, startPoint y: 199, endPoint x: 588, endPoint y: 200, distance: 90.0
click at [588, 223] on div "Business: (619) 865-0668" at bounding box center [784, 230] width 1566 height 15
drag, startPoint x: 588, startPoint y: 200, endPoint x: 601, endPoint y: 197, distance: 13.3
copy span "(619) 865-0668"
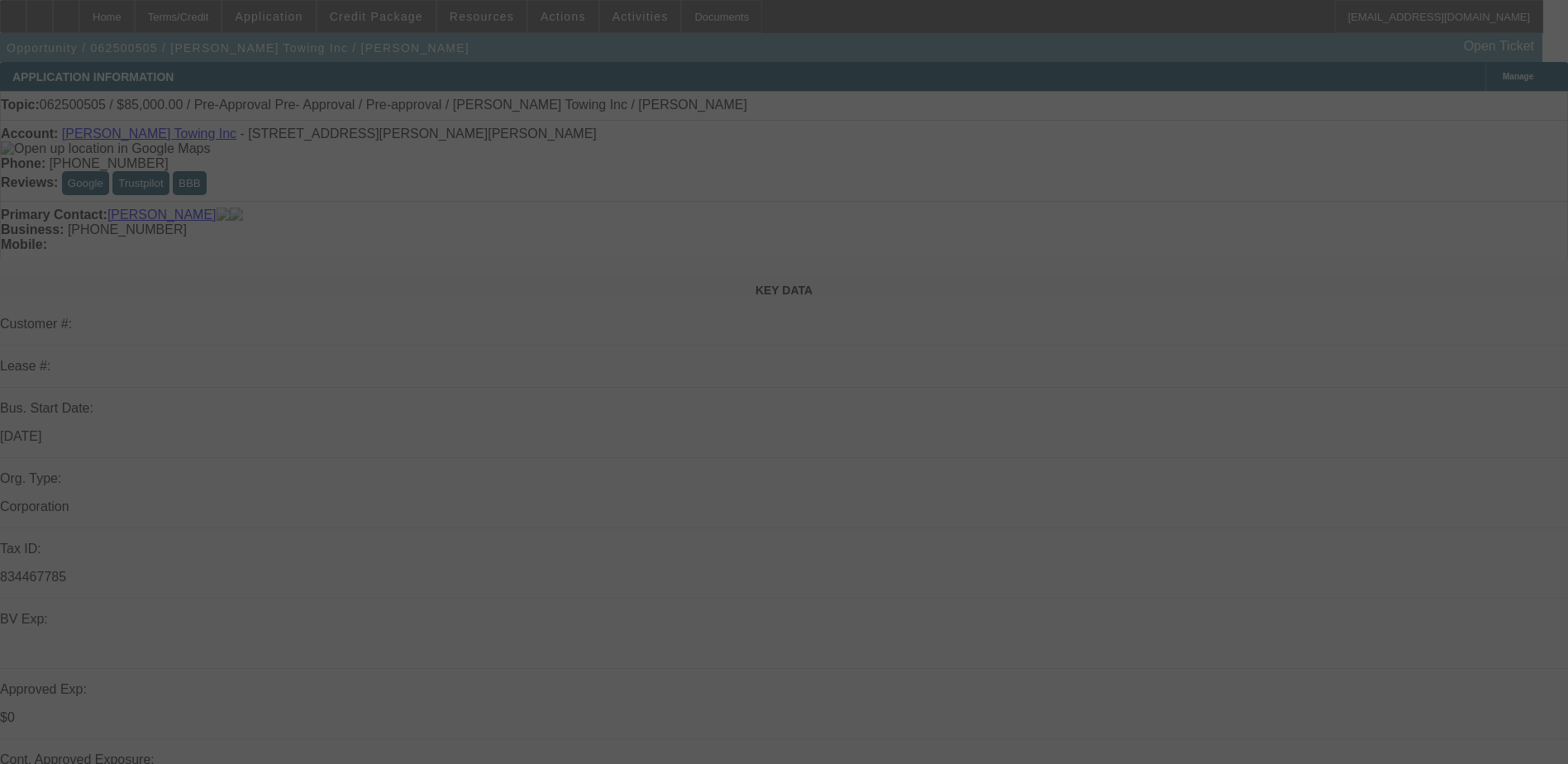
select select "0.15"
select select "2"
select select "0"
select select "0.15"
select select "2"
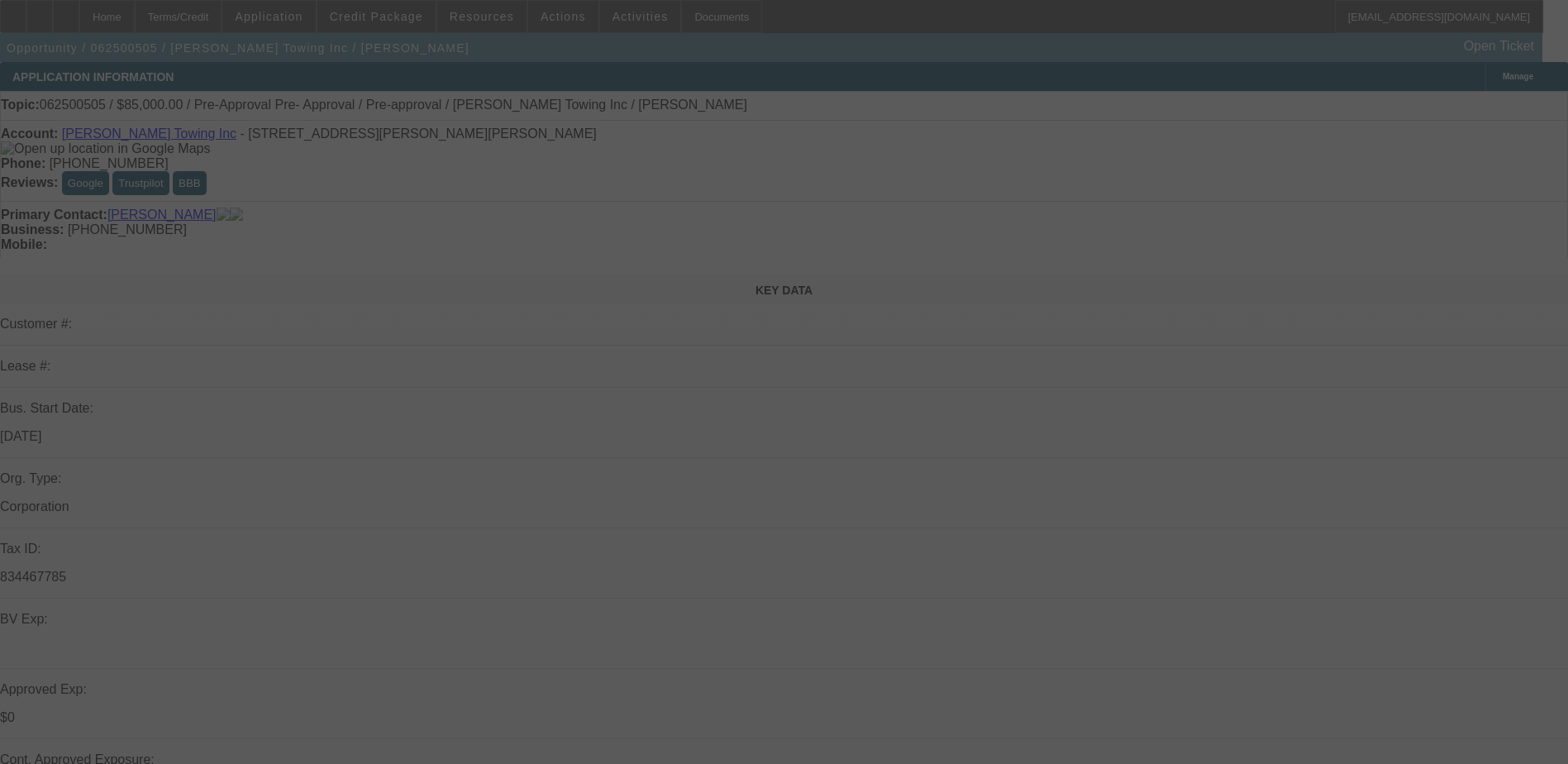
select select "0"
select select "0.1"
select select "2"
select select "0"
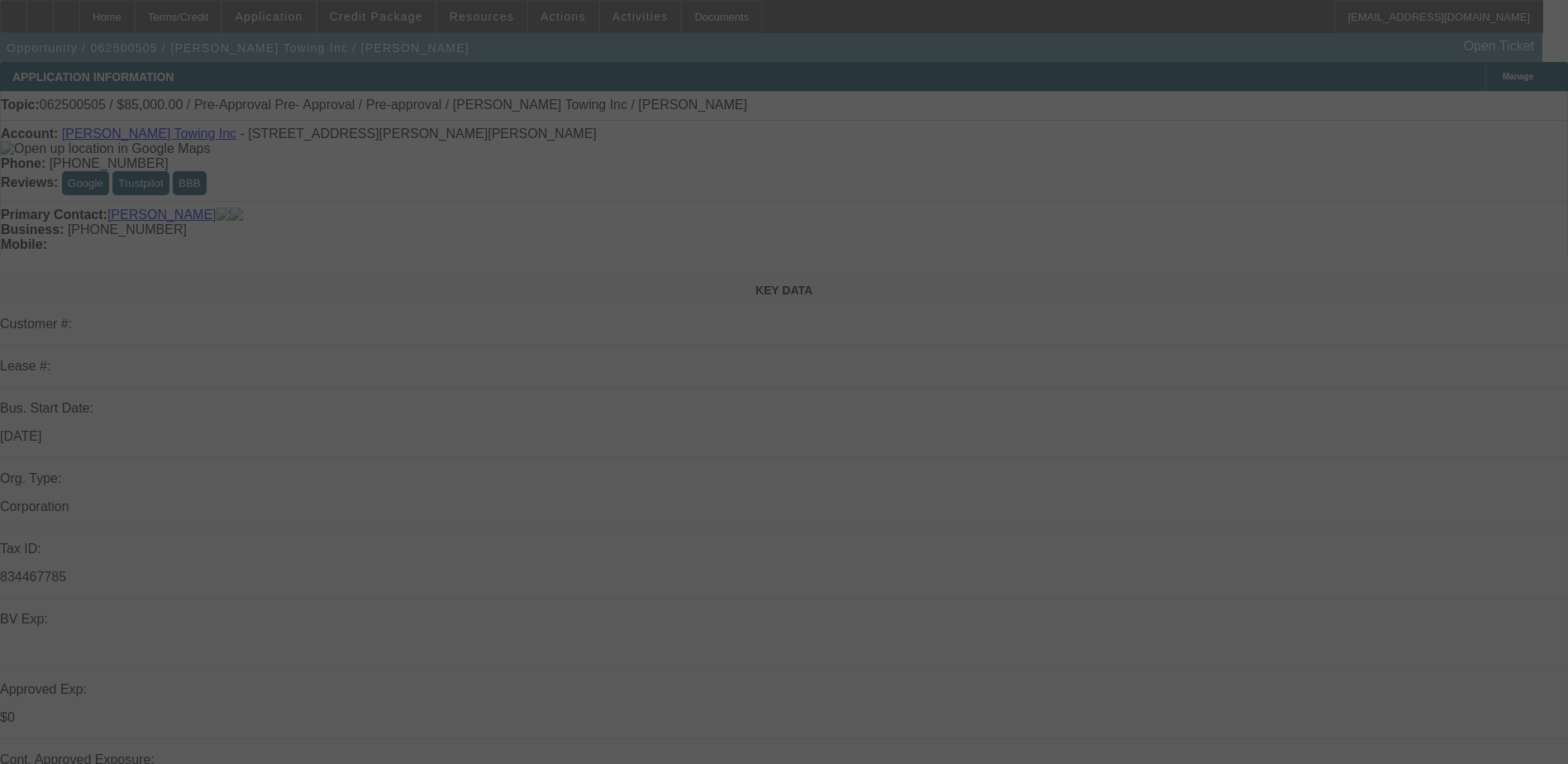
select select "0"
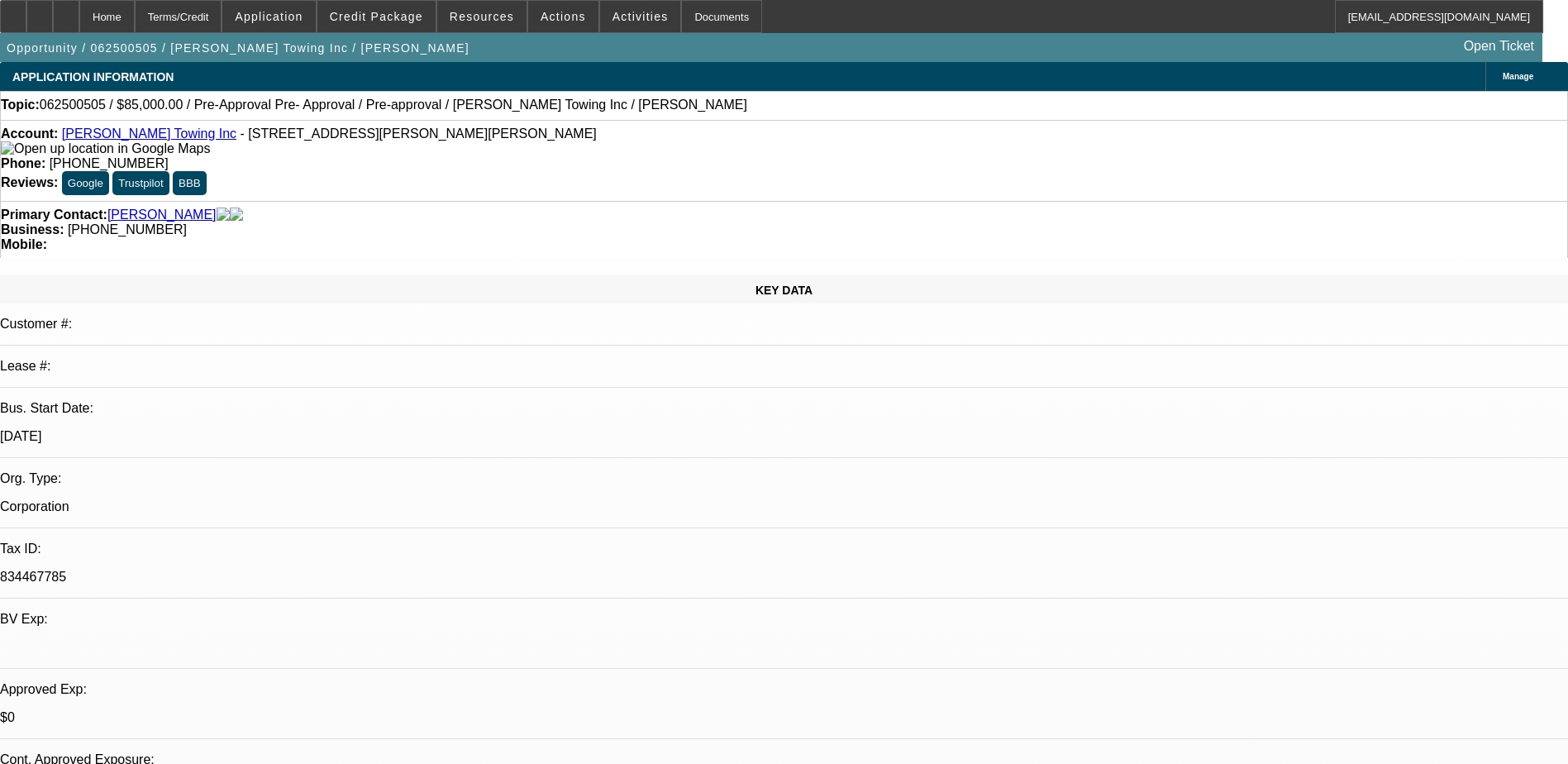
select select "1"
select select "2"
select select "6"
select select "1"
select select "2"
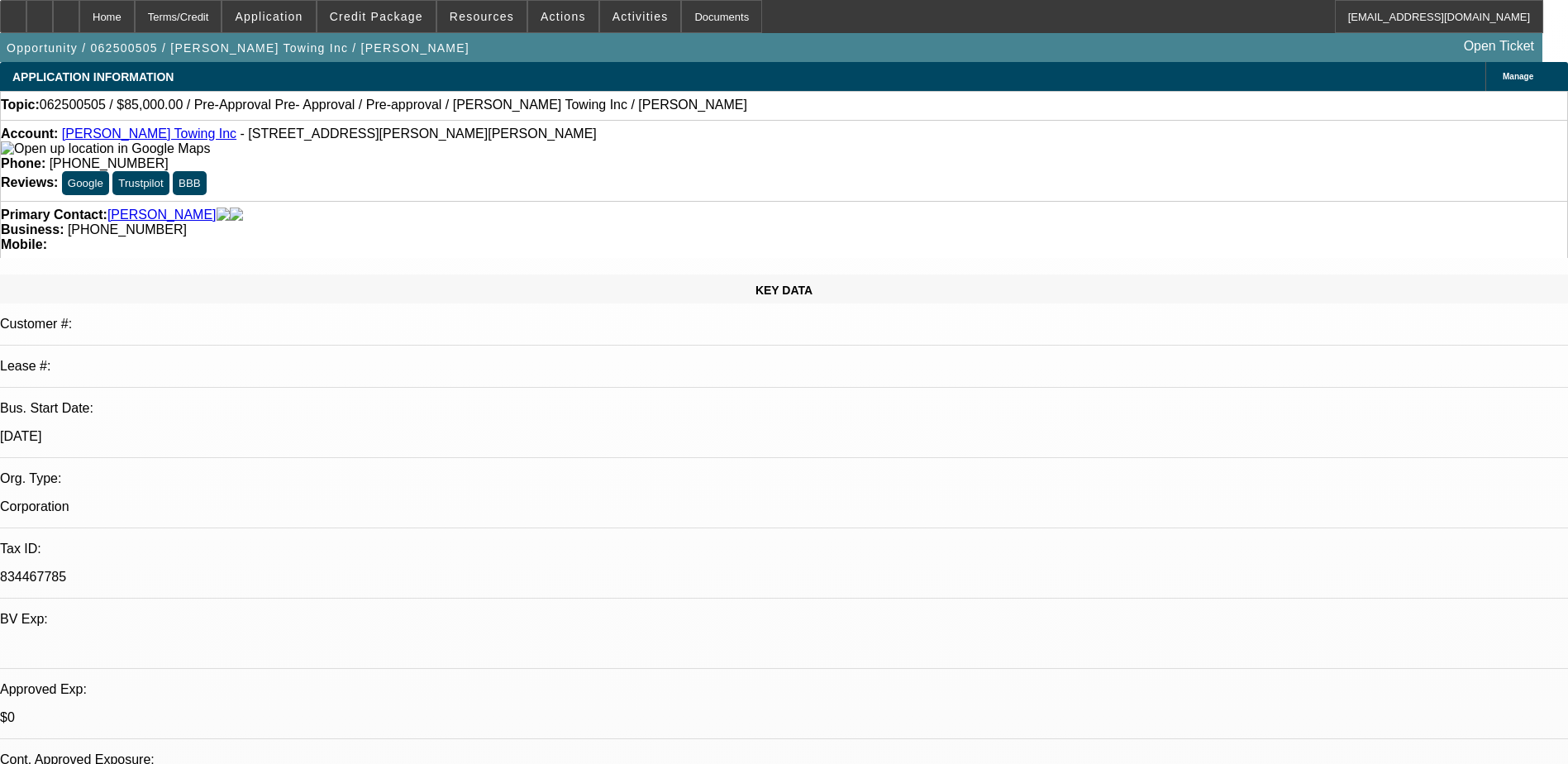
select select "6"
select select "1"
select select "2"
select select "6"
select select "1"
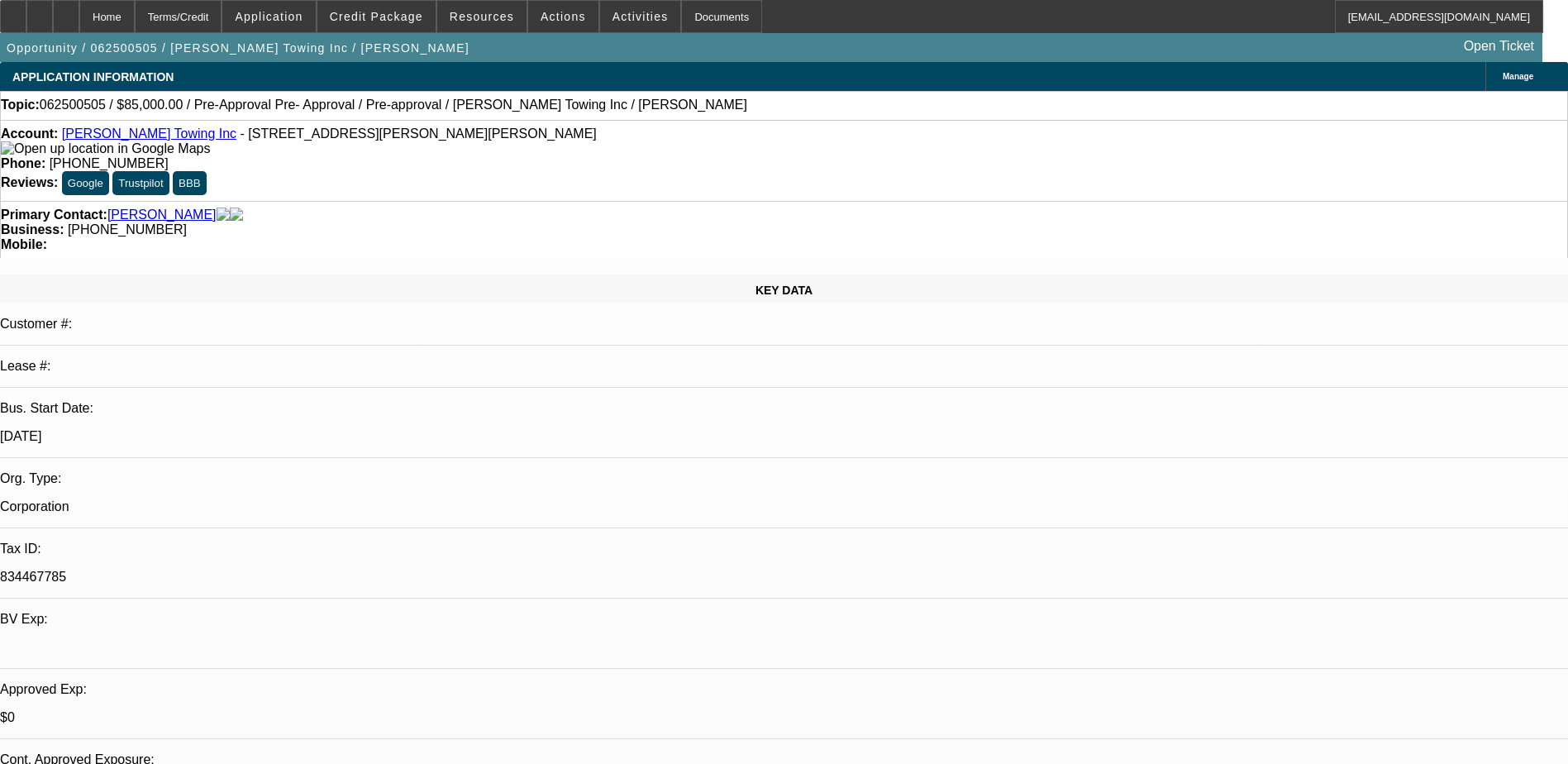
select select "1"
select select "6"
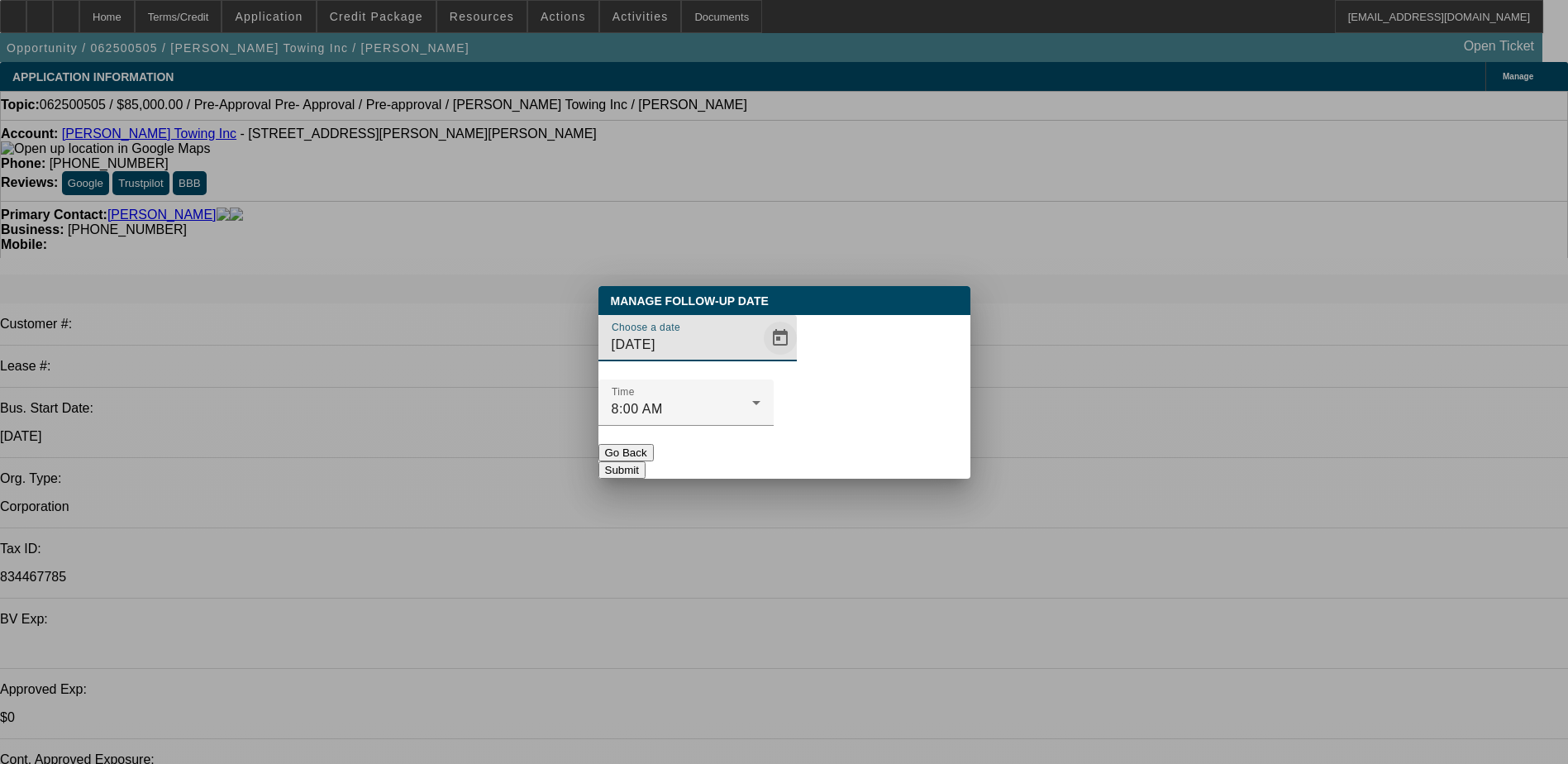
click at [760, 358] on span "Open calendar" at bounding box center [780, 338] width 40 height 40
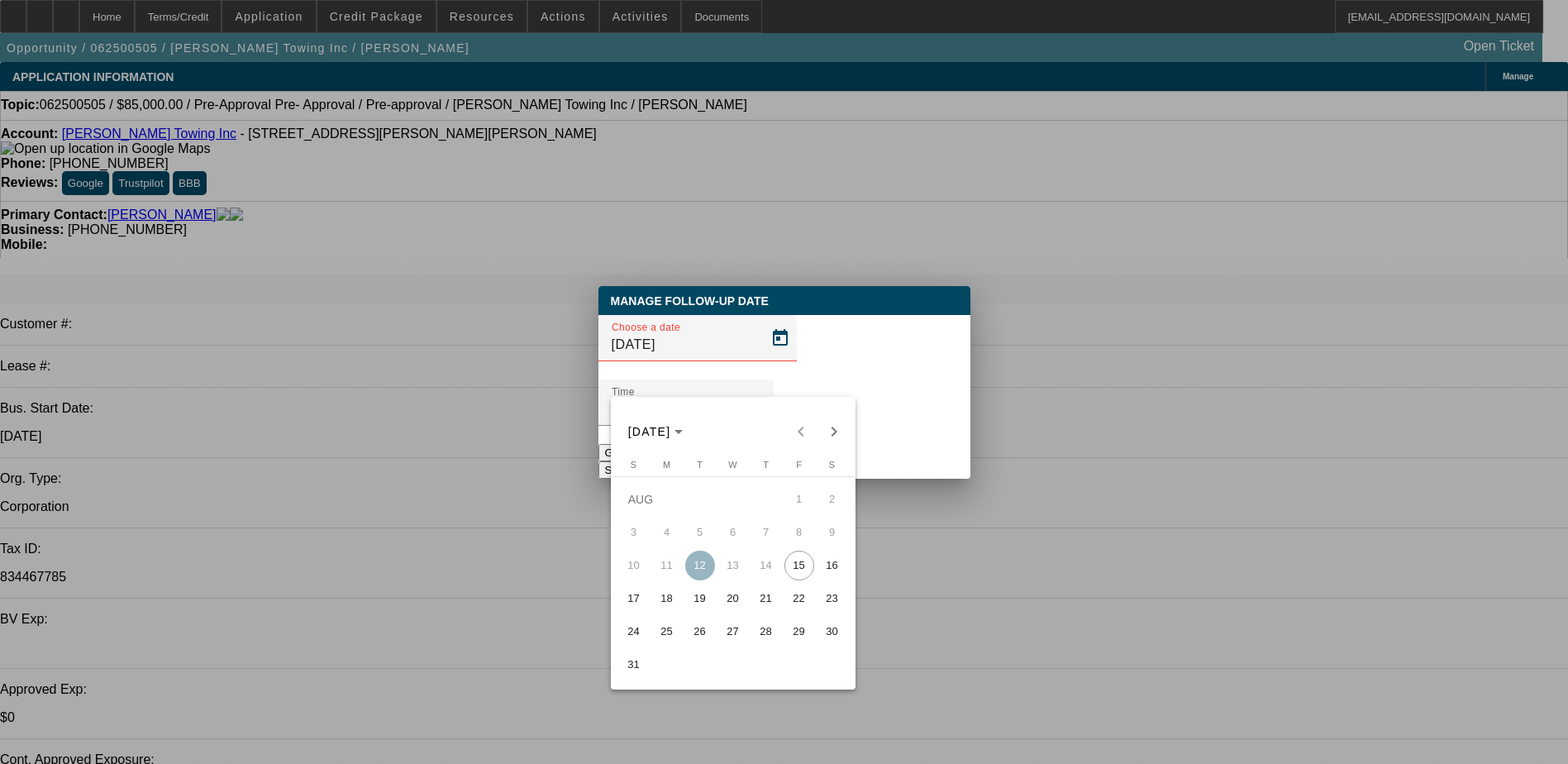
click at [1211, 455] on div at bounding box center [784, 382] width 1568 height 764
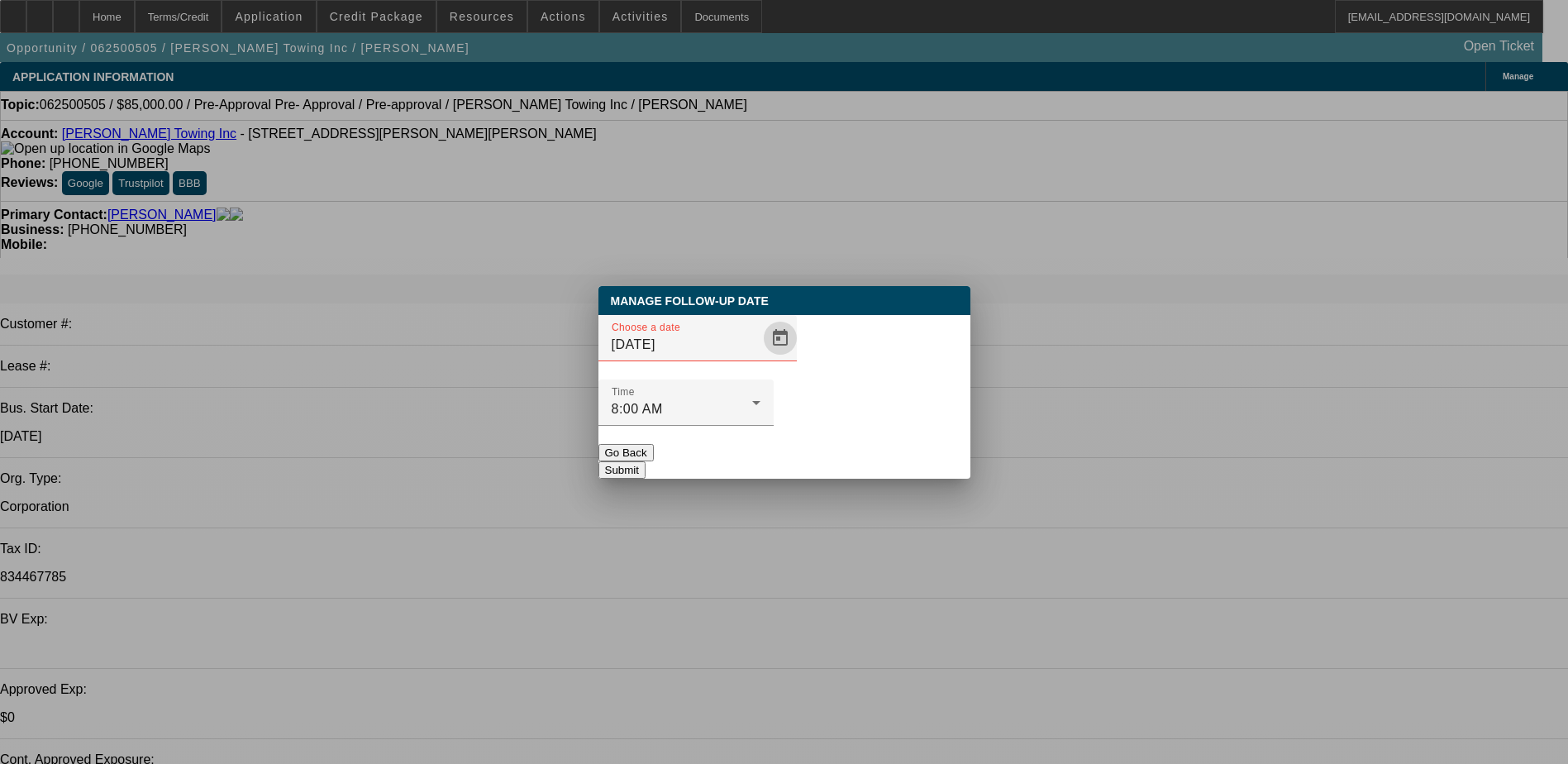
click at [654, 444] on button "Go Back" at bounding box center [626, 453] width 55 height 18
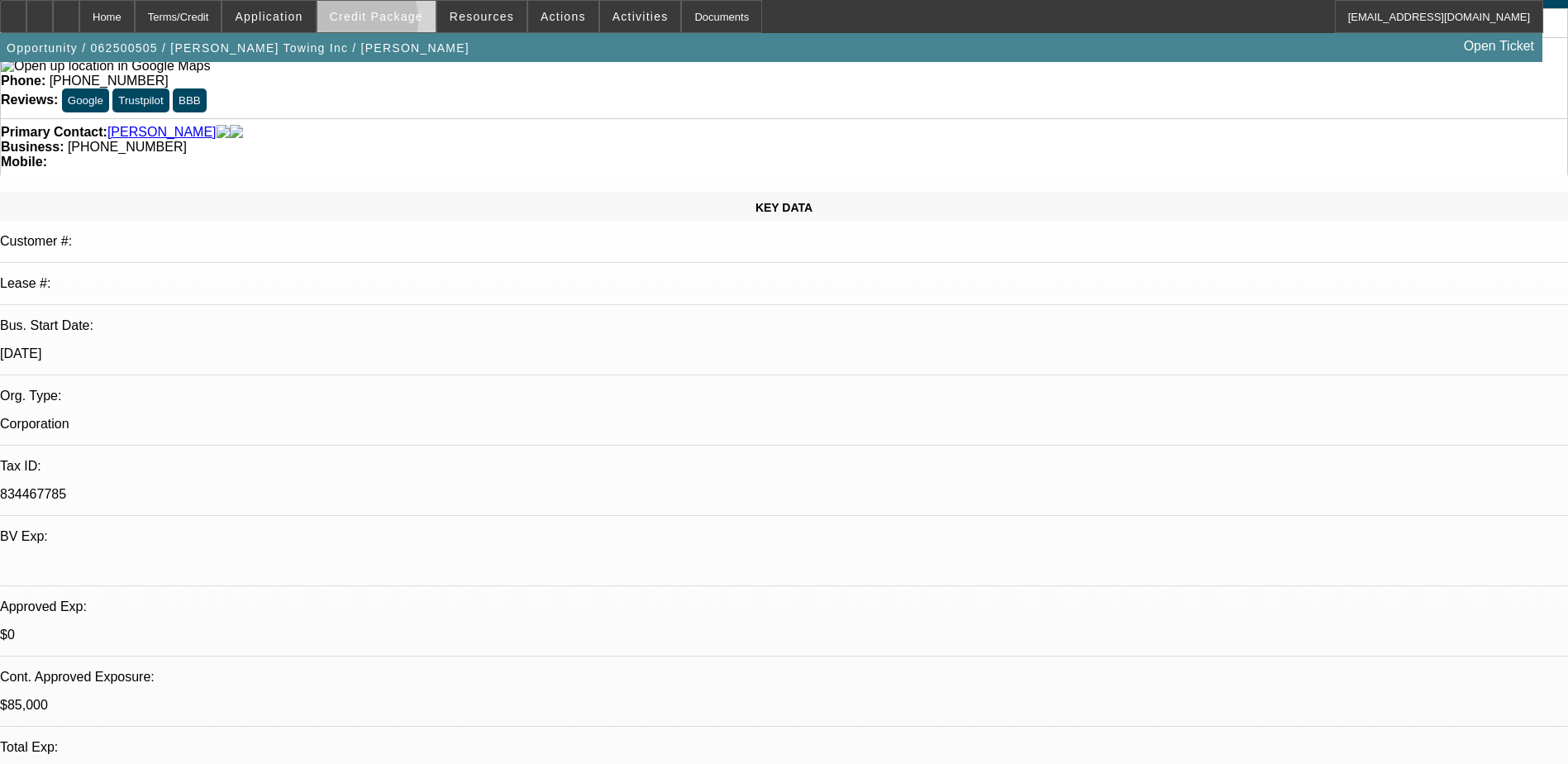
click at [373, 24] on span at bounding box center [376, 16] width 118 height 40
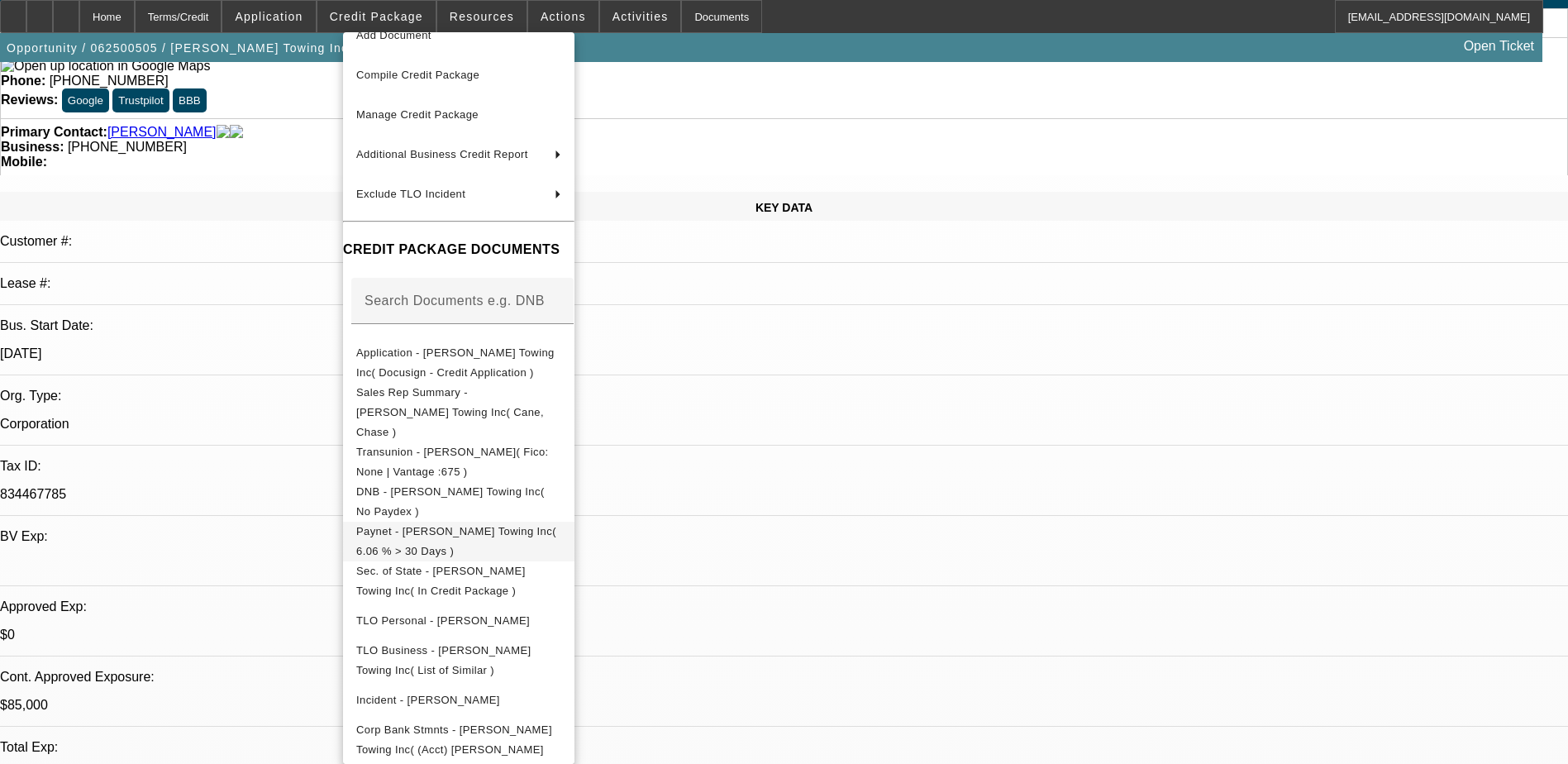
scroll to position [92, 0]
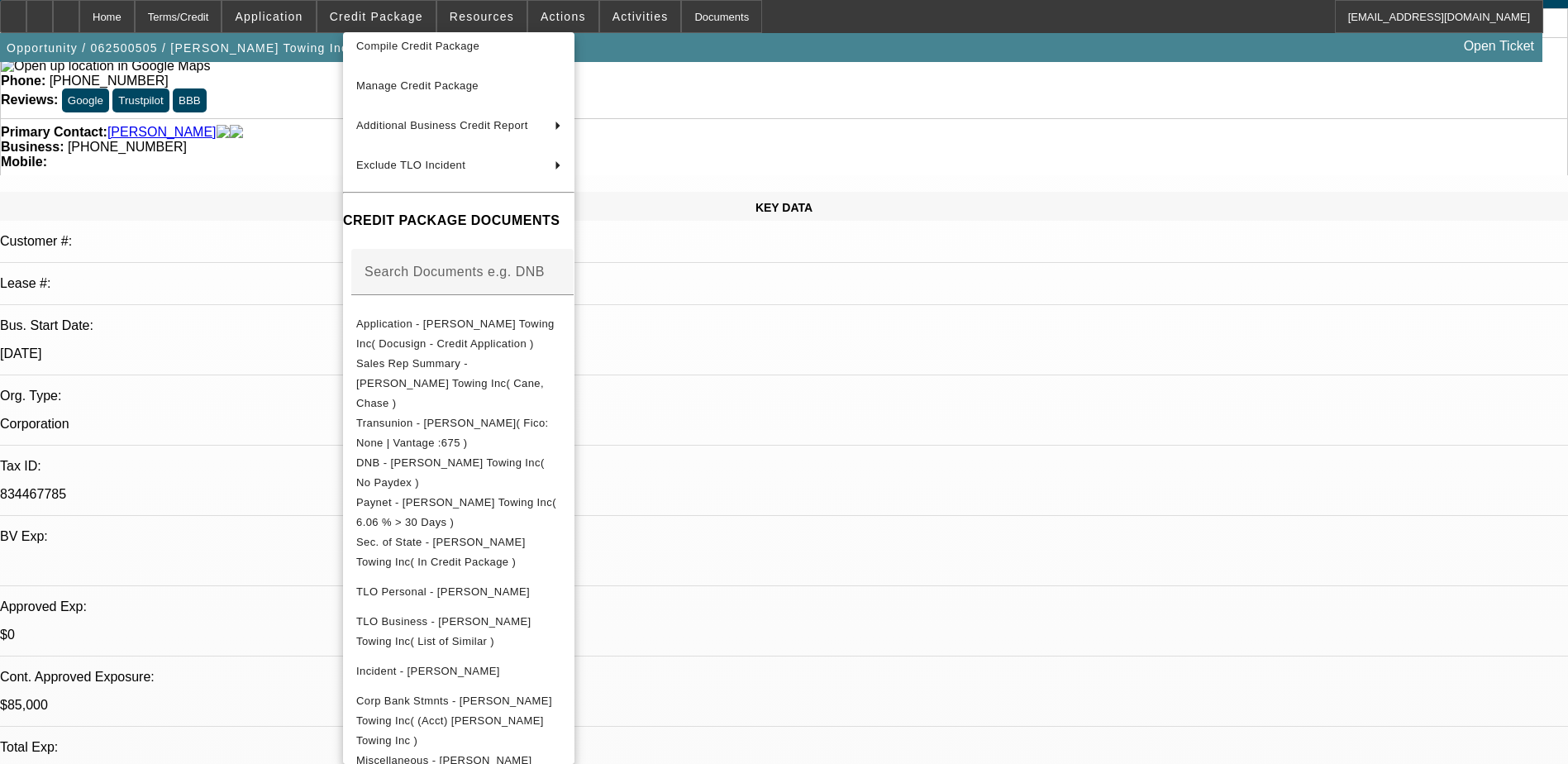
click at [910, 405] on div at bounding box center [784, 382] width 1568 height 764
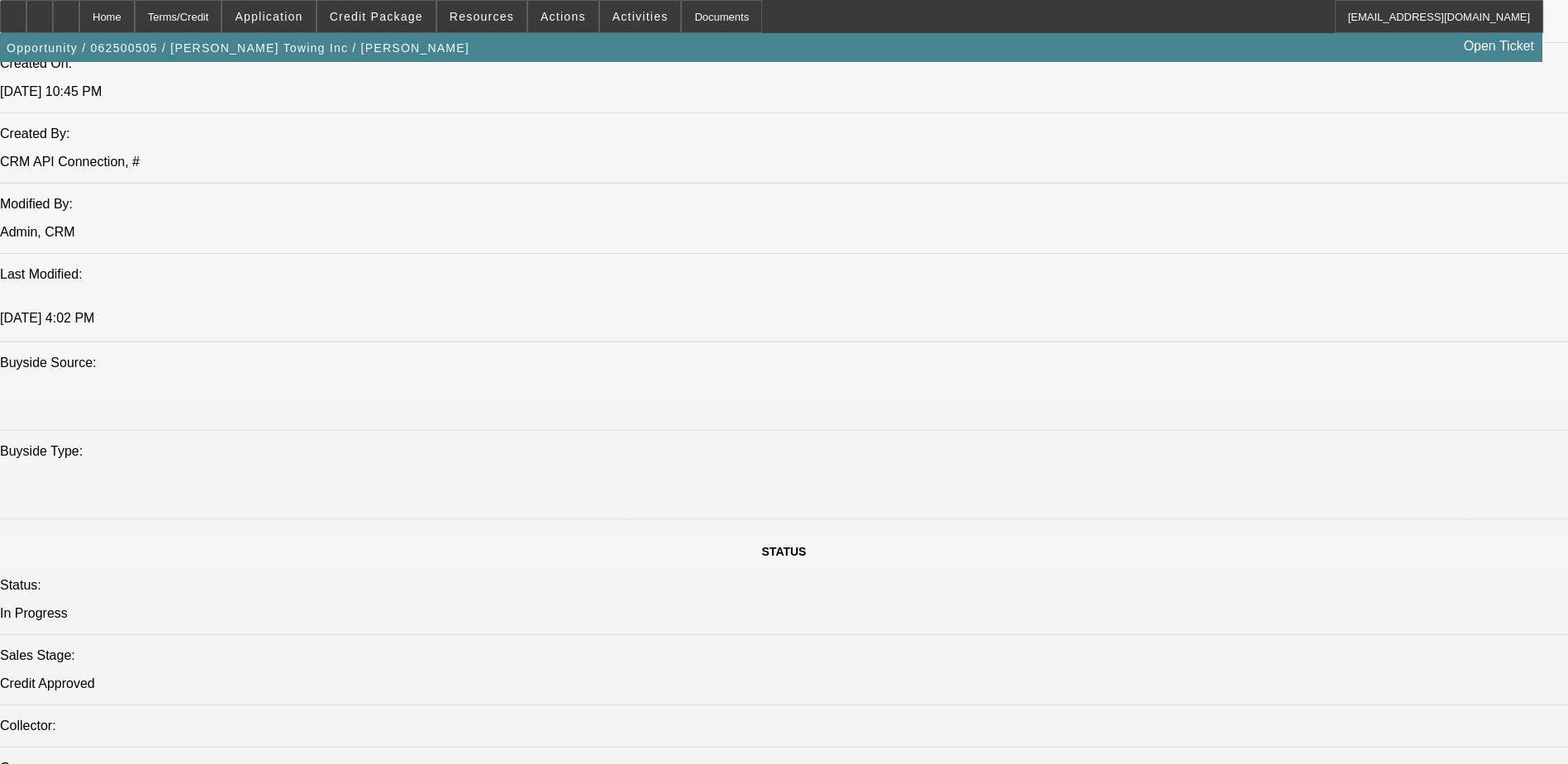
scroll to position [1158, 0]
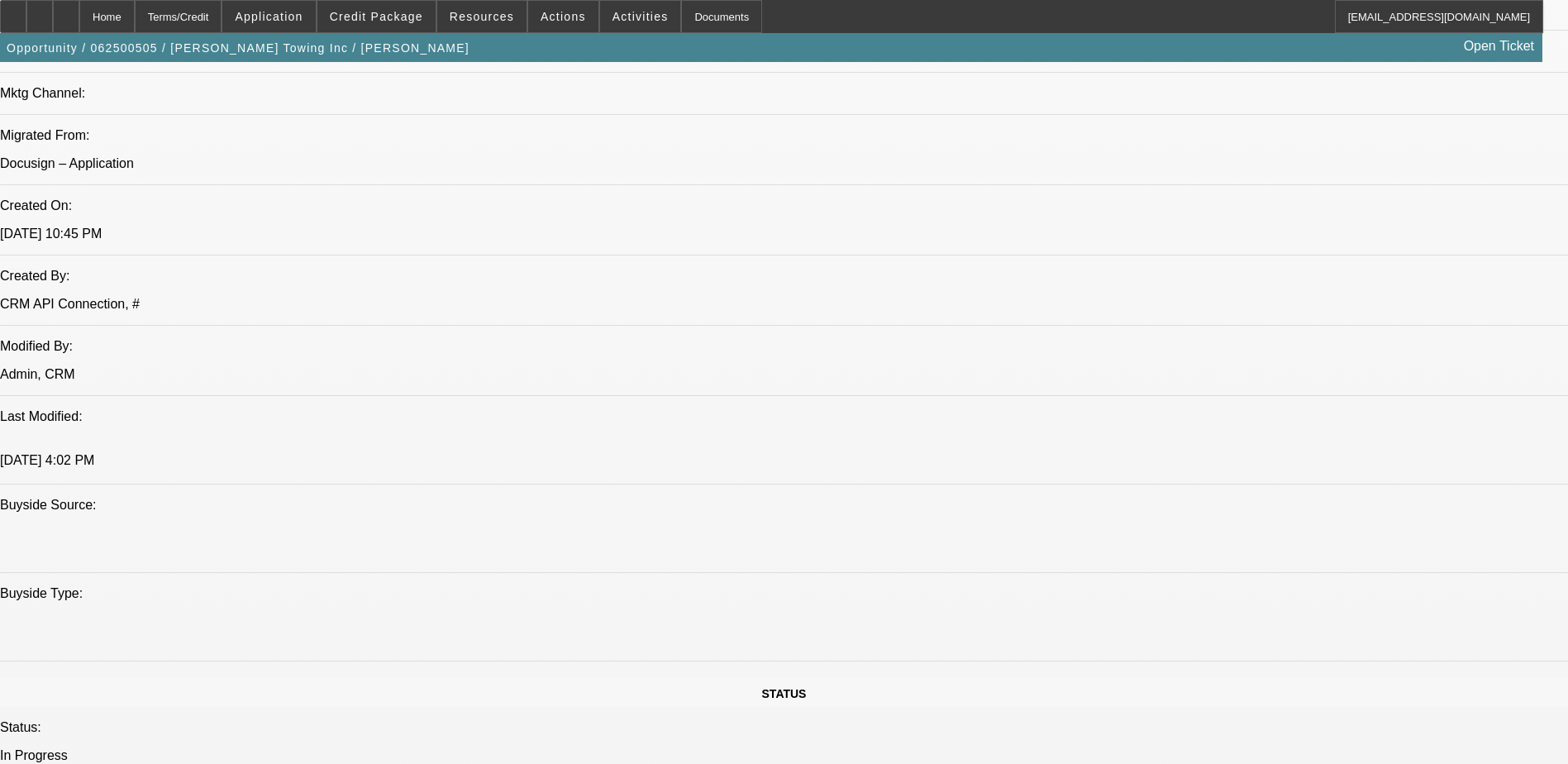
click at [303, 6] on span at bounding box center [269, 16] width 93 height 40
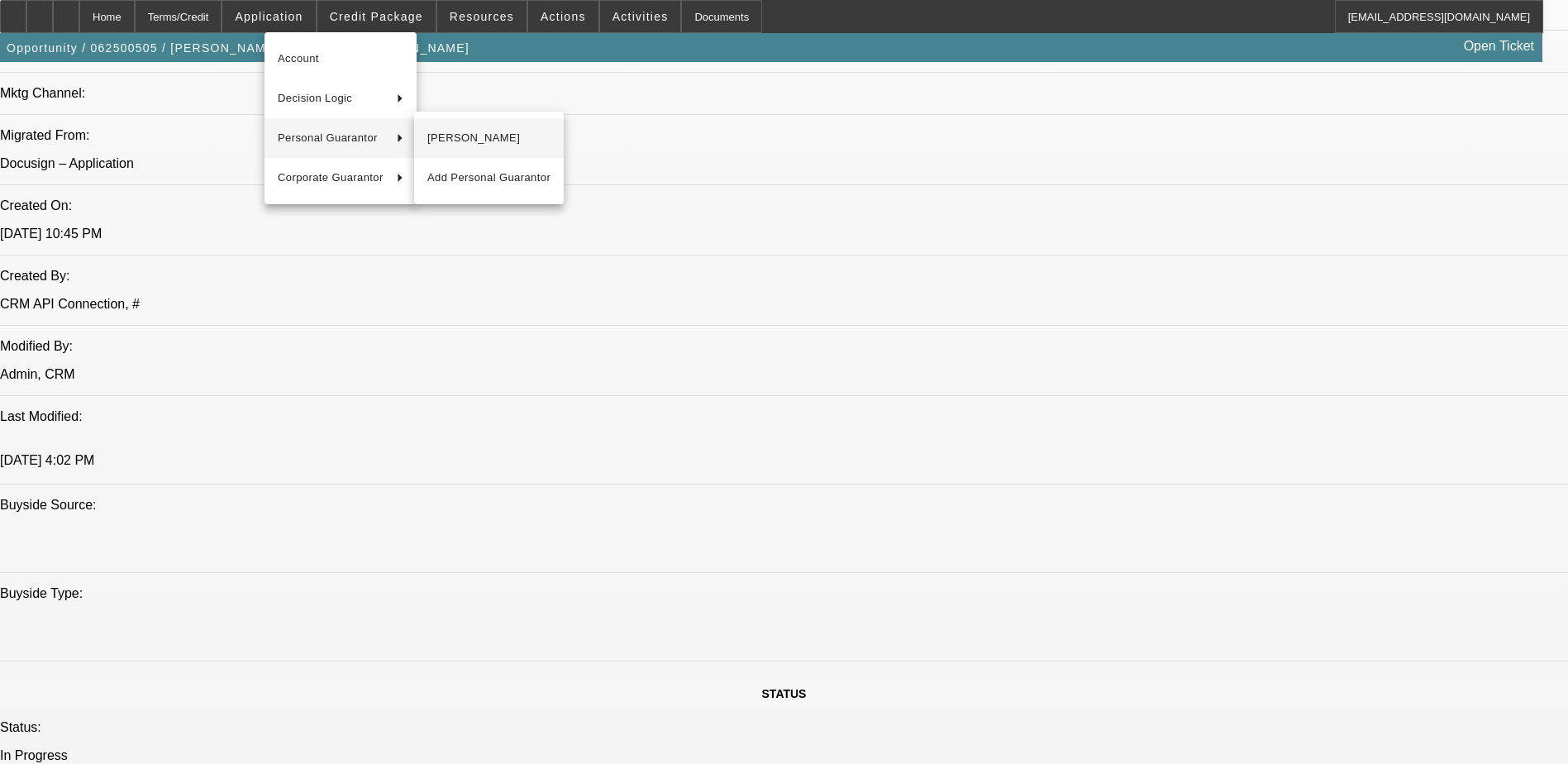
click at [439, 135] on span "[PERSON_NAME]" at bounding box center [489, 138] width 123 height 20
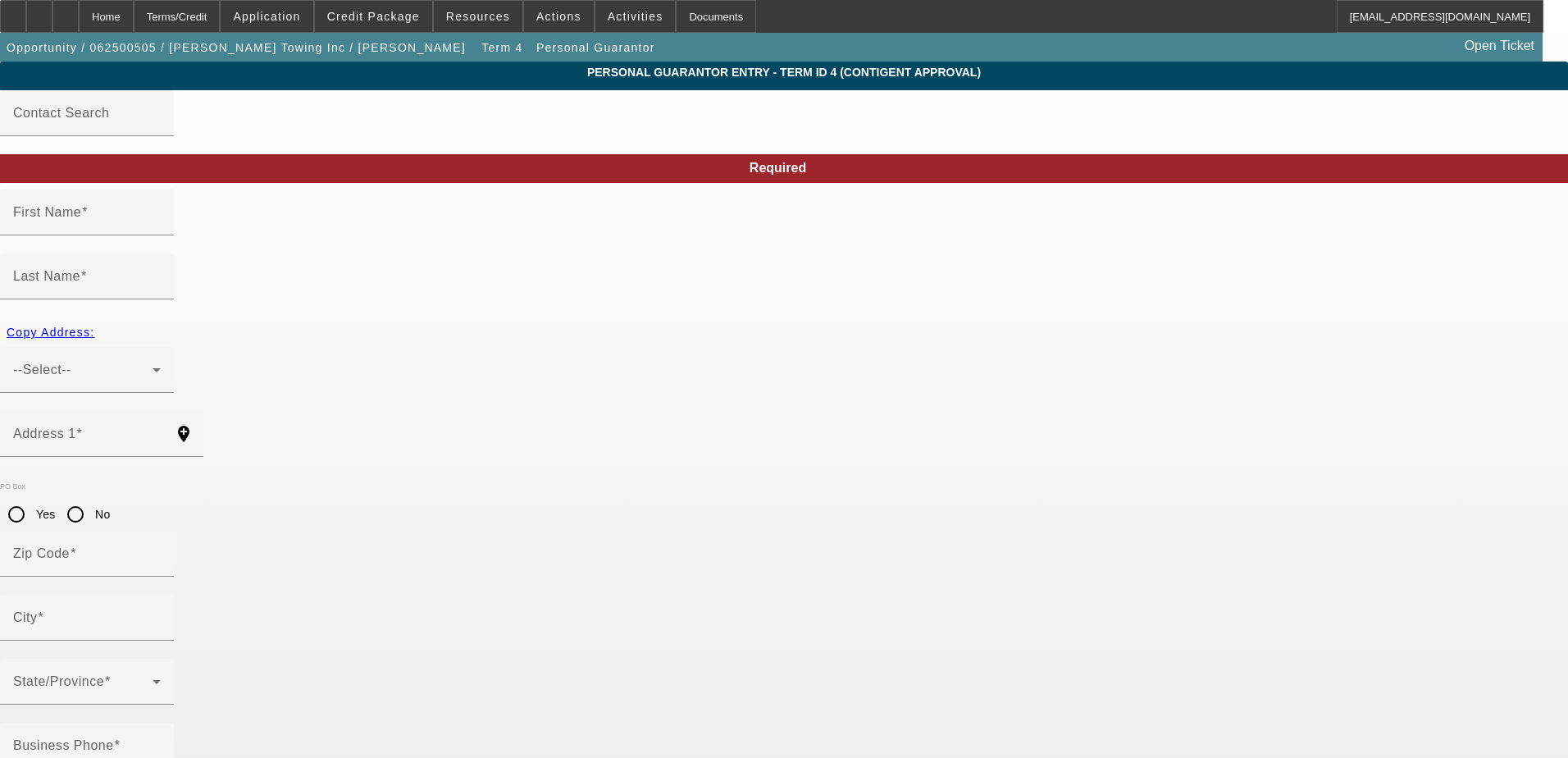
type input "[PERSON_NAME]"
type input "[STREET_ADDRESS][PERSON_NAME]"
radio input "true"
type input "30084"
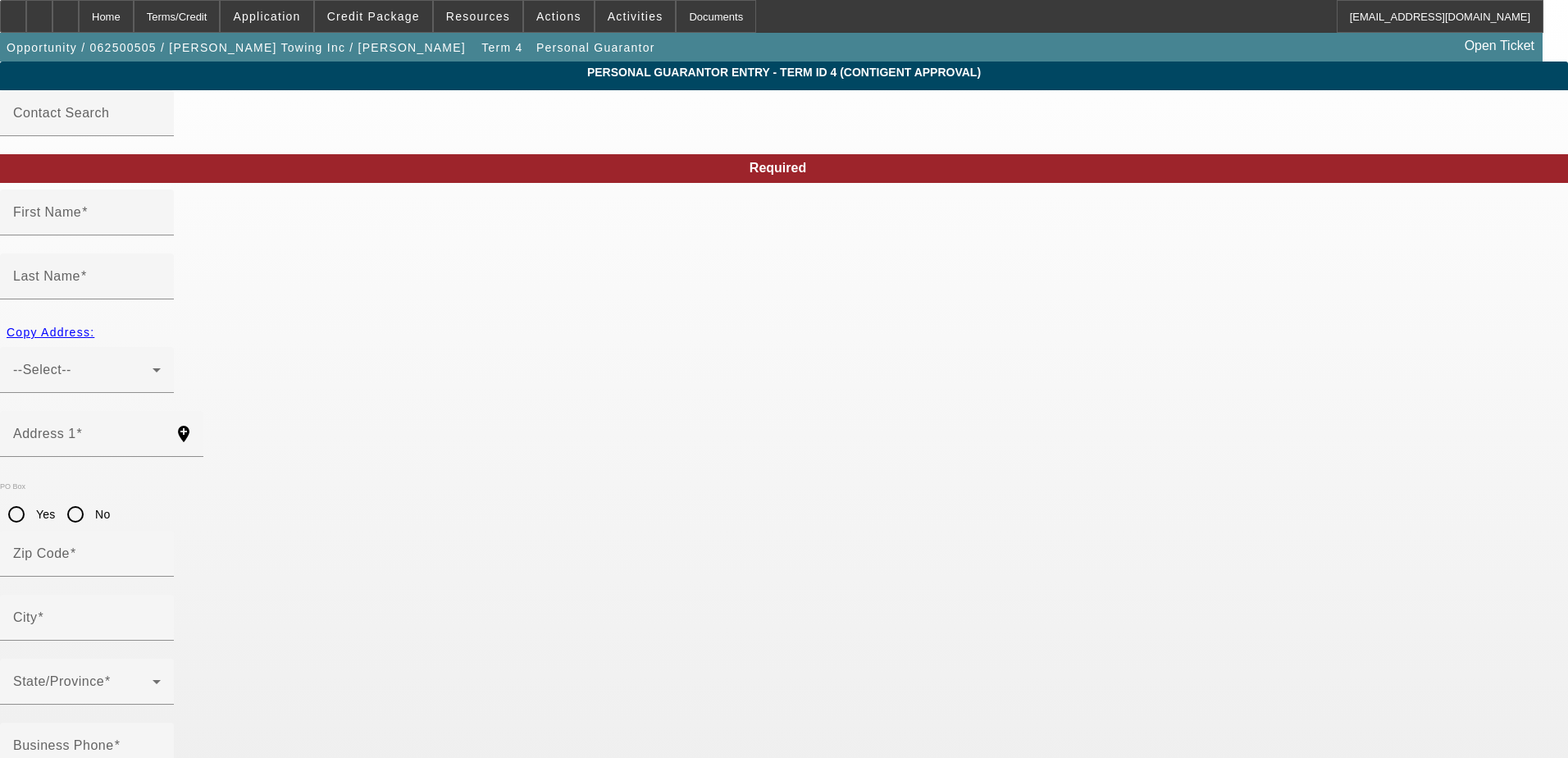
type input "[PERSON_NAME]"
type input "[PHONE_NUMBER]"
type input "100"
type input "621-70-6953"
type input "[EMAIL_ADDRESS][DOMAIN_NAME]"
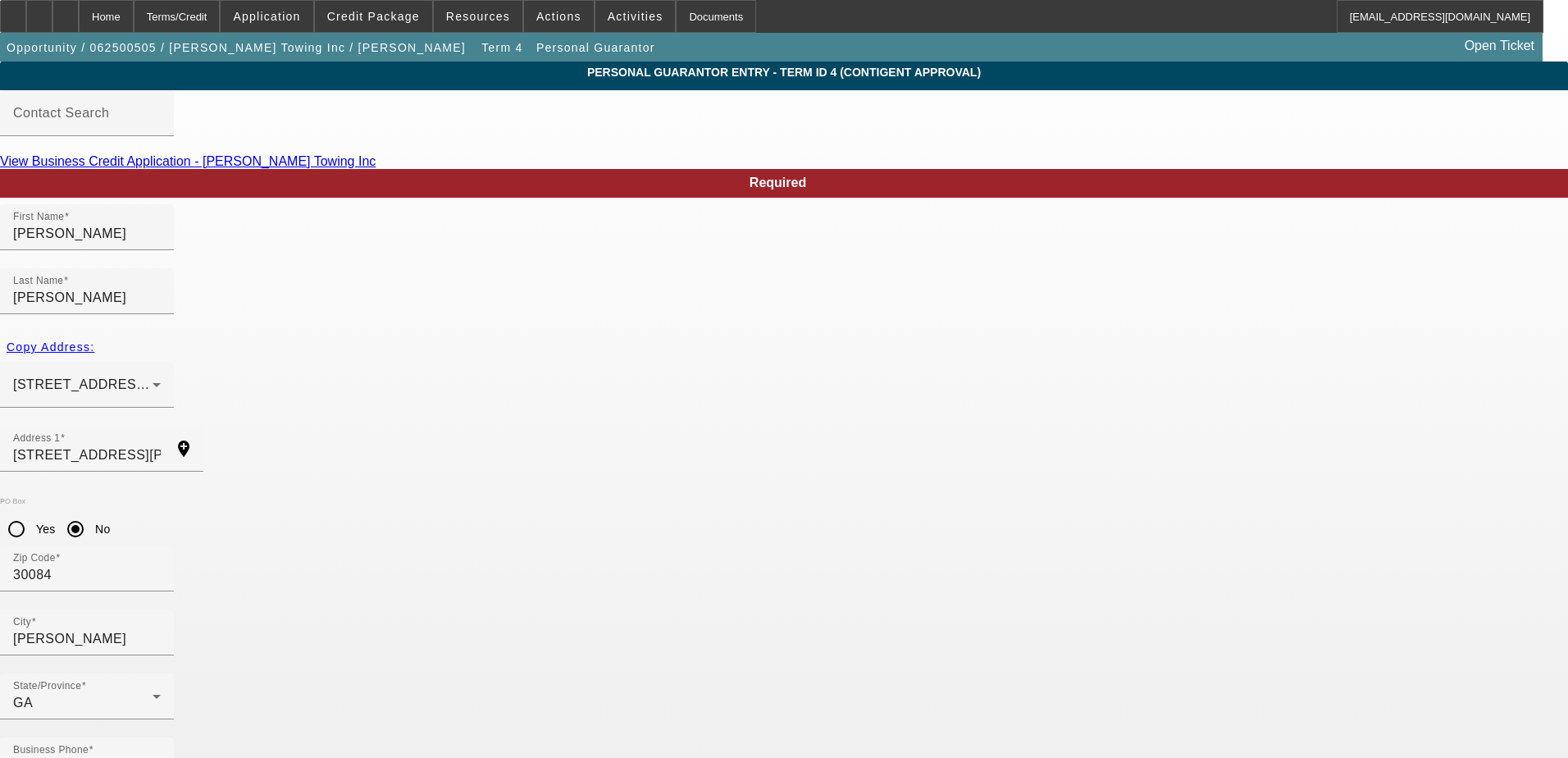
click at [133, 23] on div "Home" at bounding box center [106, 16] width 55 height 33
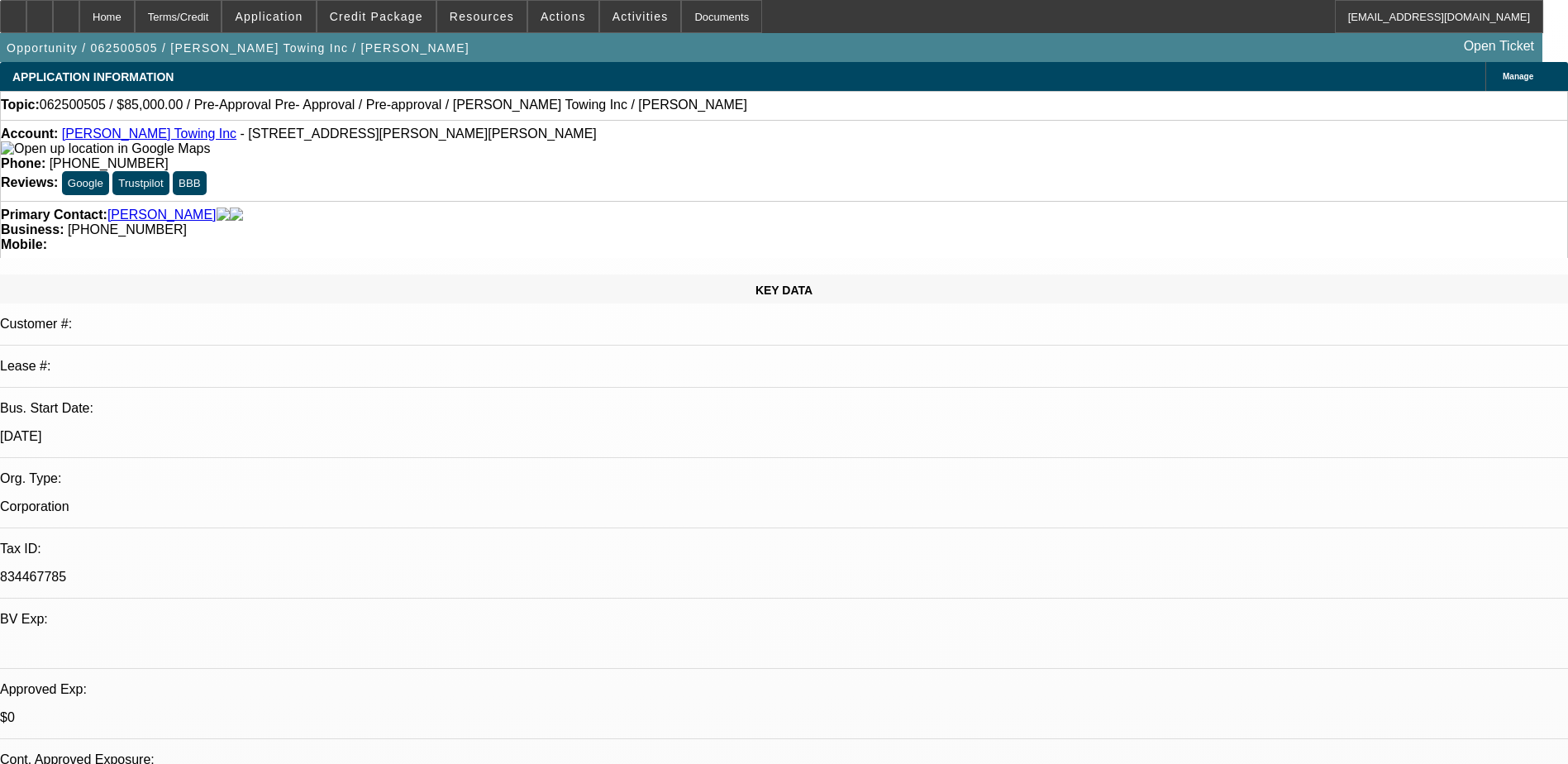
select select "0.15"
select select "2"
select select "0"
select select "6"
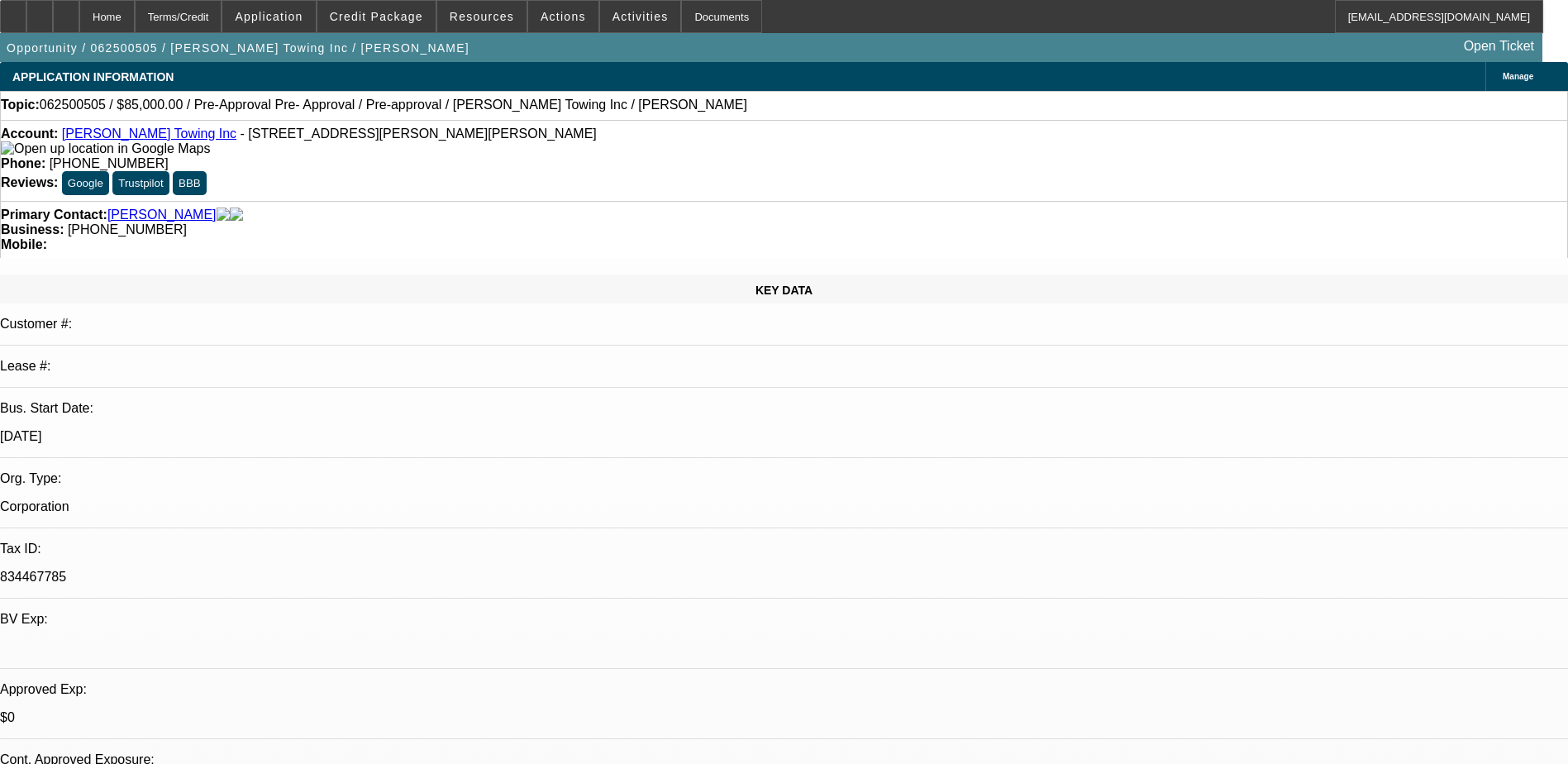
select select "0.15"
select select "2"
select select "0"
select select "6"
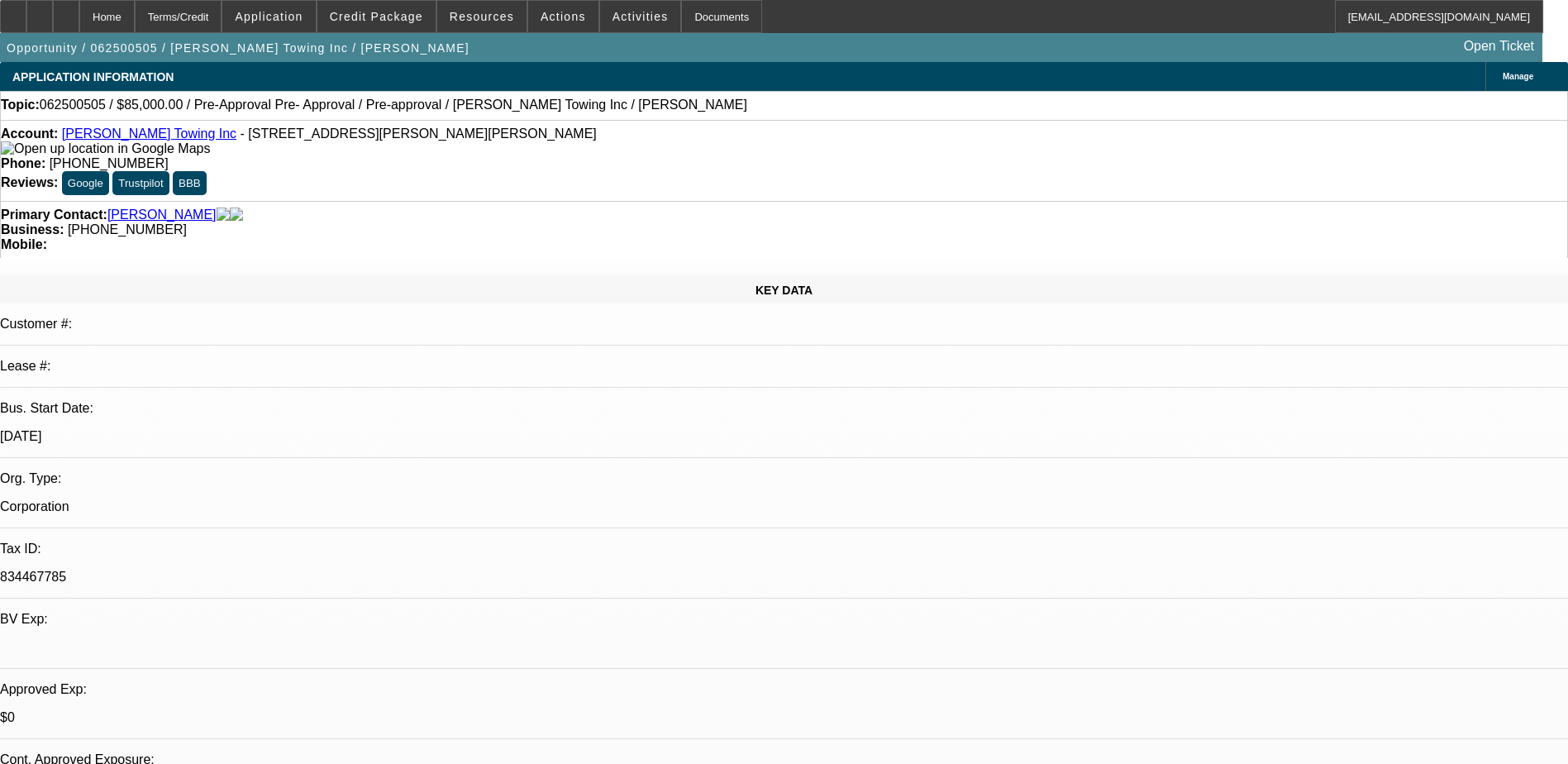
select select "0.1"
select select "2"
select select "0"
select select "6"
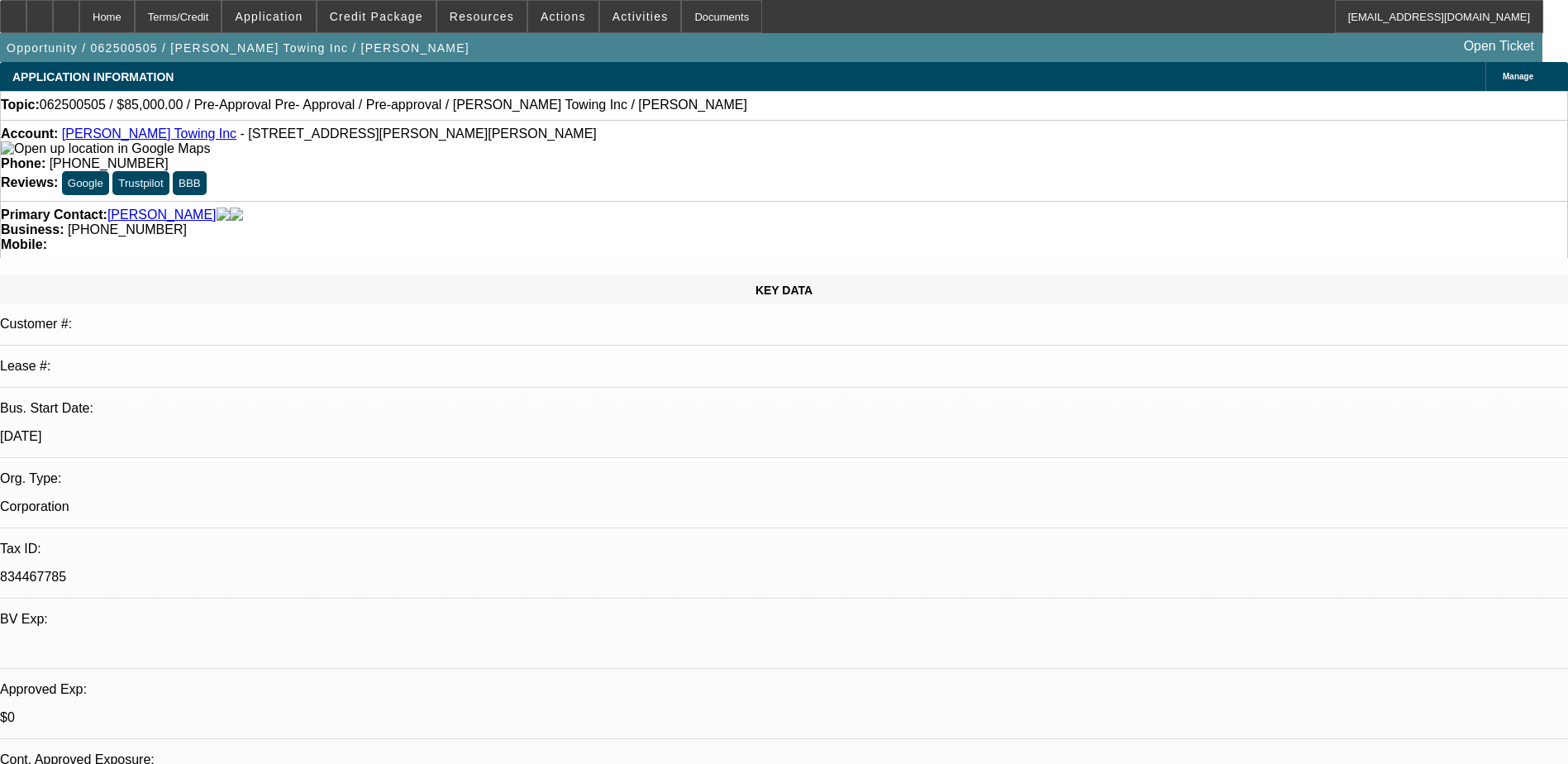
select select "0"
select select "6"
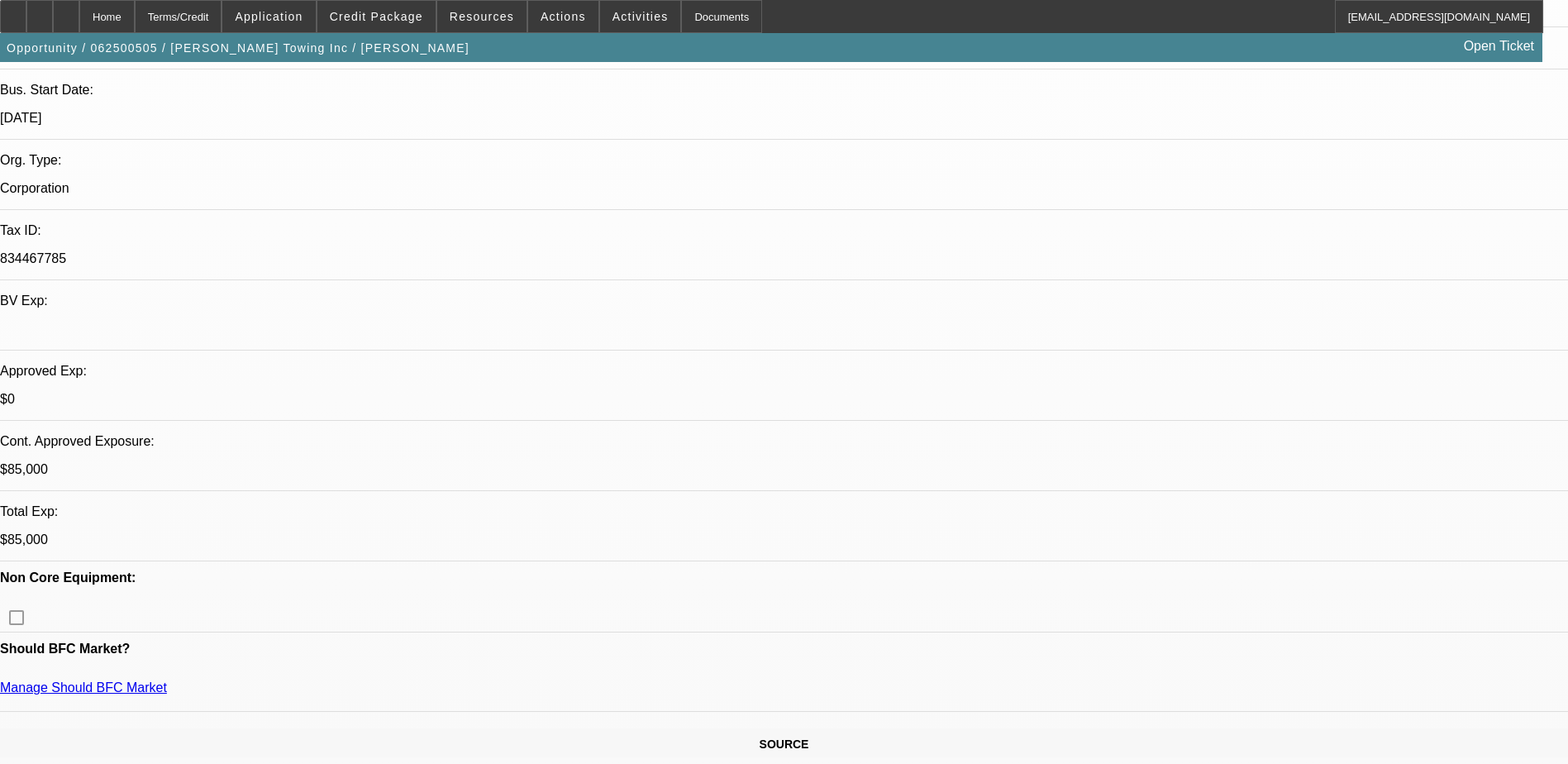
scroll to position [330, 0]
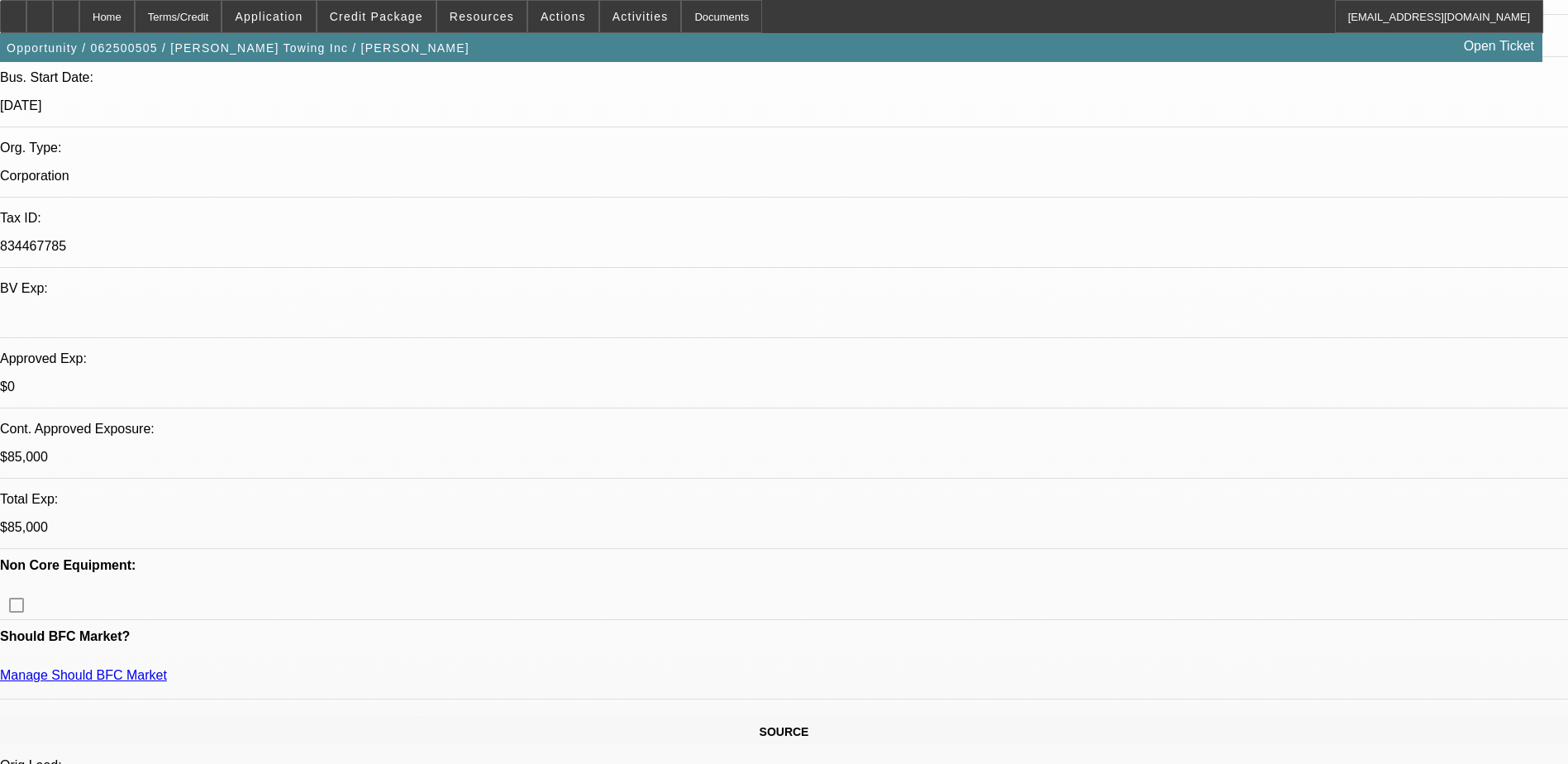
click at [384, 26] on span at bounding box center [376, 16] width 118 height 40
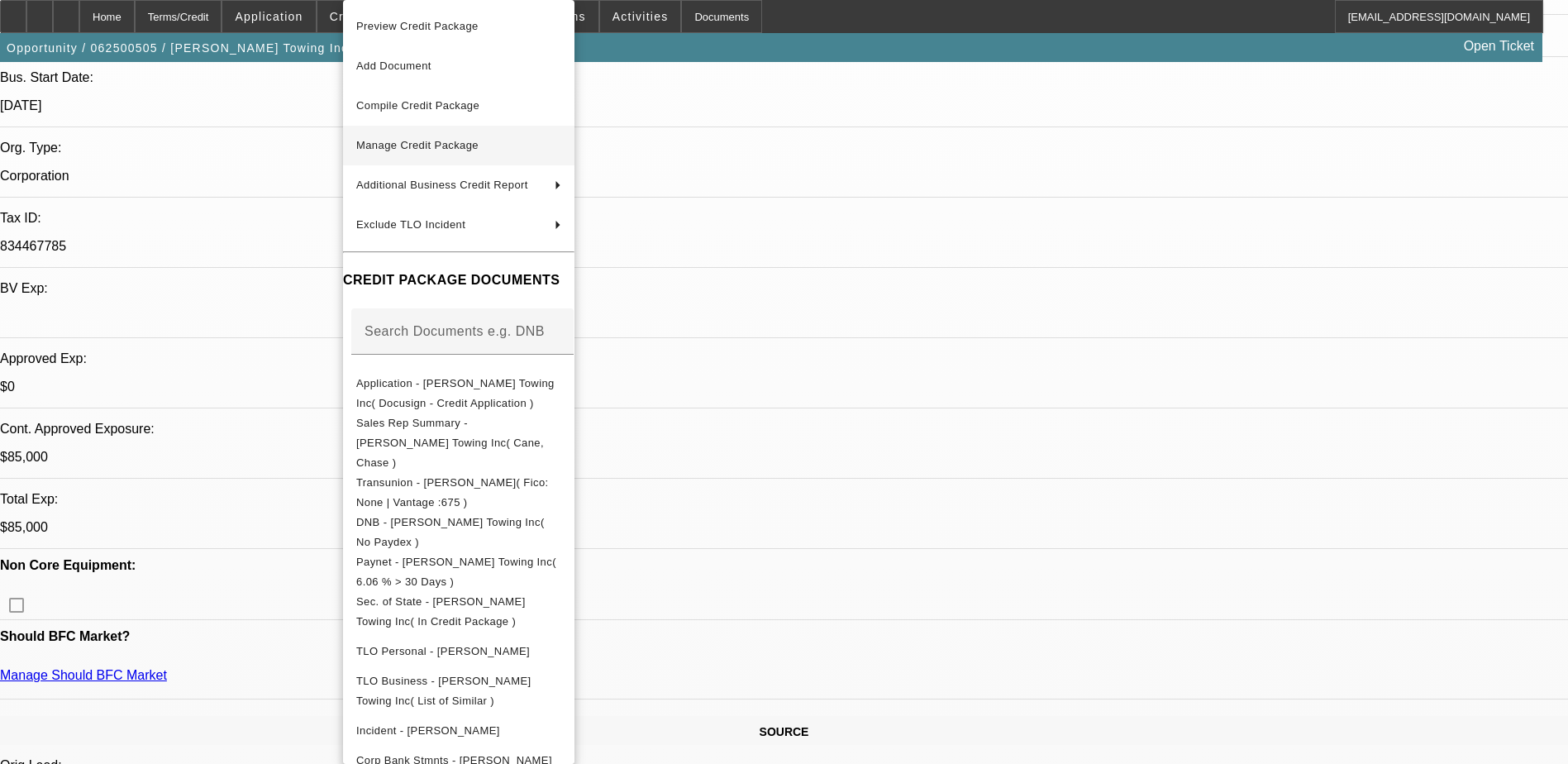
click at [436, 149] on span "Manage Credit Package" at bounding box center [416, 145] width 122 height 12
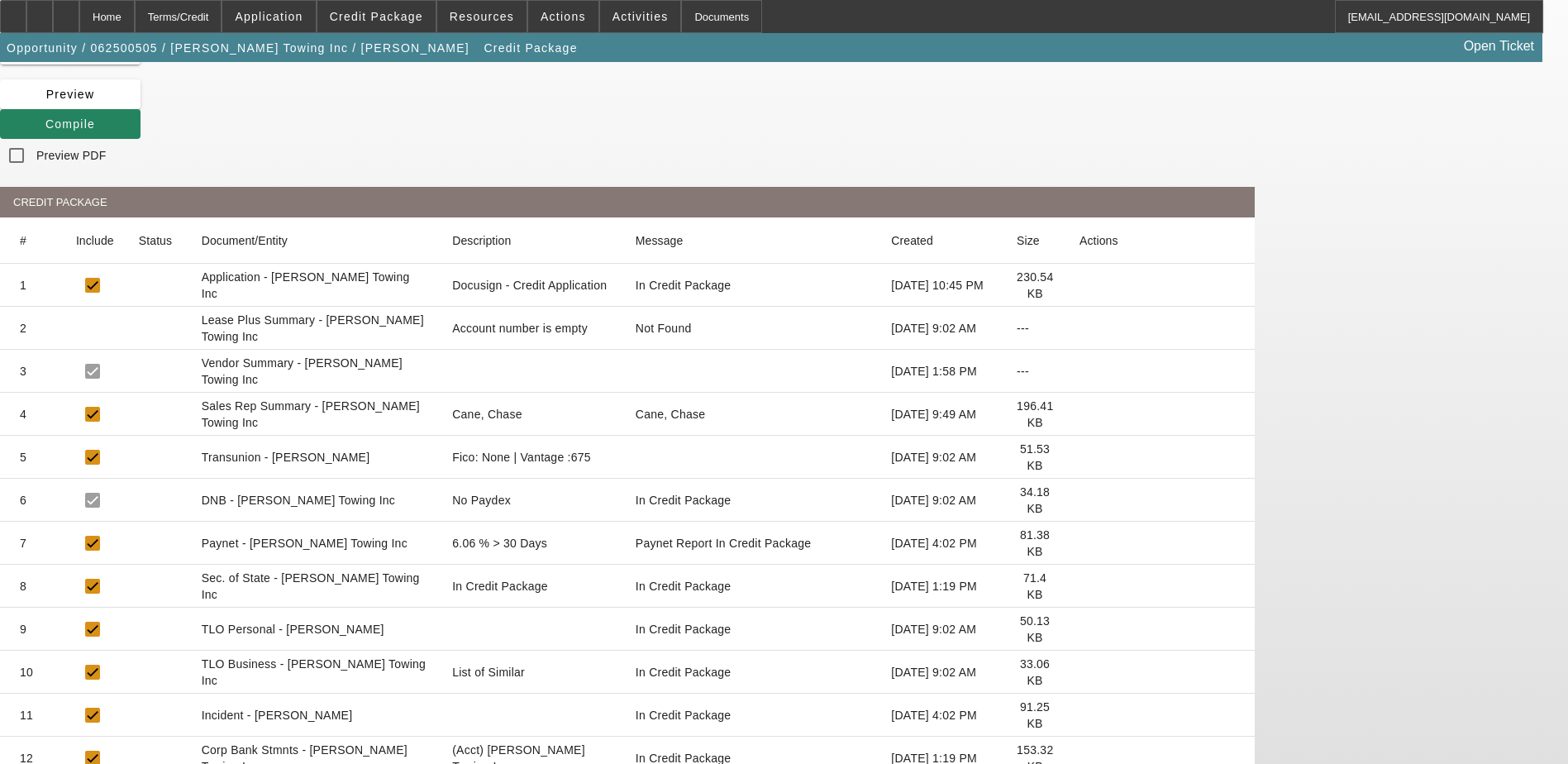
scroll to position [121, 0]
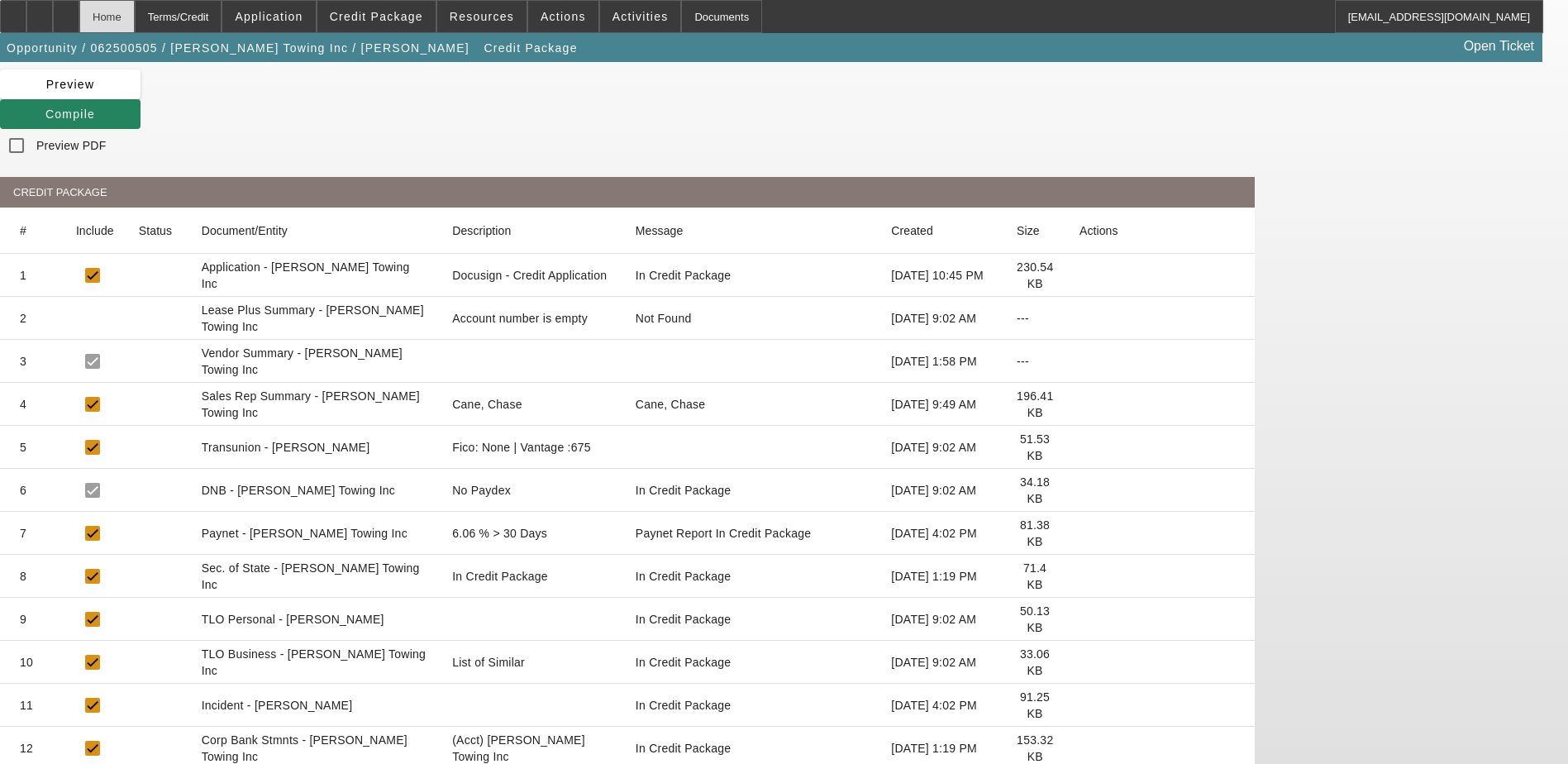
click at [134, 27] on div "Home" at bounding box center [107, 16] width 55 height 33
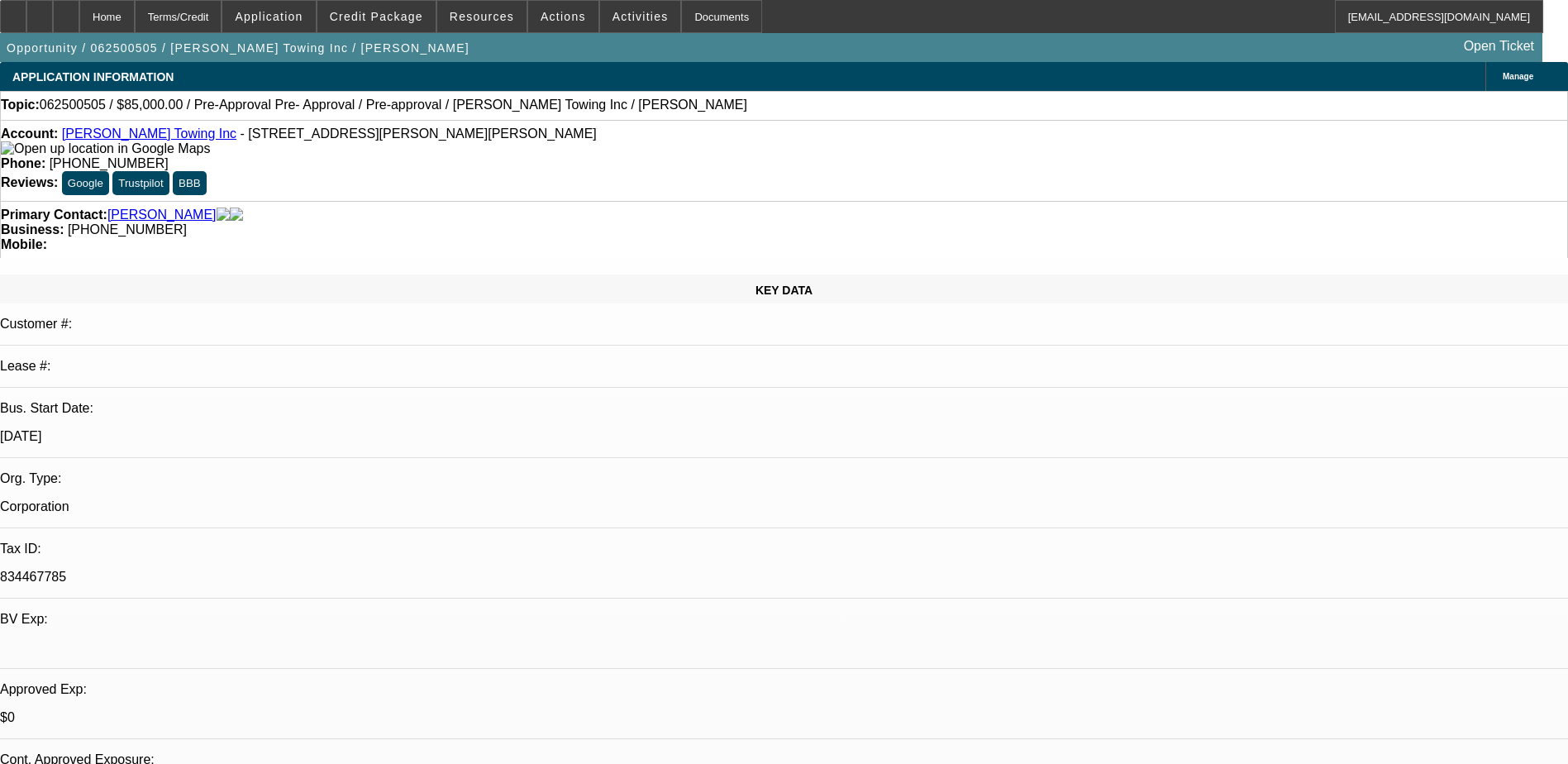
select select "0.15"
select select "2"
select select "0"
select select "6"
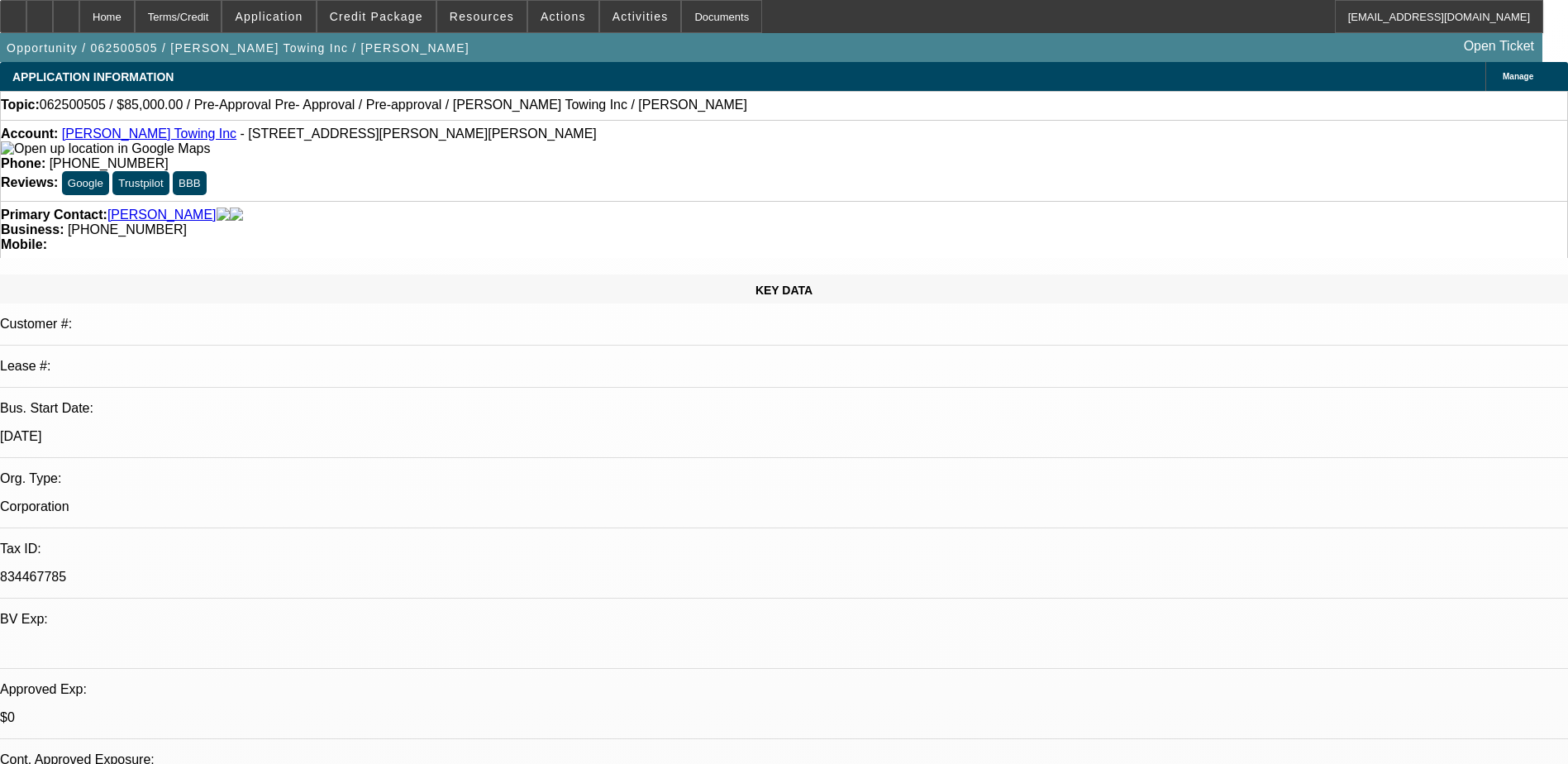
select select "0.15"
select select "2"
select select "0"
select select "6"
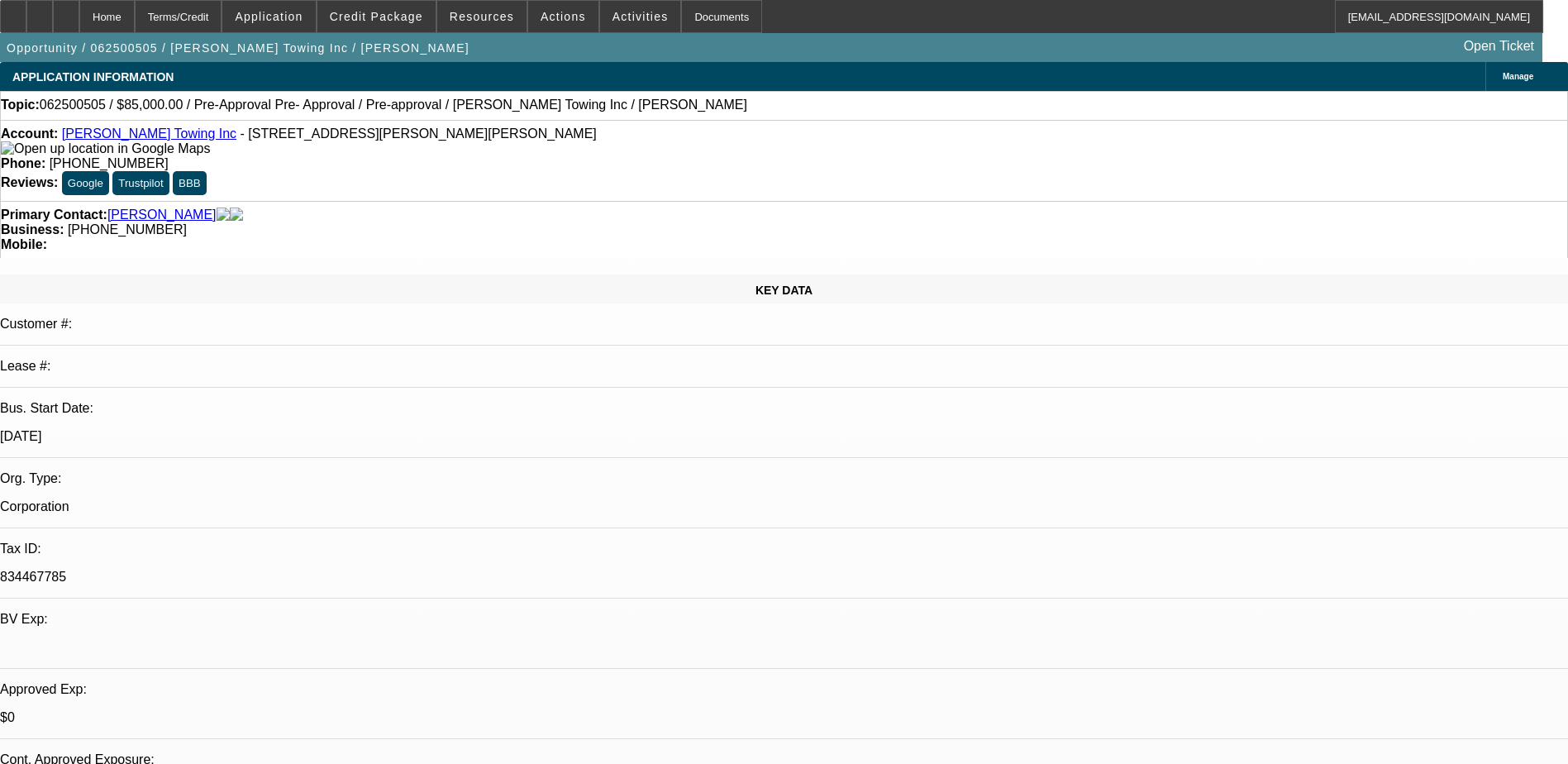
select select "0.1"
select select "2"
select select "0"
select select "6"
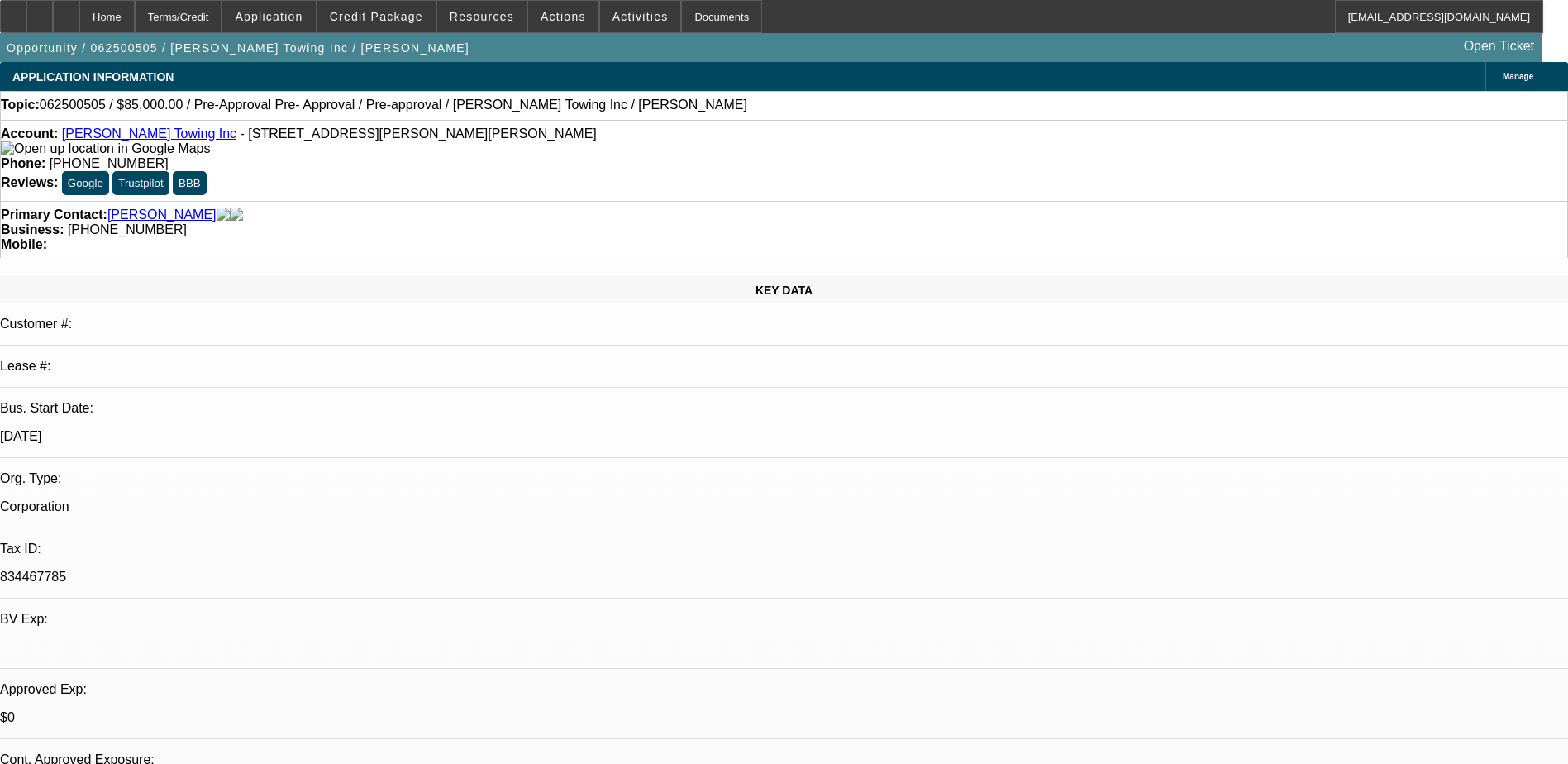
select select "0"
select select "6"
click at [303, 20] on span "Application" at bounding box center [269, 16] width 68 height 13
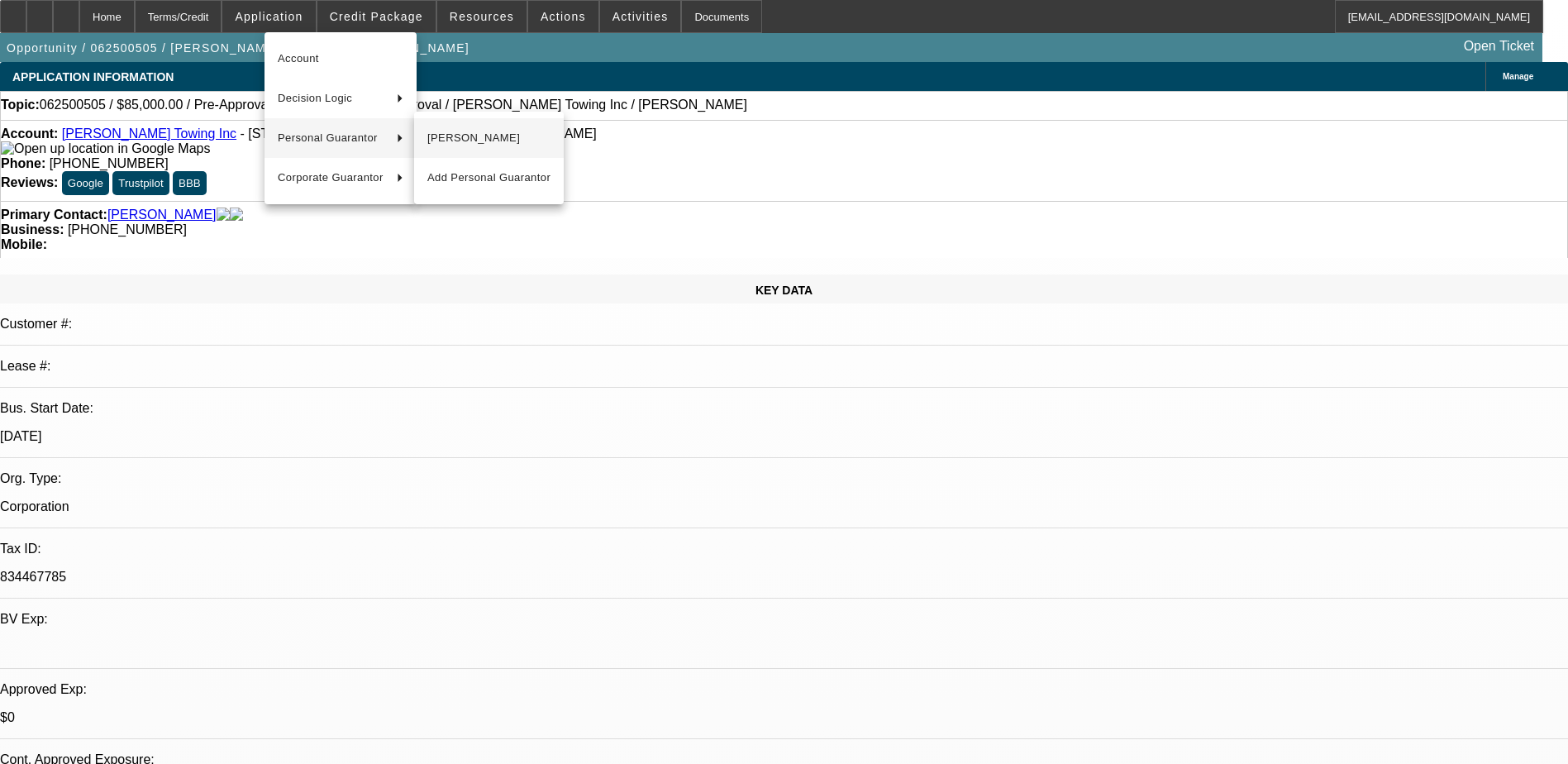
click at [456, 146] on span "[PERSON_NAME]" at bounding box center [489, 138] width 123 height 20
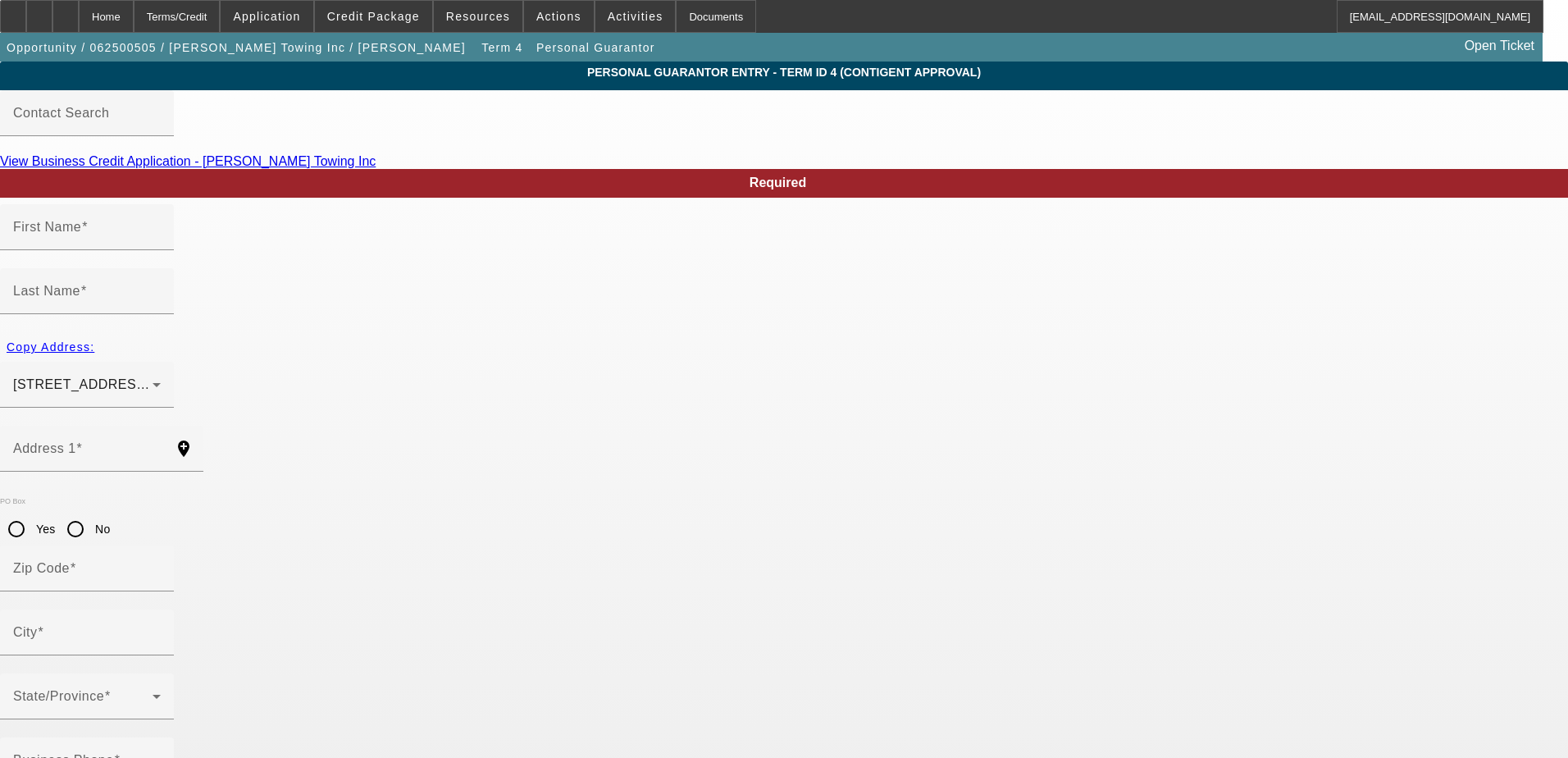
type input "[PERSON_NAME]"
type input "[STREET_ADDRESS][PERSON_NAME]"
radio input "true"
type input "30084"
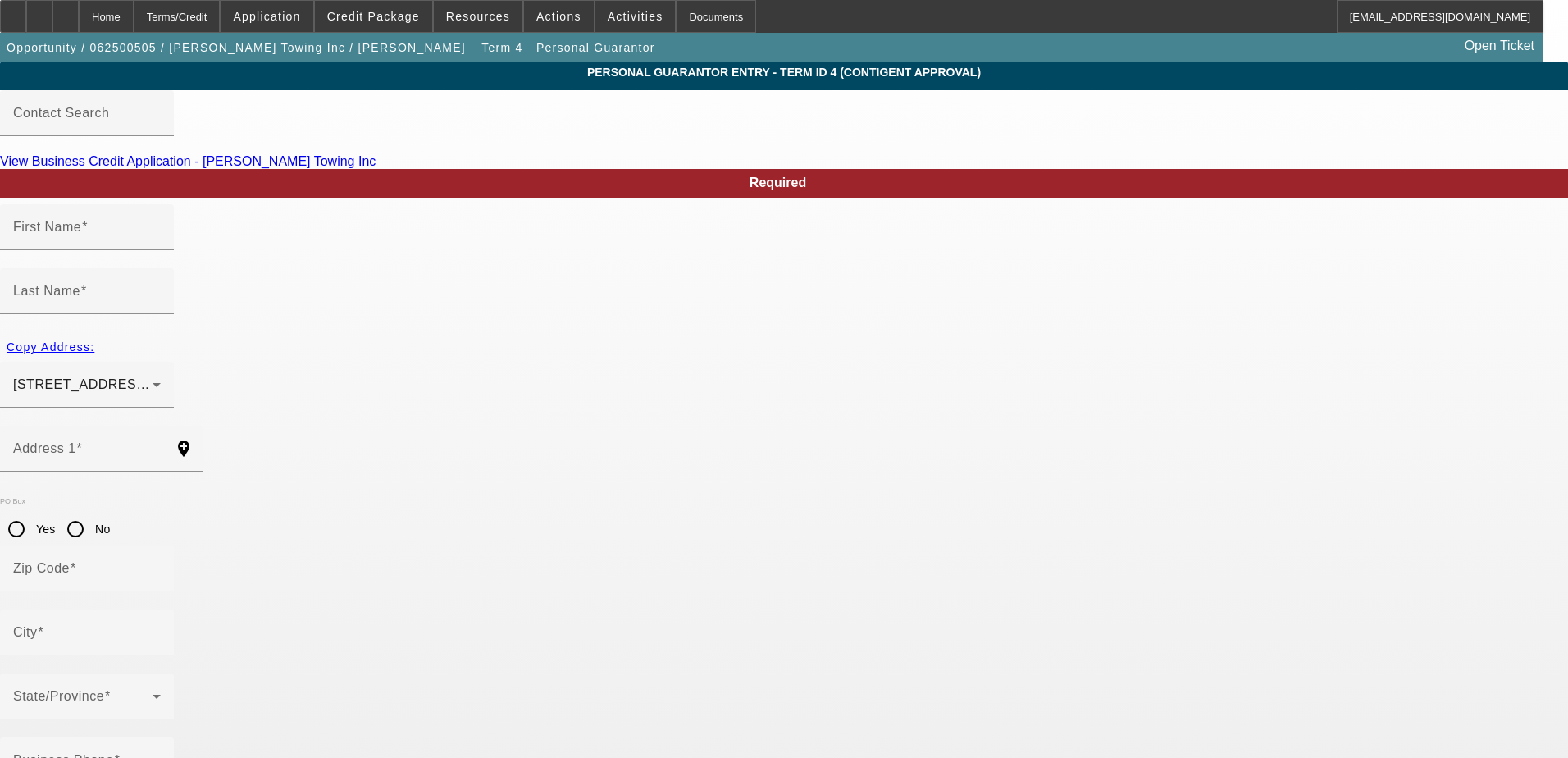
type input "[PERSON_NAME]"
type input "[PHONE_NUMBER]"
type input "100"
type input "621-70-6953"
type input "[EMAIL_ADDRESS][DOMAIN_NAME]"
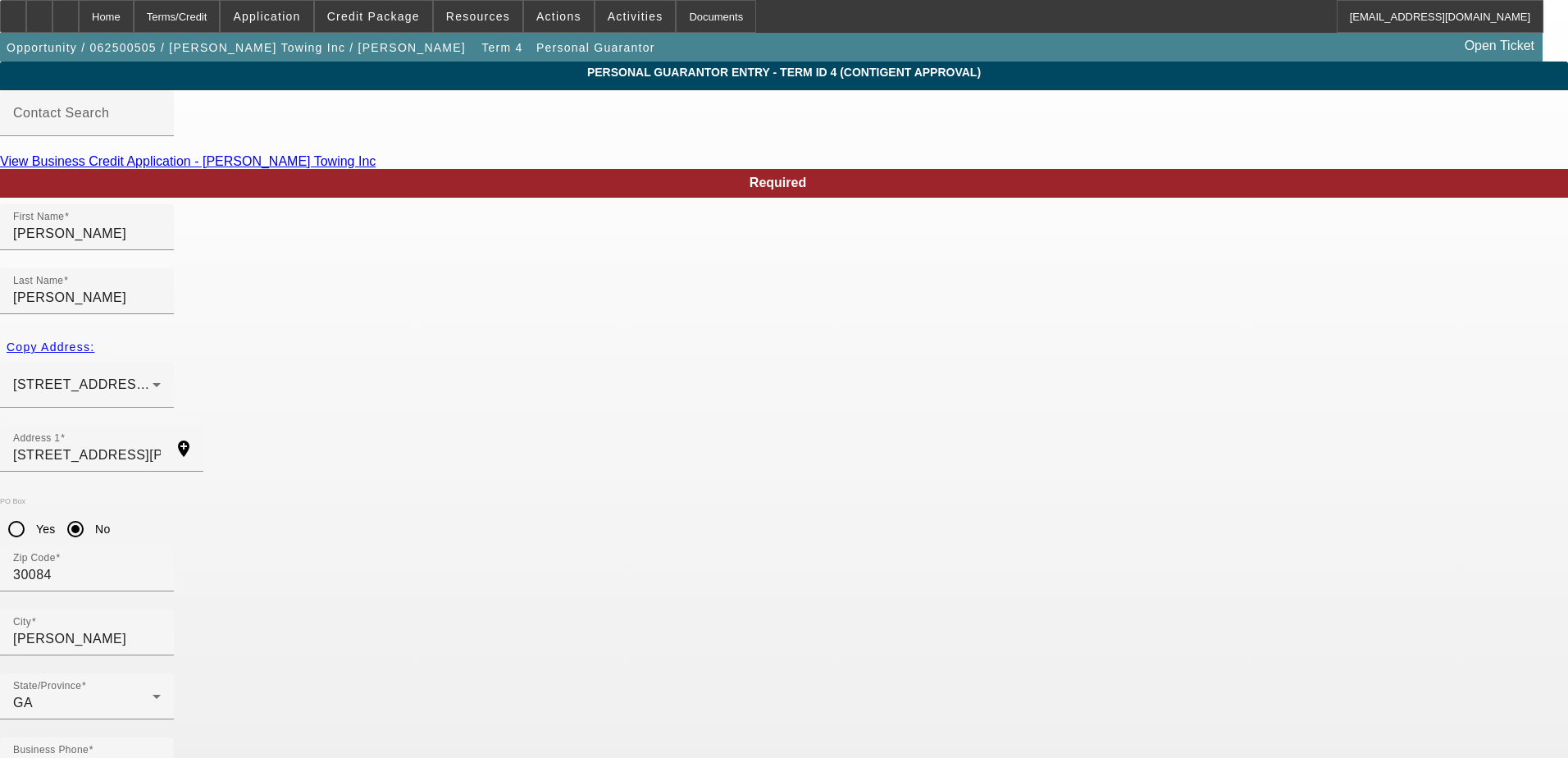
click at [133, 24] on div "Home" at bounding box center [106, 16] width 55 height 33
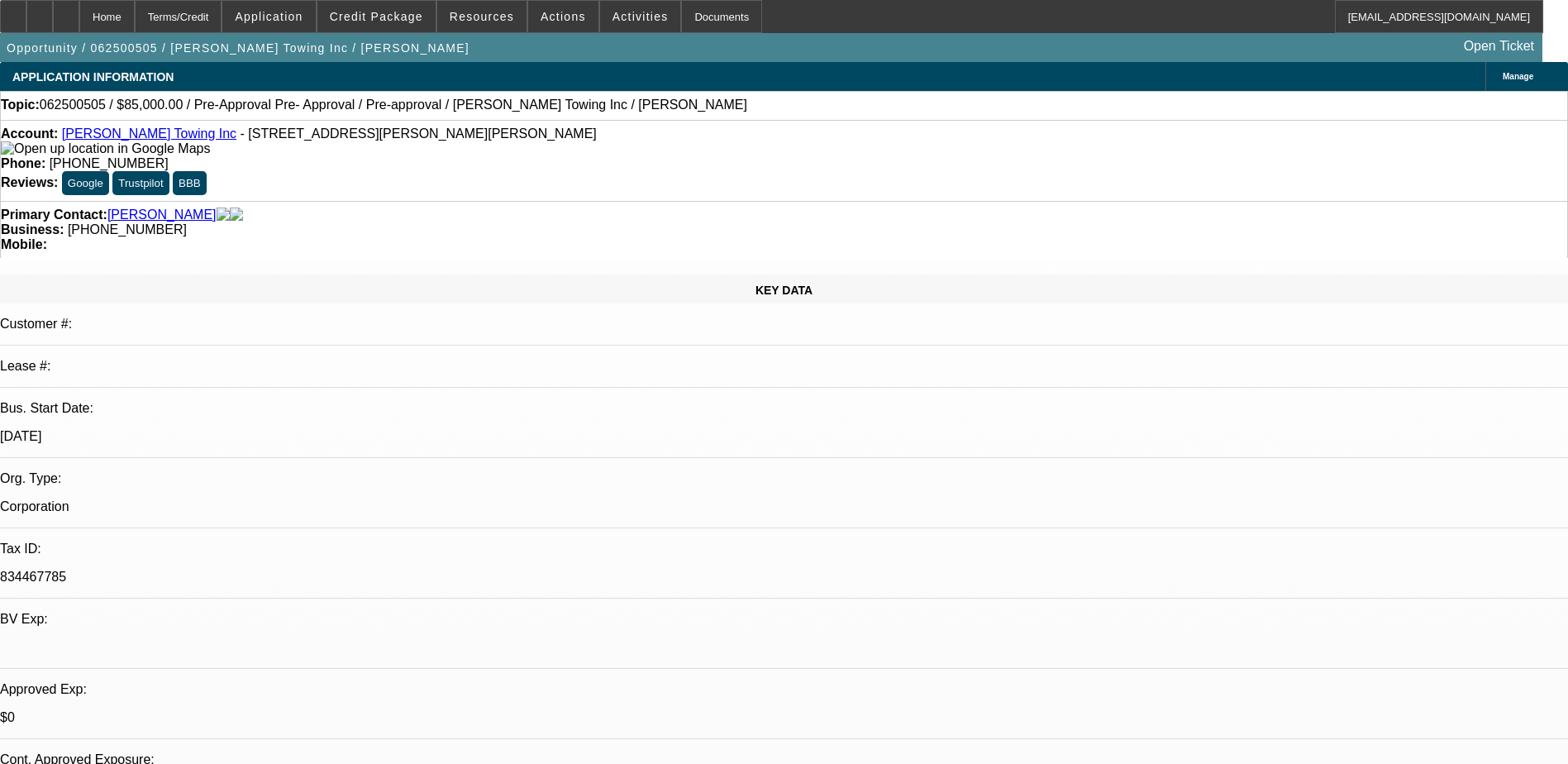
select select "0.15"
select select "2"
select select "0"
select select "6"
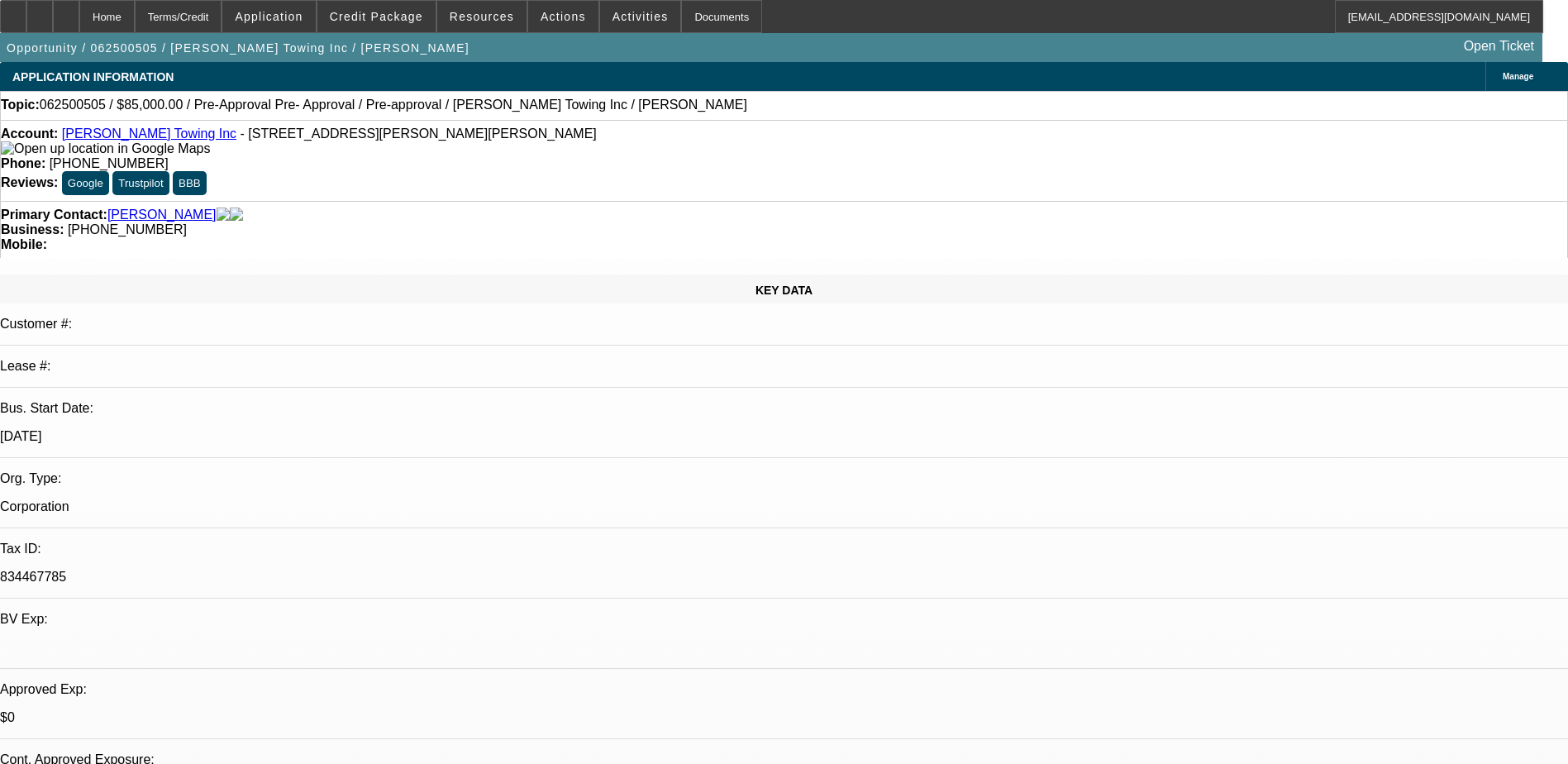
select select "0.15"
select select "2"
select select "0"
select select "6"
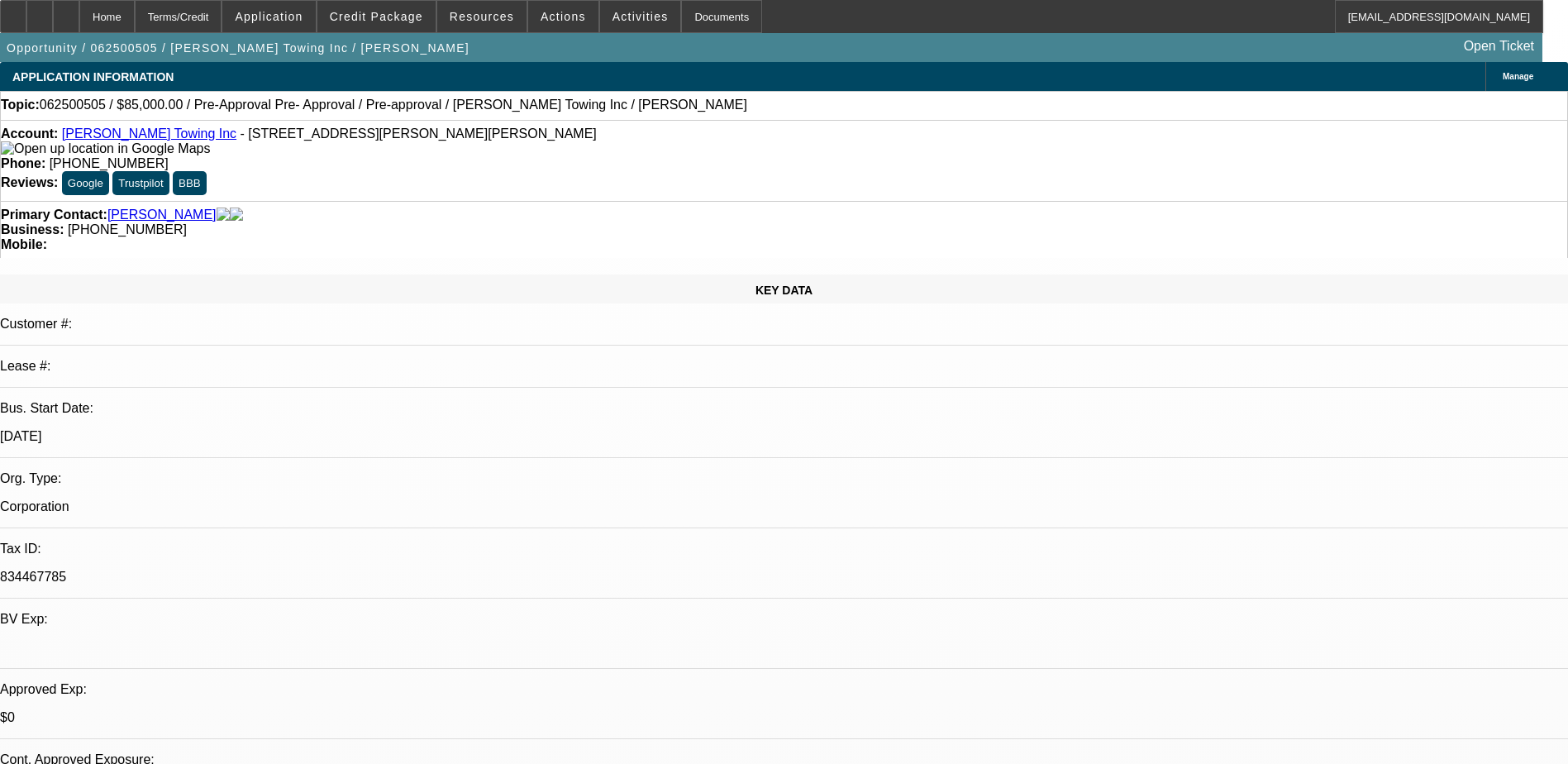
select select "0.1"
select select "2"
select select "0"
select select "6"
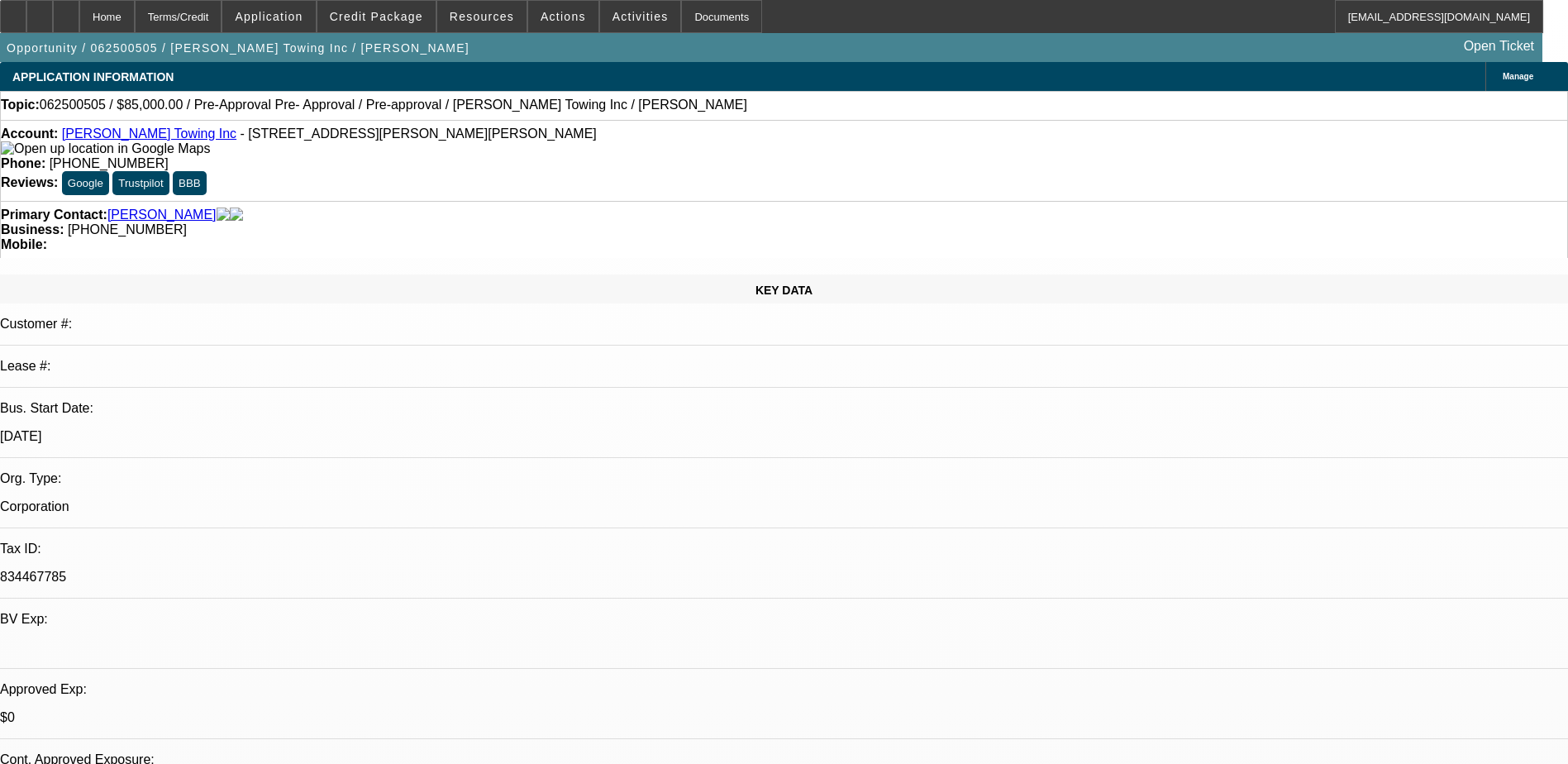
select select "0"
select select "6"
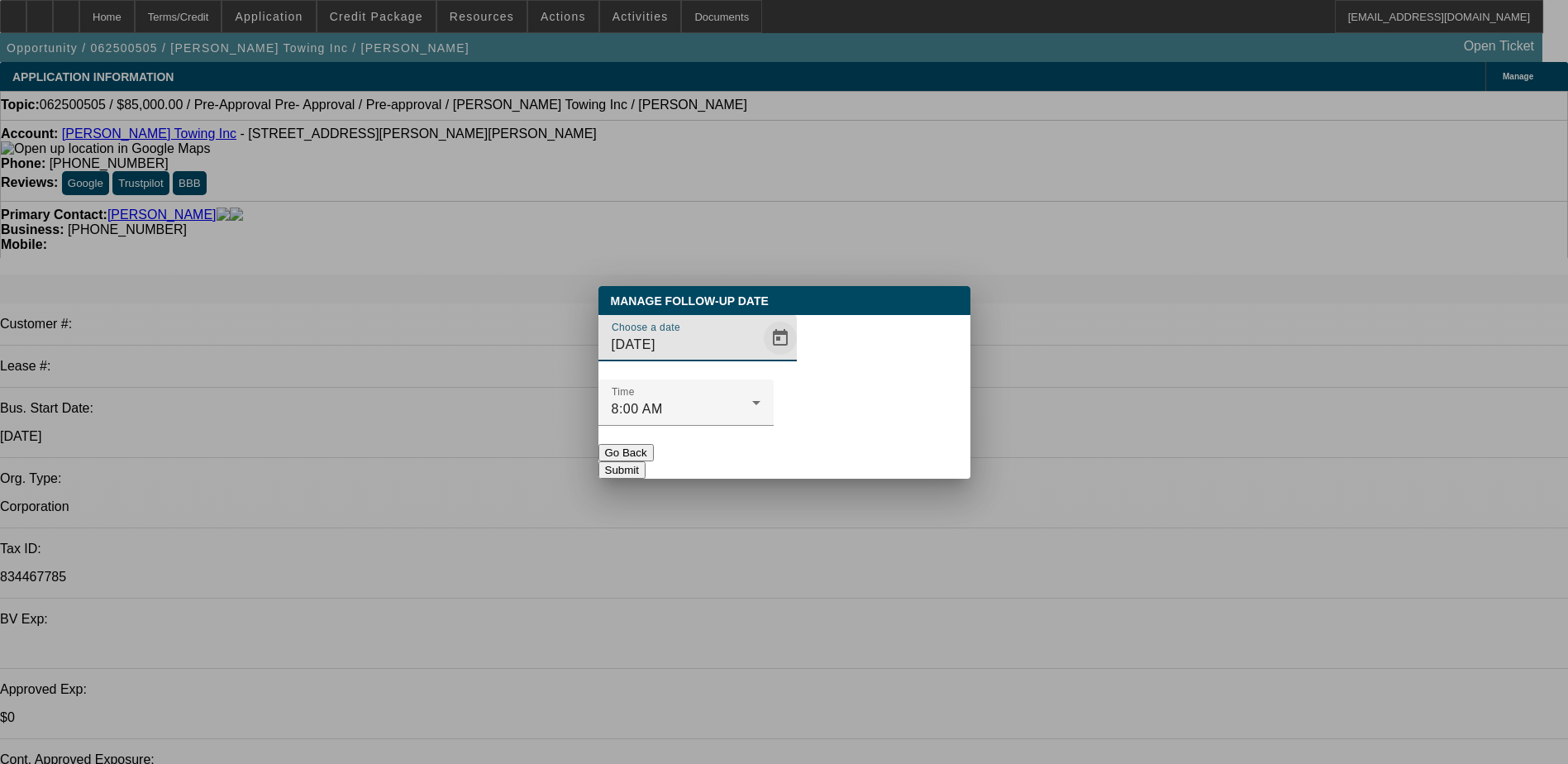
click at [760, 358] on span "Open calendar" at bounding box center [780, 338] width 40 height 40
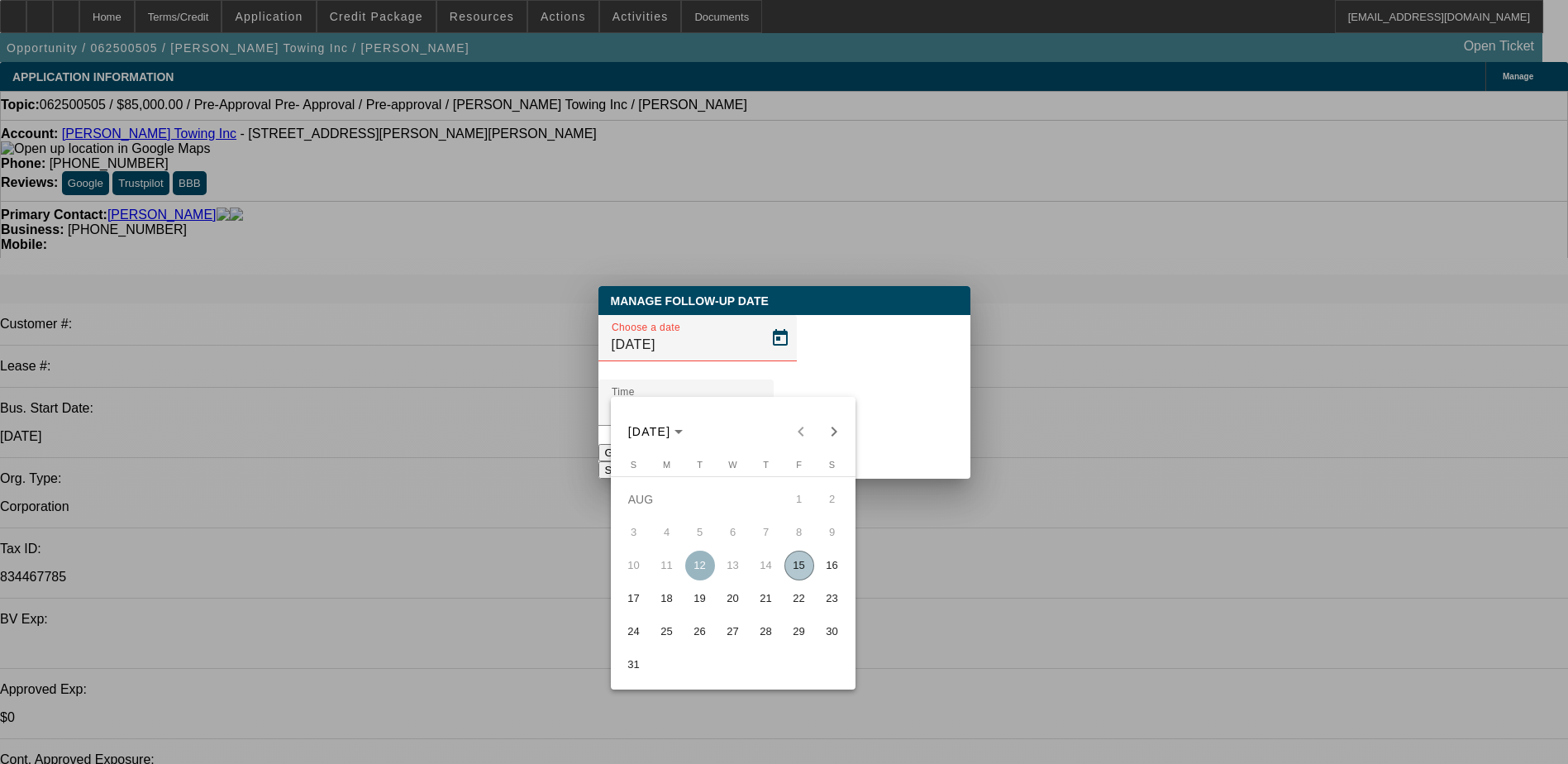
click at [699, 597] on span "19" at bounding box center [699, 598] width 29 height 29
type input "[DATE]"
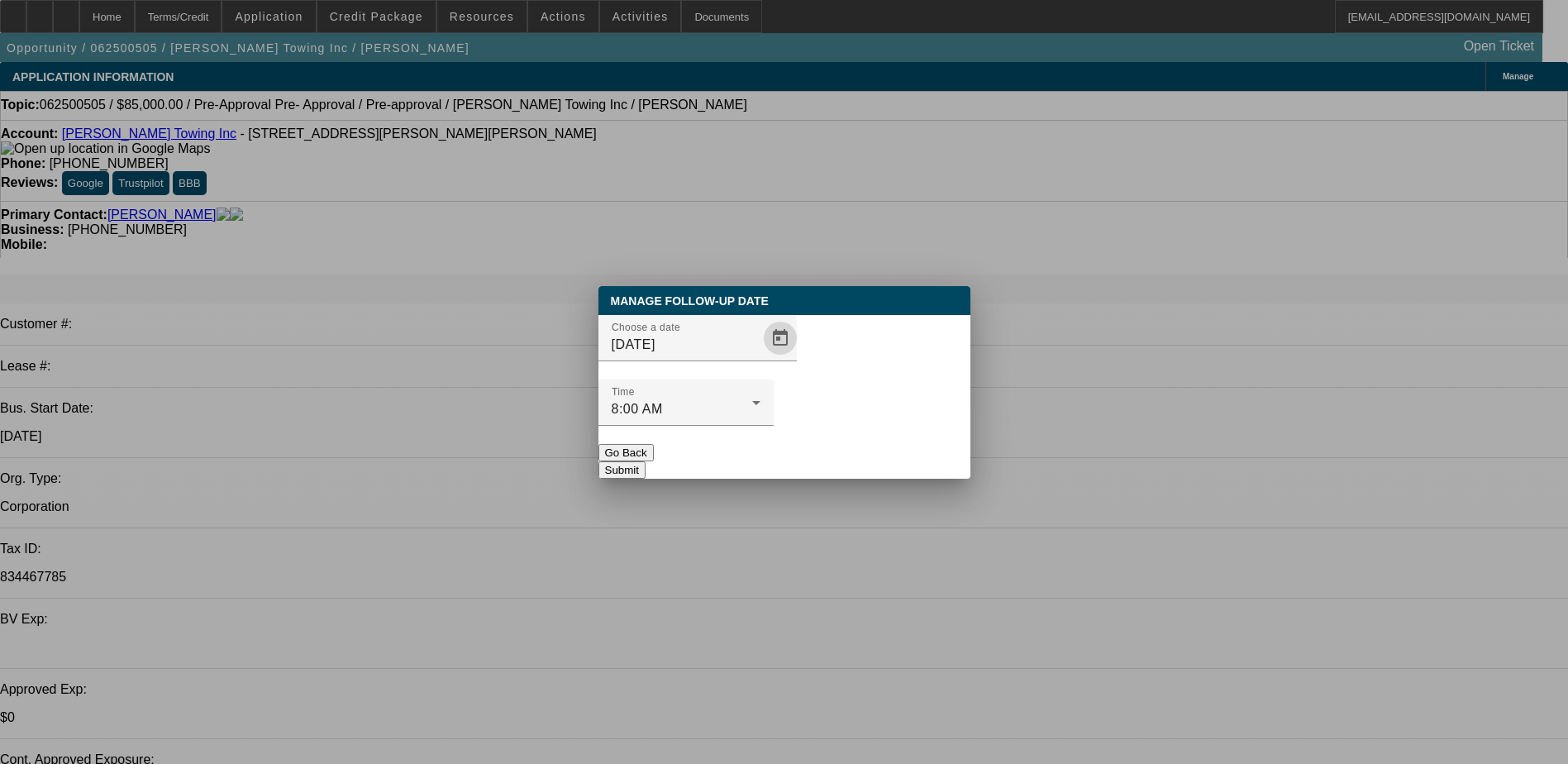
click at [645, 461] on button "Submit" at bounding box center [621, 470] width 47 height 18
